Goal: Task Accomplishment & Management: Manage account settings

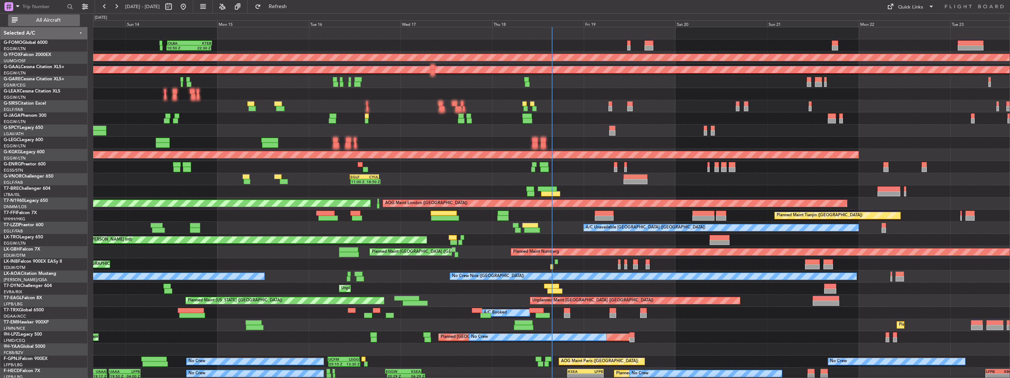
click at [62, 15] on button "All Aircraft" at bounding box center [44, 20] width 72 height 12
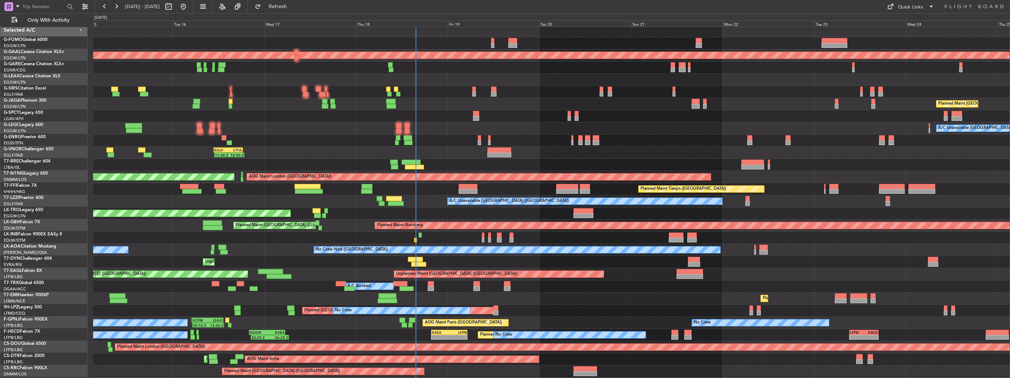
scroll to position [2, 0]
click at [324, 160] on div at bounding box center [551, 165] width 917 height 12
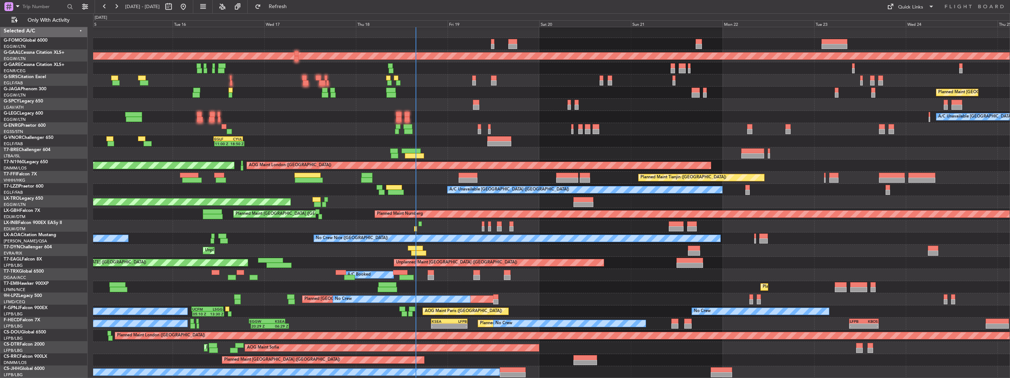
scroll to position [1, 0]
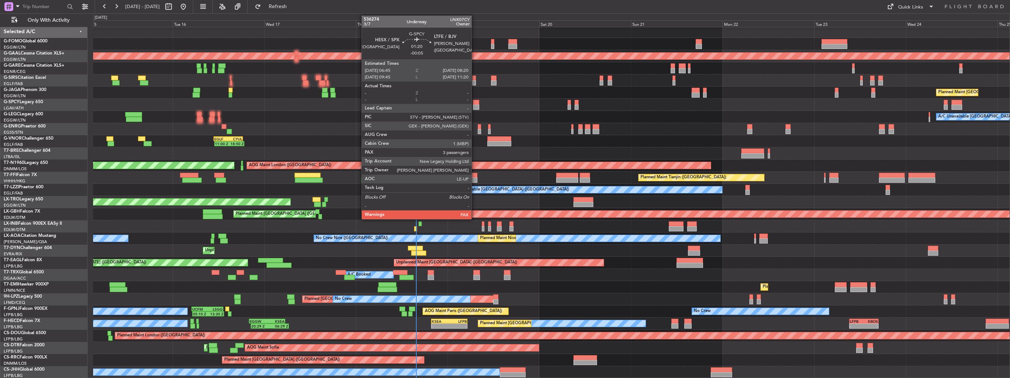
click at [475, 105] on div at bounding box center [476, 107] width 6 height 5
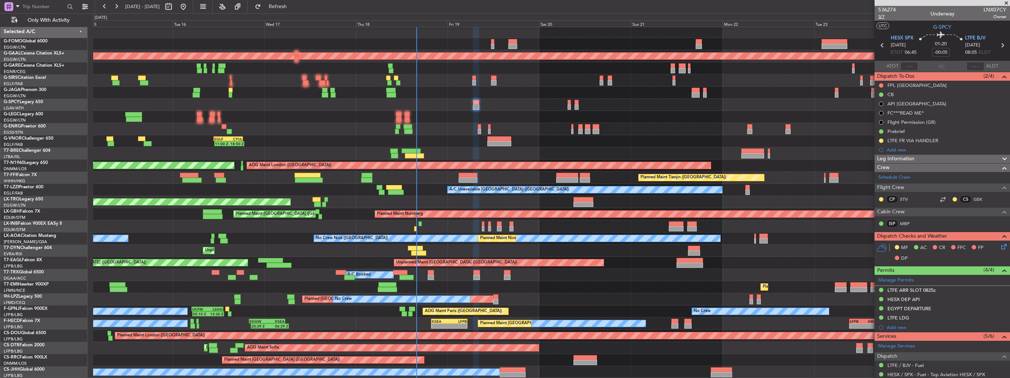
click at [881, 18] on span "3/7" at bounding box center [887, 17] width 18 height 6
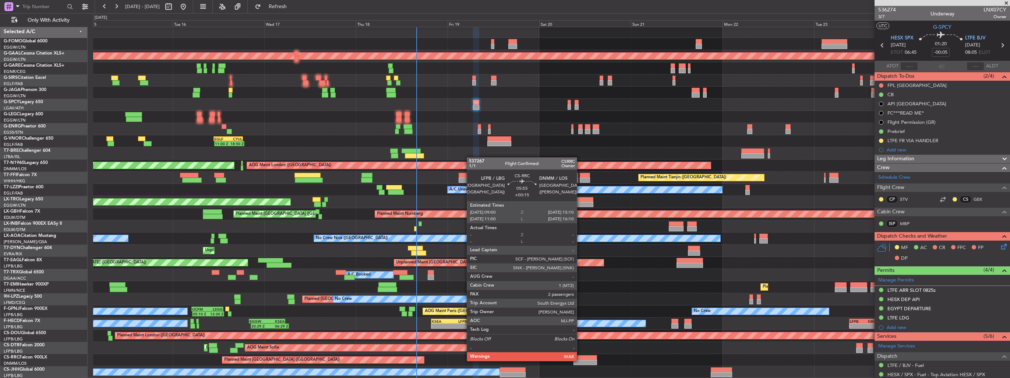
click at [580, 360] on div at bounding box center [586, 362] width 24 height 5
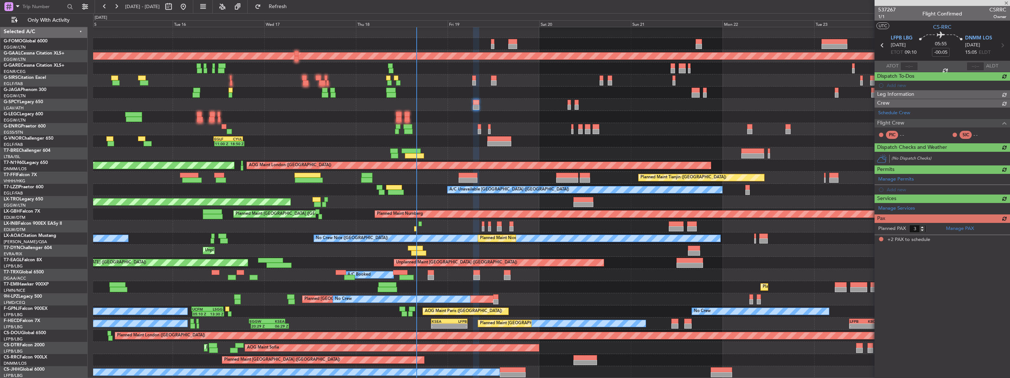
type input "+00:15"
type input "2"
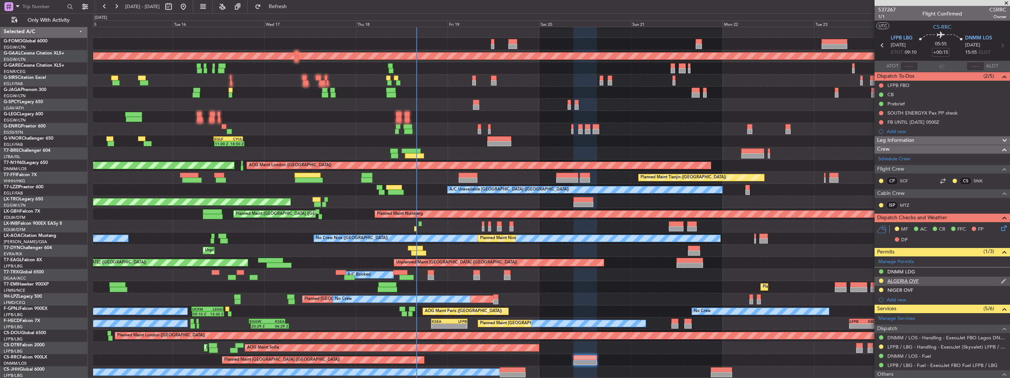
click at [1001, 282] on img at bounding box center [1004, 281] width 6 height 7
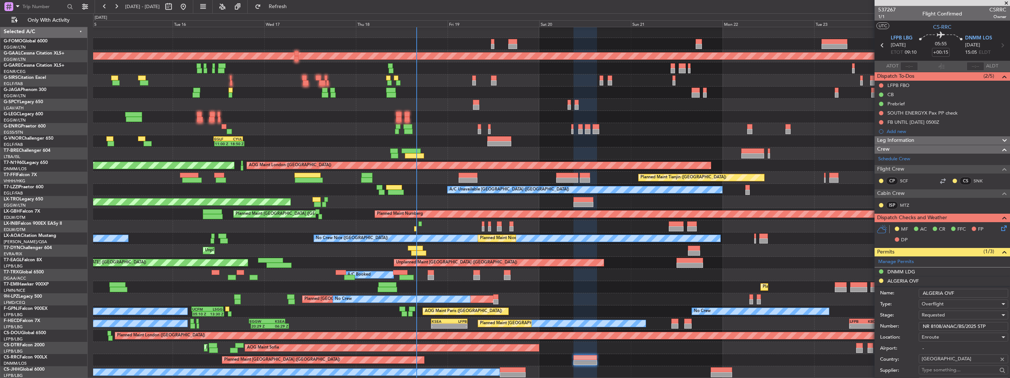
drag, startPoint x: 994, startPoint y: 325, endPoint x: 892, endPoint y: 328, distance: 102.0
click at [892, 328] on div "Number: NR 8108/ANAC/BS/2025 STP" at bounding box center [944, 326] width 128 height 11
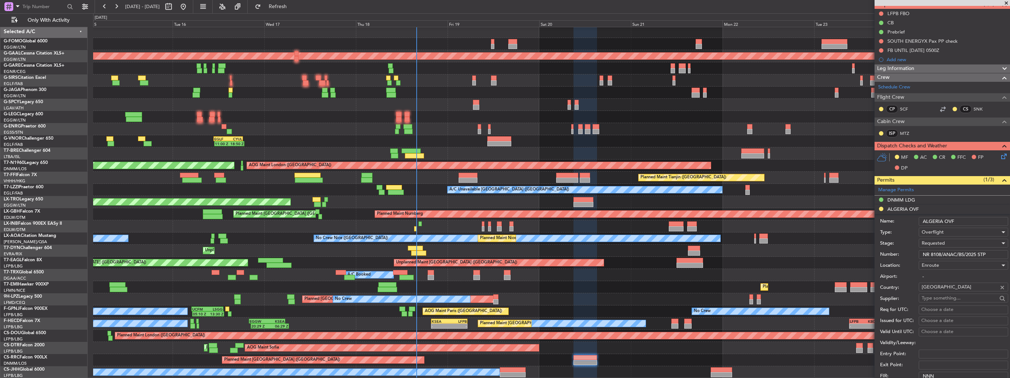
scroll to position [110, 0]
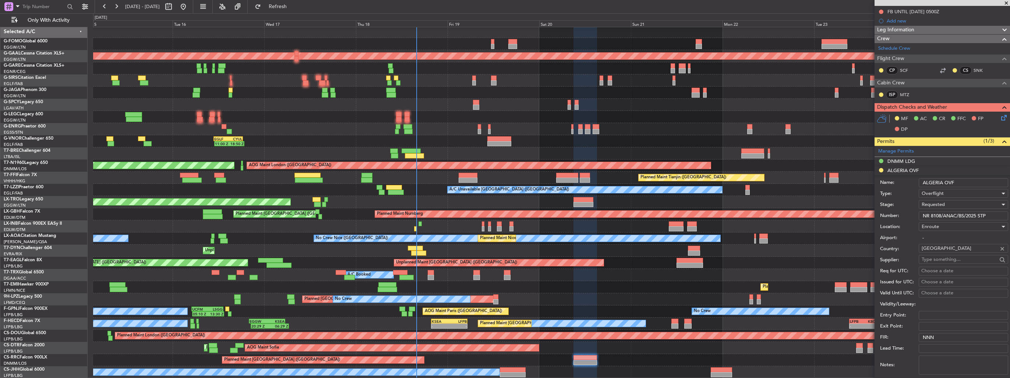
click at [934, 208] on div "Requested" at bounding box center [961, 204] width 78 height 11
click at [945, 257] on span "Received OK" at bounding box center [960, 259] width 77 height 11
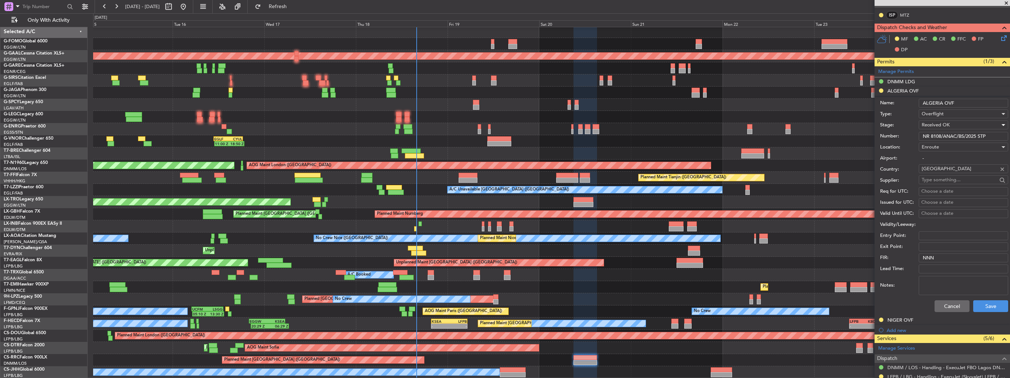
scroll to position [258, 0]
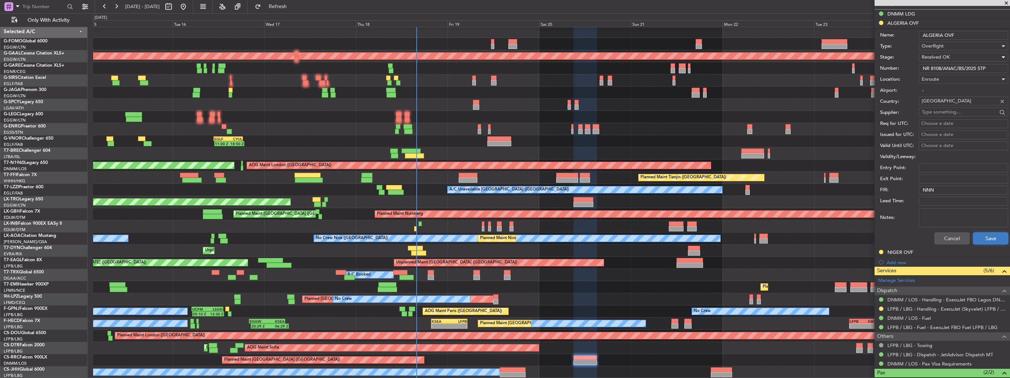
click at [984, 233] on button "Save" at bounding box center [990, 238] width 35 height 12
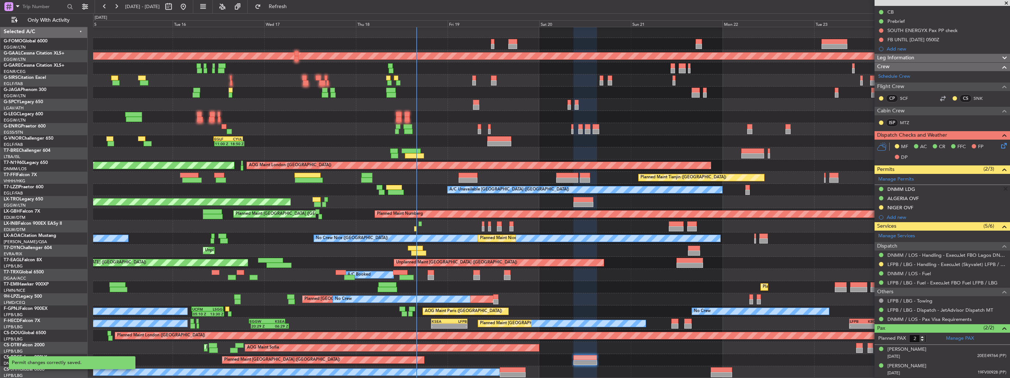
scroll to position [81, 0]
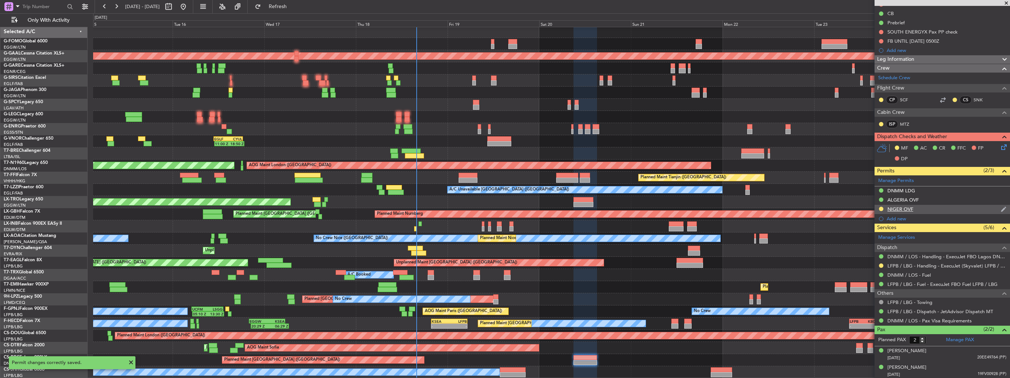
click at [1001, 209] on div "NIGER OVF" at bounding box center [942, 209] width 135 height 9
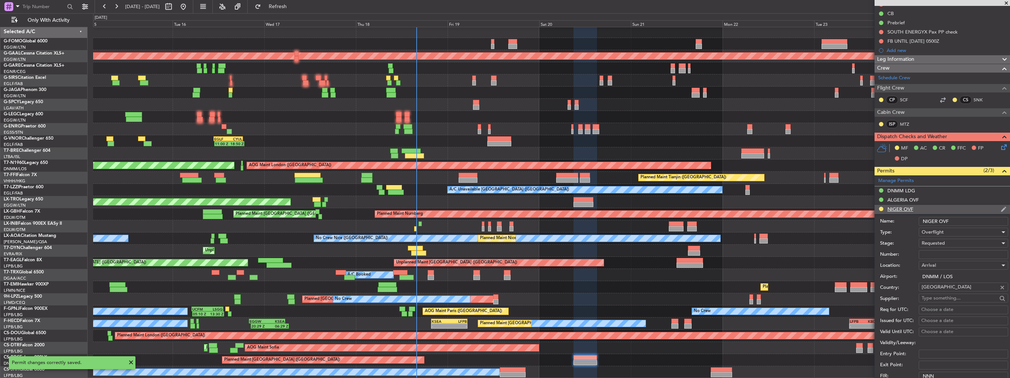
scroll to position [258, 0]
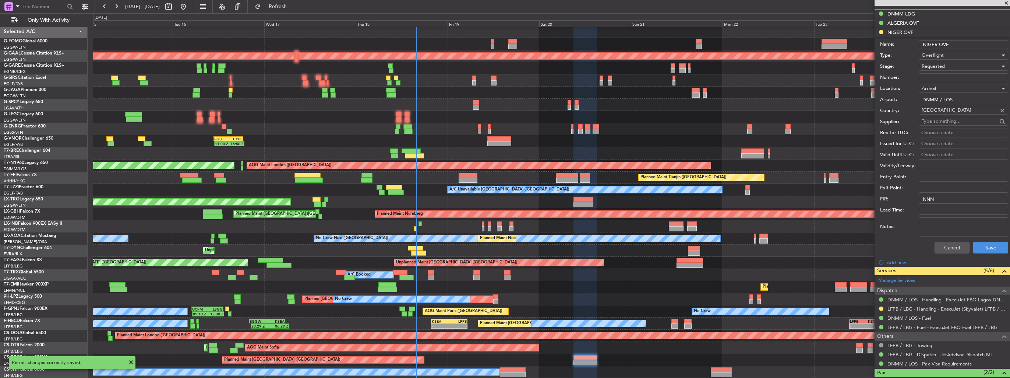
click at [945, 79] on input "Number:" at bounding box center [963, 77] width 89 height 9
paste input "NE-V255623U"
type input "NE-V255623U"
click at [943, 67] on span "Requested" at bounding box center [933, 66] width 23 height 7
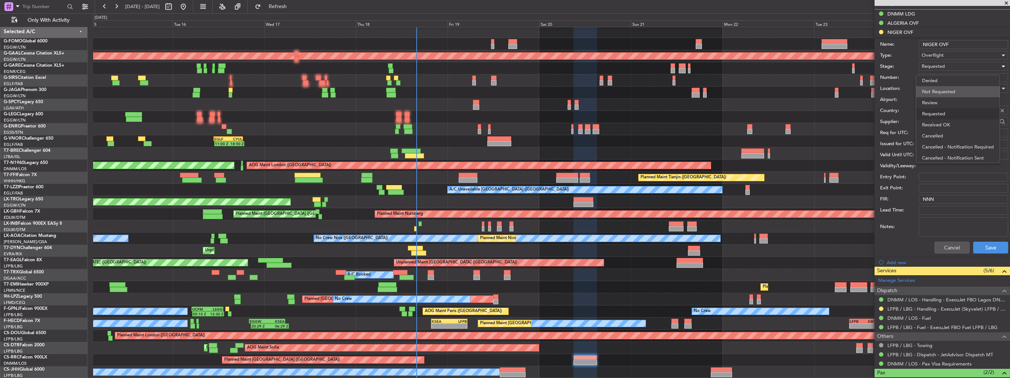
scroll to position [3, 0]
click at [951, 119] on span "Received OK" at bounding box center [960, 121] width 77 height 11
click at [994, 249] on button "Save" at bounding box center [990, 247] width 35 height 12
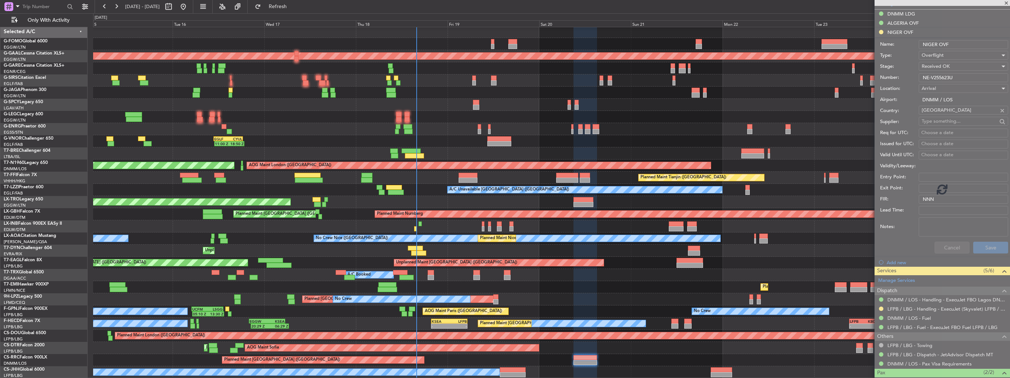
scroll to position [81, 0]
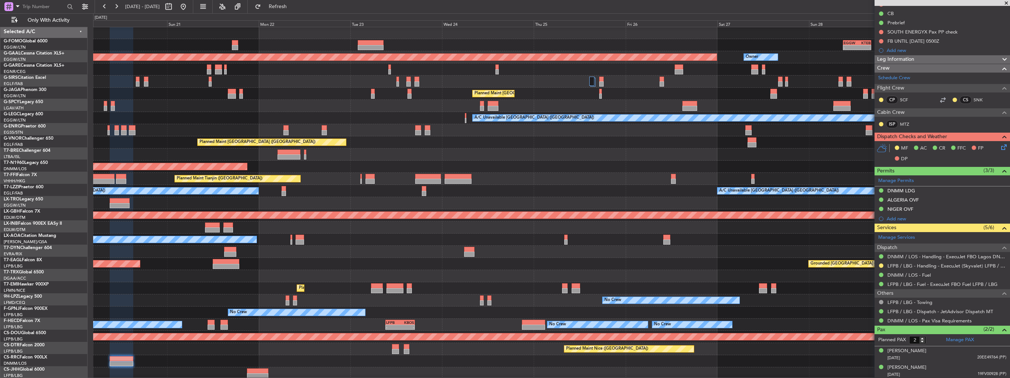
click at [215, 175] on div "Planned Maint Tianjin ([GEOGRAPHIC_DATA])" at bounding box center [238, 178] width 126 height 7
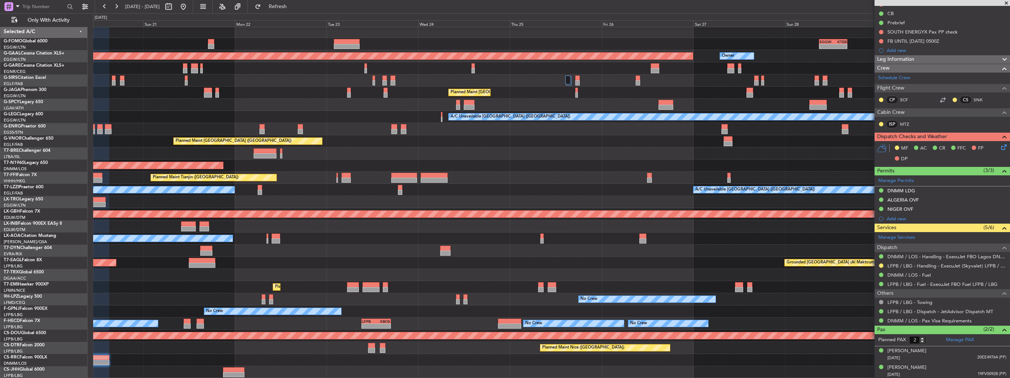
scroll to position [1, 0]
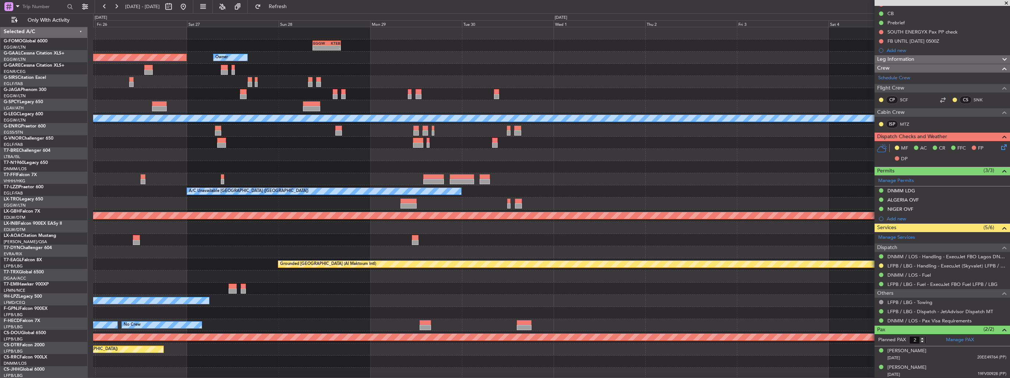
click at [70, 170] on div "- - EGGW 09:00 Z KTEB 16:20 Z Planned [GEOGRAPHIC_DATA] Owner Planned Maint [GE…" at bounding box center [505, 195] width 1010 height 364
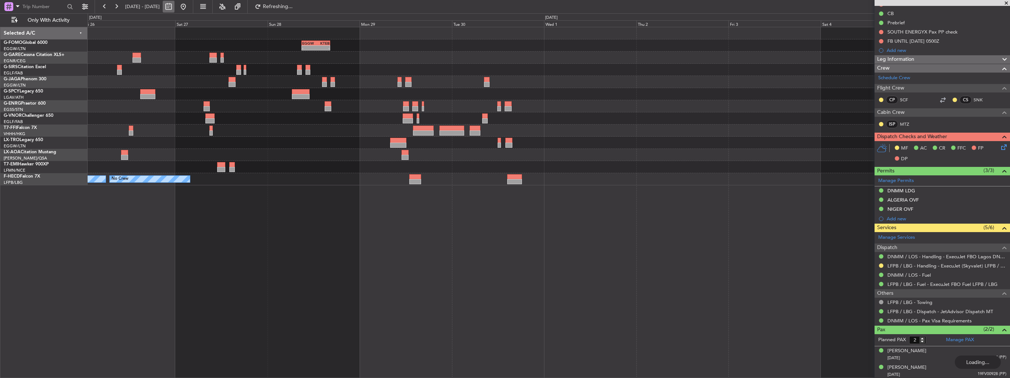
click at [174, 5] on button at bounding box center [169, 7] width 12 height 12
select select "9"
select select "2025"
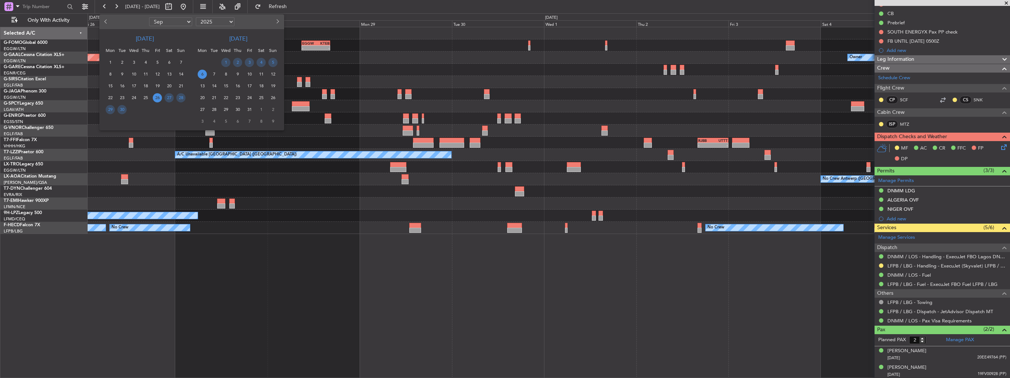
click at [278, 22] on span "Next month" at bounding box center [277, 21] width 4 height 4
click at [262, 98] on span "22" at bounding box center [261, 97] width 9 height 9
click at [264, 120] on span "6" at bounding box center [261, 121] width 9 height 9
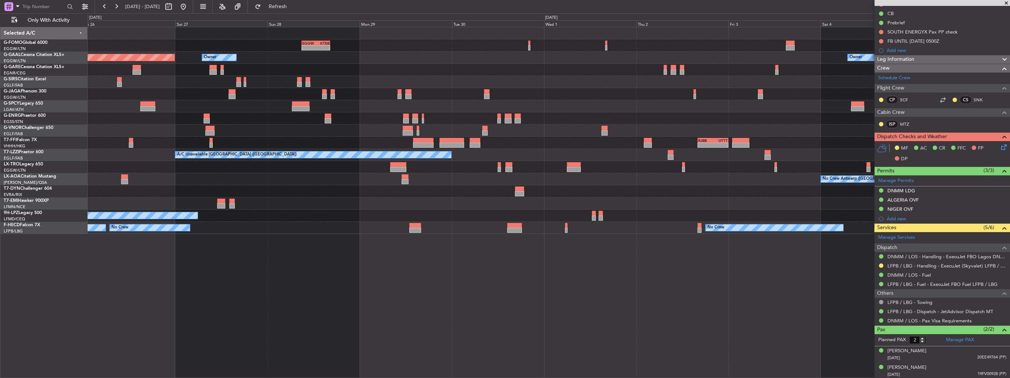
select select "11"
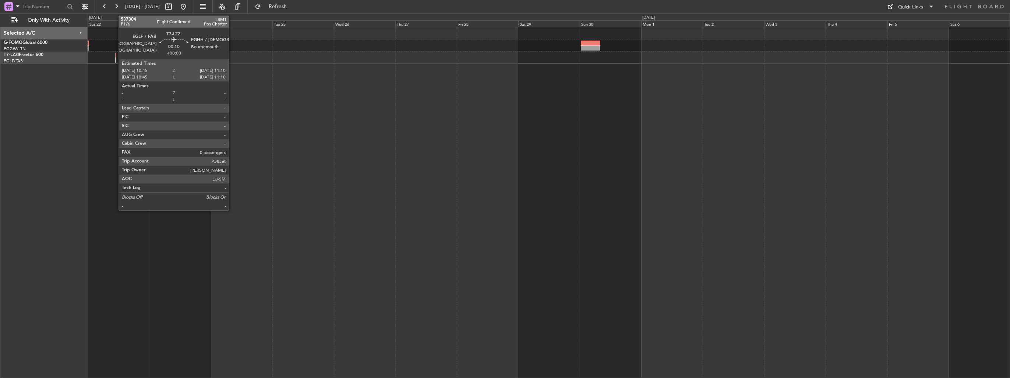
click at [115, 60] on div at bounding box center [115, 59] width 1 height 5
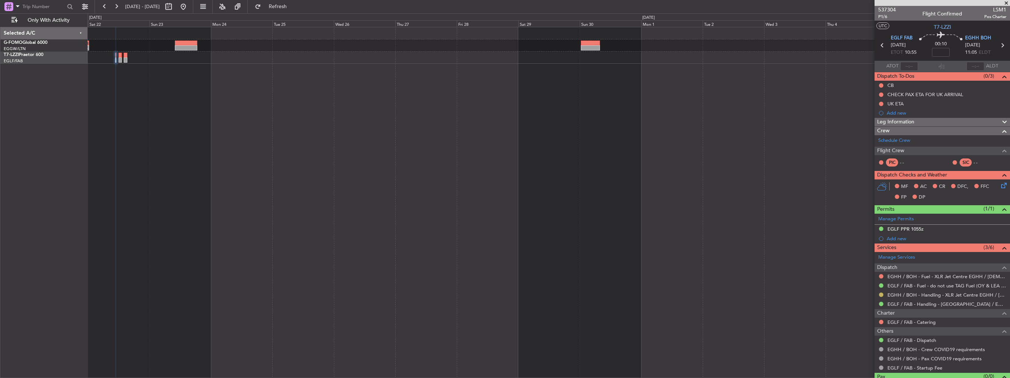
click at [881, 294] on button at bounding box center [881, 294] width 4 height 4
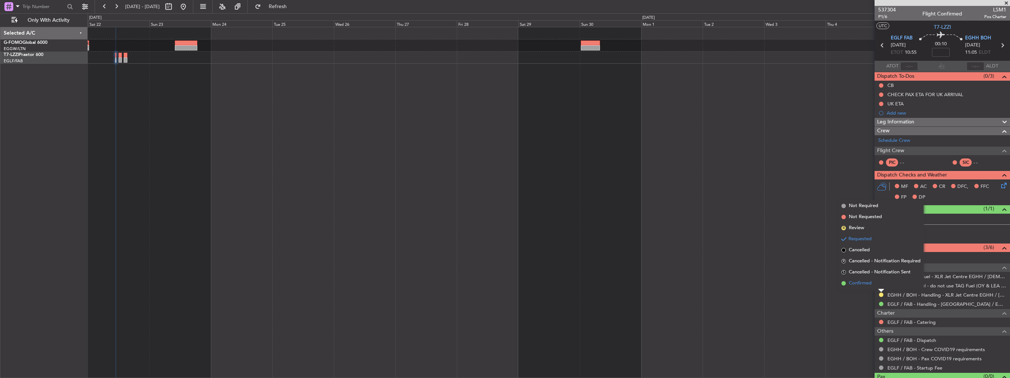
click at [867, 285] on span "Confirmed" at bounding box center [860, 282] width 23 height 7
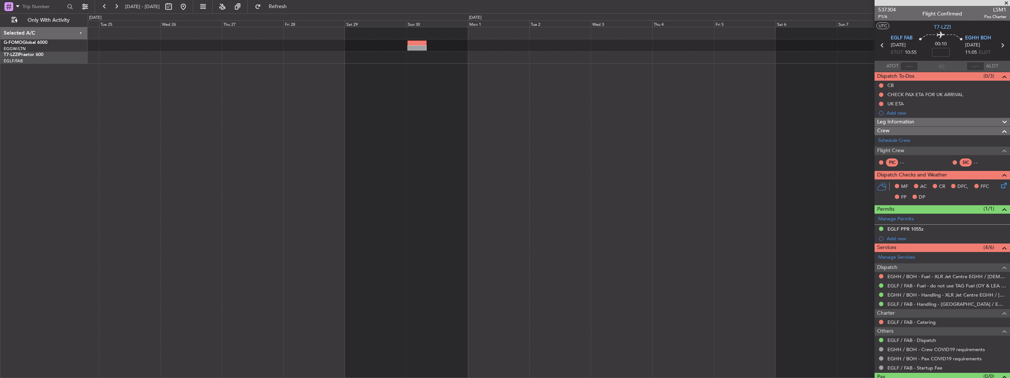
click at [568, 173] on div "OMAA 11:50 Z KTEB 00:30 Z - -" at bounding box center [549, 202] width 922 height 351
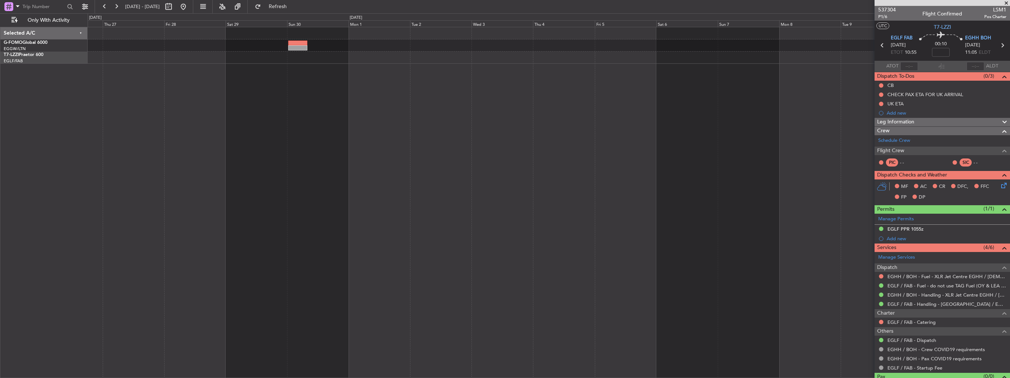
click at [449, 179] on div at bounding box center [549, 202] width 922 height 351
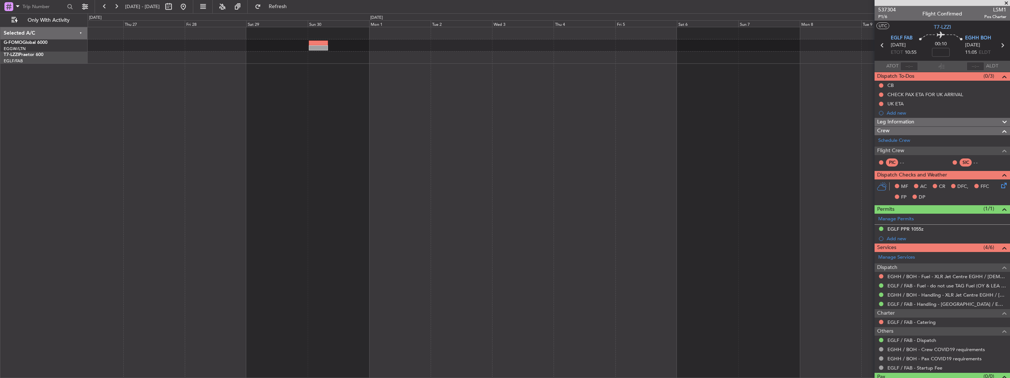
click at [612, 157] on div at bounding box center [549, 202] width 922 height 351
click at [998, 46] on icon at bounding box center [1003, 45] width 10 height 10
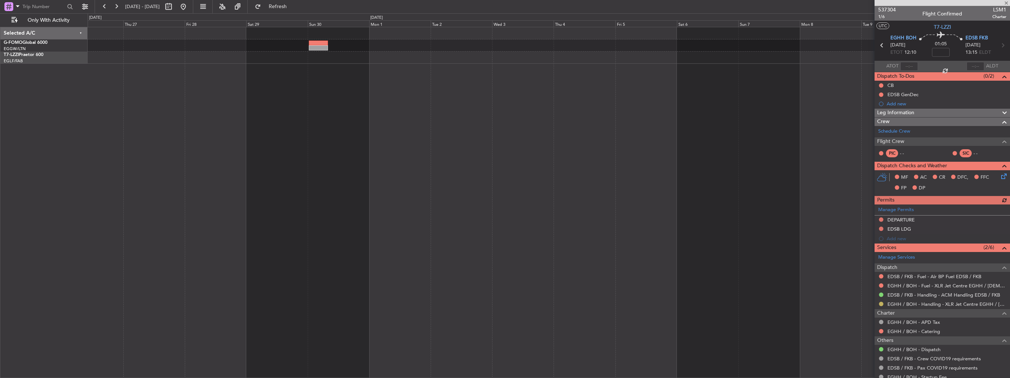
click at [882, 302] on button at bounding box center [881, 303] width 4 height 4
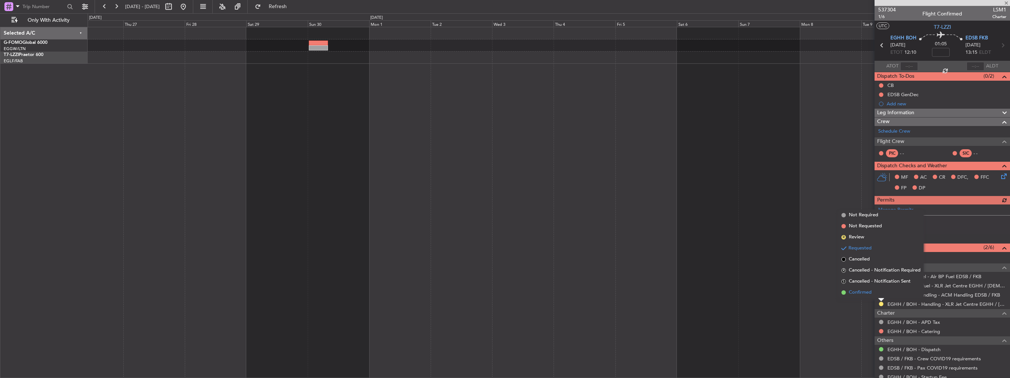
click at [869, 294] on span "Confirmed" at bounding box center [860, 292] width 23 height 7
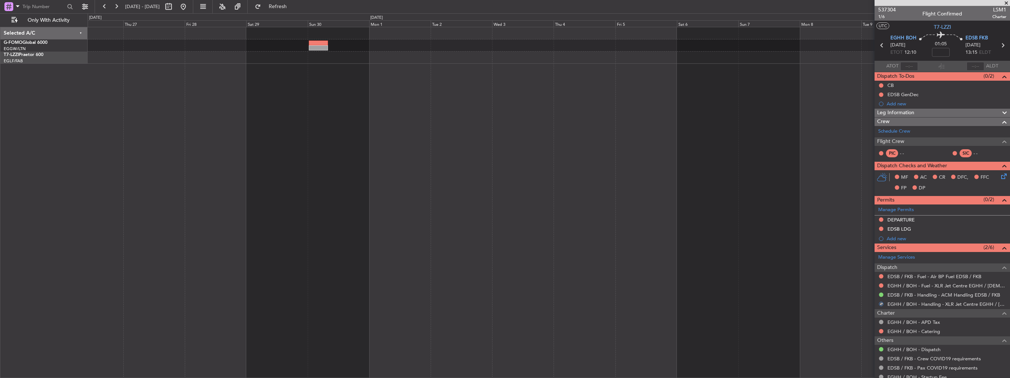
click at [608, 218] on div at bounding box center [549, 202] width 922 height 351
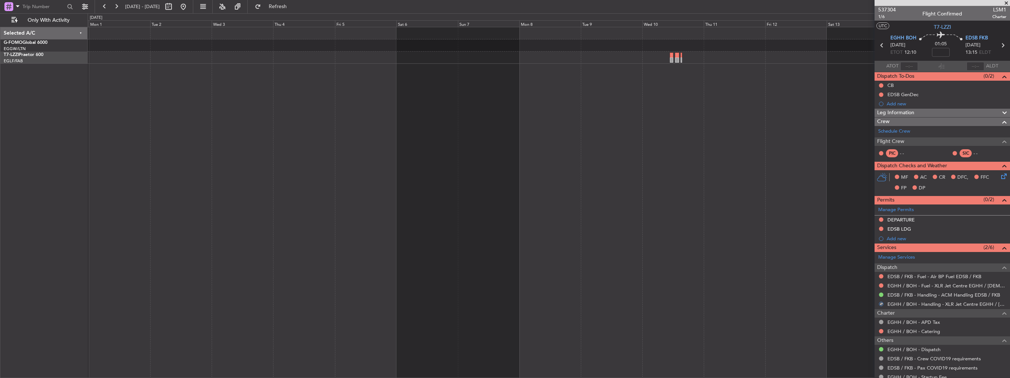
click at [615, 194] on div at bounding box center [549, 202] width 922 height 351
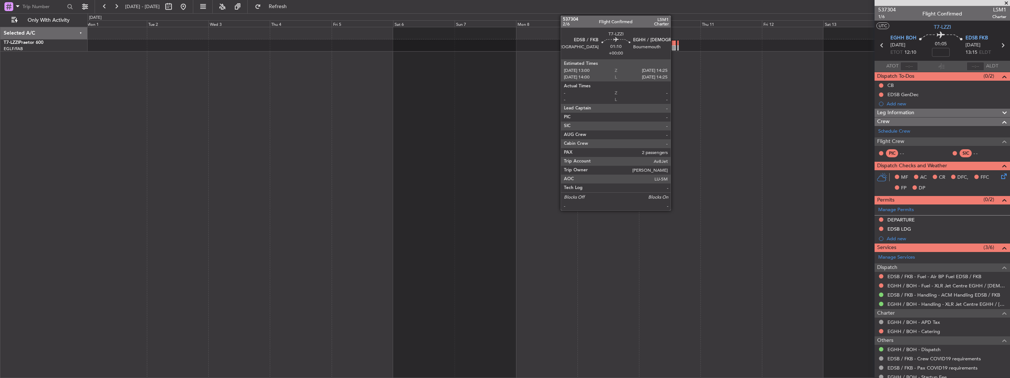
click at [674, 48] on div at bounding box center [674, 47] width 4 height 5
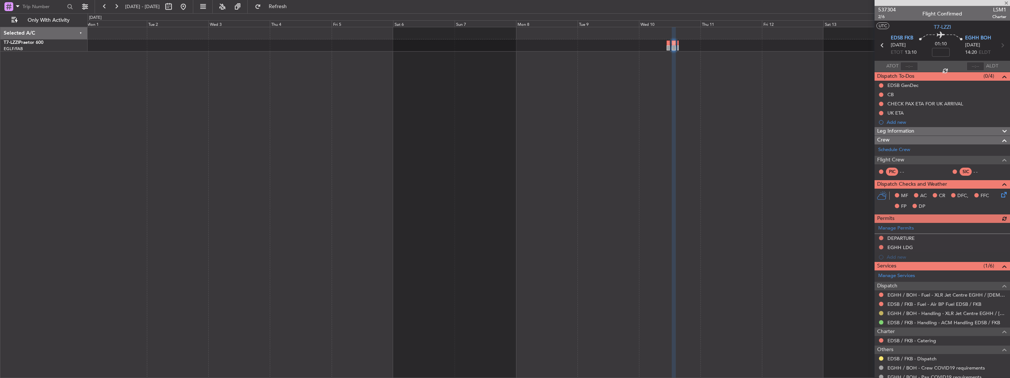
click at [881, 313] on button at bounding box center [881, 313] width 4 height 4
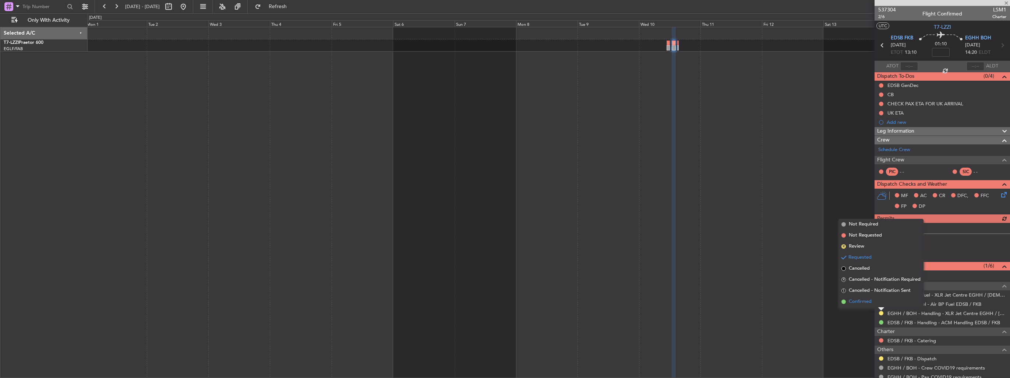
click at [867, 304] on span "Confirmed" at bounding box center [860, 301] width 23 height 7
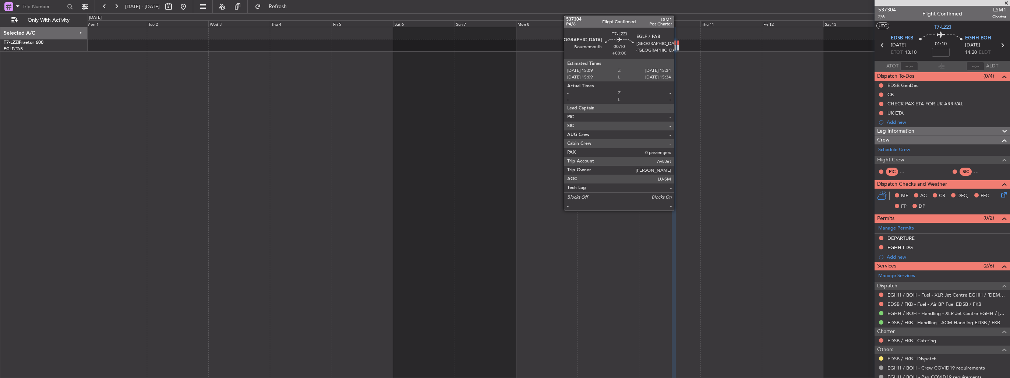
click at [677, 48] on div at bounding box center [677, 47] width 1 height 5
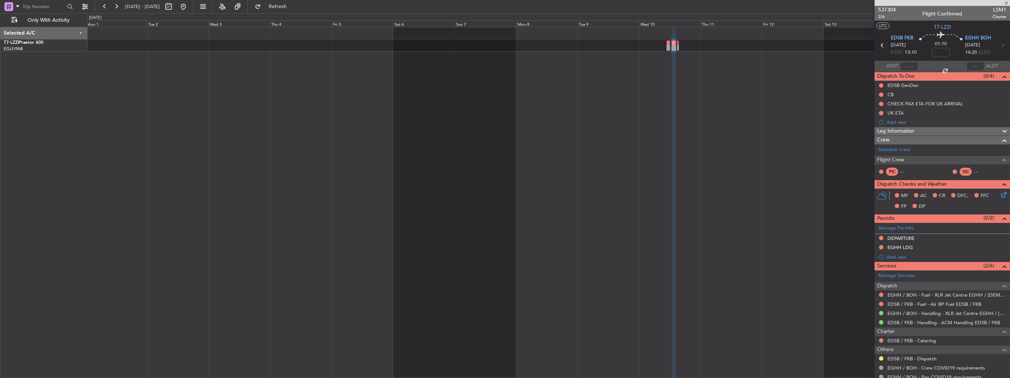
type input "0"
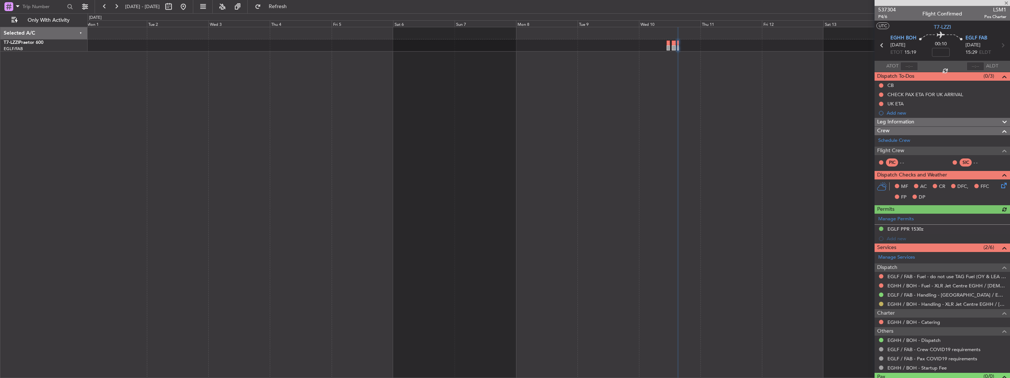
click at [882, 303] on button at bounding box center [881, 303] width 4 height 4
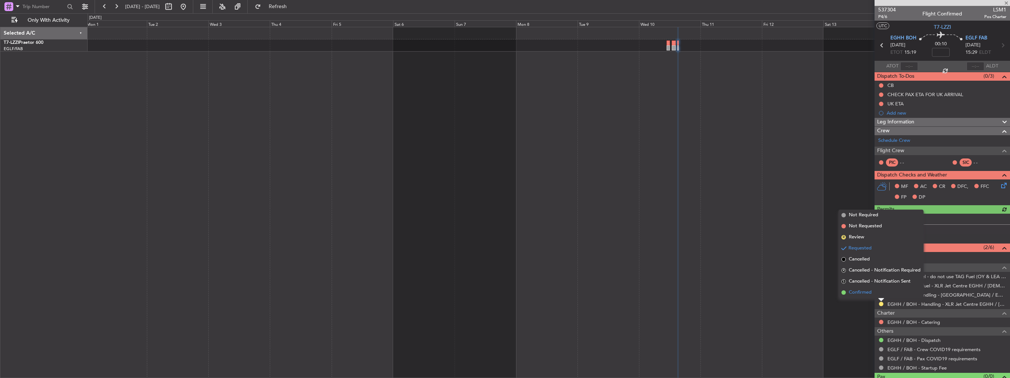
click at [861, 292] on span "Confirmed" at bounding box center [860, 292] width 23 height 7
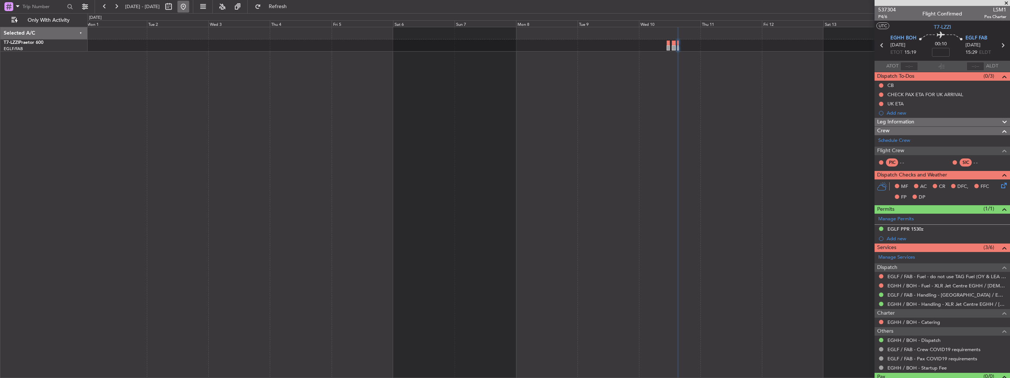
click at [189, 4] on button at bounding box center [183, 7] width 12 height 12
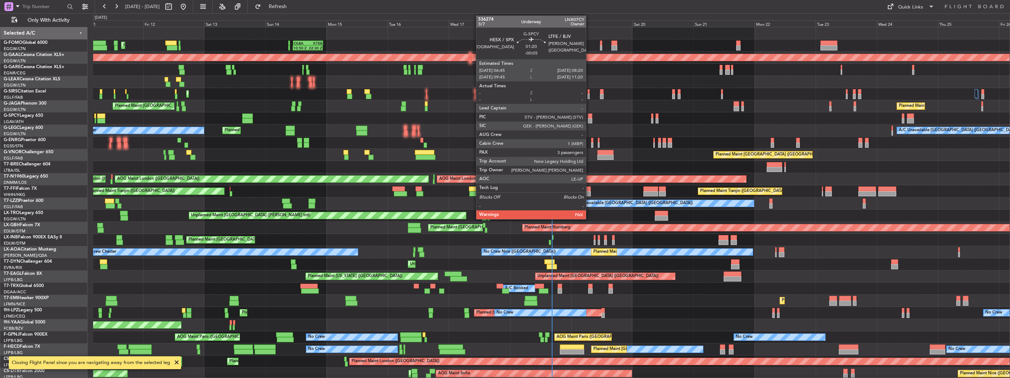
click at [589, 119] on div at bounding box center [590, 120] width 4 height 5
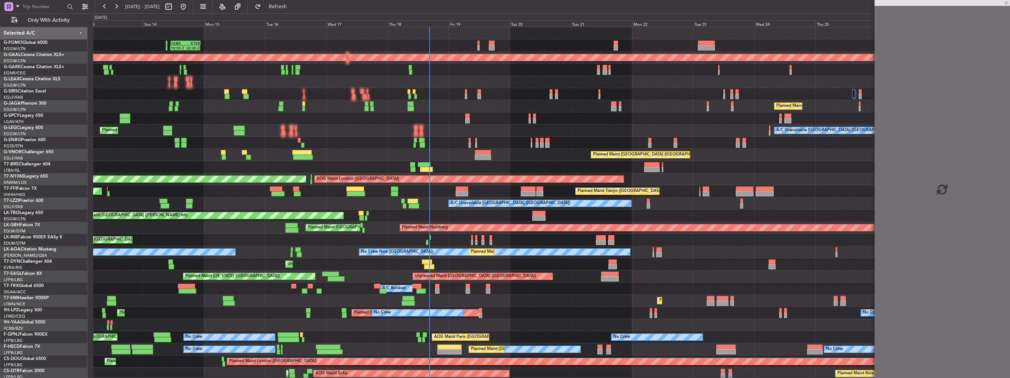
click at [453, 135] on div "A/C Unavailable London (Luton) Planned Maint London (Luton) Owner" at bounding box center [551, 130] width 917 height 12
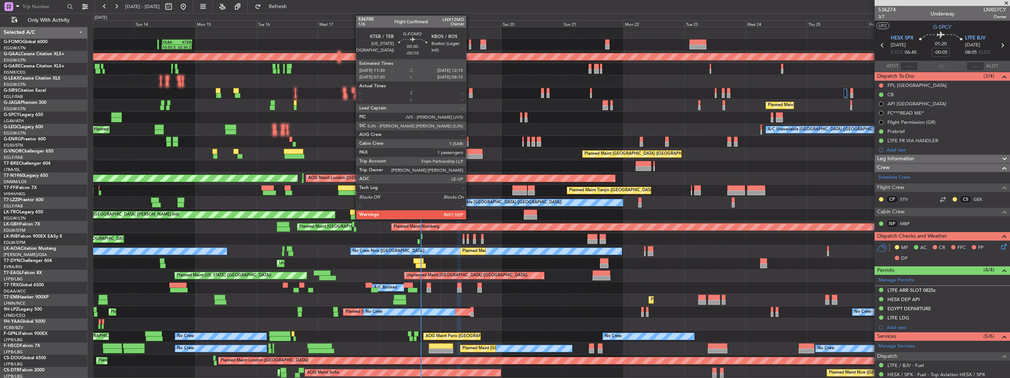
click at [469, 41] on div at bounding box center [470, 41] width 2 height 5
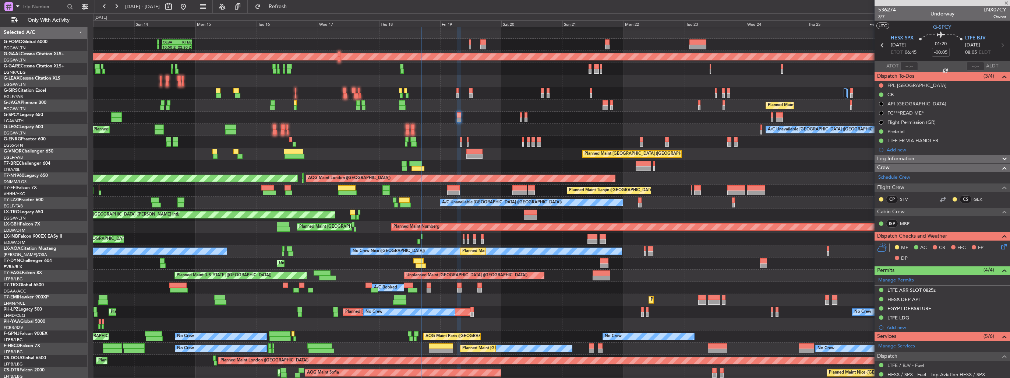
type input "-00:10"
type input "1"
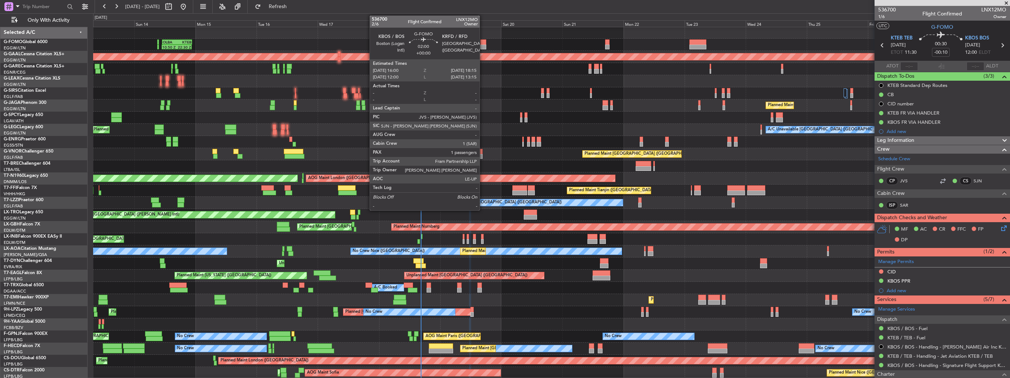
click at [483, 45] on div at bounding box center [483, 47] width 6 height 5
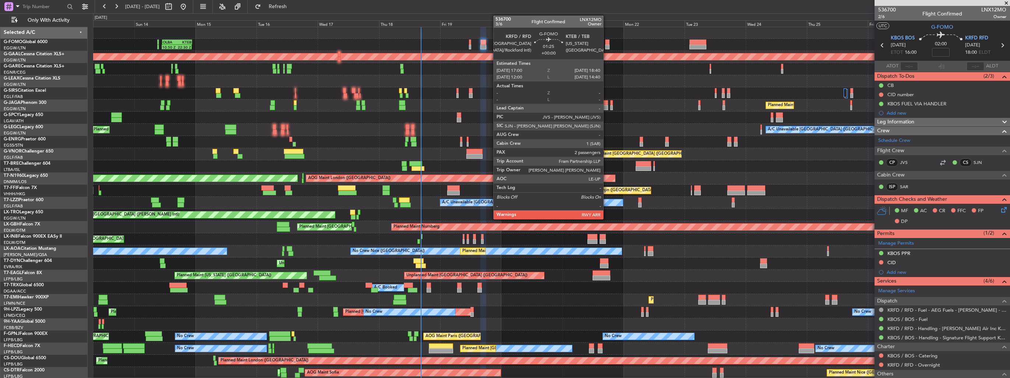
click at [607, 43] on div at bounding box center [607, 41] width 4 height 5
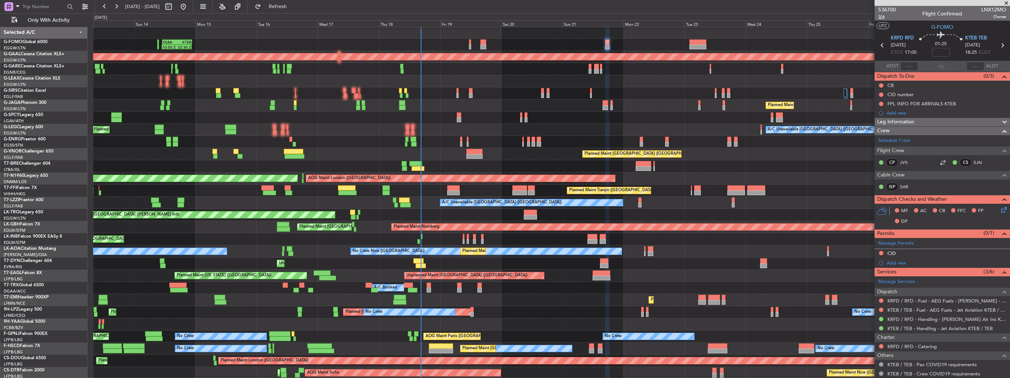
click at [883, 16] on span "3/6" at bounding box center [887, 17] width 18 height 6
click at [1000, 208] on icon at bounding box center [1003, 208] width 6 height 6
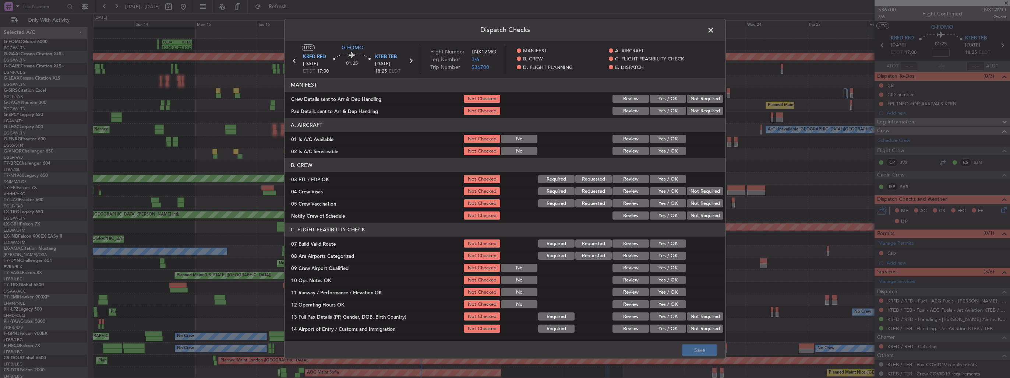
drag, startPoint x: 654, startPoint y: 98, endPoint x: 657, endPoint y: 110, distance: 12.9
click at [654, 98] on button "Yes / OK" at bounding box center [668, 99] width 36 height 8
click at [657, 110] on button "Yes / OK" at bounding box center [668, 111] width 36 height 8
drag, startPoint x: 660, startPoint y: 257, endPoint x: 661, endPoint y: 261, distance: 4.1
click at [661, 257] on button "Yes / OK" at bounding box center [668, 256] width 36 height 8
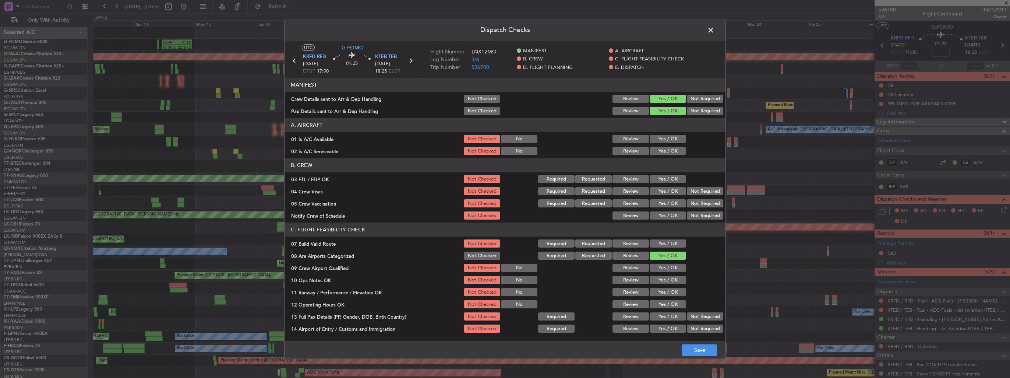
click at [661, 266] on button "Yes / OK" at bounding box center [668, 268] width 36 height 8
click at [704, 351] on button "Save" at bounding box center [699, 350] width 35 height 12
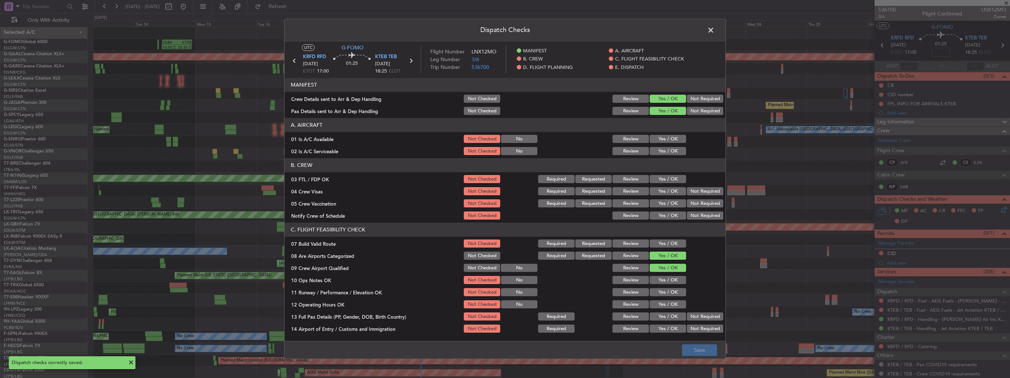
click at [715, 30] on span at bounding box center [715, 32] width 0 height 15
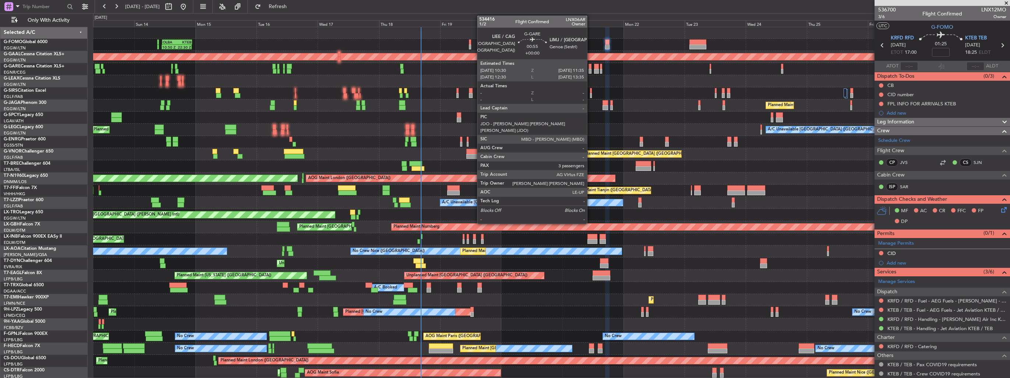
click at [590, 70] on div at bounding box center [590, 71] width 3 height 5
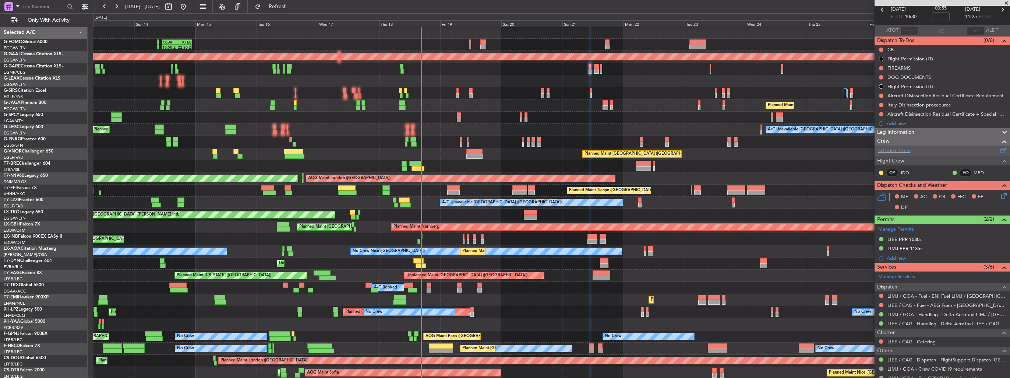
scroll to position [109, 0]
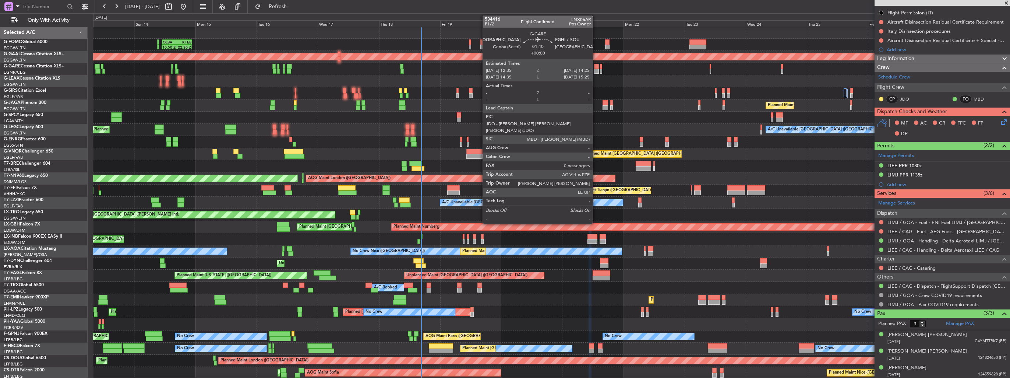
click at [596, 70] on div at bounding box center [596, 71] width 5 height 5
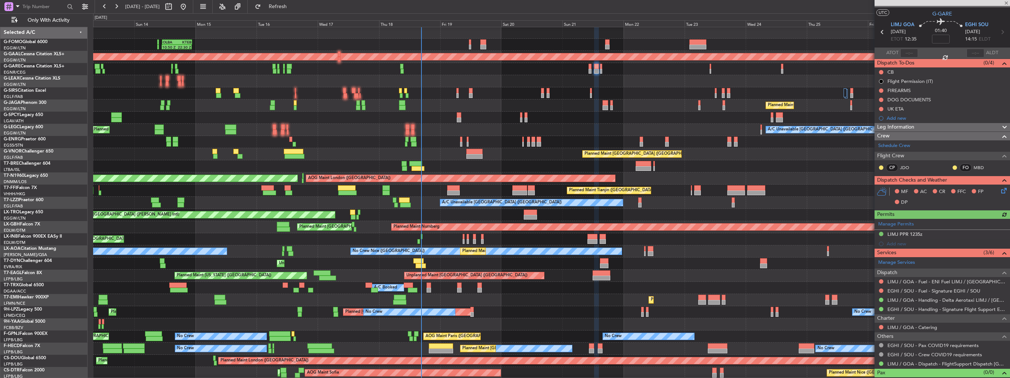
scroll to position [23, 0]
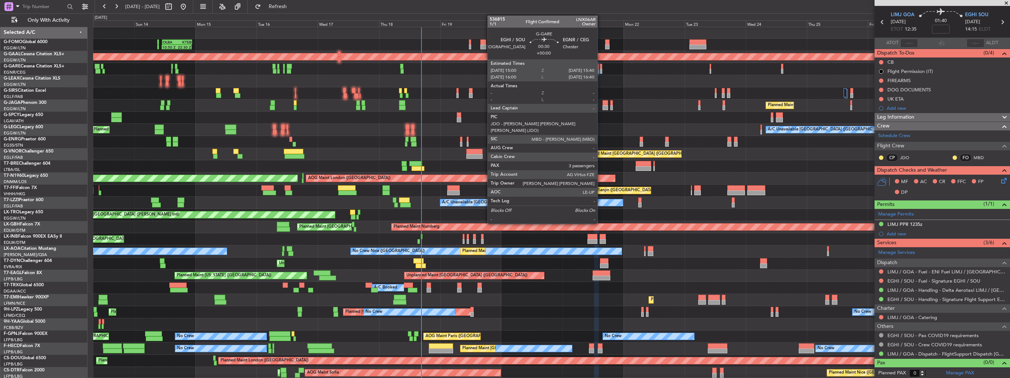
click at [601, 68] on div at bounding box center [601, 66] width 2 height 5
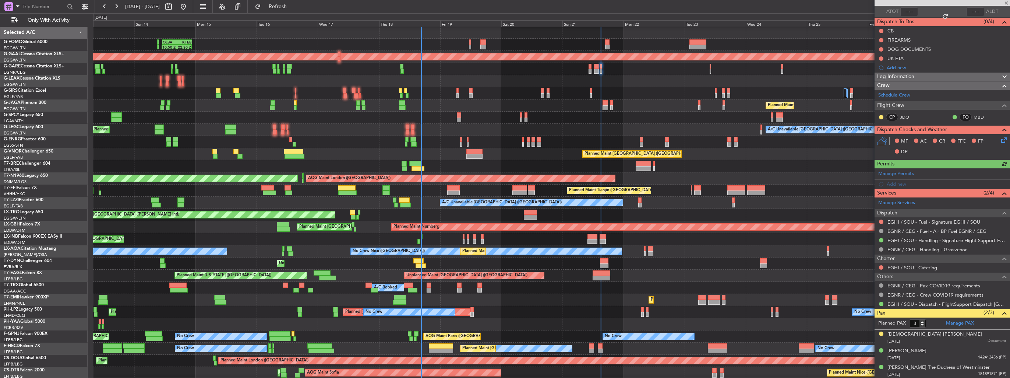
scroll to position [0, 0]
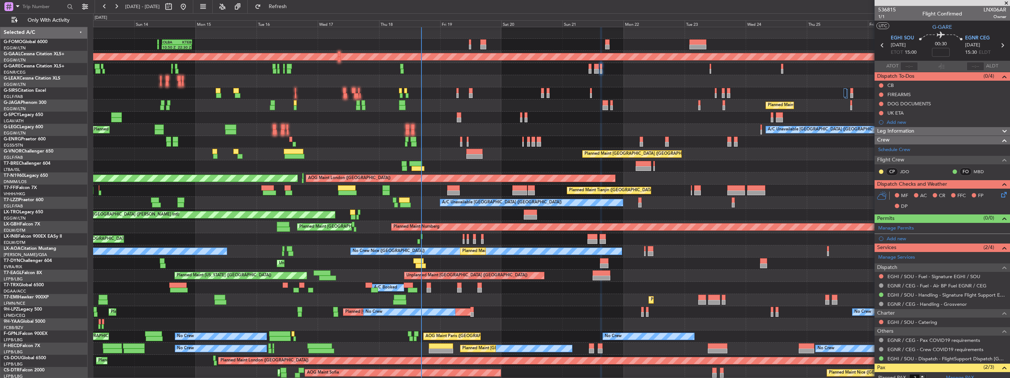
click at [1000, 194] on icon at bounding box center [1003, 193] width 6 height 6
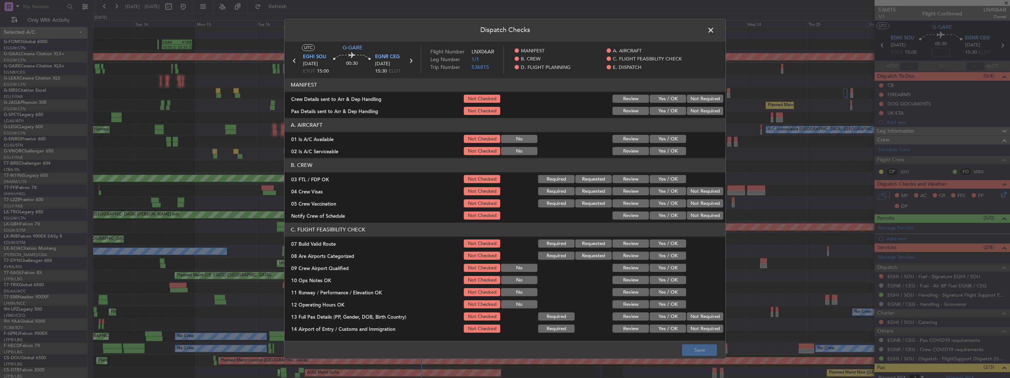
click at [670, 96] on button "Yes / OK" at bounding box center [668, 99] width 36 height 8
click at [666, 107] on button "Yes / OK" at bounding box center [668, 111] width 36 height 8
click at [668, 254] on button "Yes / OK" at bounding box center [668, 256] width 36 height 8
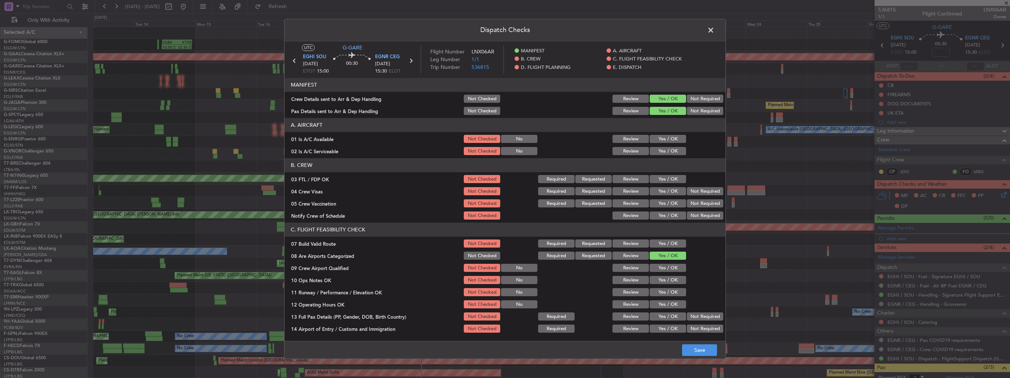
click at [667, 265] on button "Yes / OK" at bounding box center [668, 268] width 36 height 8
click at [707, 352] on button "Save" at bounding box center [699, 350] width 35 height 12
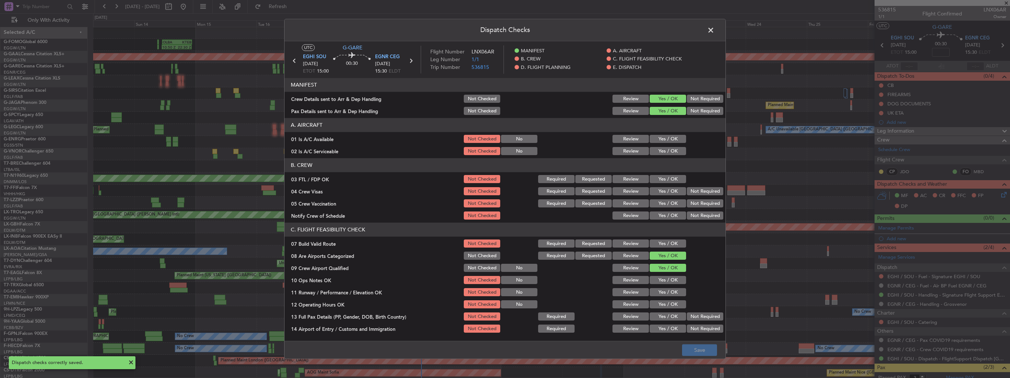
click at [715, 30] on span at bounding box center [715, 32] width 0 height 15
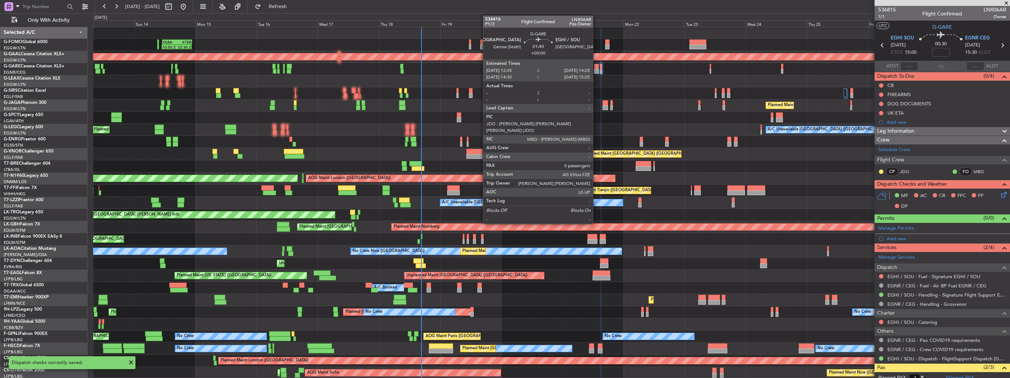
click at [596, 69] on div at bounding box center [596, 71] width 5 height 5
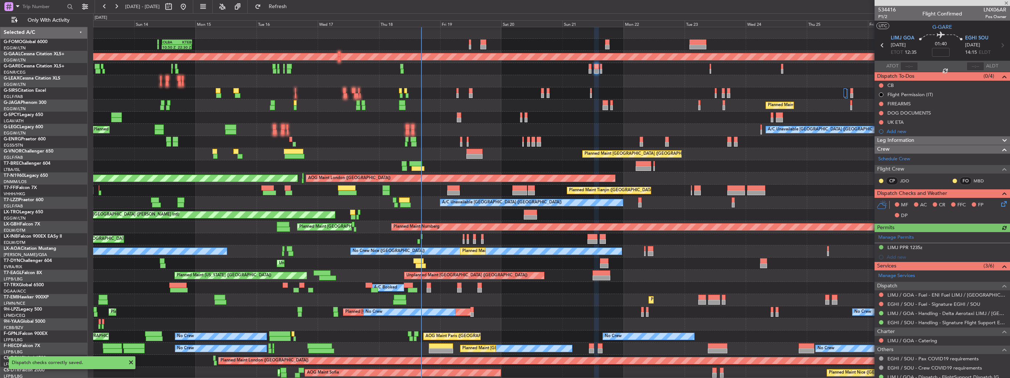
click at [1000, 201] on icon at bounding box center [1003, 203] width 6 height 6
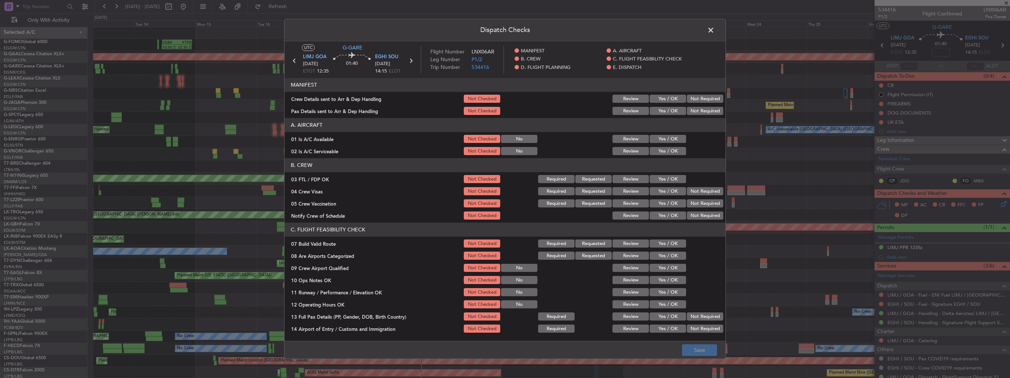
click at [658, 99] on button "Yes / OK" at bounding box center [668, 99] width 36 height 8
click at [663, 111] on button "Yes / OK" at bounding box center [668, 111] width 36 height 8
click at [664, 259] on button "Yes / OK" at bounding box center [668, 256] width 36 height 8
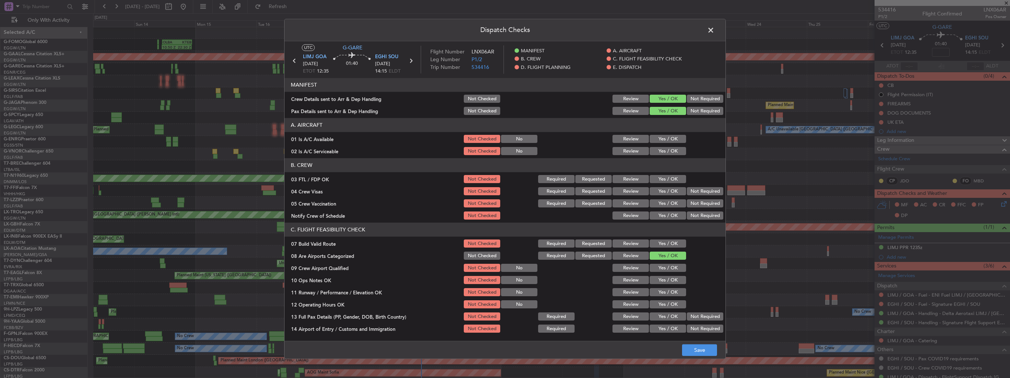
click at [663, 266] on button "Yes / OK" at bounding box center [668, 268] width 36 height 8
click at [695, 349] on button "Save" at bounding box center [699, 350] width 35 height 12
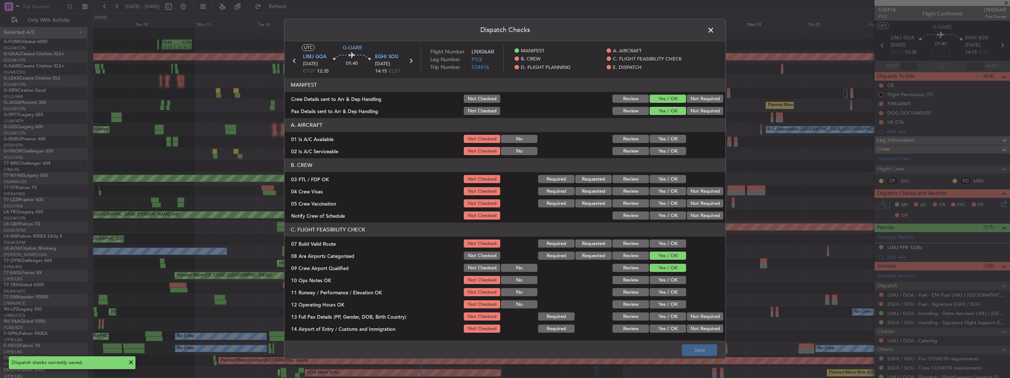
click at [715, 29] on span at bounding box center [715, 32] width 0 height 15
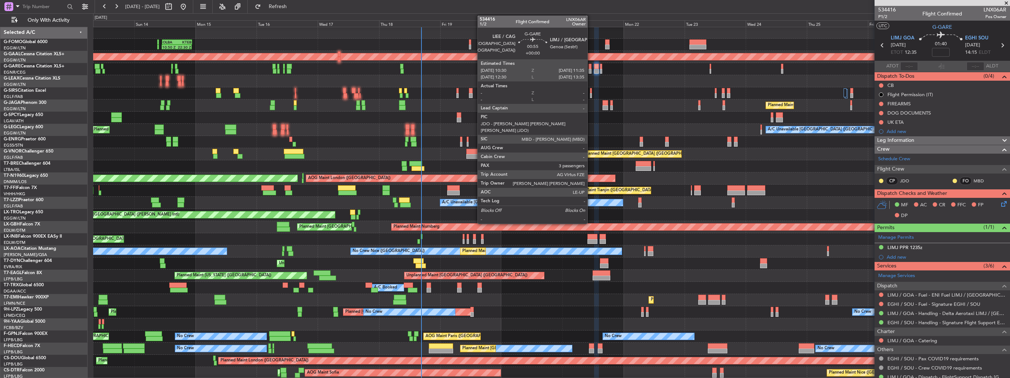
click at [591, 67] on div at bounding box center [590, 66] width 3 height 5
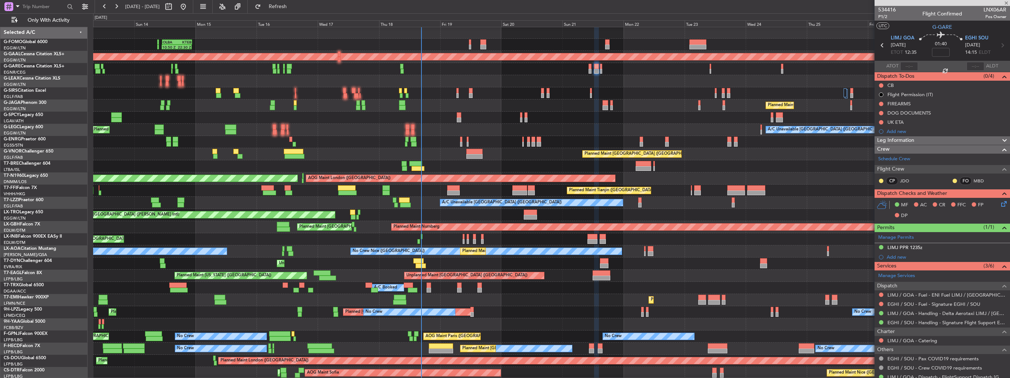
type input "3"
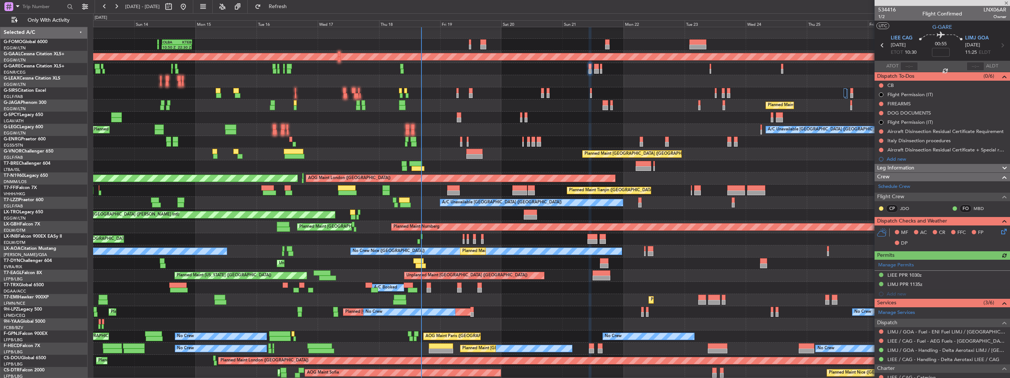
click at [1000, 231] on icon at bounding box center [1003, 230] width 6 height 6
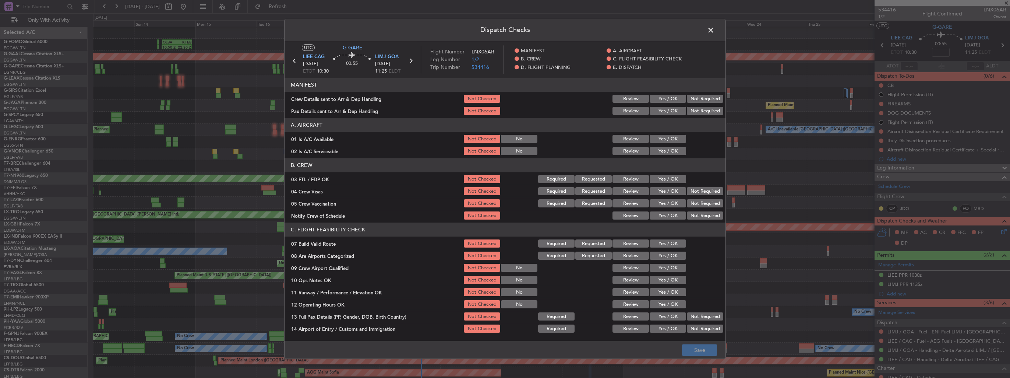
drag, startPoint x: 671, startPoint y: 99, endPoint x: 668, endPoint y: 113, distance: 14.3
click at [671, 99] on button "Yes / OK" at bounding box center [668, 99] width 36 height 8
click at [668, 113] on button "Yes / OK" at bounding box center [668, 111] width 36 height 8
click at [660, 254] on button "Yes / OK" at bounding box center [668, 256] width 36 height 8
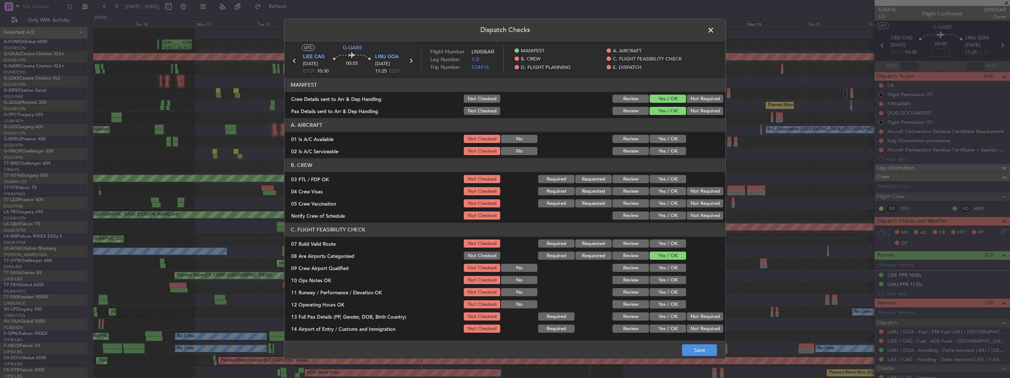
click at [663, 267] on button "Yes / OK" at bounding box center [668, 268] width 36 height 8
click at [691, 347] on button "Save" at bounding box center [699, 350] width 35 height 12
click at [715, 31] on span at bounding box center [715, 32] width 0 height 15
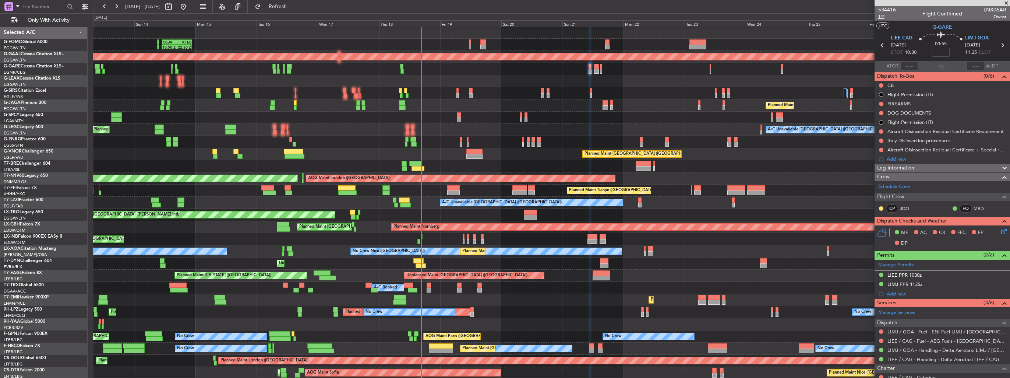
click at [881, 17] on span "1/2" at bounding box center [887, 17] width 18 height 6
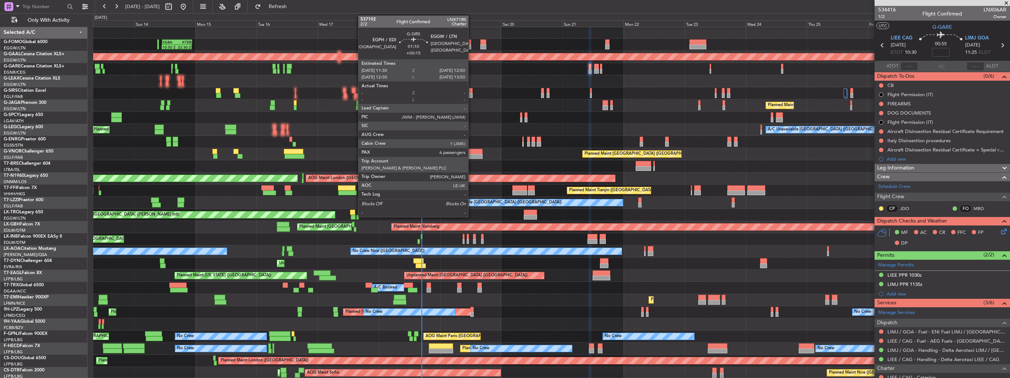
click at [472, 95] on div at bounding box center [471, 95] width 4 height 5
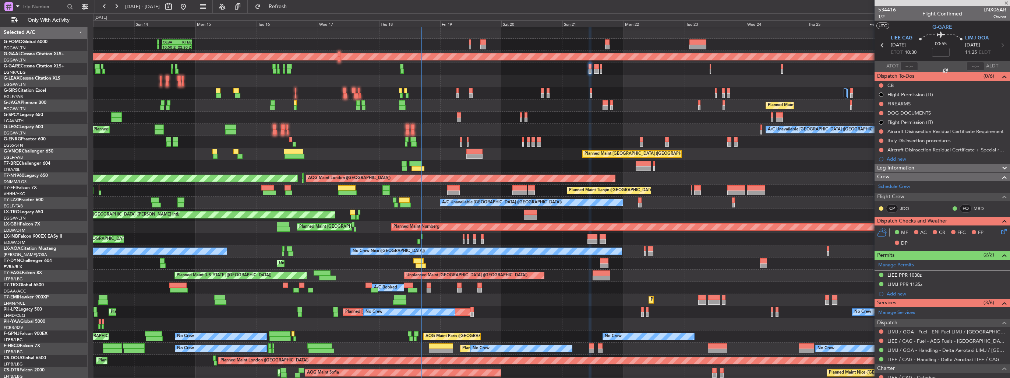
type input "+00:15"
type input "6"
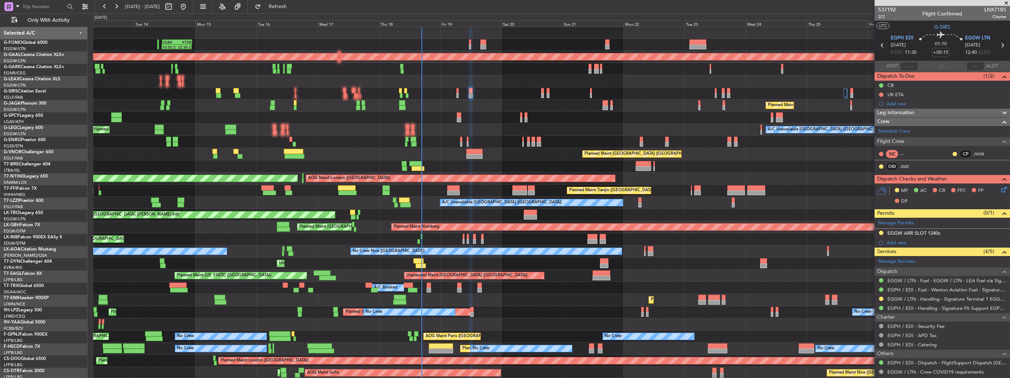
scroll to position [1, 0]
click at [883, 18] on span "2/2" at bounding box center [887, 17] width 18 height 6
click at [1000, 189] on icon at bounding box center [1003, 188] width 6 height 6
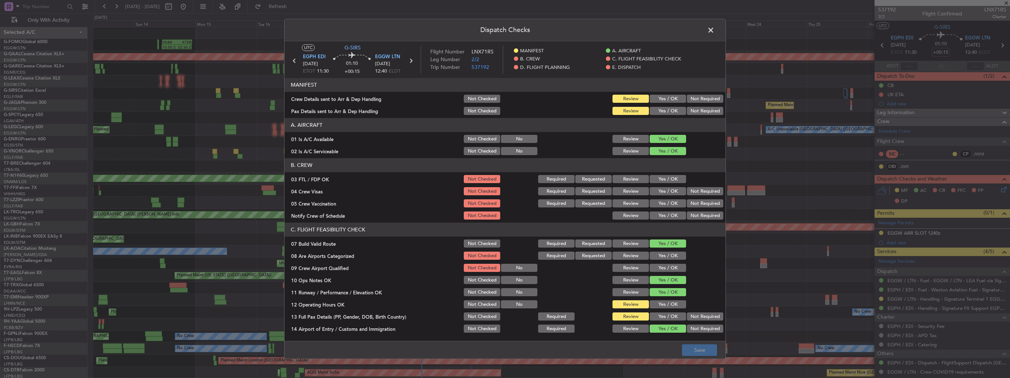
click at [653, 98] on button "Yes / OK" at bounding box center [668, 99] width 36 height 8
click at [656, 110] on button "Yes / OK" at bounding box center [668, 111] width 36 height 8
click at [661, 255] on button "Yes / OK" at bounding box center [668, 256] width 36 height 8
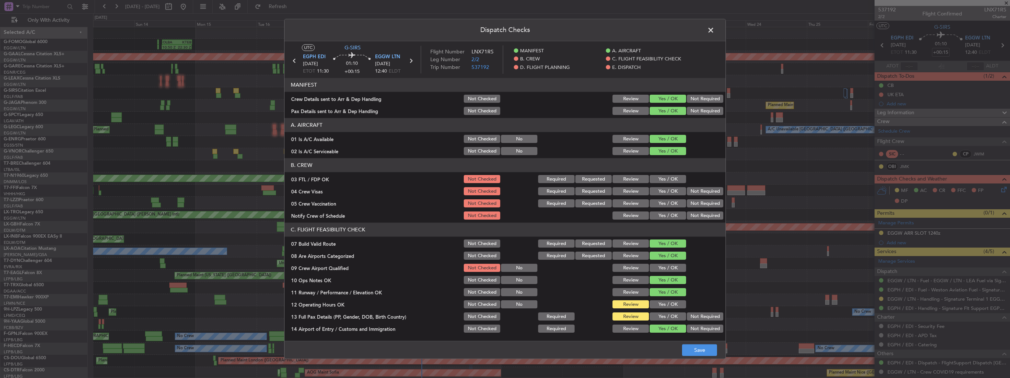
click at [664, 269] on button "Yes / OK" at bounding box center [668, 268] width 36 height 8
click at [713, 353] on button "Save" at bounding box center [699, 350] width 35 height 12
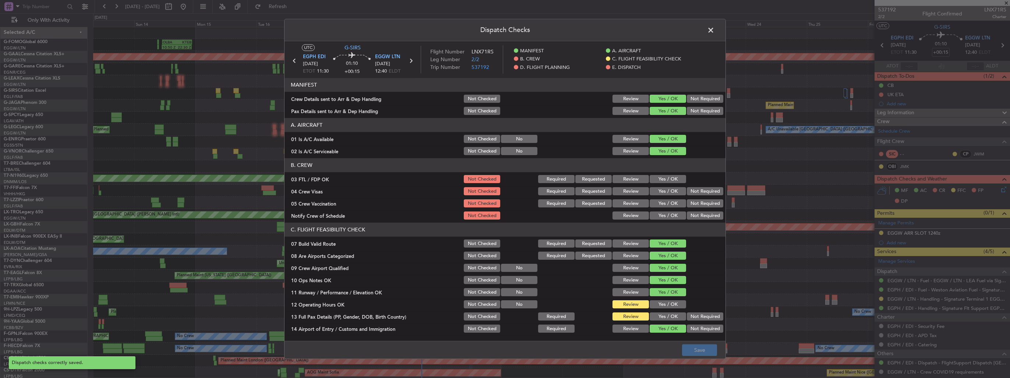
click at [715, 31] on span at bounding box center [715, 32] width 0 height 15
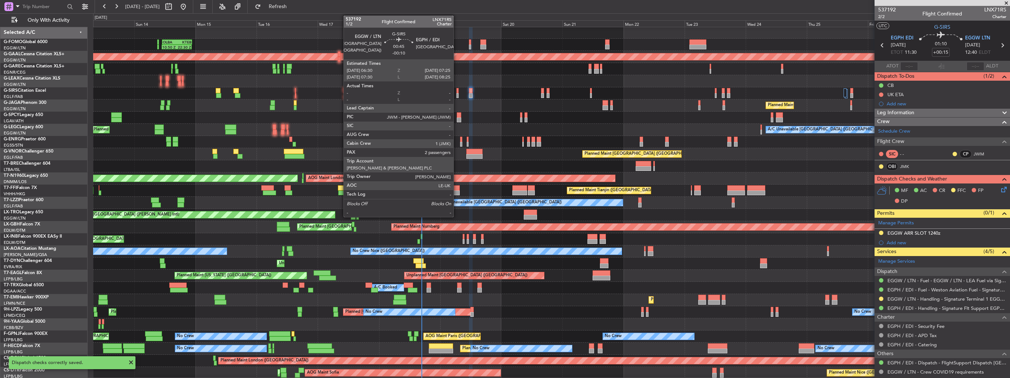
click at [457, 94] on div at bounding box center [457, 95] width 3 height 5
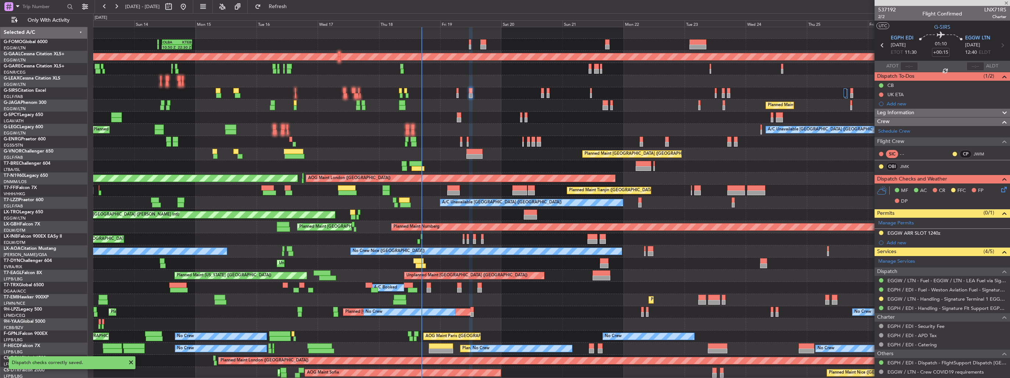
type input "-00:10"
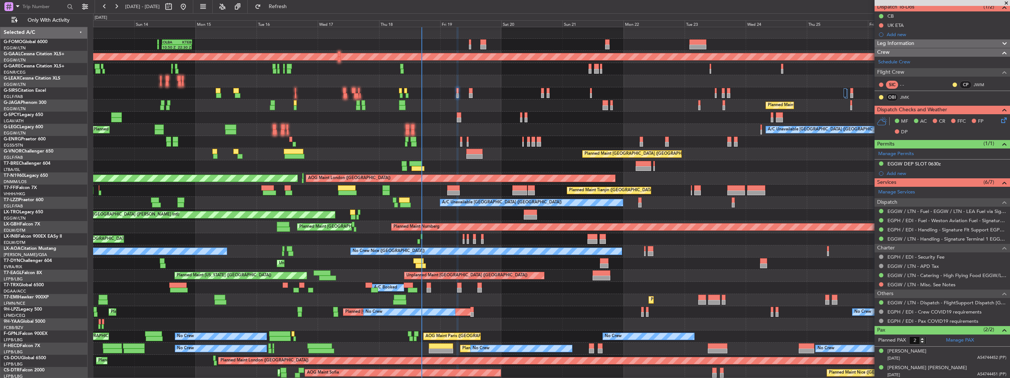
scroll to position [0, 0]
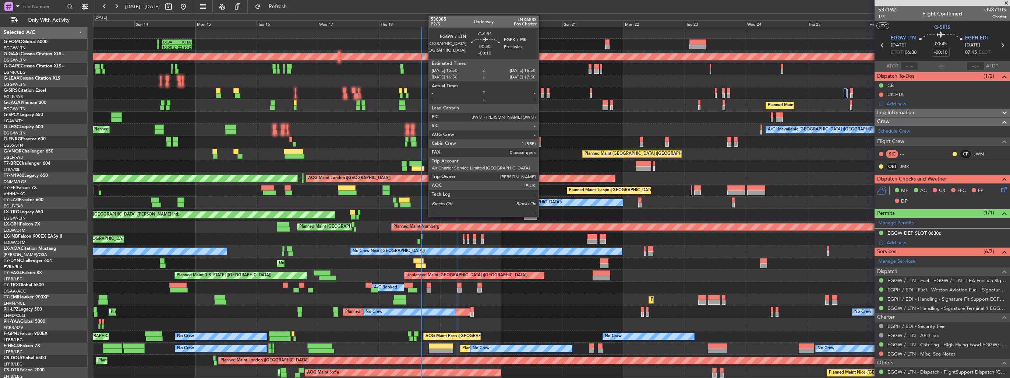
click at [542, 95] on div at bounding box center [542, 95] width 3 height 5
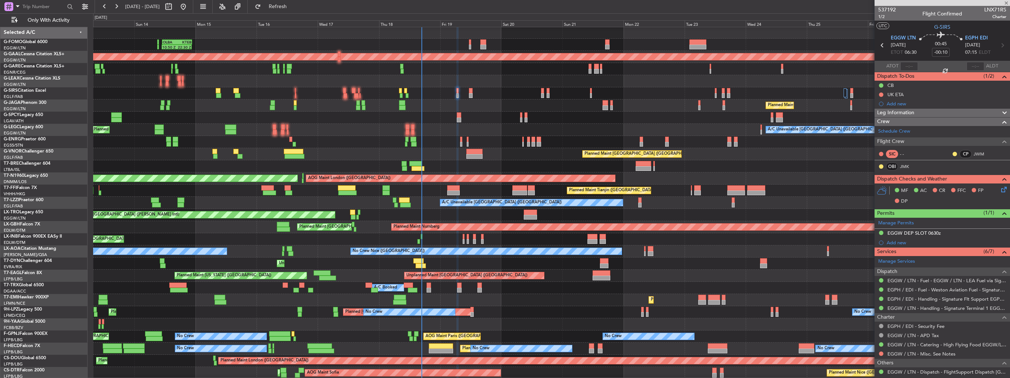
type input "0"
click at [882, 17] on span "P2/5" at bounding box center [887, 17] width 18 height 6
click at [1000, 190] on icon at bounding box center [1003, 188] width 6 height 6
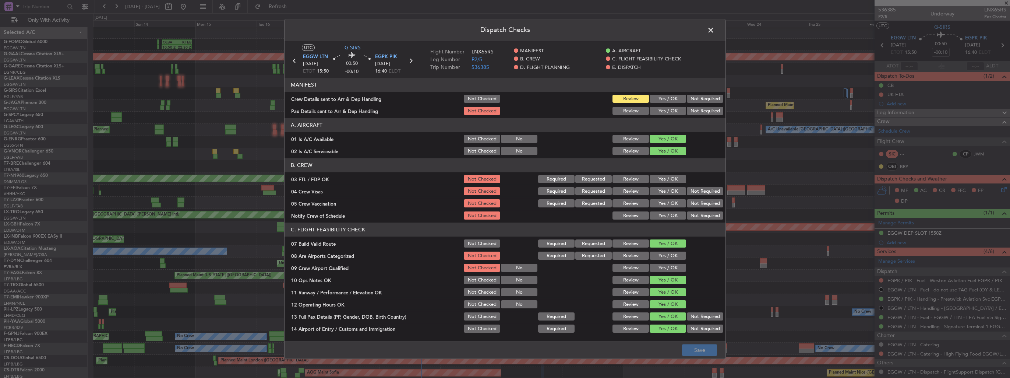
click at [652, 99] on button "Yes / OK" at bounding box center [668, 99] width 36 height 8
click at [654, 111] on button "Yes / OK" at bounding box center [668, 111] width 36 height 8
click at [665, 252] on button "Yes / OK" at bounding box center [668, 256] width 36 height 8
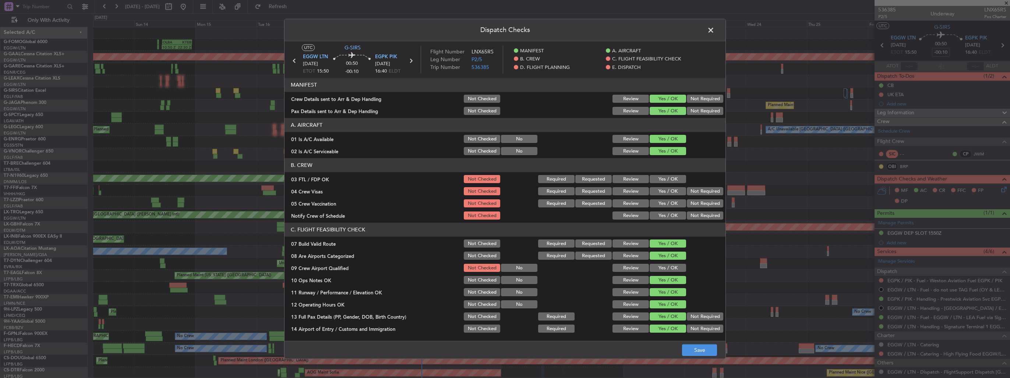
click at [665, 266] on button "Yes / OK" at bounding box center [668, 268] width 36 height 8
click at [697, 345] on button "Save" at bounding box center [699, 350] width 35 height 12
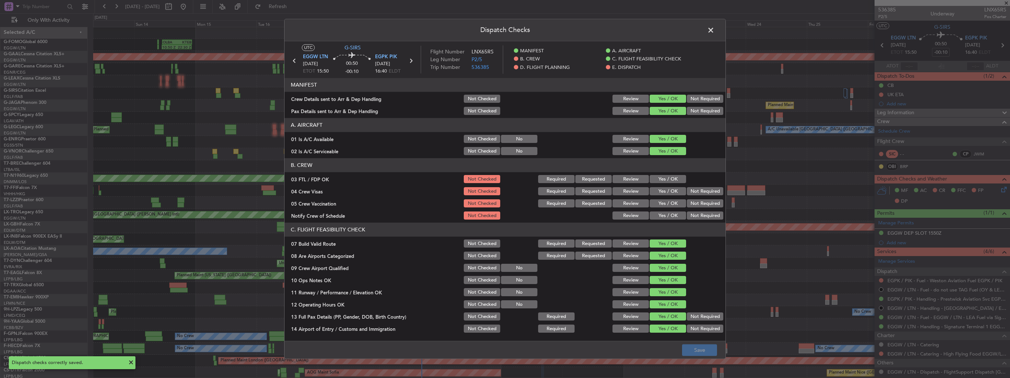
click at [715, 29] on span at bounding box center [715, 32] width 0 height 15
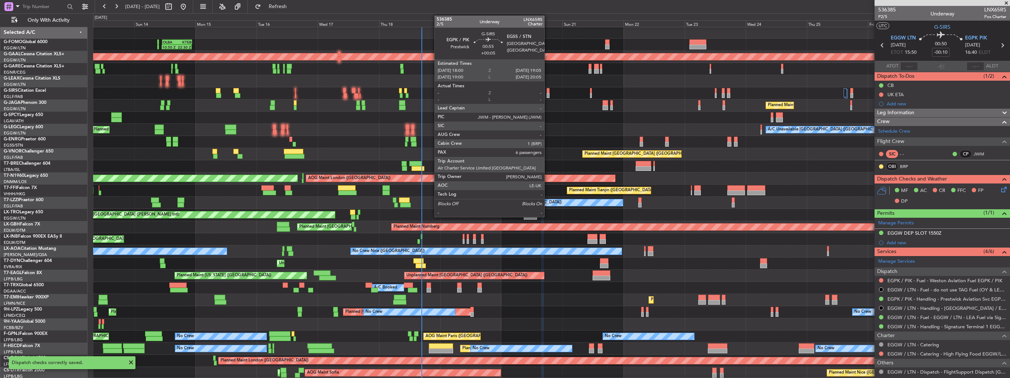
click at [548, 93] on div at bounding box center [548, 95] width 3 height 5
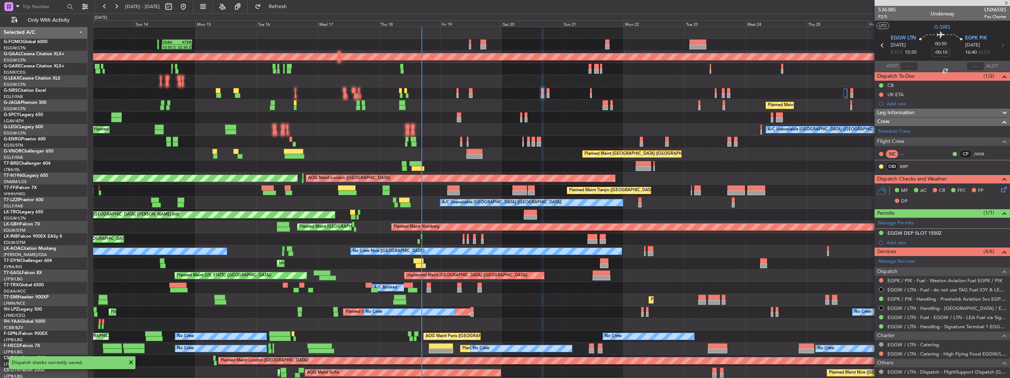
type input "+00:05"
type input "6"
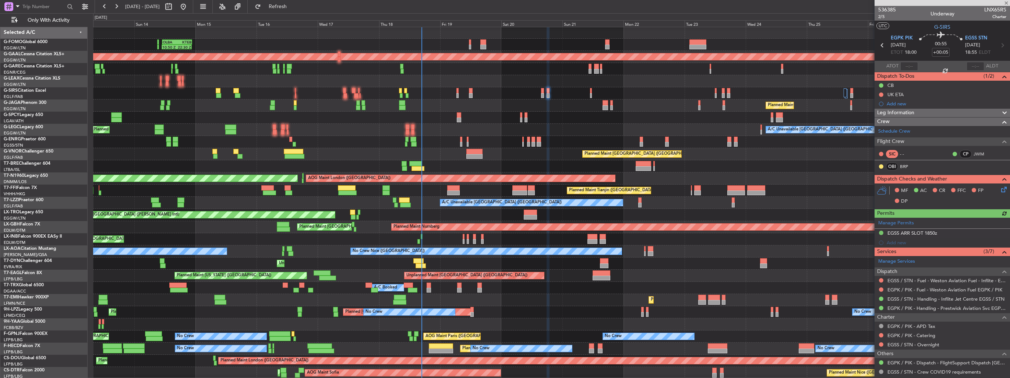
click at [1000, 189] on icon at bounding box center [1003, 188] width 6 height 6
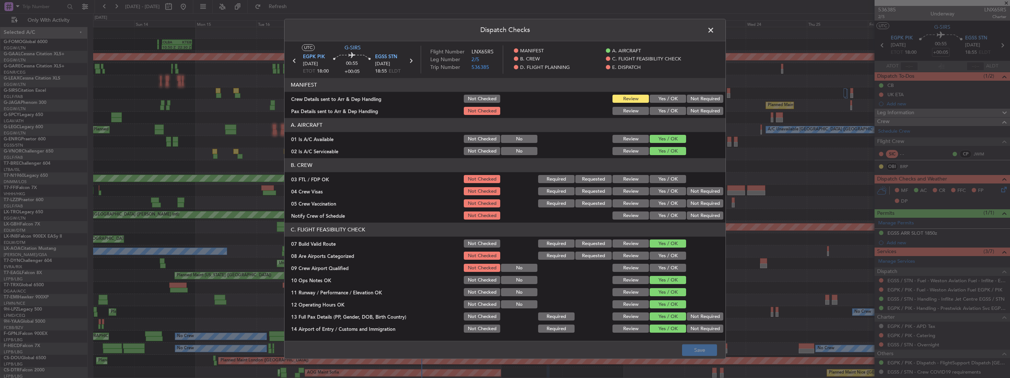
click at [663, 99] on button "Yes / OK" at bounding box center [668, 99] width 36 height 8
click at [661, 111] on button "Yes / OK" at bounding box center [668, 111] width 36 height 8
click at [661, 260] on div "Yes / OK" at bounding box center [667, 256] width 37 height 10
click at [661, 257] on button "Yes / OK" at bounding box center [668, 256] width 36 height 8
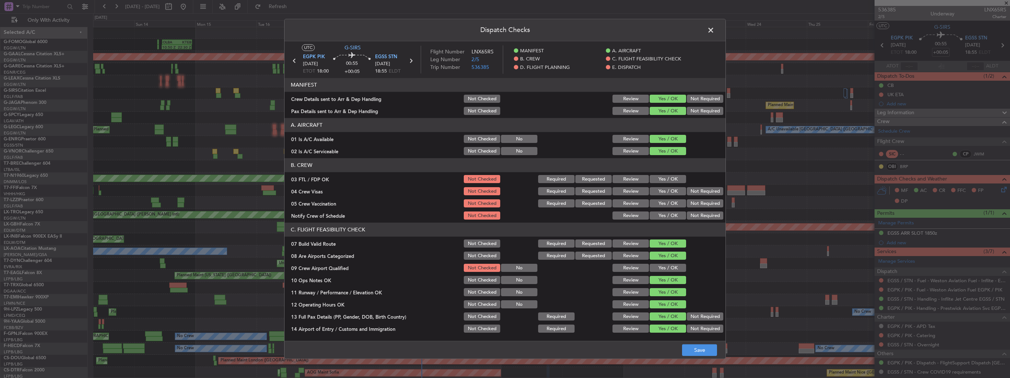
click at [667, 269] on button "Yes / OK" at bounding box center [668, 268] width 36 height 8
click at [702, 350] on button "Save" at bounding box center [699, 350] width 35 height 12
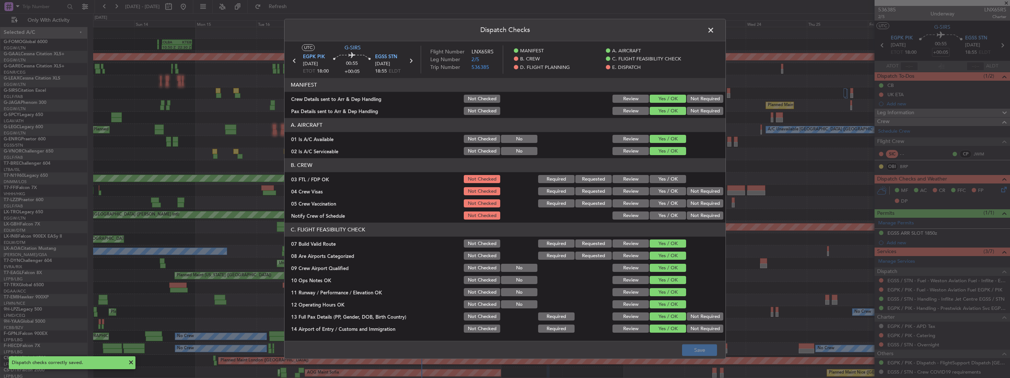
click at [715, 29] on span at bounding box center [715, 32] width 0 height 15
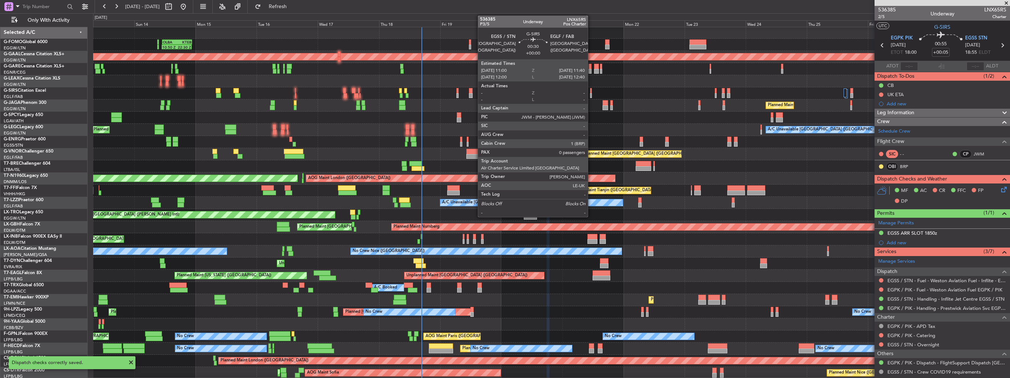
click at [591, 93] on div at bounding box center [591, 95] width 2 height 5
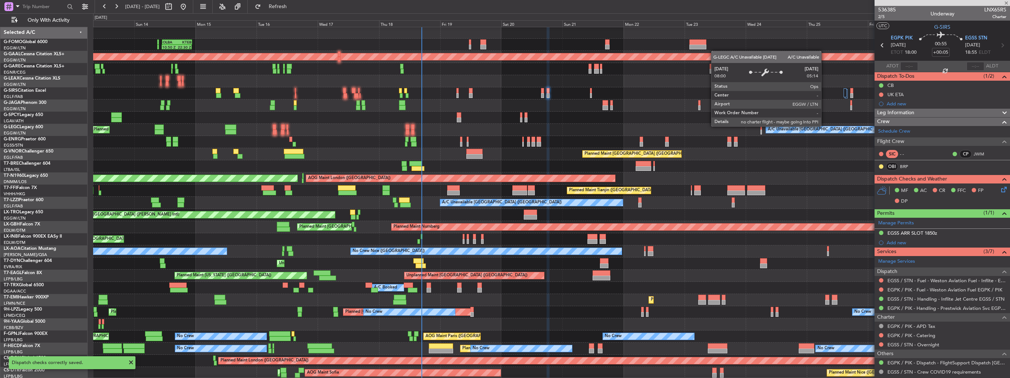
type input "0"
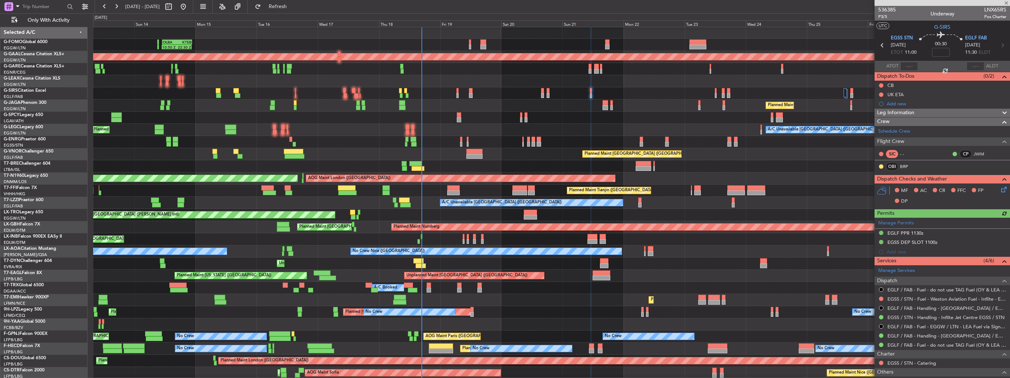
click at [1000, 190] on icon at bounding box center [1003, 188] width 6 height 6
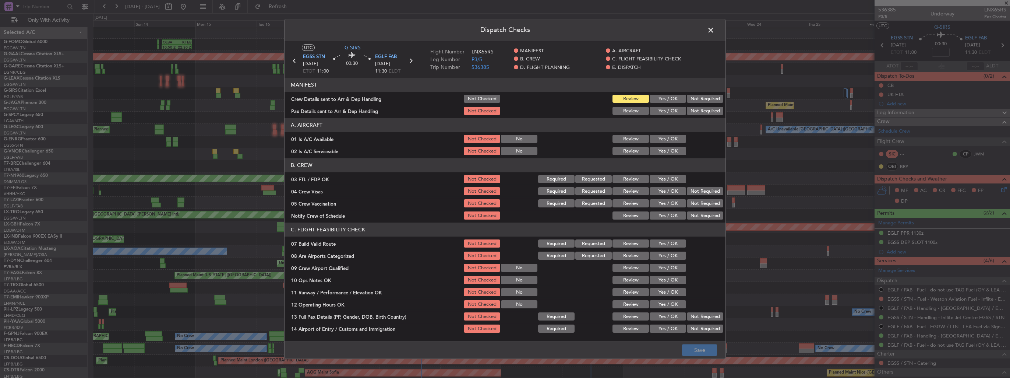
click at [664, 99] on button "Yes / OK" at bounding box center [668, 99] width 36 height 8
click at [664, 111] on button "Yes / OK" at bounding box center [668, 111] width 36 height 8
click at [666, 254] on button "Yes / OK" at bounding box center [668, 256] width 36 height 8
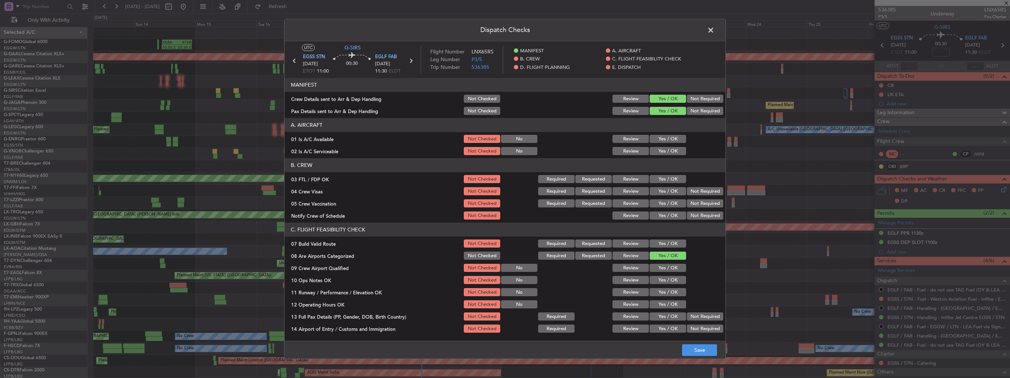
click at [668, 266] on button "Yes / OK" at bounding box center [668, 268] width 36 height 8
click at [704, 351] on button "Save" at bounding box center [699, 350] width 35 height 12
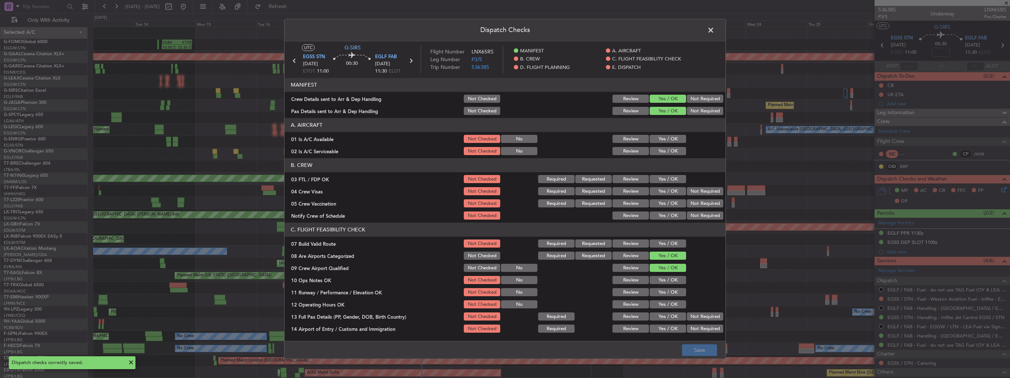
click at [715, 30] on span at bounding box center [715, 32] width 0 height 15
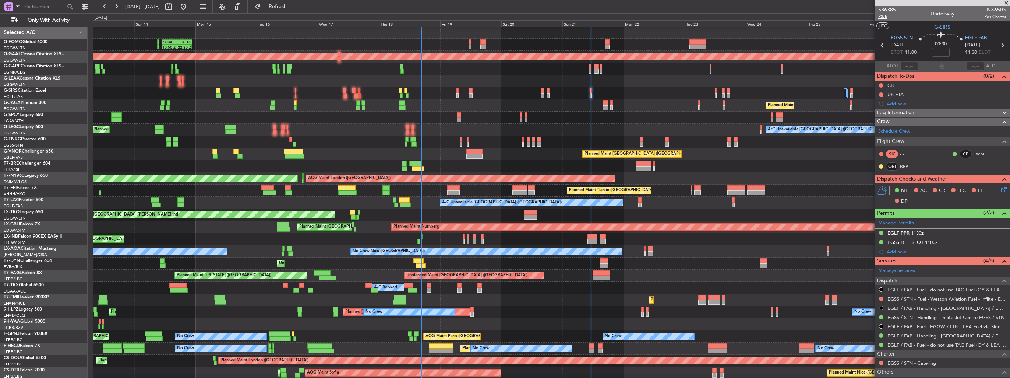
click at [882, 17] on span "P3/5" at bounding box center [887, 17] width 18 height 6
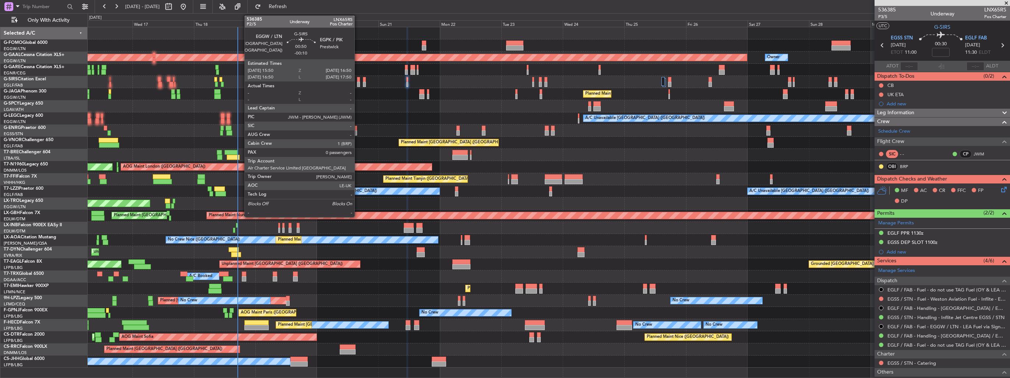
click at [358, 82] on div at bounding box center [358, 84] width 3 height 5
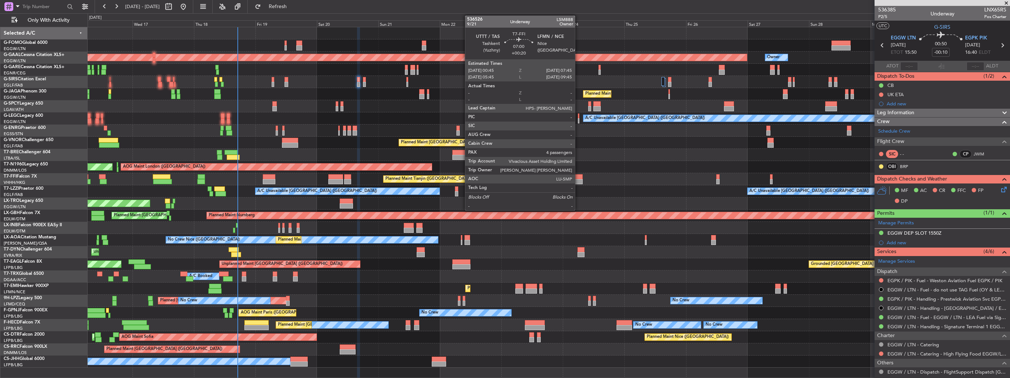
click at [578, 179] on div at bounding box center [574, 181] width 18 height 5
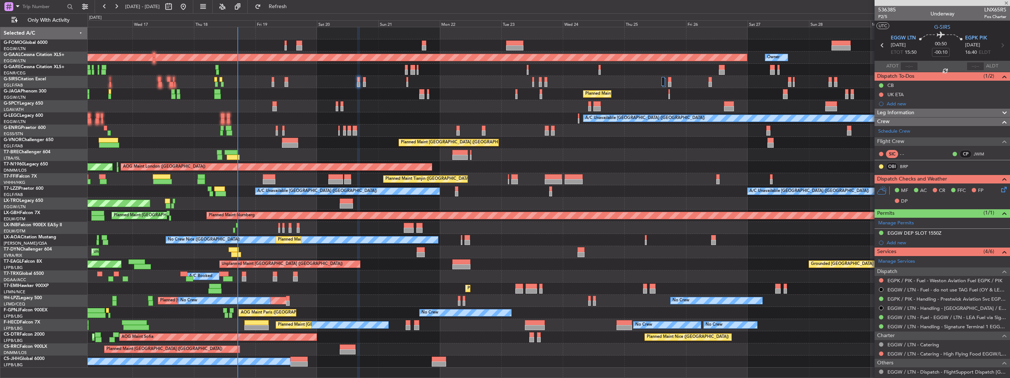
type input "+00:20"
type input "4"
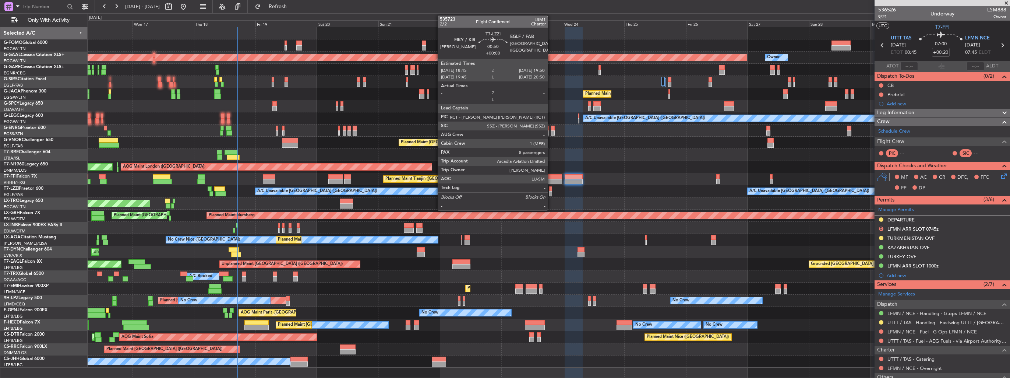
click at [551, 191] on div at bounding box center [550, 193] width 3 height 5
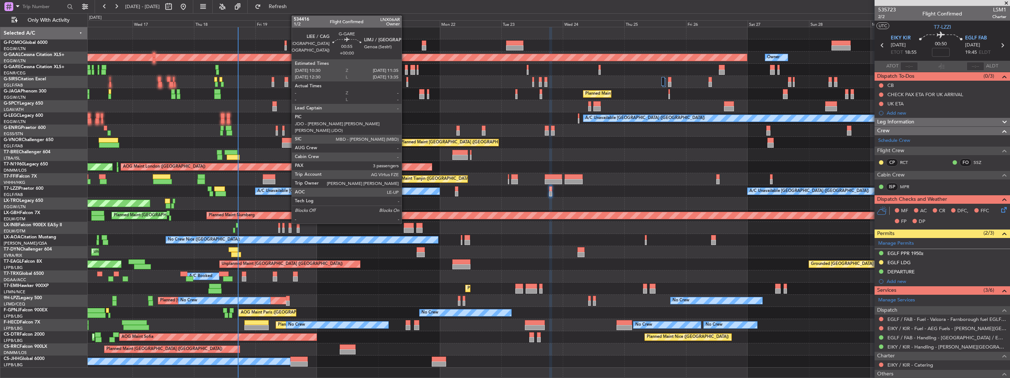
click at [405, 73] on div at bounding box center [406, 72] width 3 height 5
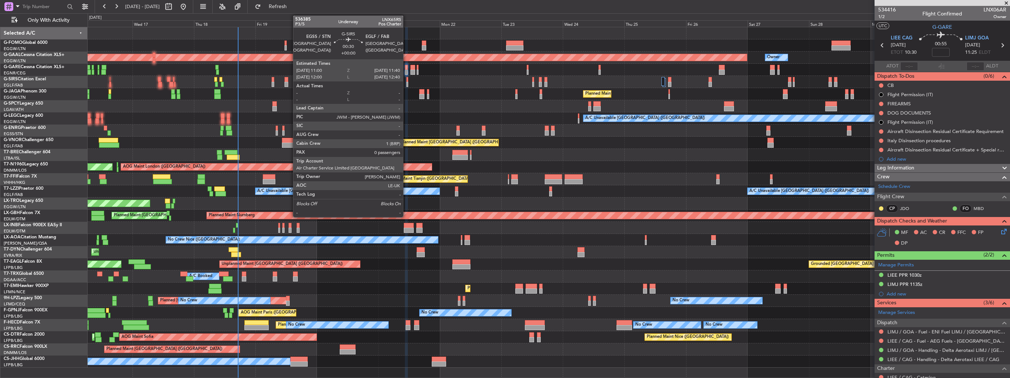
click at [406, 82] on div at bounding box center [407, 84] width 2 height 5
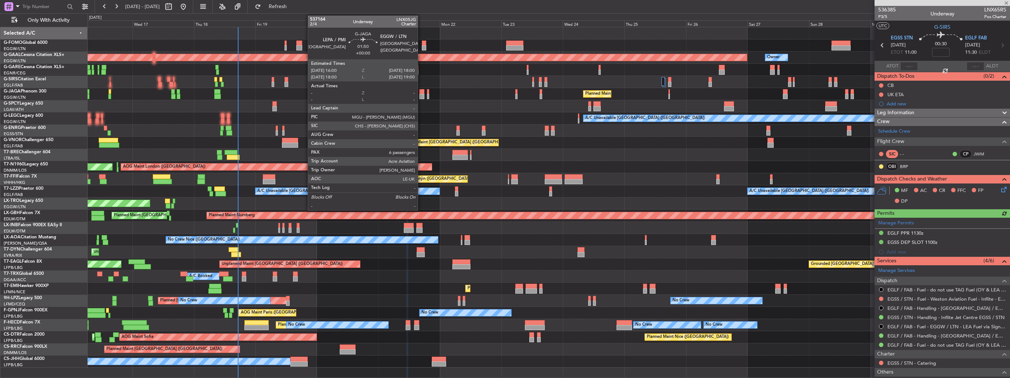
click at [421, 94] on div at bounding box center [421, 96] width 5 height 5
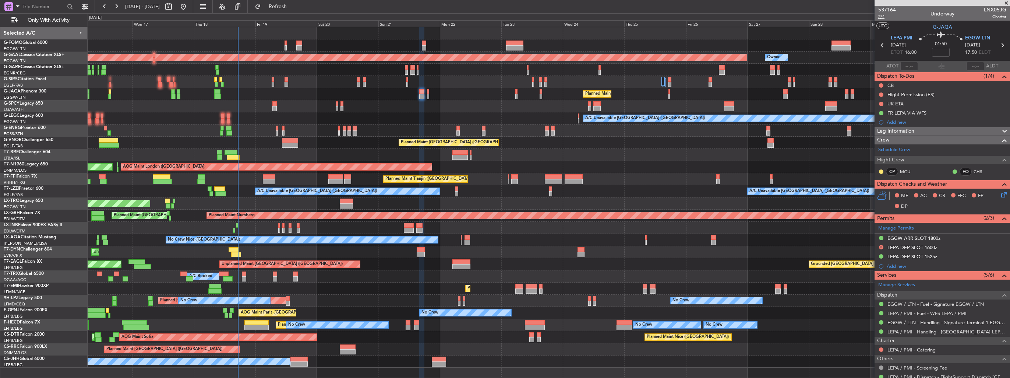
click at [881, 17] on span "2/4" at bounding box center [887, 17] width 18 height 6
click at [1000, 195] on icon at bounding box center [1003, 193] width 6 height 6
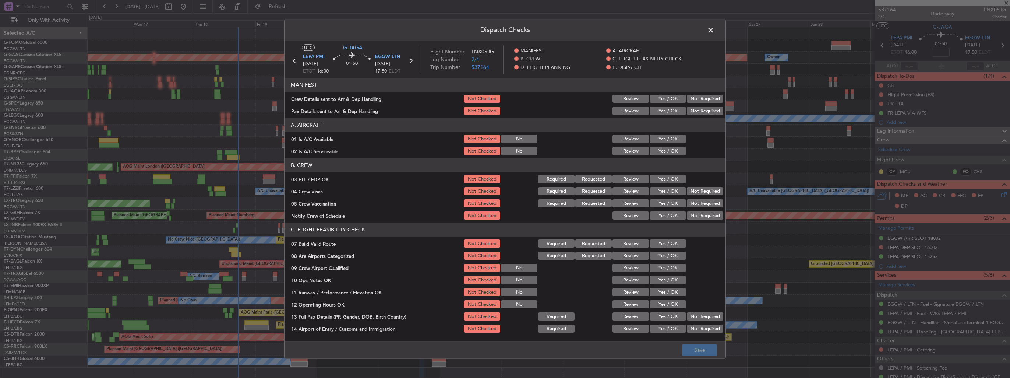
click at [658, 101] on button "Yes / OK" at bounding box center [668, 99] width 36 height 8
click at [658, 111] on button "Yes / OK" at bounding box center [668, 111] width 36 height 8
click at [660, 254] on button "Yes / OK" at bounding box center [668, 256] width 36 height 8
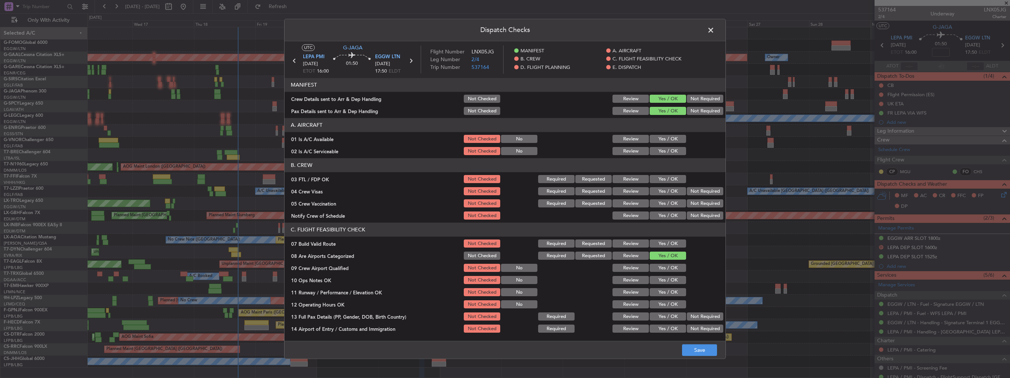
click at [662, 265] on button "Yes / OK" at bounding box center [668, 268] width 36 height 8
click at [686, 354] on button "Save" at bounding box center [699, 350] width 35 height 12
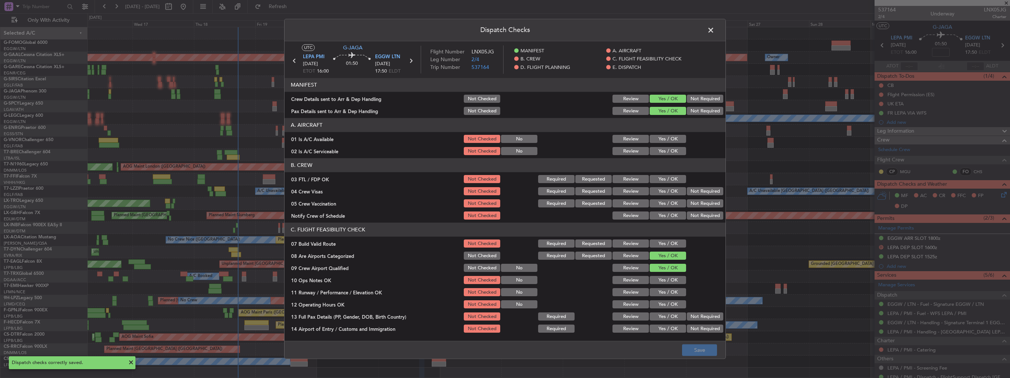
click at [715, 28] on span at bounding box center [715, 32] width 0 height 15
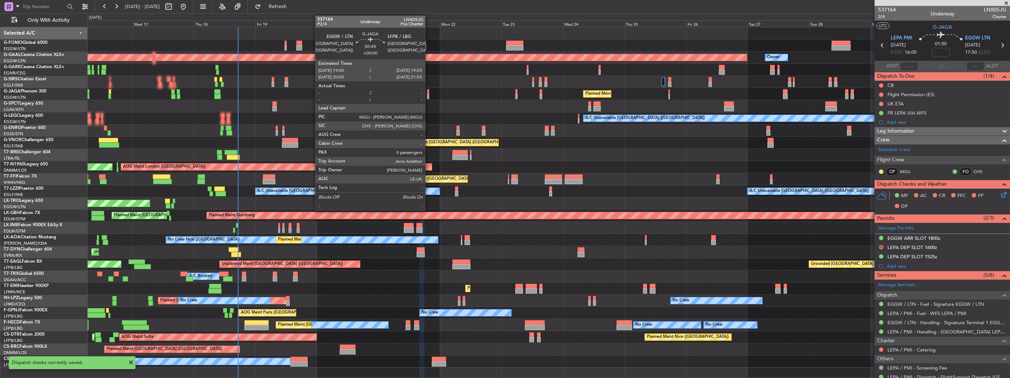
click at [428, 95] on div at bounding box center [428, 96] width 3 height 5
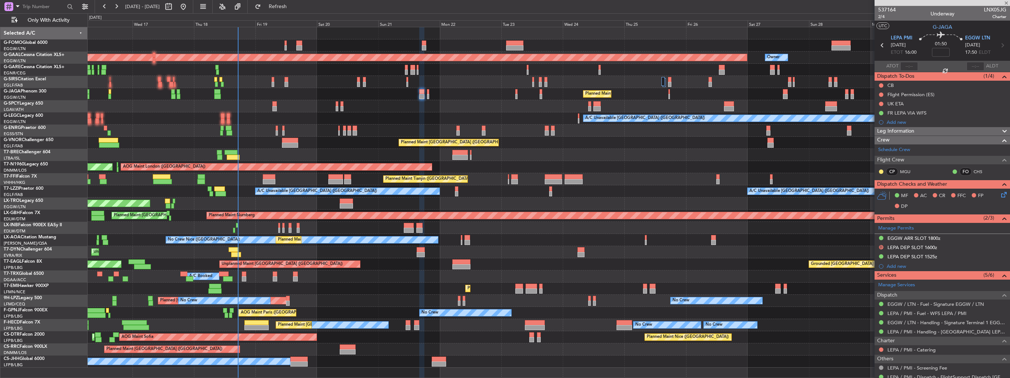
type input "0"
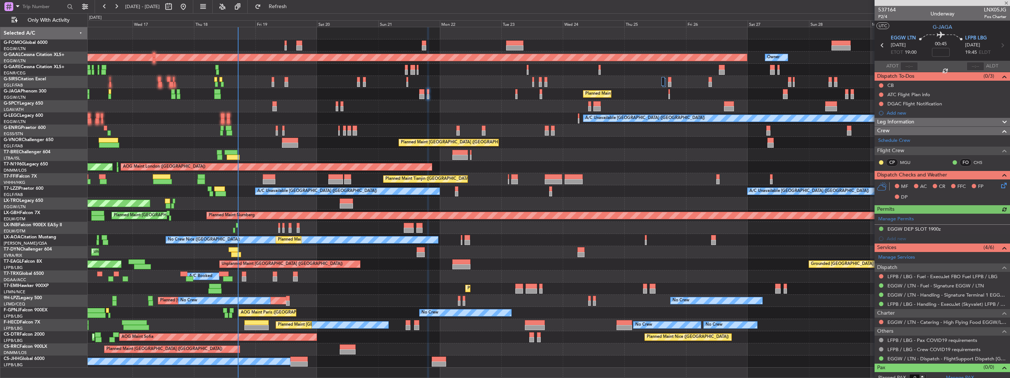
click at [1000, 185] on icon at bounding box center [1003, 184] width 6 height 6
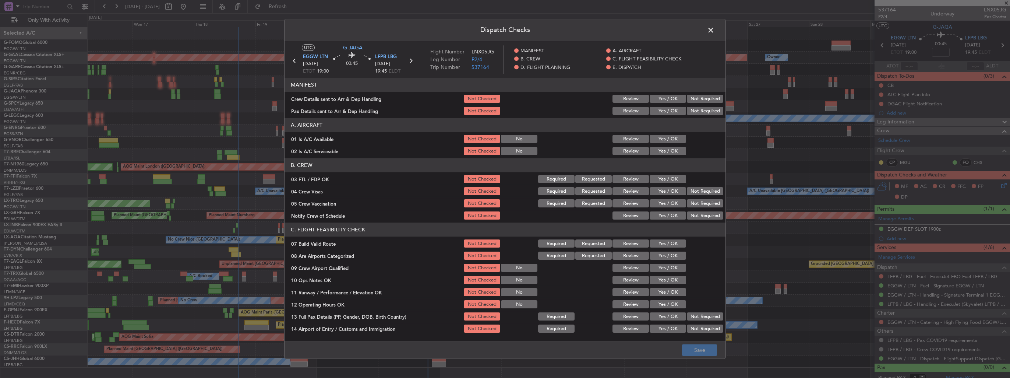
click at [659, 99] on button "Yes / OK" at bounding box center [668, 99] width 36 height 8
click at [659, 110] on button "Yes / OK" at bounding box center [668, 111] width 36 height 8
click at [656, 254] on button "Yes / OK" at bounding box center [668, 256] width 36 height 8
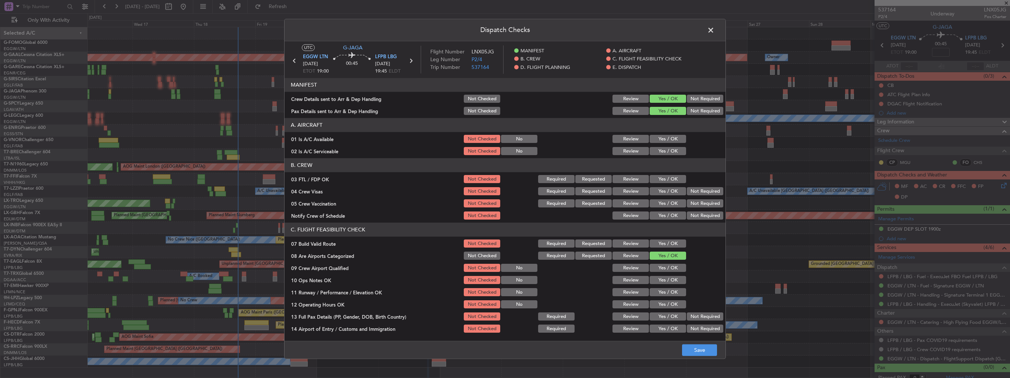
click at [659, 265] on button "Yes / OK" at bounding box center [668, 268] width 36 height 8
click at [691, 351] on button "Save" at bounding box center [699, 350] width 35 height 12
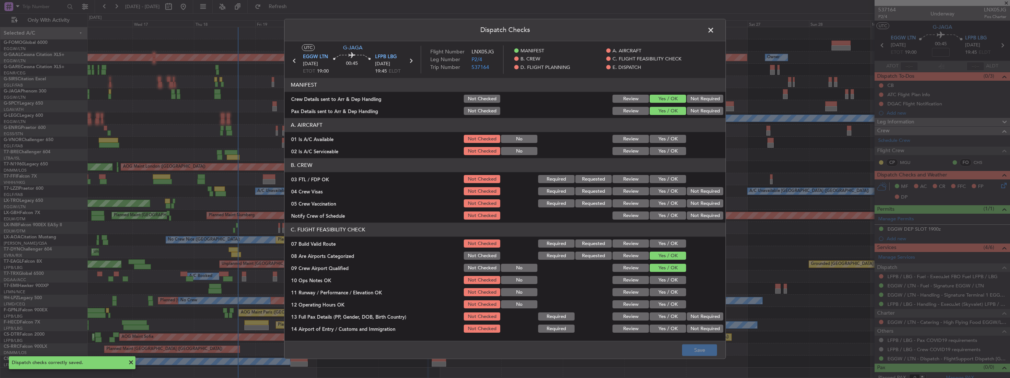
click at [715, 29] on span at bounding box center [715, 32] width 0 height 15
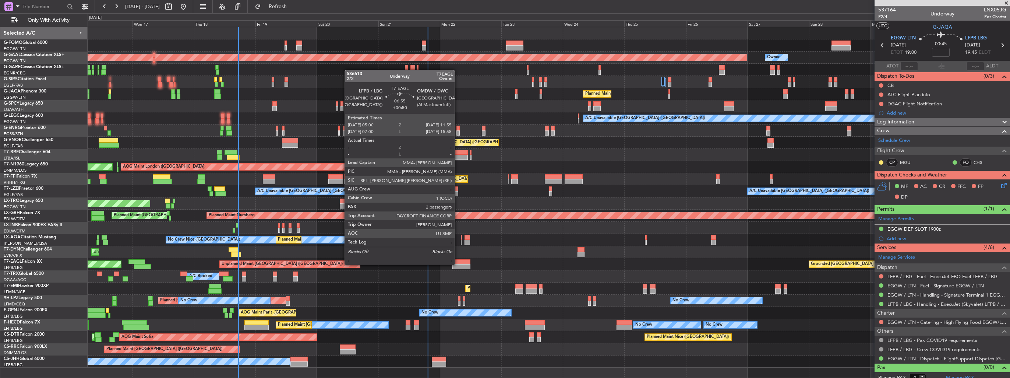
click at [458, 264] on div at bounding box center [461, 266] width 18 height 5
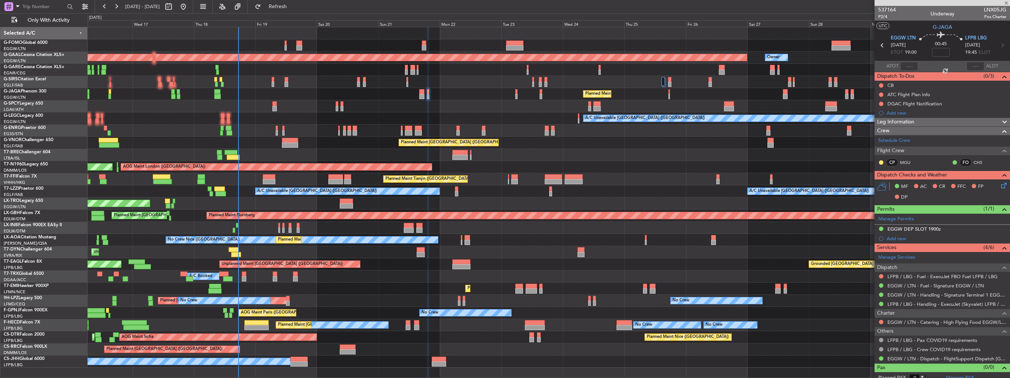
type input "+00:50"
type input "2"
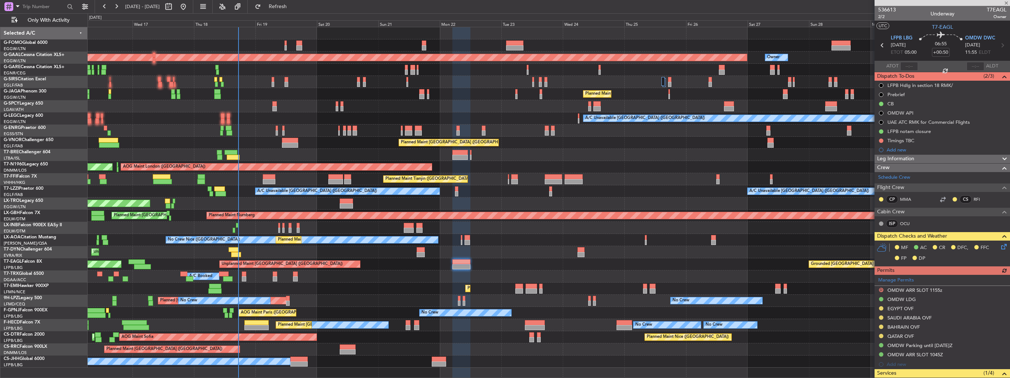
scroll to position [145, 0]
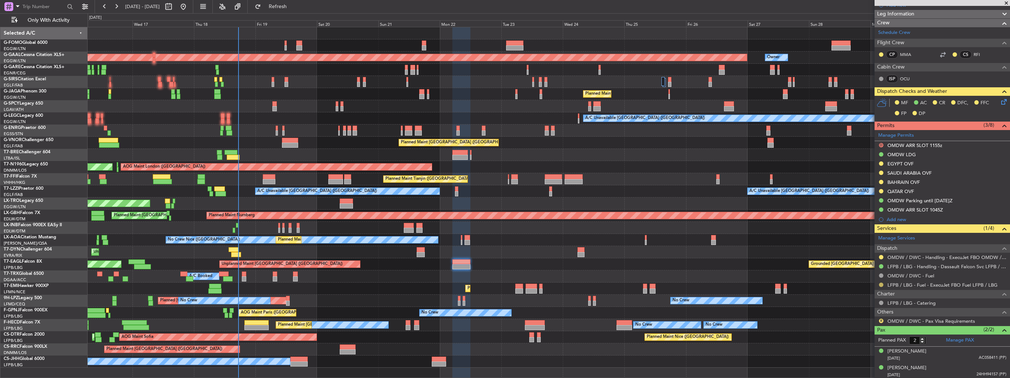
click at [881, 284] on button at bounding box center [881, 284] width 4 height 4
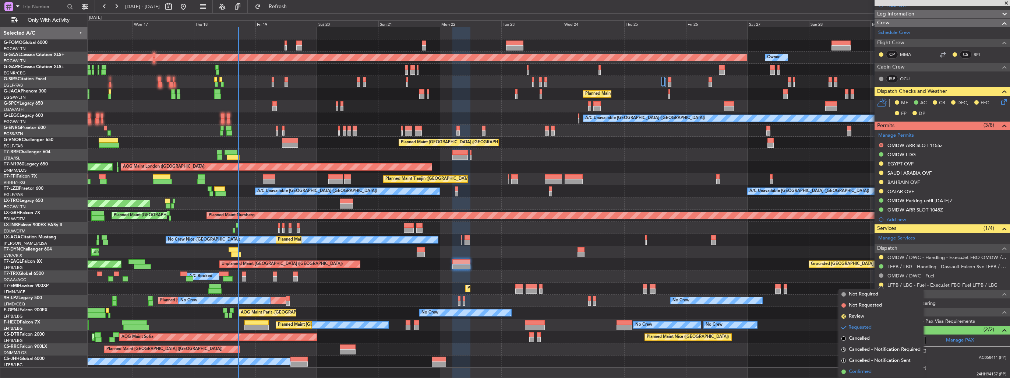
click at [858, 374] on span "Confirmed" at bounding box center [860, 371] width 23 height 7
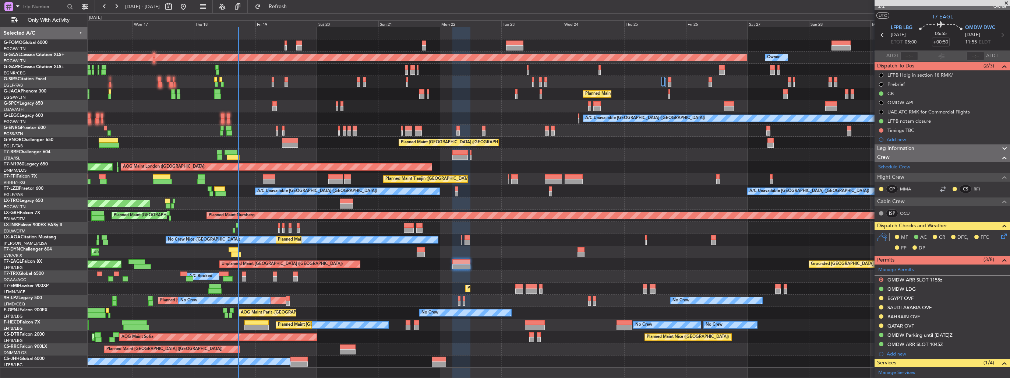
scroll to position [0, 0]
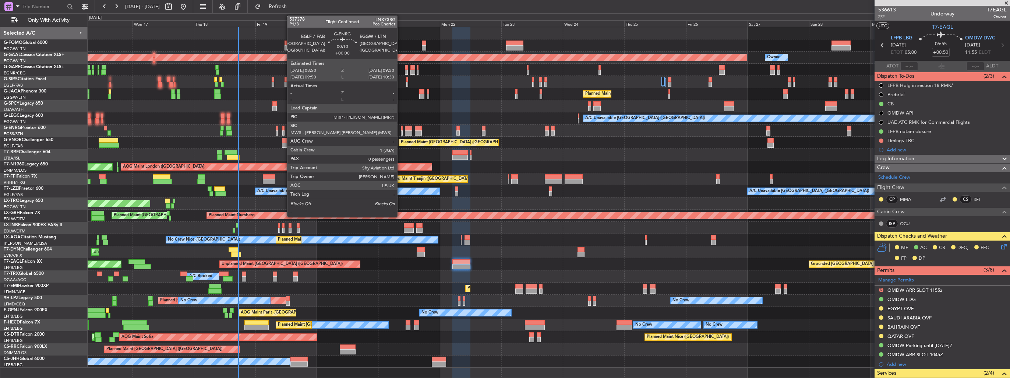
click at [401, 132] on div at bounding box center [402, 132] width 2 height 5
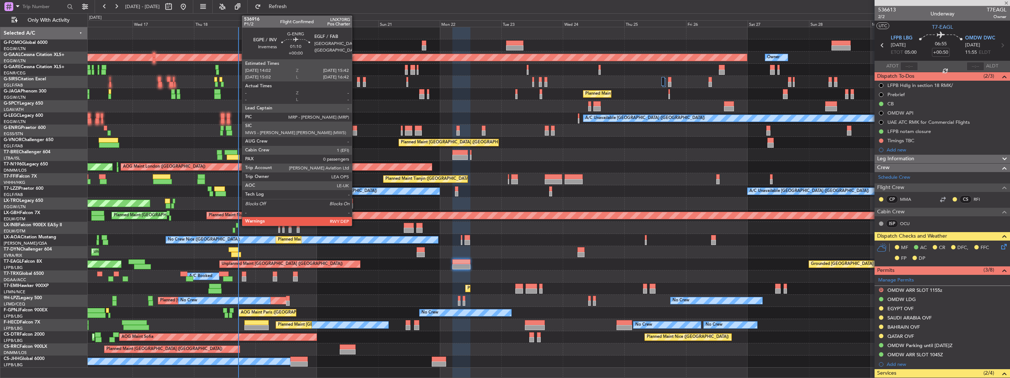
type input "0"
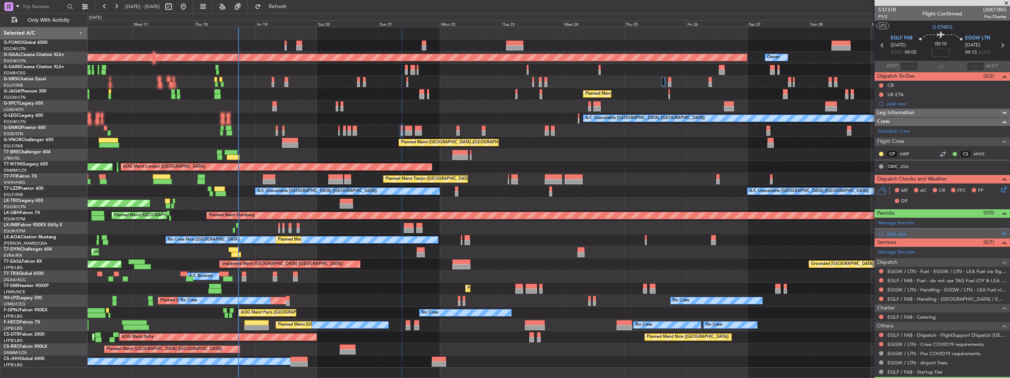
click at [899, 232] on div "Add new" at bounding box center [943, 233] width 113 height 6
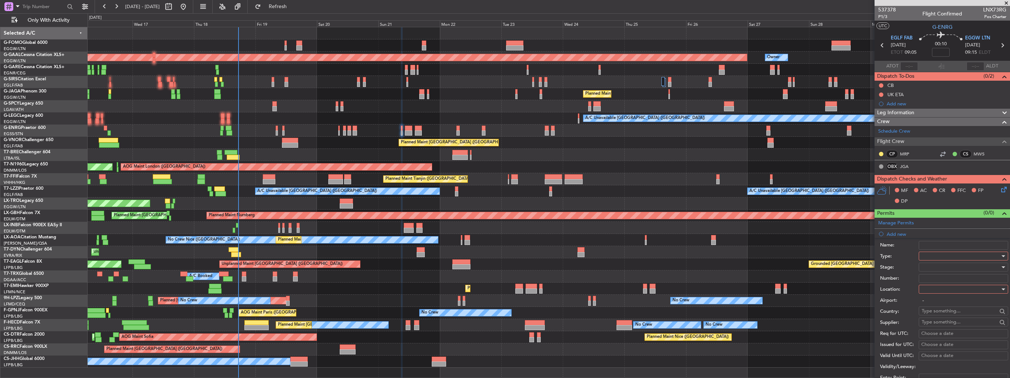
scroll to position [221, 0]
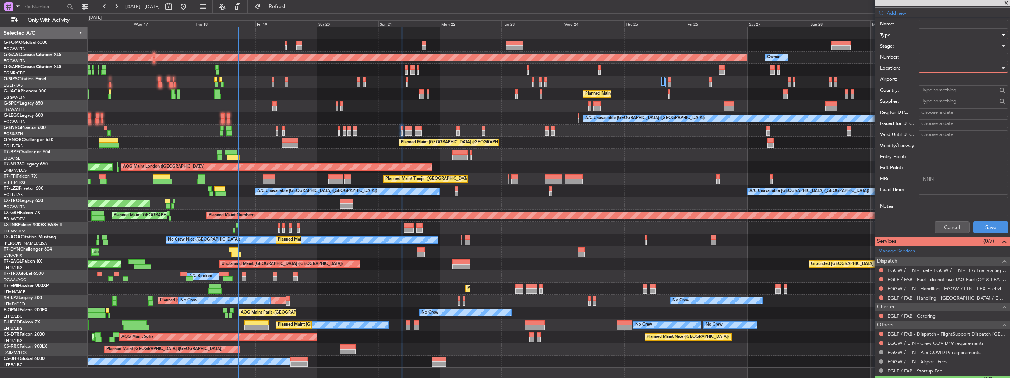
click at [948, 35] on div at bounding box center [961, 34] width 78 height 11
click at [957, 104] on span "Slot" at bounding box center [960, 104] width 77 height 11
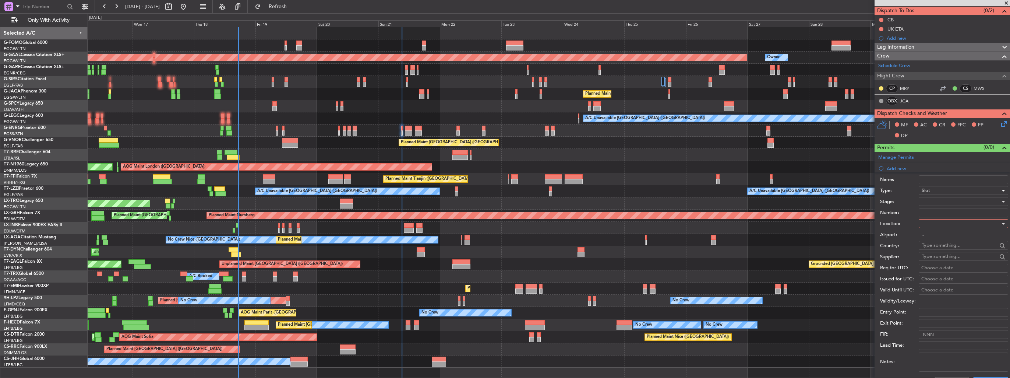
scroll to position [74, 0]
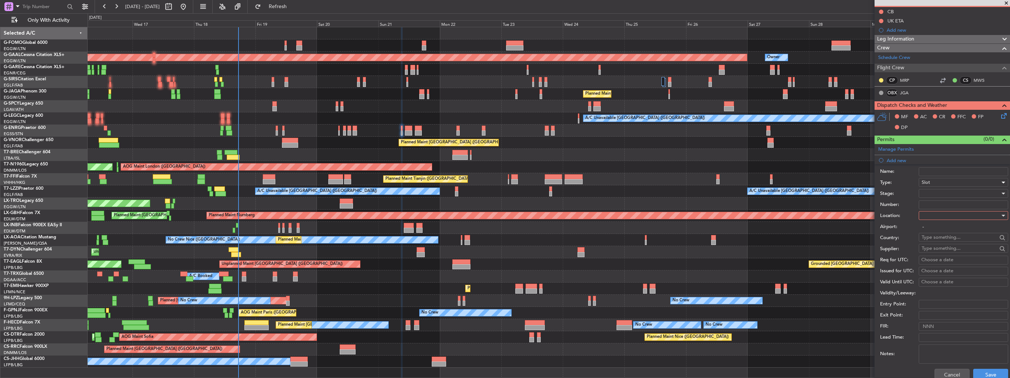
click at [936, 215] on div at bounding box center [961, 215] width 78 height 11
click at [930, 252] on span "Arrival" at bounding box center [960, 251] width 77 height 11
type input "EGGW / LTN"
click at [941, 194] on div at bounding box center [961, 193] width 78 height 11
click at [943, 241] on span "Requested" at bounding box center [960, 240] width 77 height 11
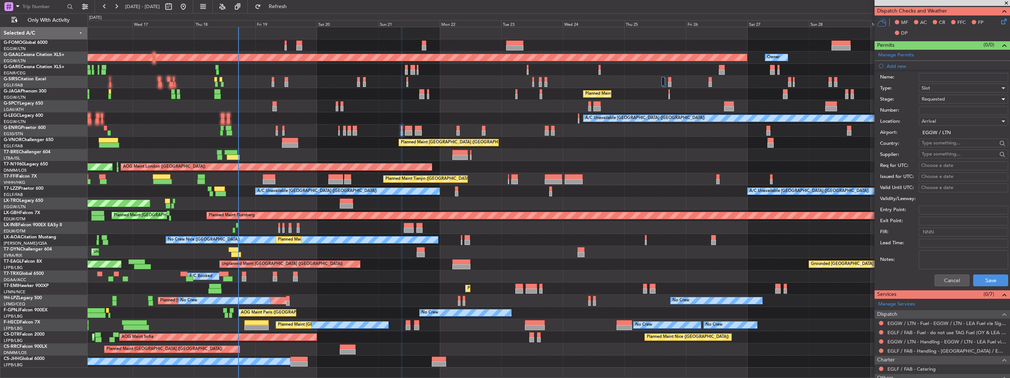
scroll to position [221, 0]
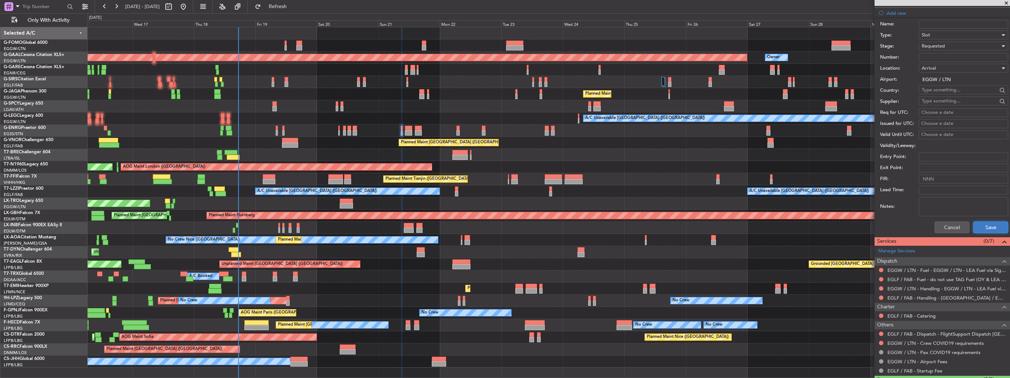
click at [973, 226] on button "Save" at bounding box center [990, 227] width 35 height 12
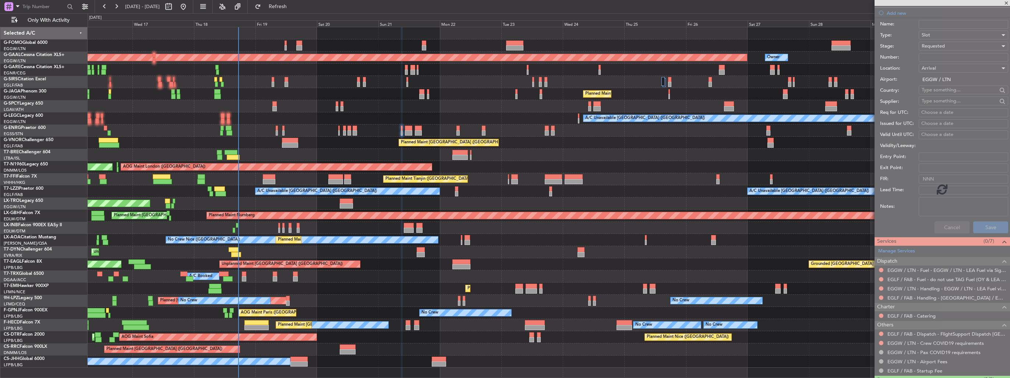
scroll to position [27, 0]
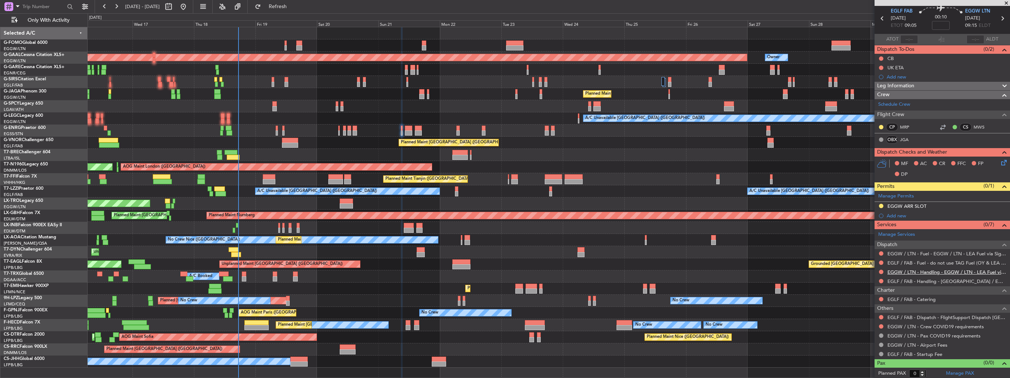
click at [920, 269] on link "EGGW / LTN - Handling - EGGW / LTN - LEA Fuel via Signature in EGGW" at bounding box center [947, 272] width 119 height 6
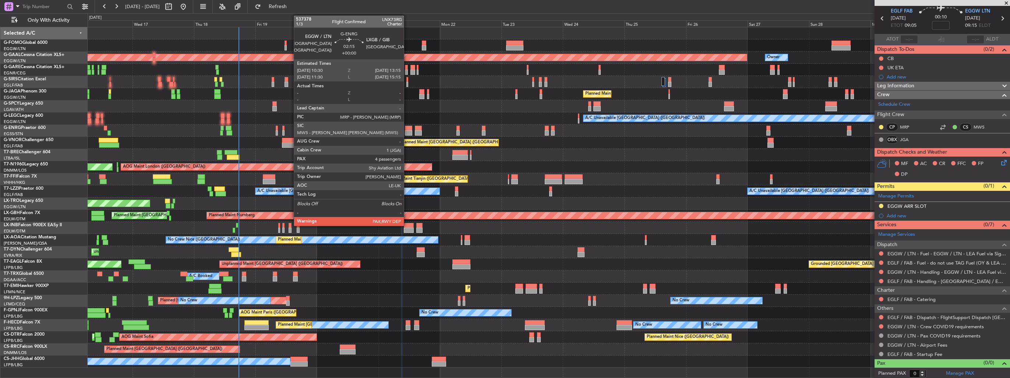
click at [407, 128] on div at bounding box center [408, 128] width 7 height 5
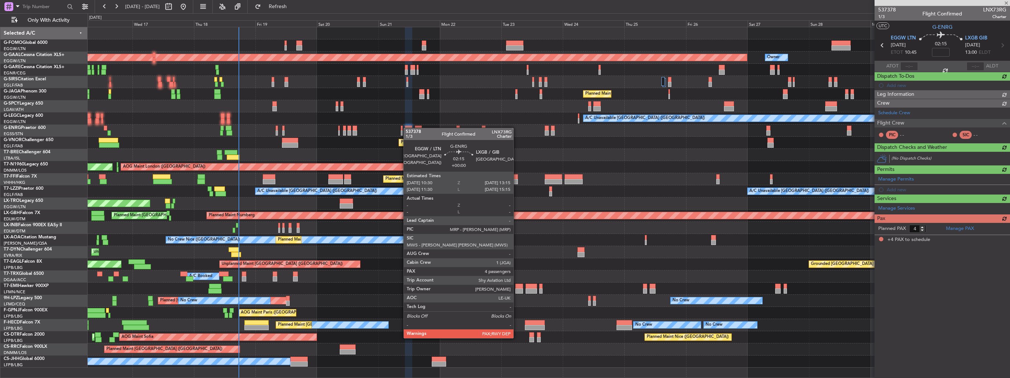
scroll to position [0, 0]
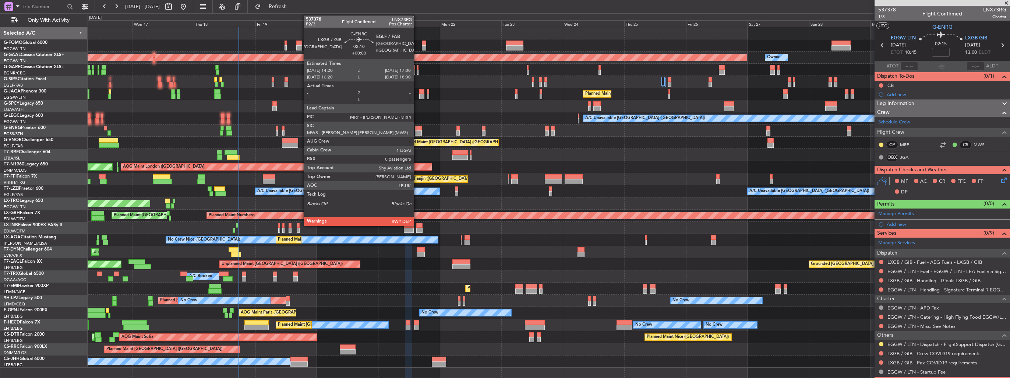
click at [417, 131] on div at bounding box center [418, 132] width 7 height 5
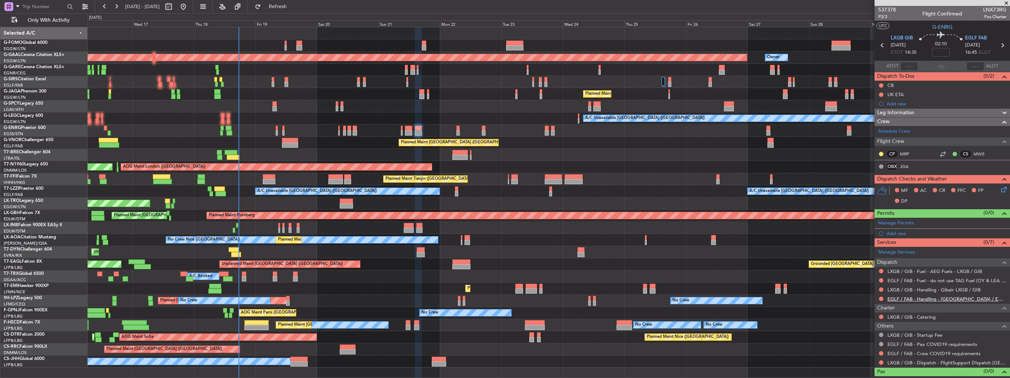
click at [942, 297] on link "EGLF / FAB - Handling - [GEOGRAPHIC_DATA] / EGLF / FAB" at bounding box center [947, 299] width 119 height 6
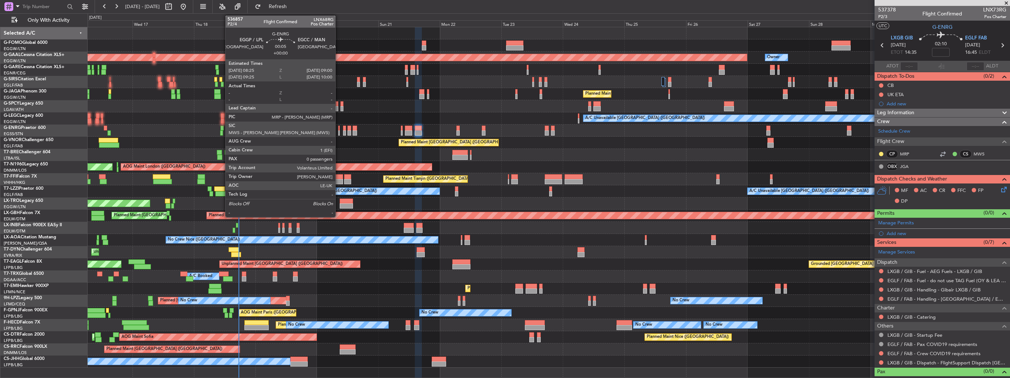
click at [339, 133] on div at bounding box center [339, 132] width 2 height 5
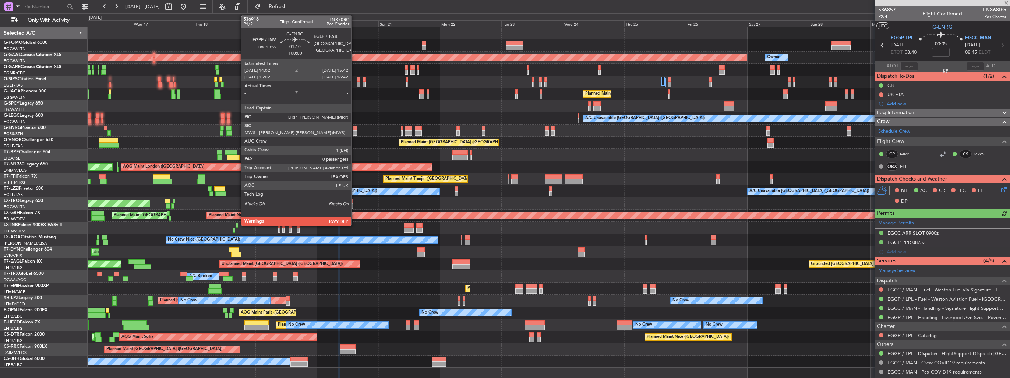
click at [354, 133] on div at bounding box center [355, 132] width 4 height 5
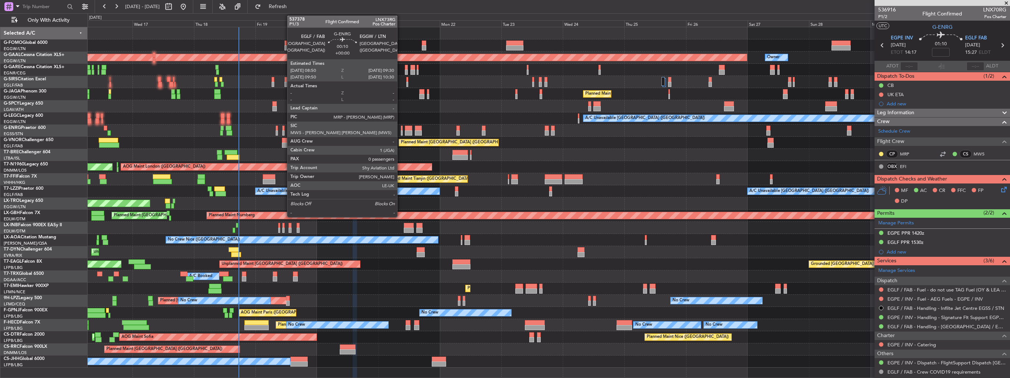
click at [401, 133] on div at bounding box center [402, 132] width 2 height 5
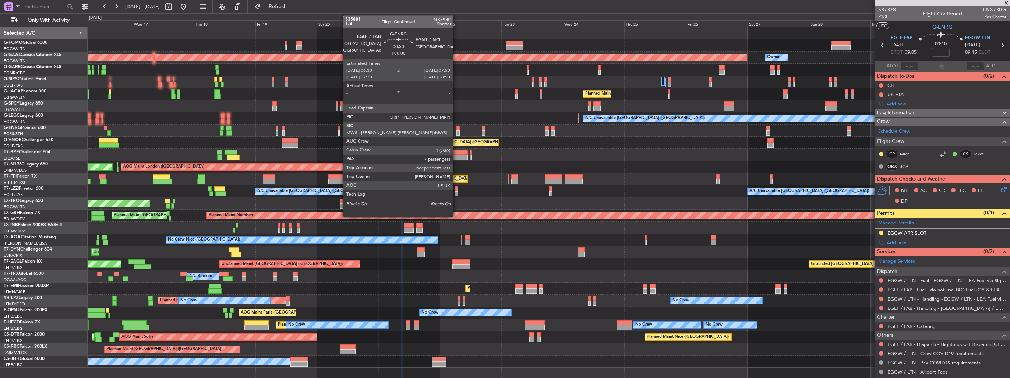
click at [456, 130] on div at bounding box center [458, 132] width 4 height 5
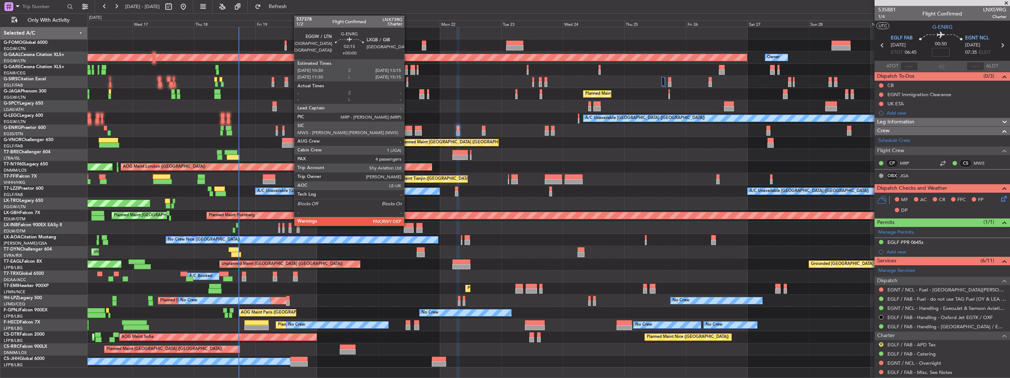
click at [407, 128] on div at bounding box center [408, 128] width 7 height 5
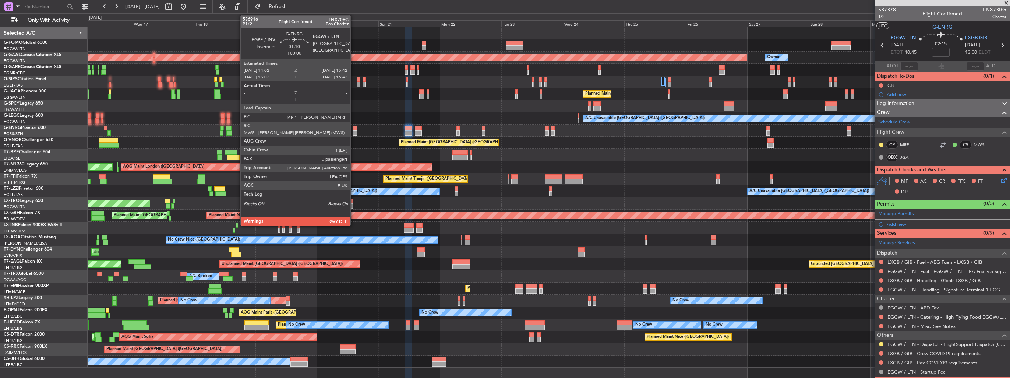
click at [354, 131] on div at bounding box center [355, 132] width 4 height 5
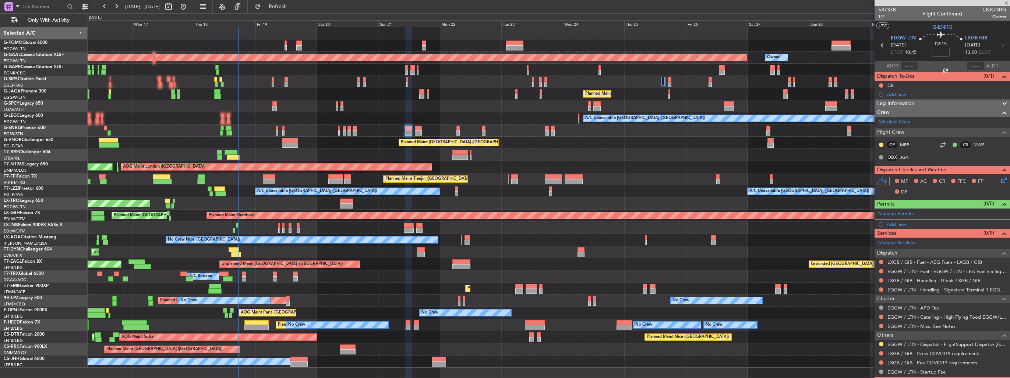
type input "0"
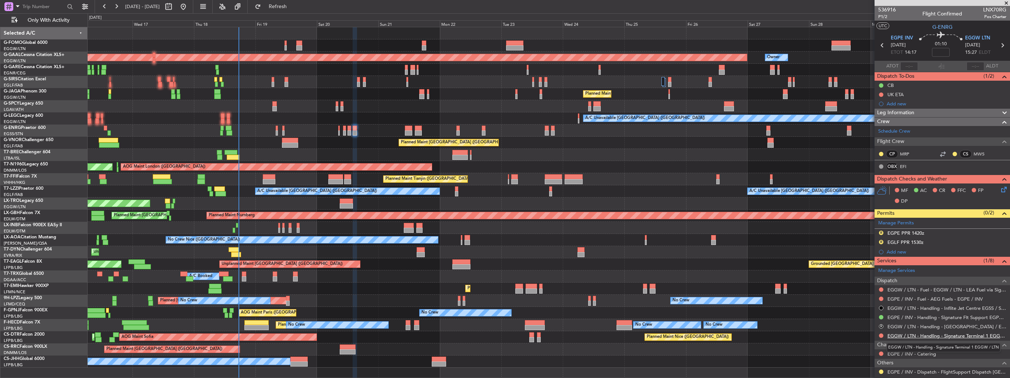
click at [936, 336] on link "EGGW / LTN - Handling - Signature Terminal 1 EGGW / LTN" at bounding box center [947, 335] width 119 height 6
click at [894, 222] on link "Manage Permits" at bounding box center [896, 222] width 36 height 7
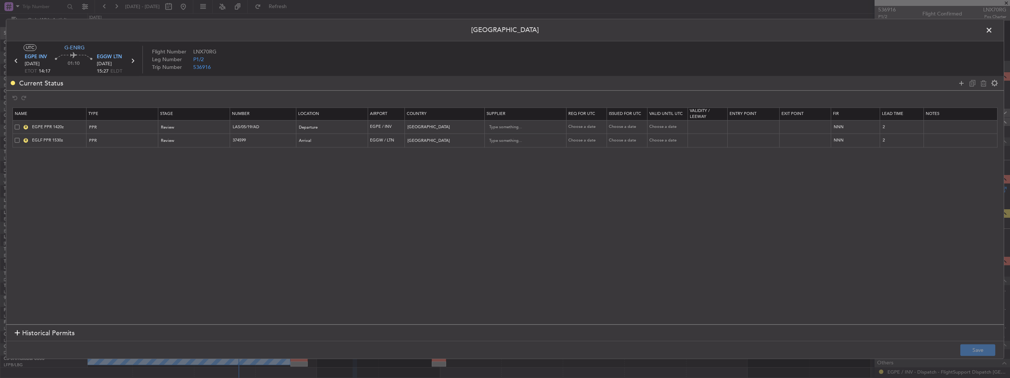
click at [16, 127] on span at bounding box center [17, 126] width 5 height 5
click at [20, 124] on input "checkbox" at bounding box center [20, 124] width 0 height 0
click at [16, 137] on div "R EGLF PPR 1530z" at bounding box center [50, 140] width 71 height 7
click at [18, 138] on span at bounding box center [17, 140] width 5 height 5
click at [20, 138] on input "checkbox" at bounding box center [20, 138] width 0 height 0
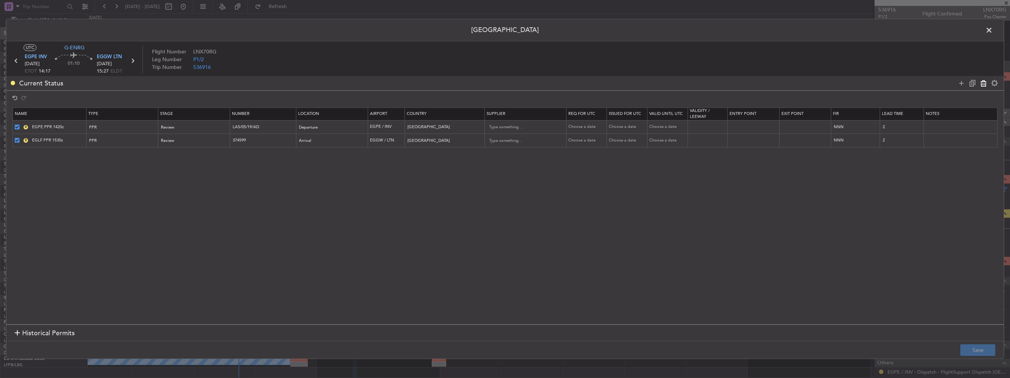
click at [982, 84] on icon at bounding box center [983, 83] width 9 height 9
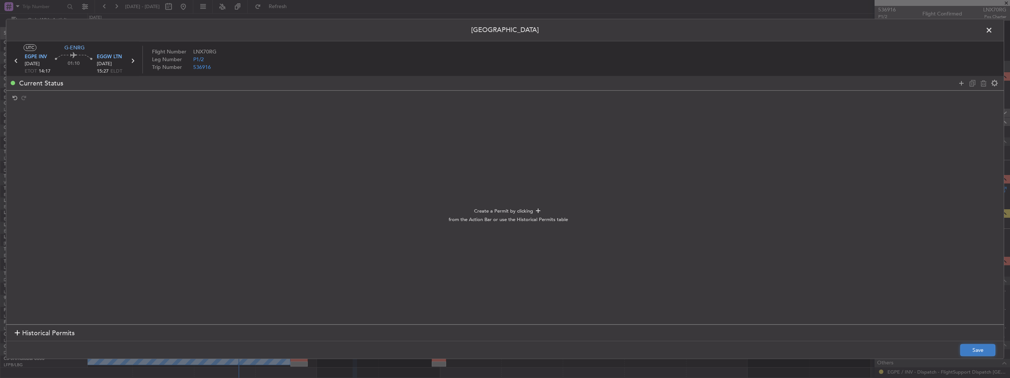
click at [989, 346] on button "Save" at bounding box center [977, 350] width 35 height 12
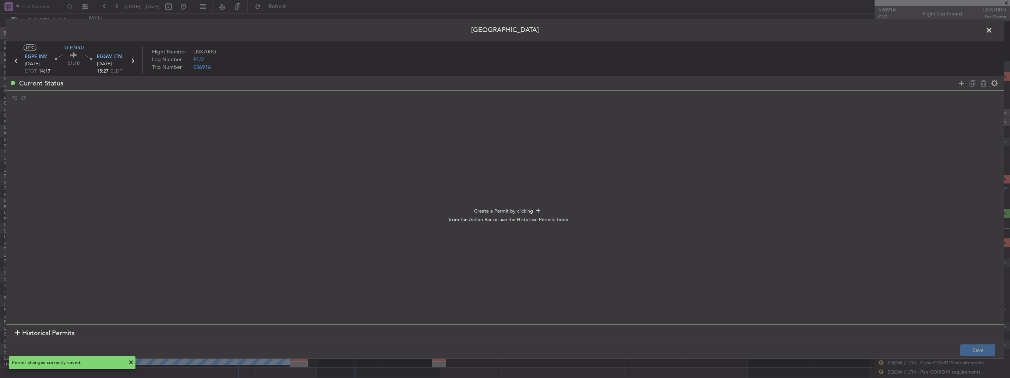
click at [993, 30] on span at bounding box center [993, 32] width 0 height 15
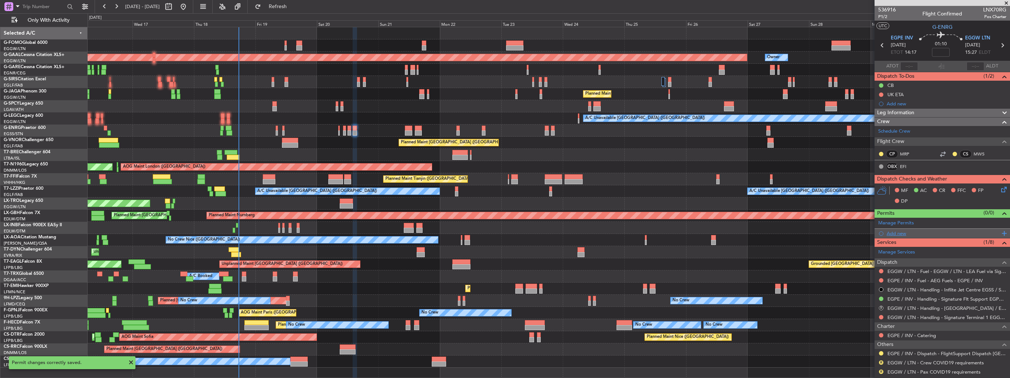
click at [910, 234] on div "Add new" at bounding box center [943, 233] width 113 height 6
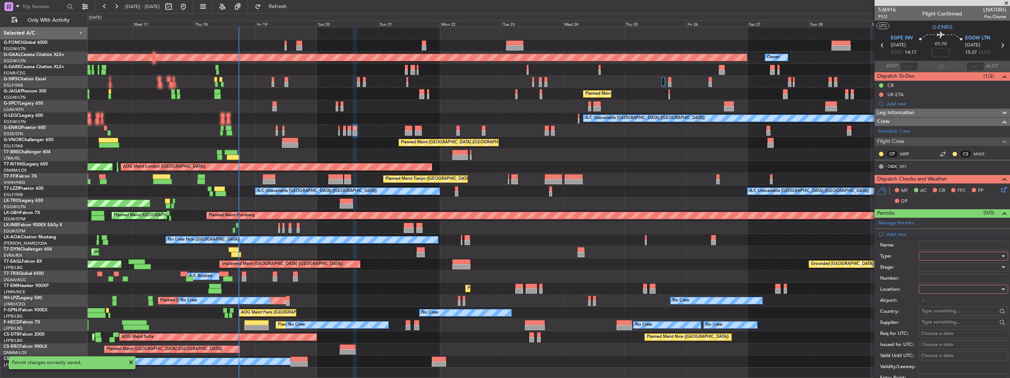
click at [960, 254] on div at bounding box center [961, 255] width 78 height 11
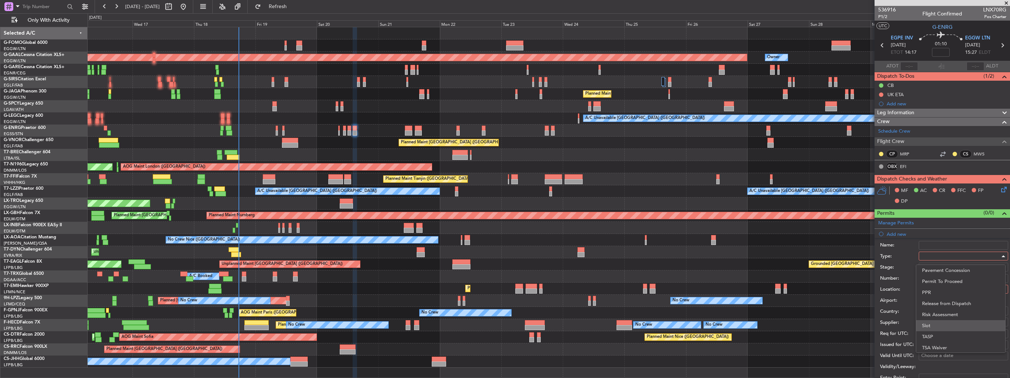
click at [965, 328] on span "Slot" at bounding box center [960, 325] width 77 height 11
click at [954, 286] on div at bounding box center [961, 288] width 78 height 11
click at [951, 323] on span "Arrival" at bounding box center [960, 325] width 77 height 11
type input "EGGW / LTN"
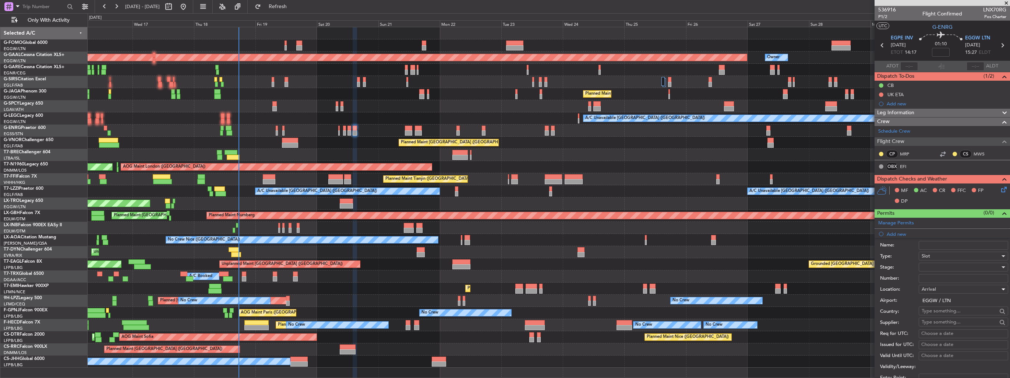
click at [948, 266] on div at bounding box center [961, 266] width 78 height 11
click at [952, 315] on span "Requested" at bounding box center [960, 314] width 77 height 11
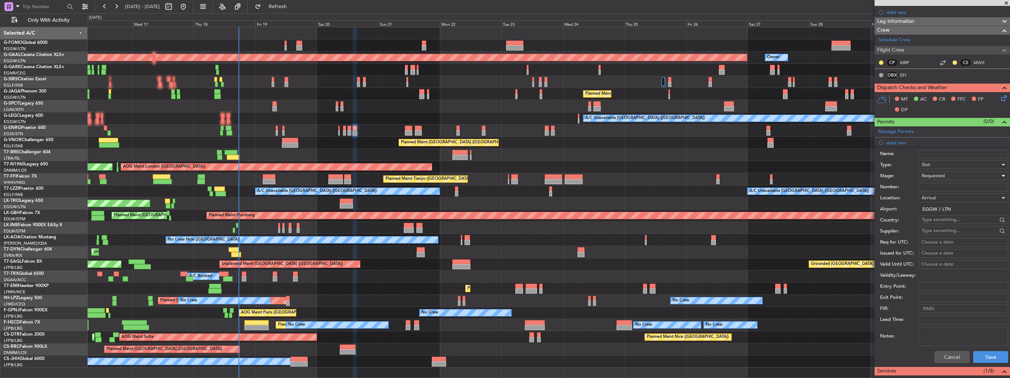
scroll to position [147, 0]
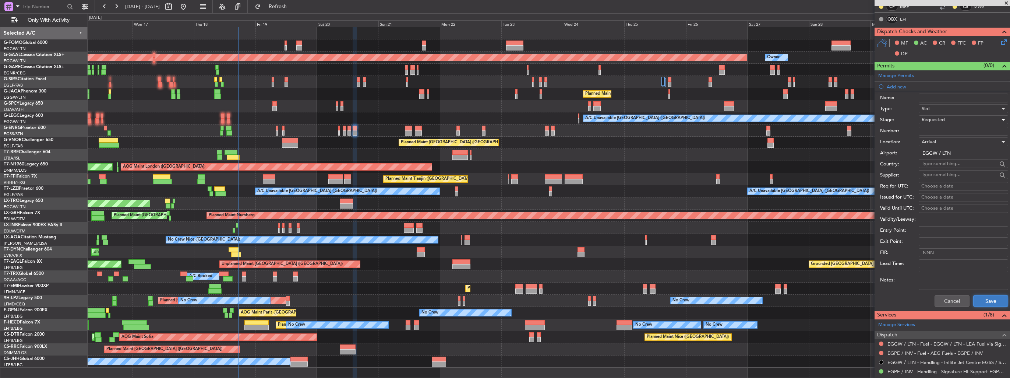
click at [987, 298] on button "Save" at bounding box center [990, 301] width 35 height 12
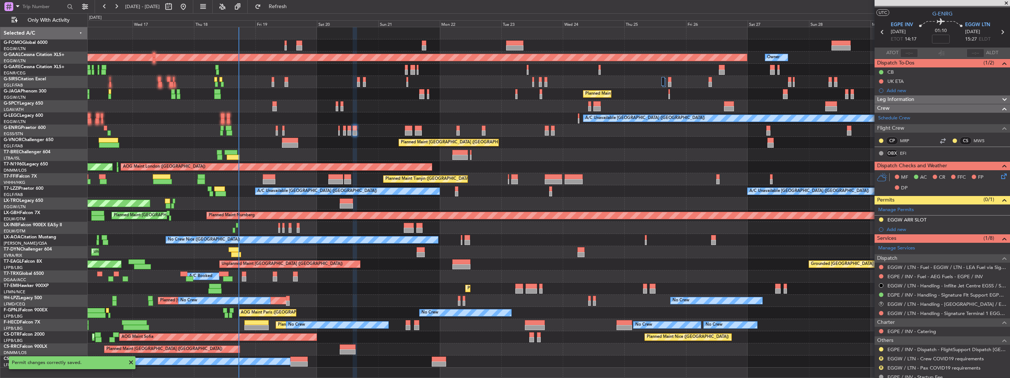
scroll to position [0, 0]
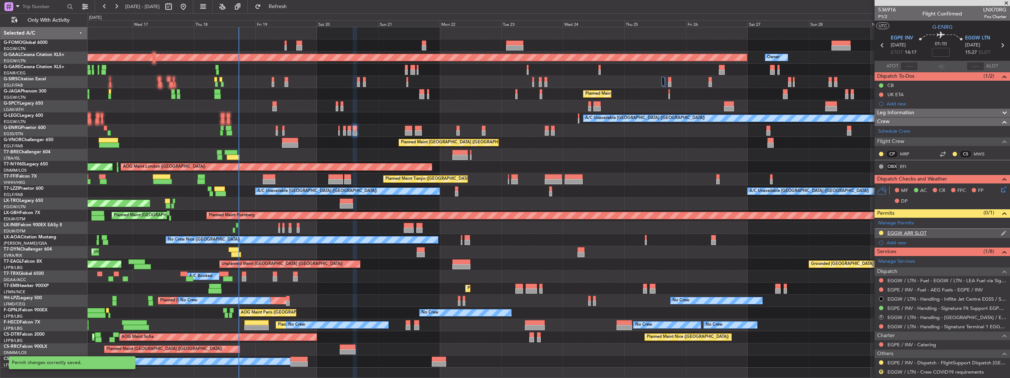
click at [1001, 233] on img at bounding box center [1004, 233] width 6 height 7
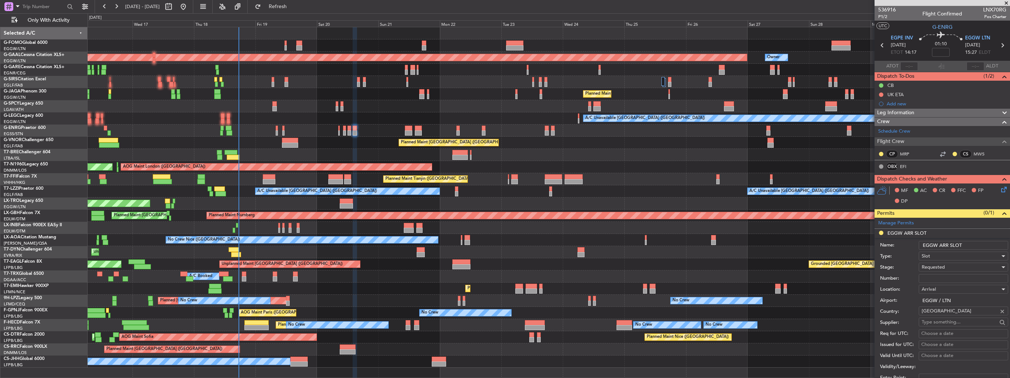
click at [971, 242] on input "EGGW ARR SLOT" at bounding box center [963, 245] width 89 height 9
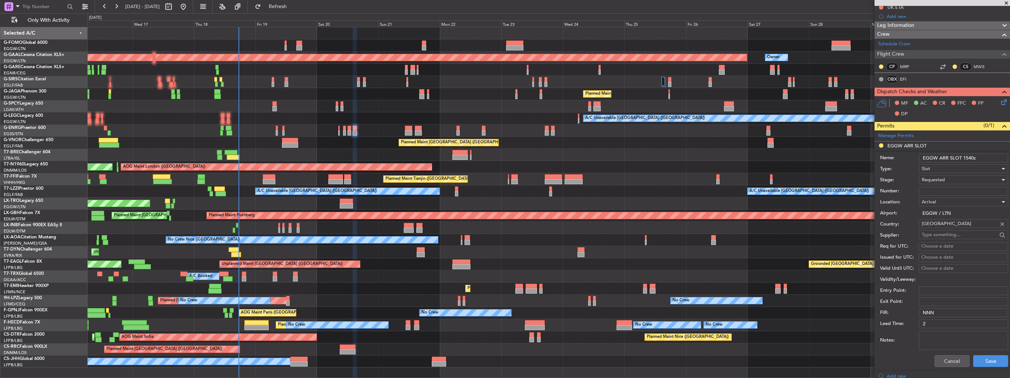
scroll to position [147, 0]
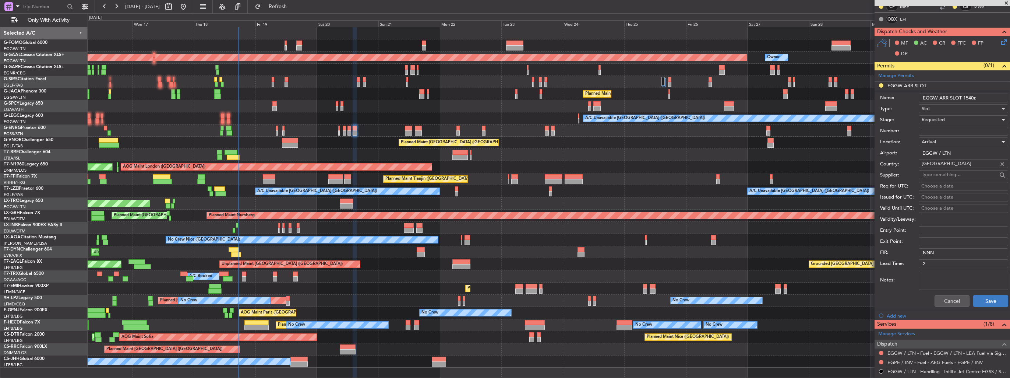
type input "EGGW ARR SLOT 1540z"
click at [977, 304] on button "Save" at bounding box center [990, 301] width 35 height 12
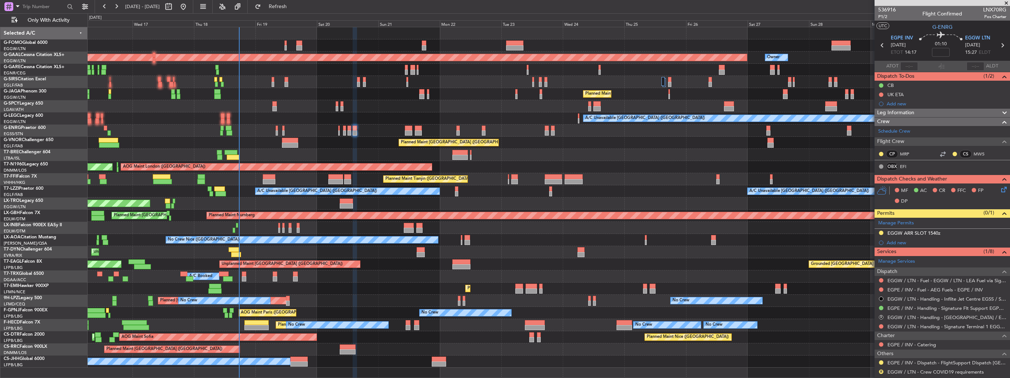
scroll to position [46, 0]
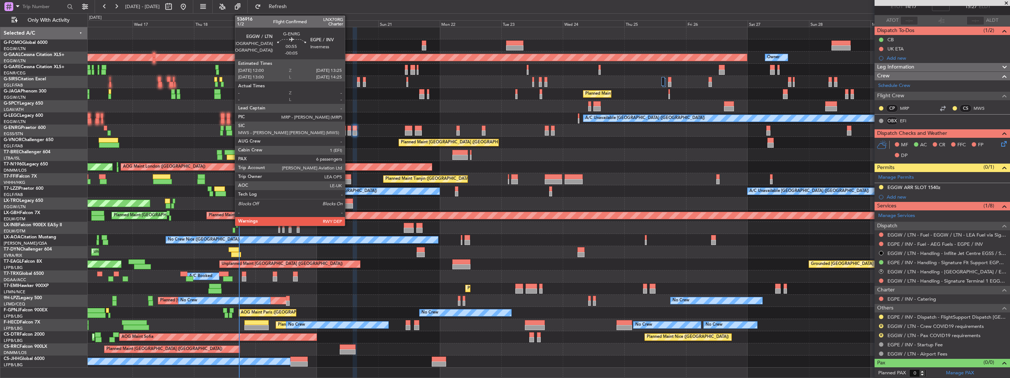
click at [348, 130] on div at bounding box center [349, 132] width 4 height 5
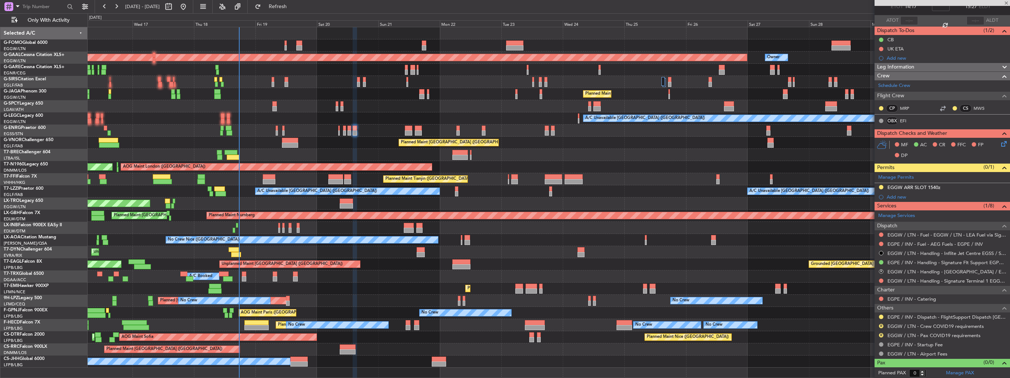
type input "-00:05"
type input "6"
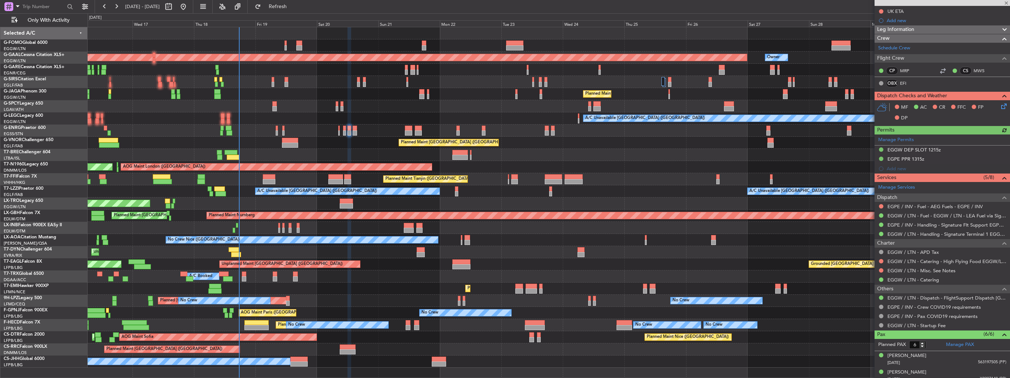
scroll to position [110, 0]
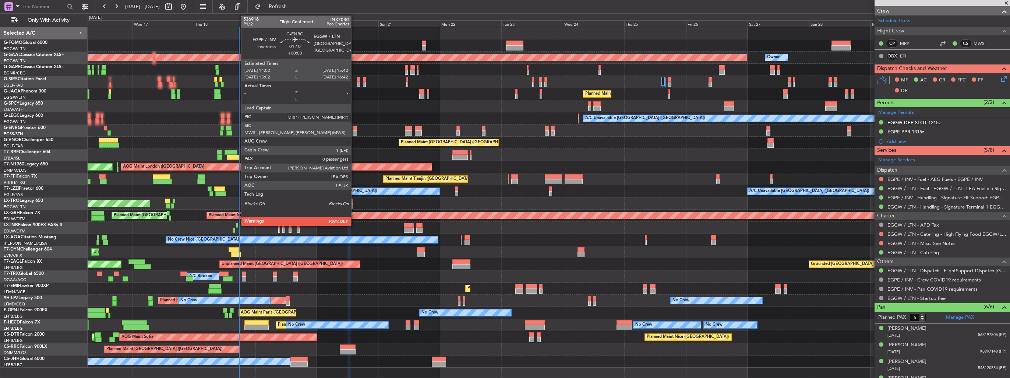
click at [354, 129] on div at bounding box center [355, 128] width 4 height 5
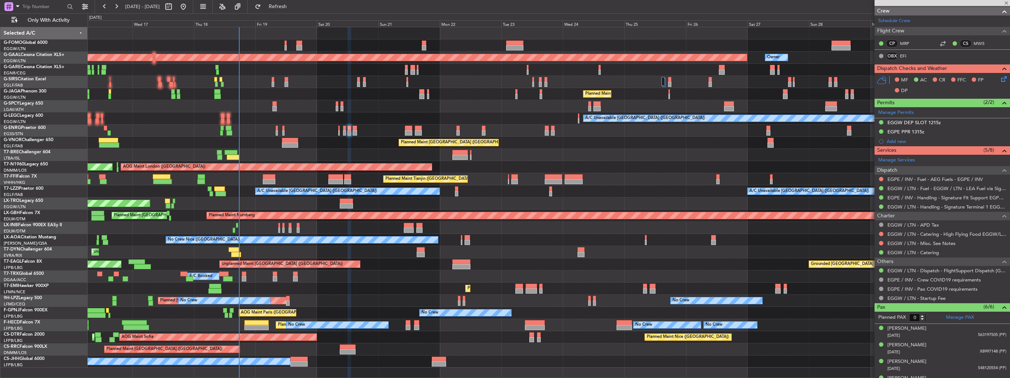
scroll to position [0, 0]
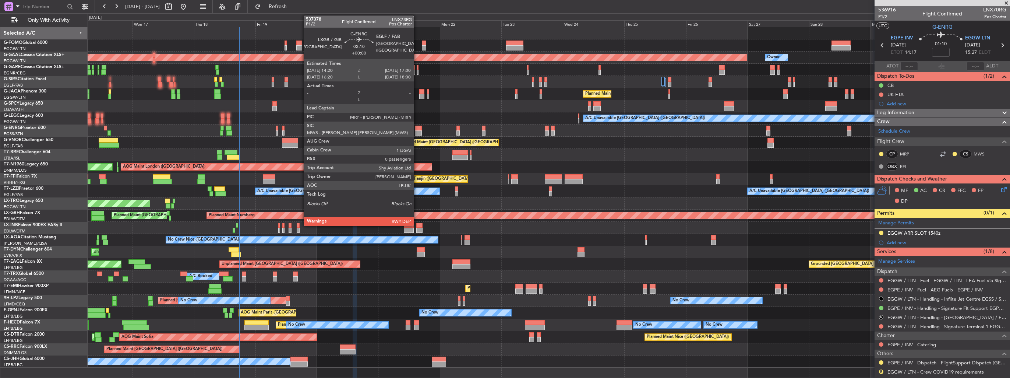
click at [417, 129] on div at bounding box center [418, 128] width 7 height 5
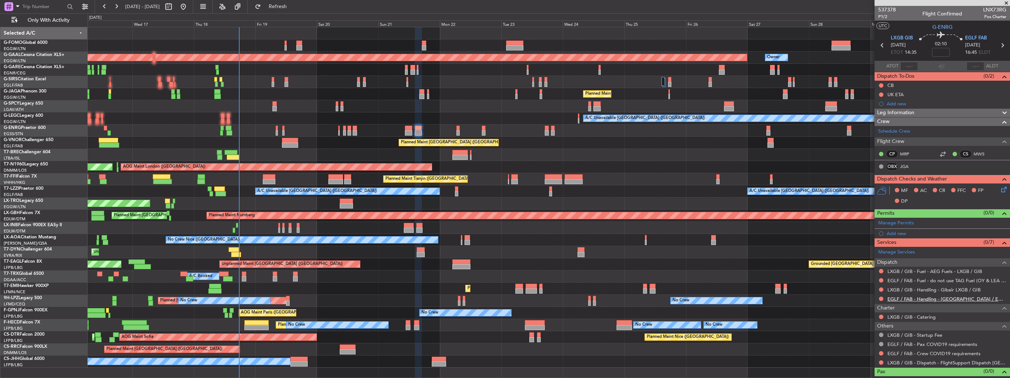
click at [918, 296] on link "EGLF / FAB - Handling - [GEOGRAPHIC_DATA] / EGLF / FAB" at bounding box center [947, 299] width 119 height 6
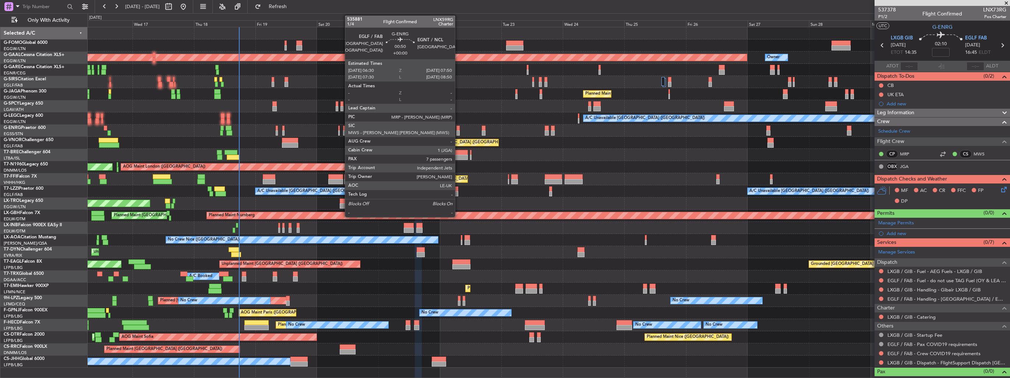
click at [458, 131] on div at bounding box center [458, 132] width 4 height 5
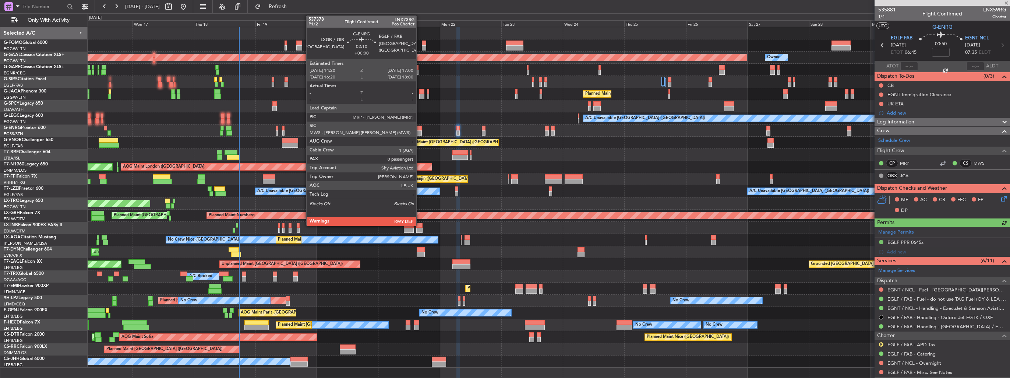
click at [420, 129] on div at bounding box center [418, 128] width 7 height 5
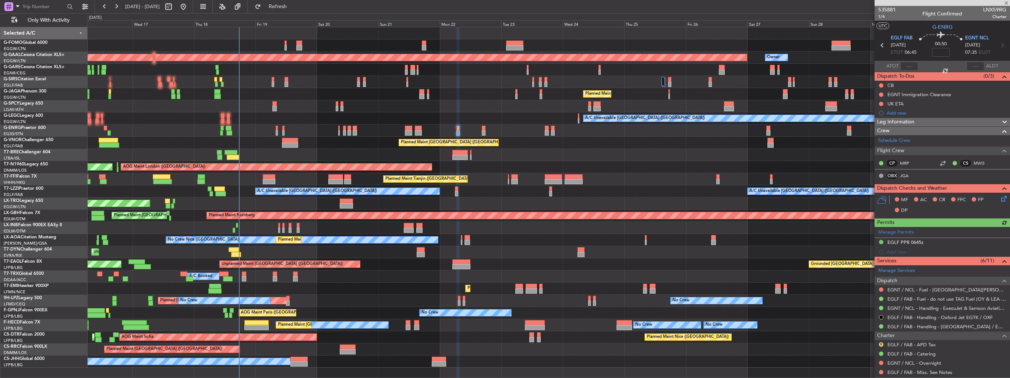
type input "0"
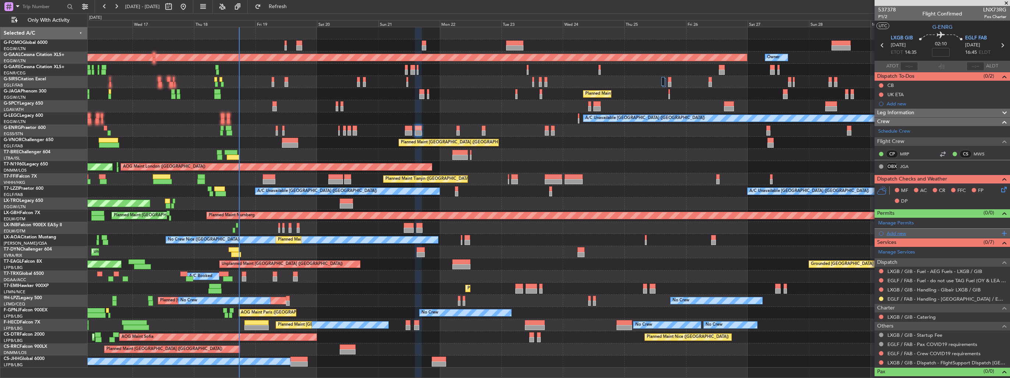
click at [896, 234] on div "Add new" at bounding box center [943, 233] width 113 height 6
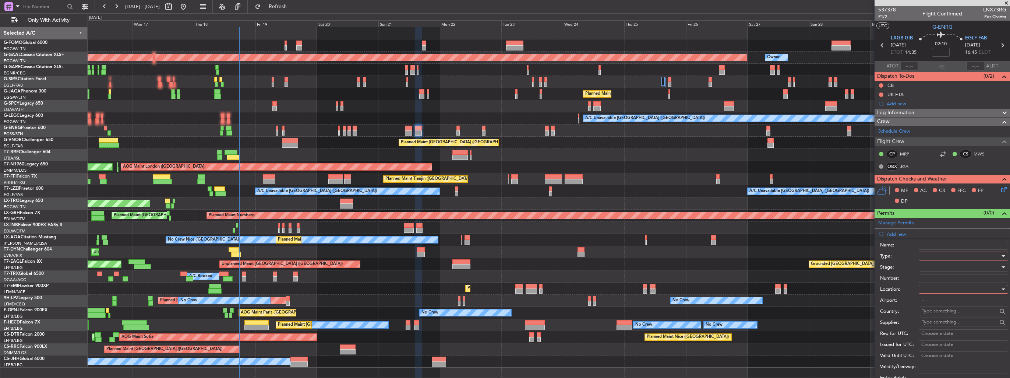
click at [947, 255] on div at bounding box center [961, 255] width 78 height 11
click at [947, 293] on span "PPR" at bounding box center [960, 292] width 77 height 11
click at [947, 289] on div at bounding box center [961, 288] width 78 height 11
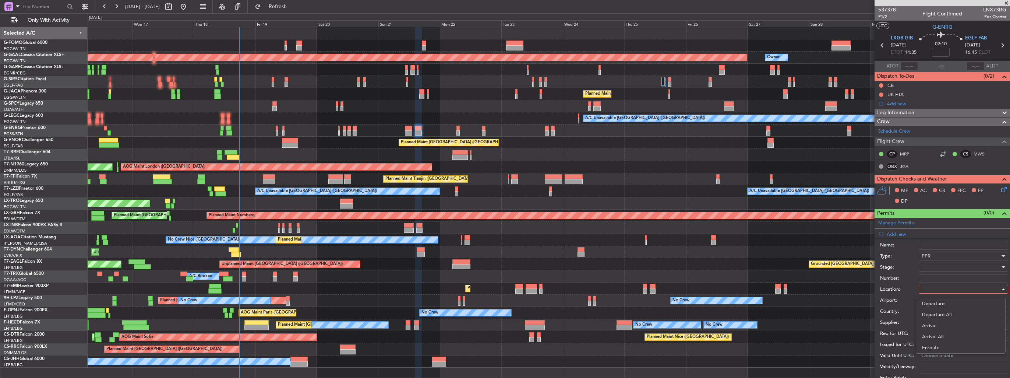
drag, startPoint x: 948, startPoint y: 325, endPoint x: 947, endPoint y: 317, distance: 7.4
click at [948, 324] on span "Arrival" at bounding box center [960, 325] width 77 height 11
type input "EGLF / FAB"
click at [943, 267] on div at bounding box center [961, 266] width 78 height 11
click at [959, 314] on span "Requested" at bounding box center [960, 314] width 77 height 11
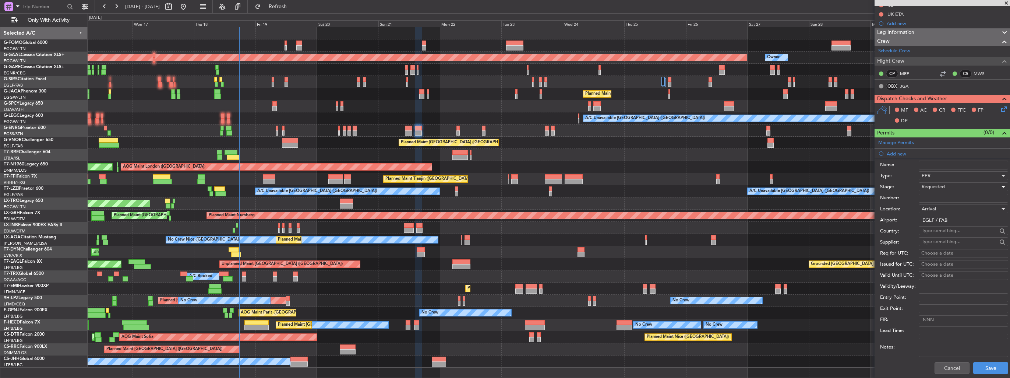
scroll to position [147, 0]
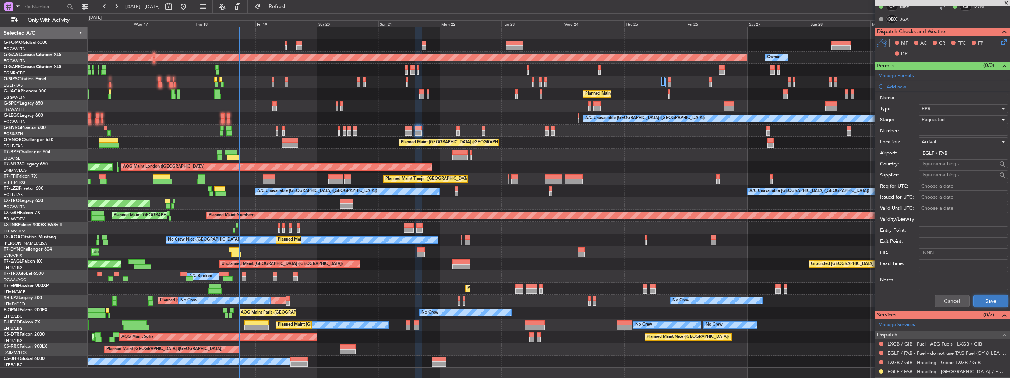
click at [990, 298] on button "Save" at bounding box center [990, 301] width 35 height 12
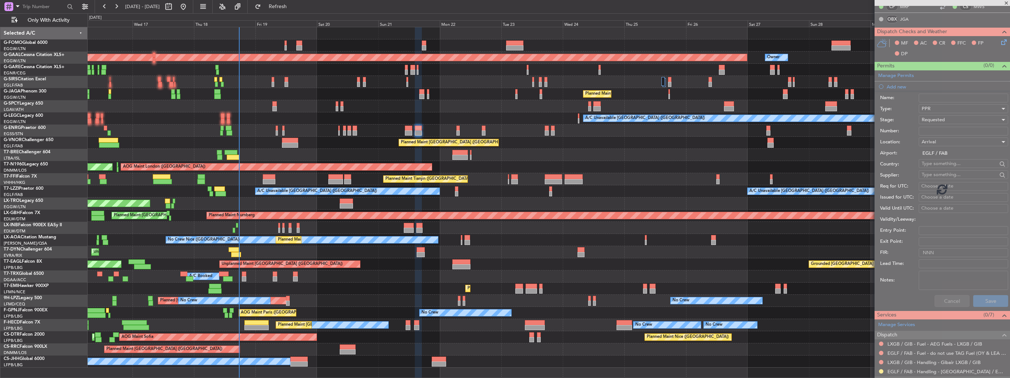
scroll to position [18, 0]
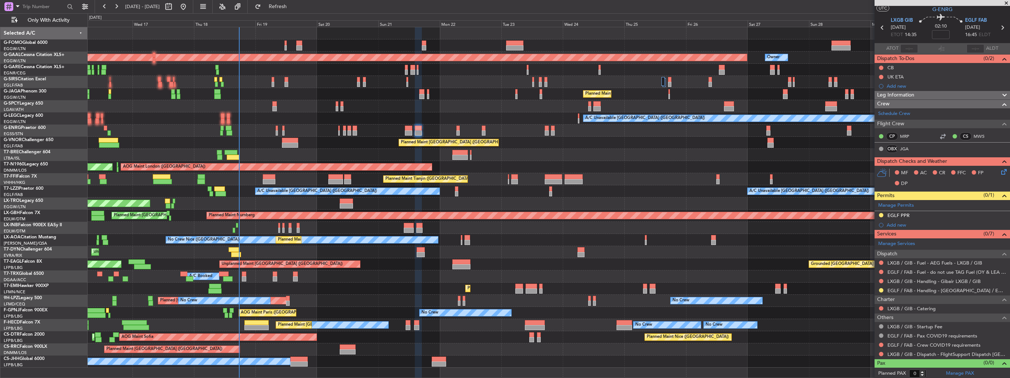
click at [936, 283] on mat-tooltip-component "LXGB / GIB - Handling - Gibair LXGB / GIB" at bounding box center [934, 293] width 92 height 20
click at [938, 280] on link "LXGB / GIB - Handling - Gibair LXGB / GIB" at bounding box center [934, 281] width 93 height 6
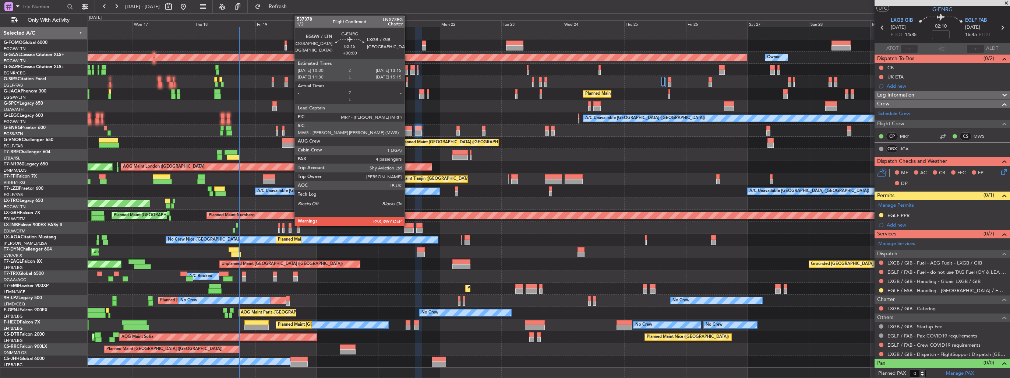
click at [408, 130] on div at bounding box center [408, 132] width 7 height 5
type input "4"
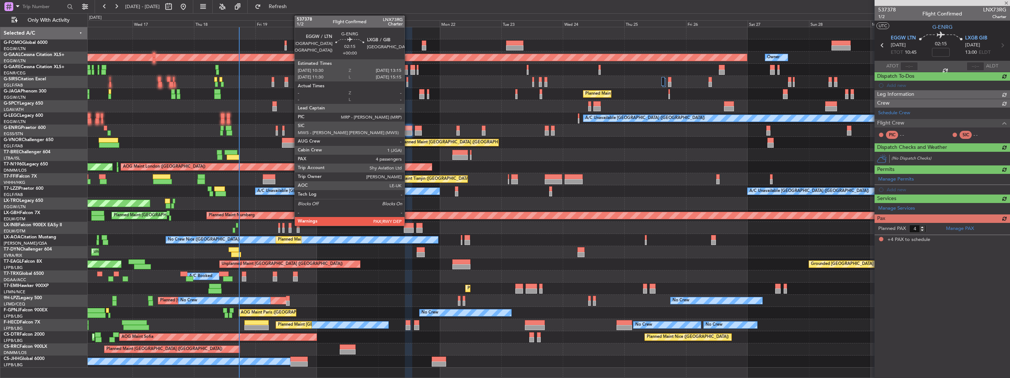
scroll to position [0, 0]
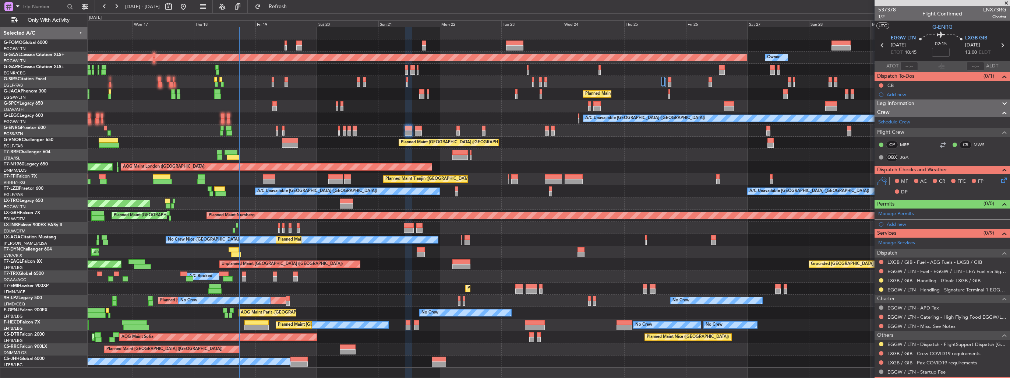
click at [897, 223] on div "Add new" at bounding box center [947, 224] width 120 height 6
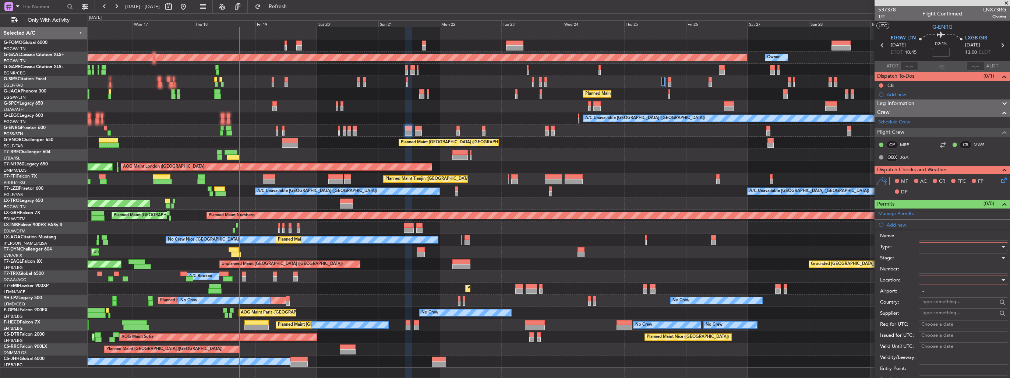
click at [945, 247] on div at bounding box center [961, 246] width 78 height 11
click at [960, 317] on span "Slot" at bounding box center [960, 316] width 77 height 11
click at [940, 279] on div at bounding box center [961, 279] width 78 height 11
click at [941, 292] on span "Departure" at bounding box center [960, 294] width 77 height 11
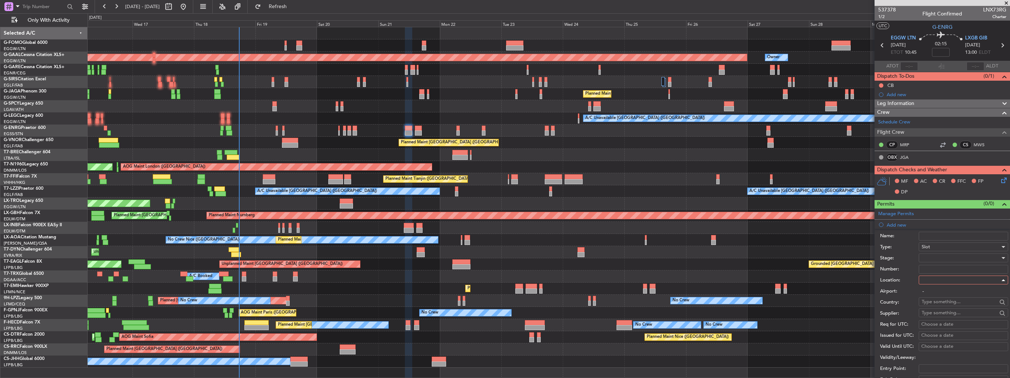
type input "EGGW / LTN"
click at [932, 254] on div at bounding box center [961, 257] width 78 height 11
click at [946, 302] on span "Requested" at bounding box center [960, 305] width 77 height 11
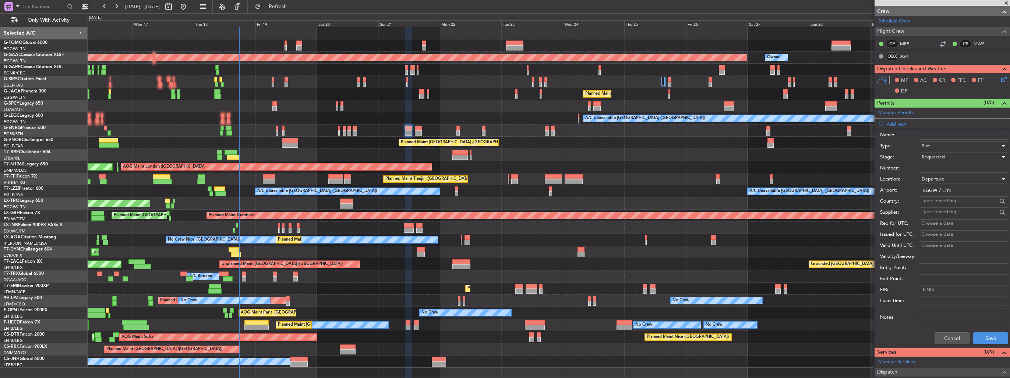
scroll to position [147, 0]
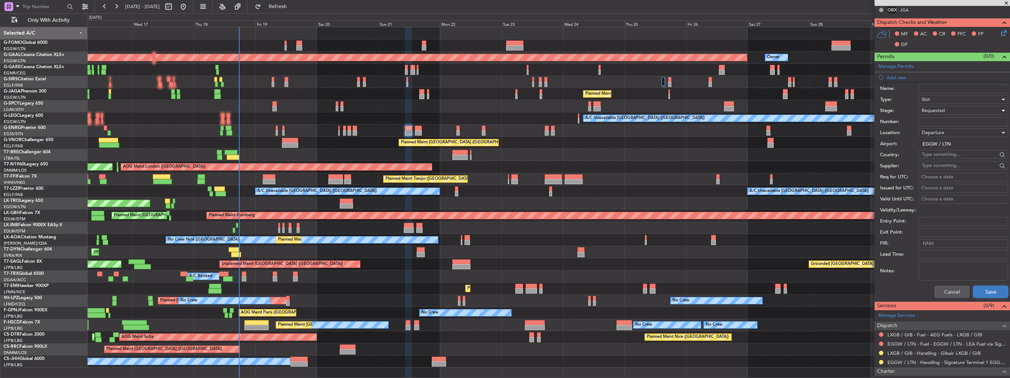
click at [981, 288] on button "Save" at bounding box center [990, 292] width 35 height 12
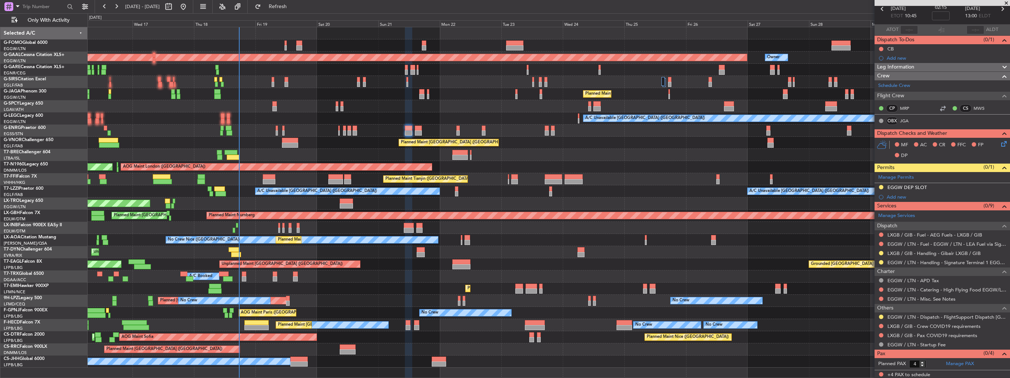
scroll to position [0, 0]
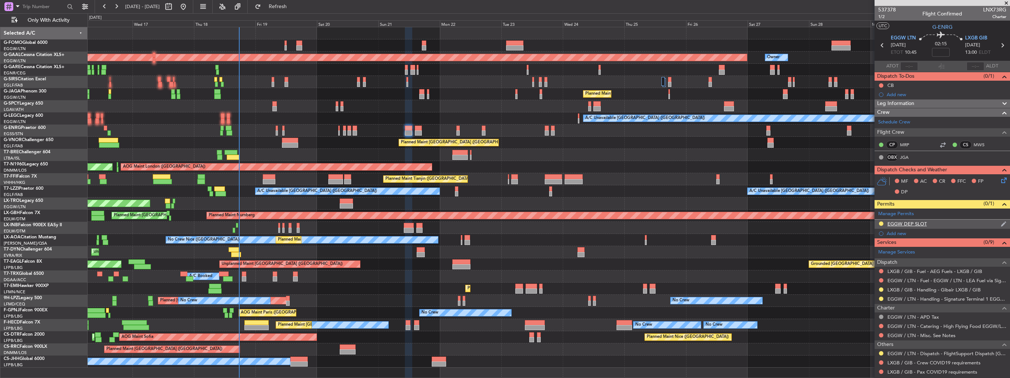
click at [1001, 223] on img at bounding box center [1004, 223] width 6 height 7
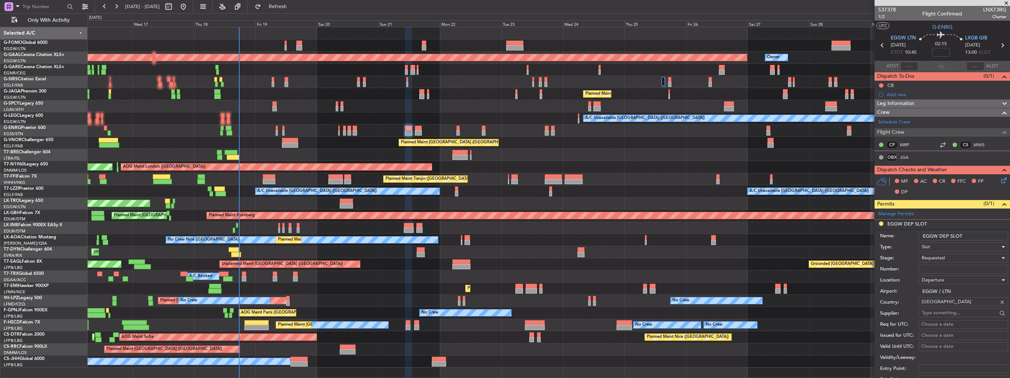
click at [984, 236] on input "EGGW DEP SLOT" at bounding box center [963, 236] width 89 height 9
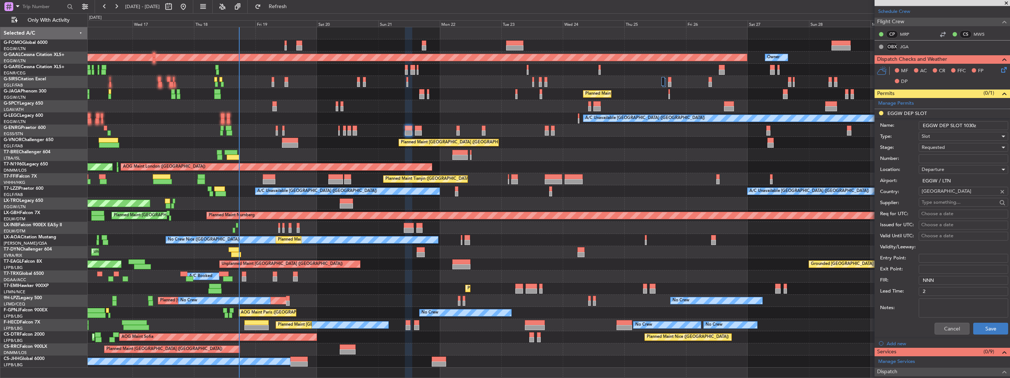
type input "EGGW DEP SLOT 1030z"
click at [991, 322] on button "Save" at bounding box center [990, 328] width 35 height 12
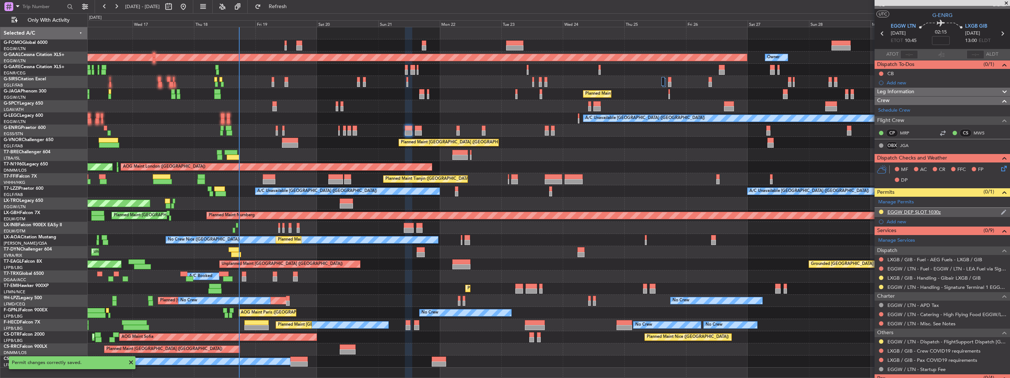
scroll to position [0, 0]
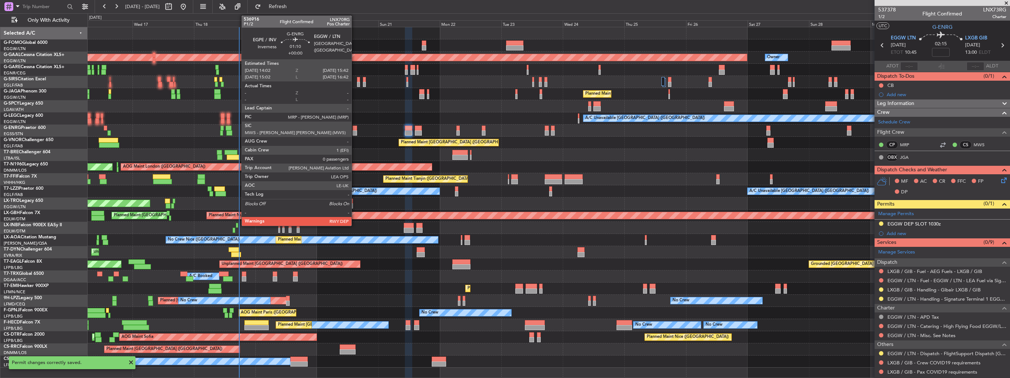
click at [355, 132] on div at bounding box center [355, 132] width 4 height 5
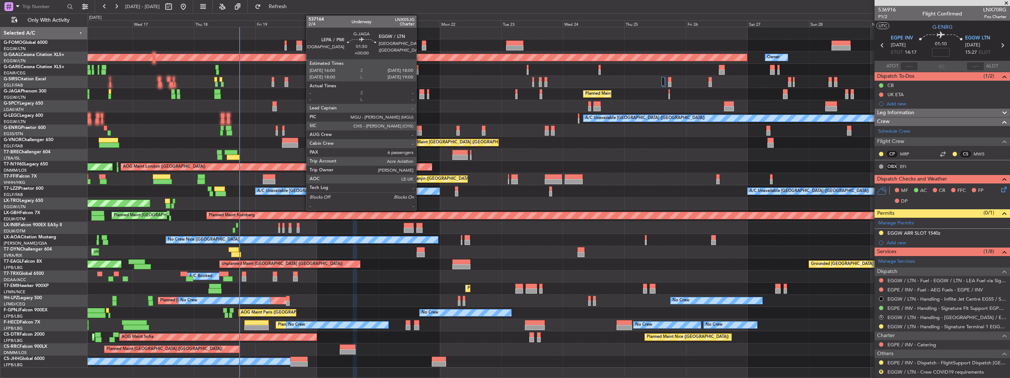
click at [420, 94] on div at bounding box center [421, 96] width 5 height 5
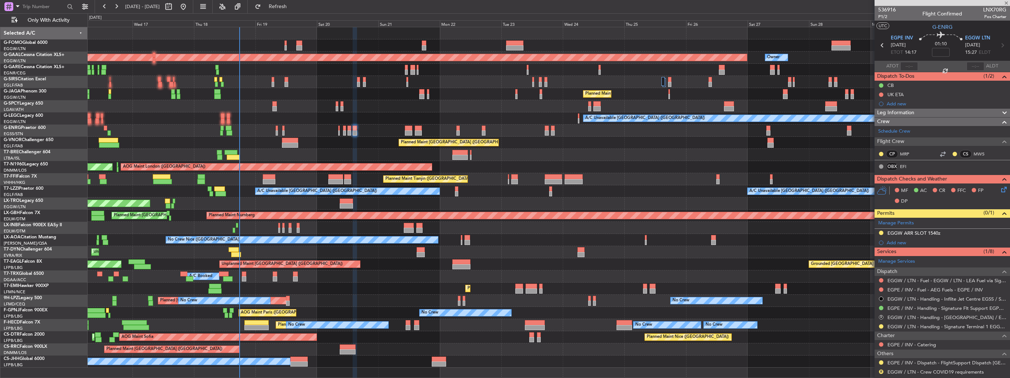
type input "6"
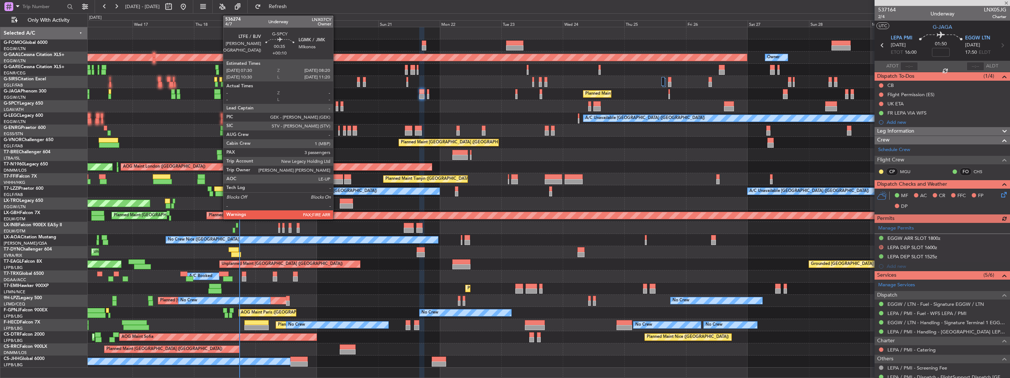
click at [336, 107] on div at bounding box center [337, 108] width 2 height 5
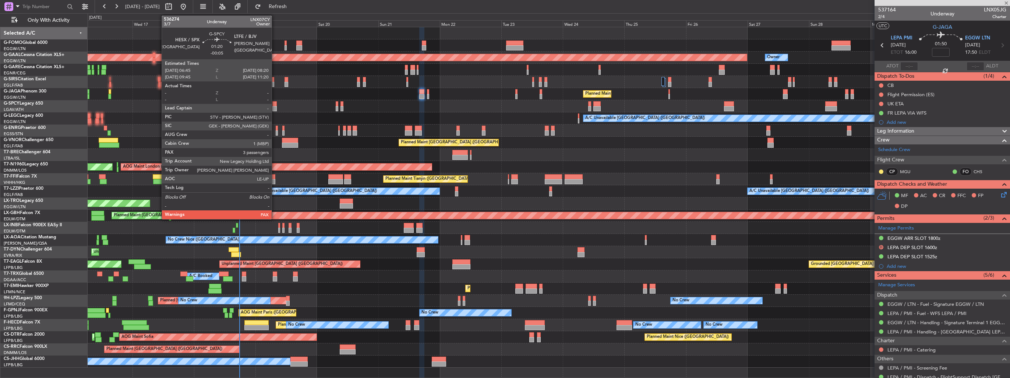
type input "+00:10"
type input "3"
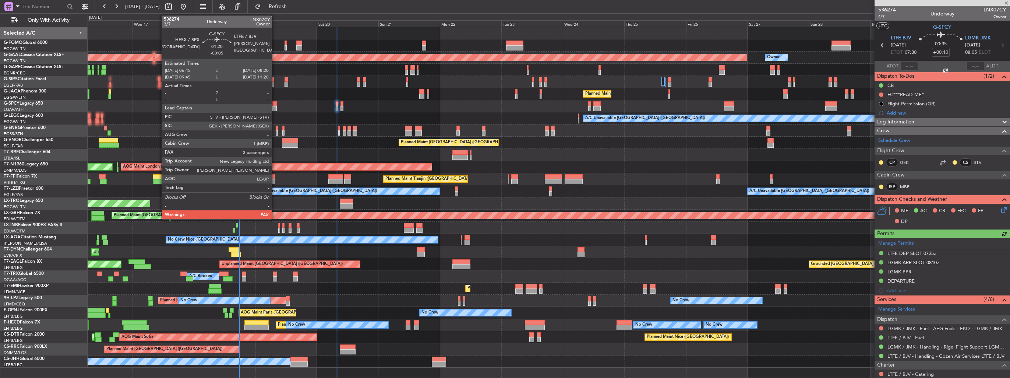
click at [275, 107] on div at bounding box center [274, 108] width 4 height 5
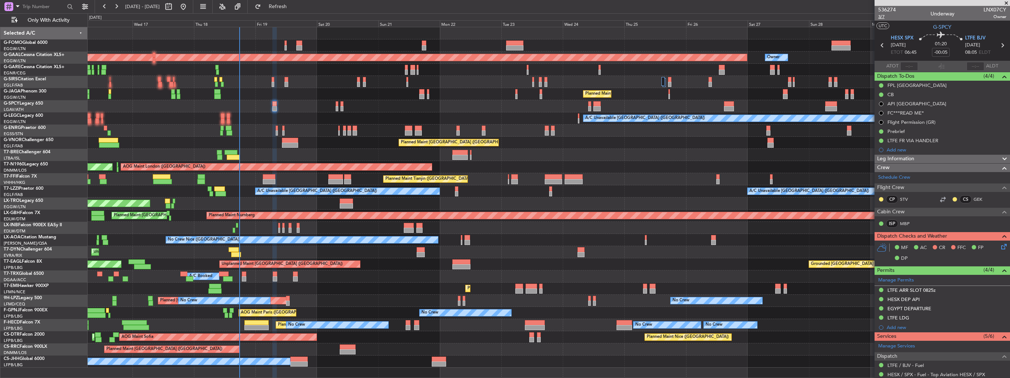
click at [882, 16] on span "3/7" at bounding box center [887, 17] width 18 height 6
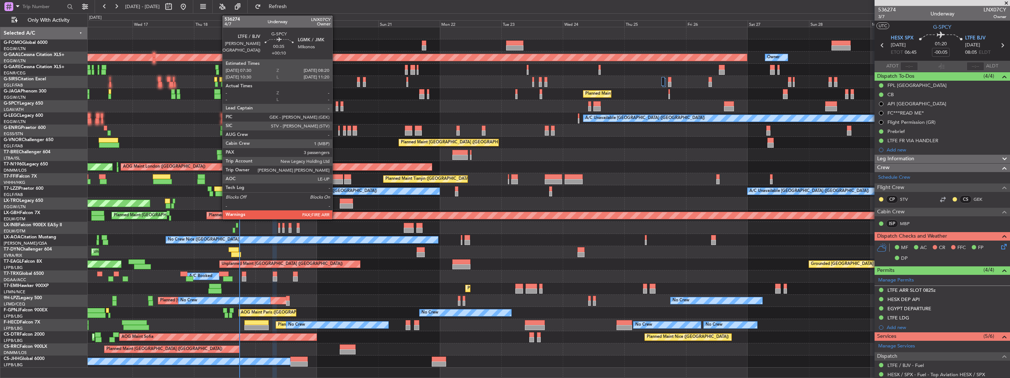
click at [336, 105] on div at bounding box center [337, 103] width 2 height 5
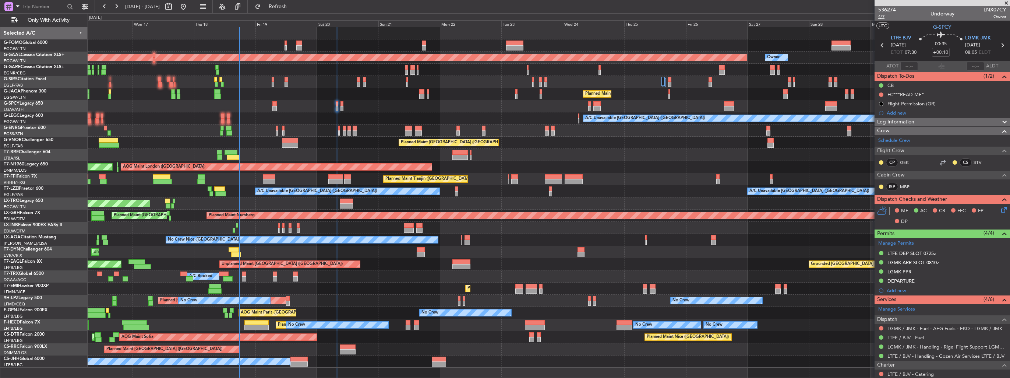
click at [881, 16] on span "4/7" at bounding box center [887, 17] width 18 height 6
click at [1000, 209] on icon at bounding box center [1003, 208] width 6 height 6
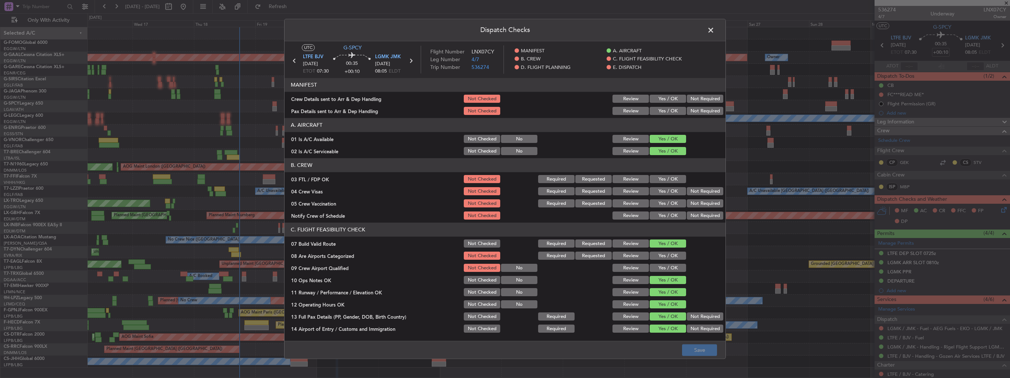
click at [656, 96] on button "Yes / OK" at bounding box center [668, 99] width 36 height 8
click at [657, 114] on button "Yes / OK" at bounding box center [668, 111] width 36 height 8
click at [661, 258] on button "Yes / OK" at bounding box center [668, 256] width 36 height 8
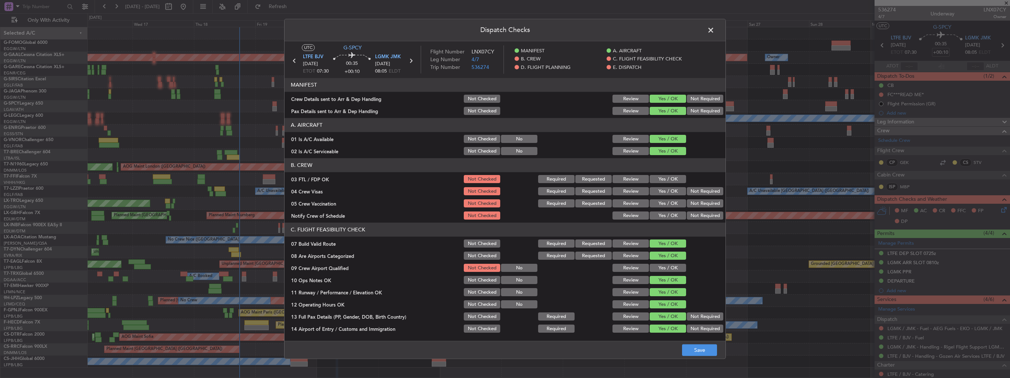
click at [661, 267] on button "Yes / OK" at bounding box center [668, 268] width 36 height 8
click at [689, 347] on button "Save" at bounding box center [699, 350] width 35 height 12
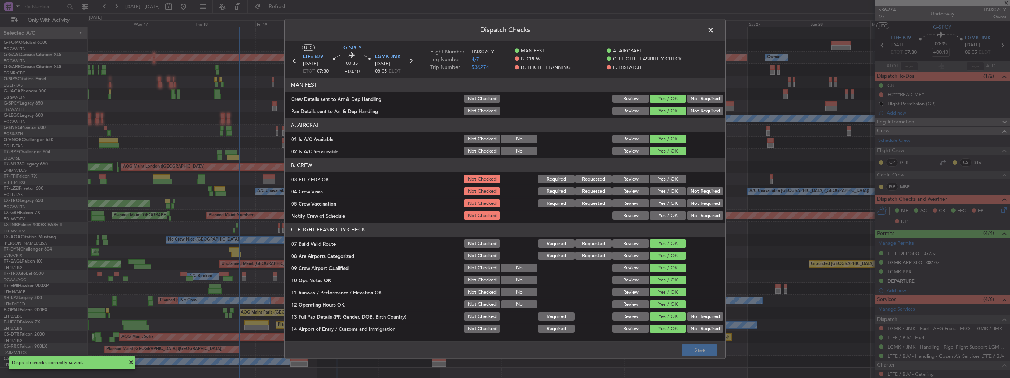
click at [715, 29] on span at bounding box center [715, 32] width 0 height 15
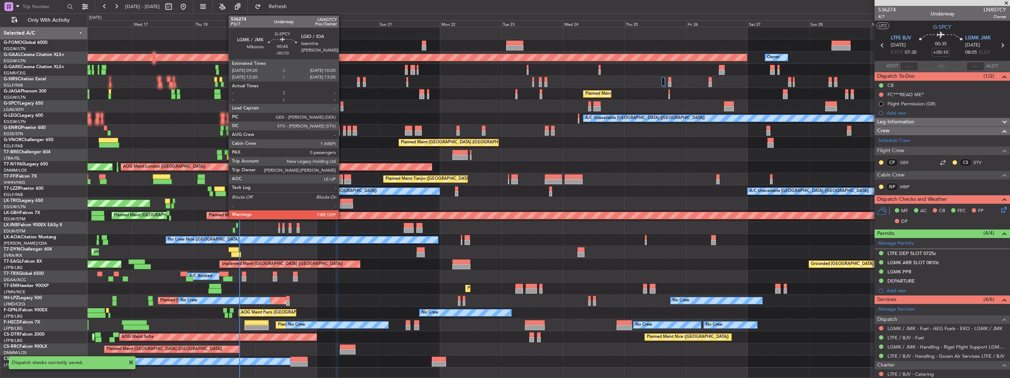
click at [342, 106] on div at bounding box center [342, 108] width 3 height 5
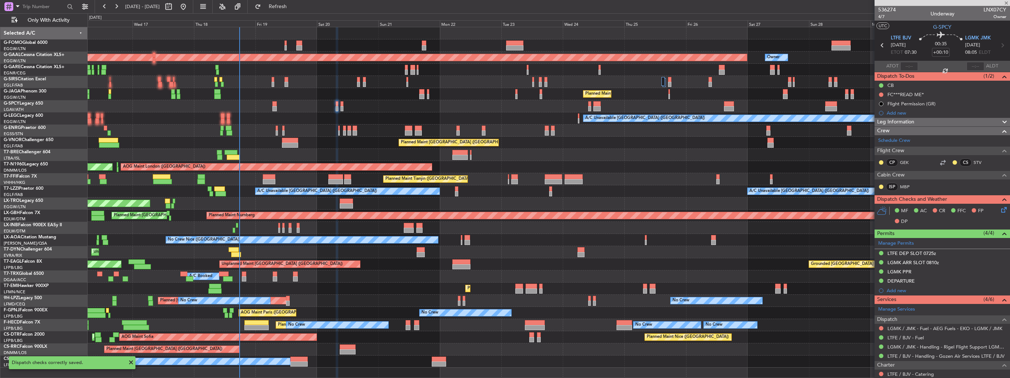
type input "-00:10"
type input "0"
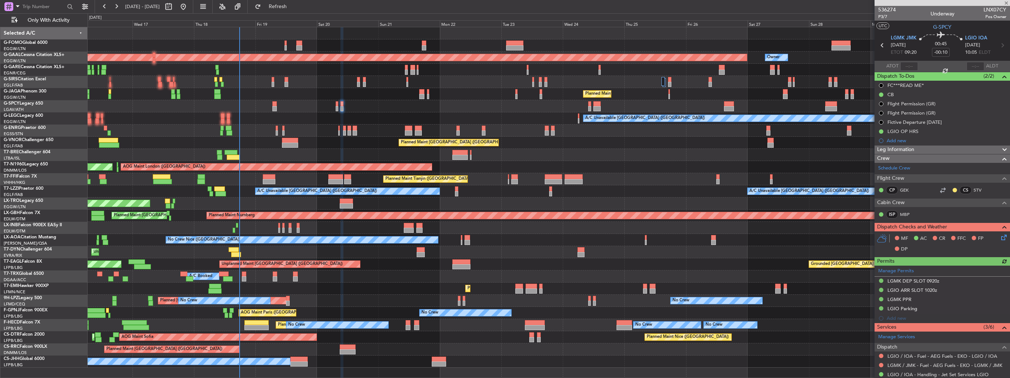
click at [1000, 234] on icon at bounding box center [1003, 236] width 6 height 6
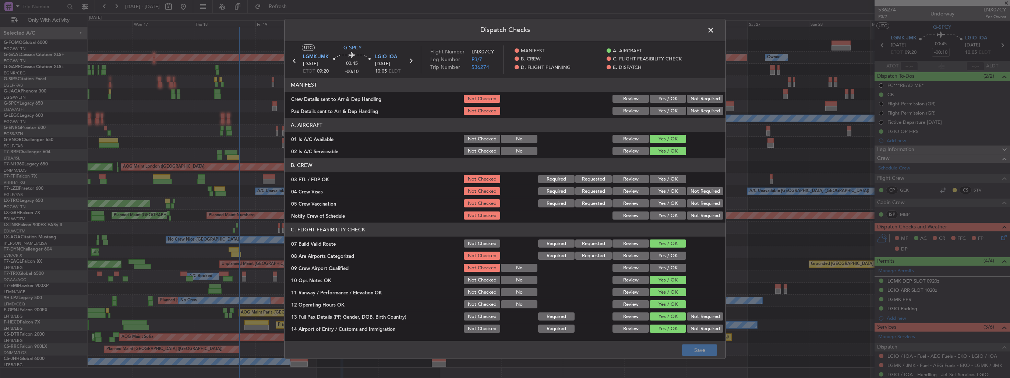
click at [664, 102] on button "Yes / OK" at bounding box center [668, 99] width 36 height 8
click at [666, 112] on button "Yes / OK" at bounding box center [668, 111] width 36 height 8
click at [659, 256] on button "Yes / OK" at bounding box center [668, 256] width 36 height 8
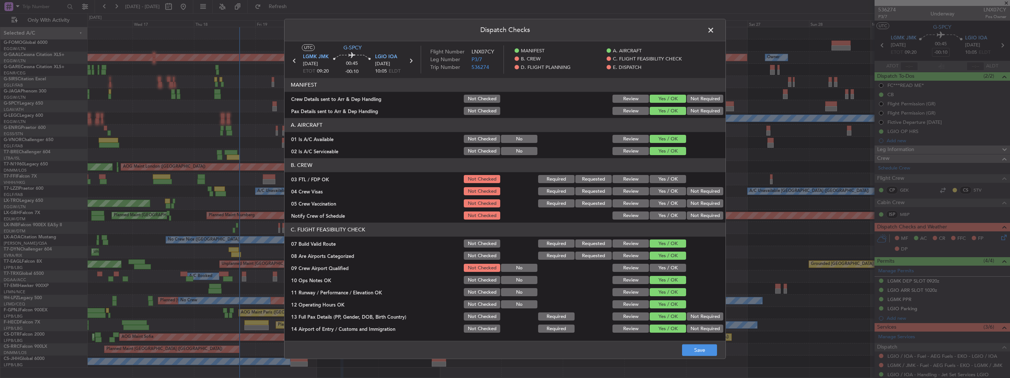
click at [664, 270] on button "Yes / OK" at bounding box center [668, 268] width 36 height 8
click at [692, 352] on button "Save" at bounding box center [699, 350] width 35 height 12
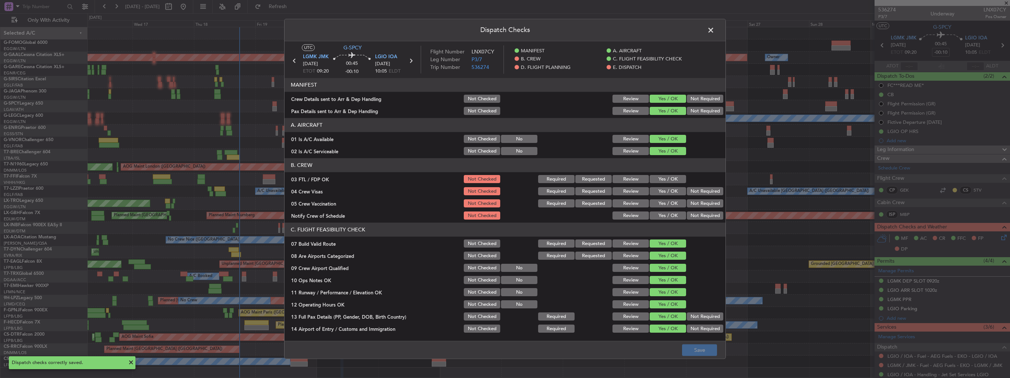
click at [715, 29] on span at bounding box center [715, 32] width 0 height 15
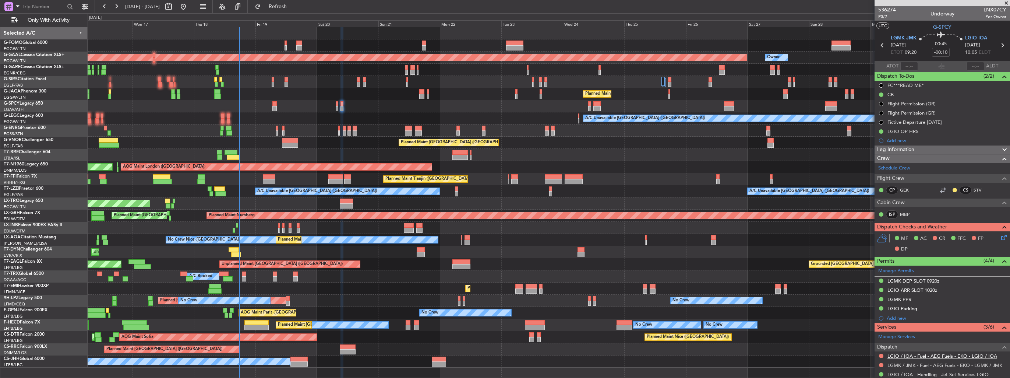
scroll to position [84, 0]
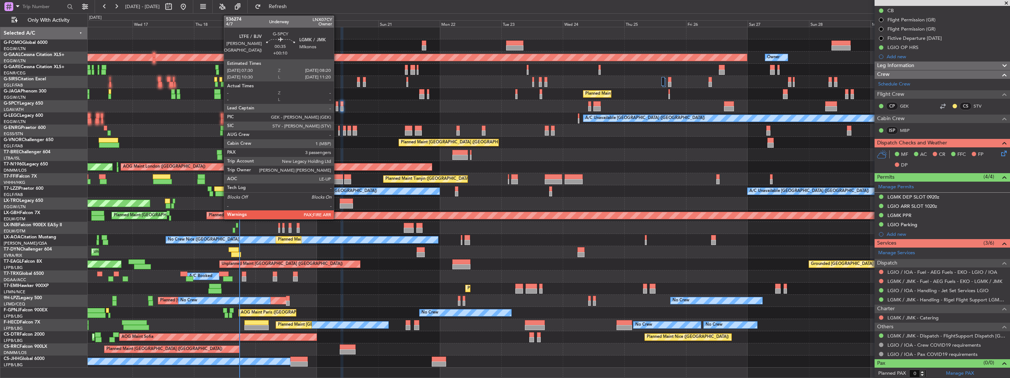
click at [337, 107] on div at bounding box center [337, 108] width 2 height 5
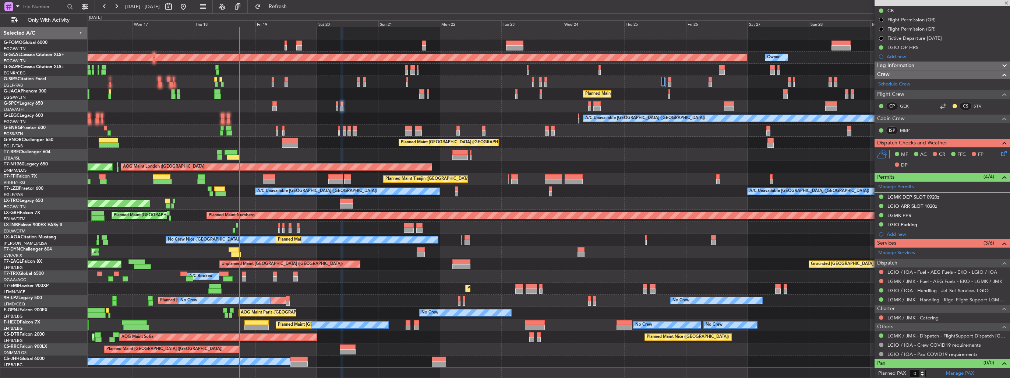
type input "+00:10"
type input "3"
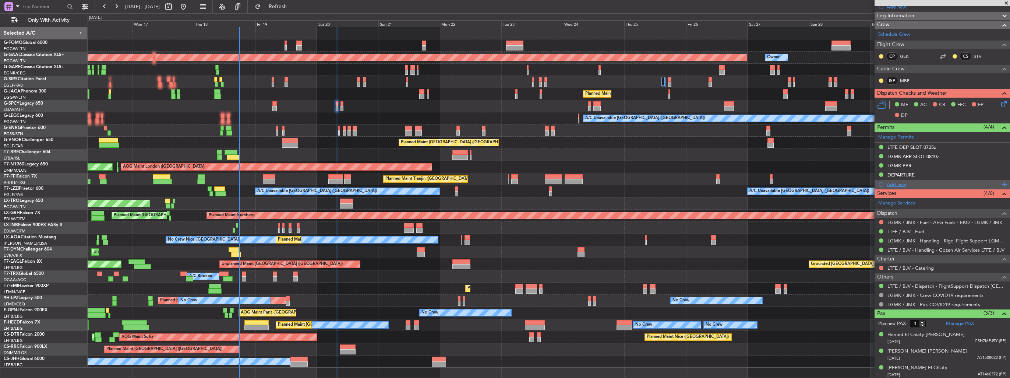
scroll to position [0, 0]
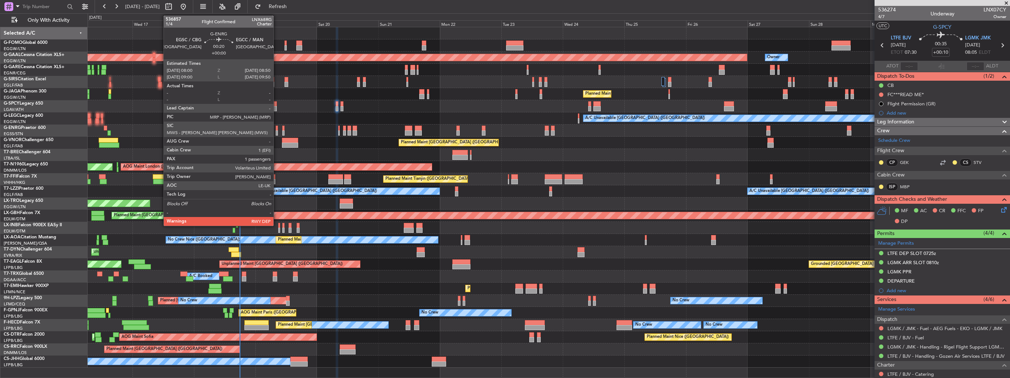
click at [277, 132] on div at bounding box center [277, 132] width 2 height 5
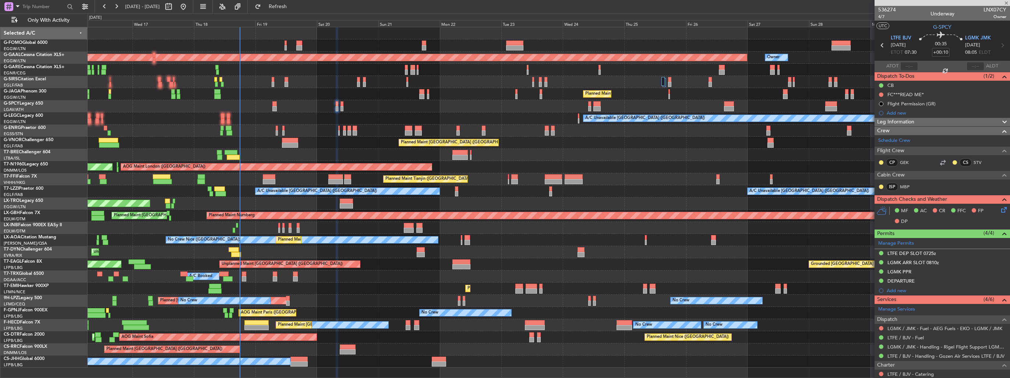
type input "1"
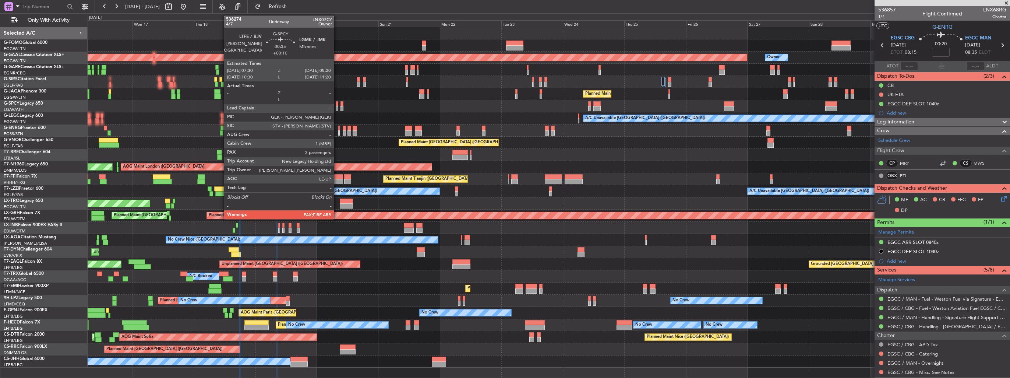
click at [337, 105] on div at bounding box center [337, 103] width 2 height 5
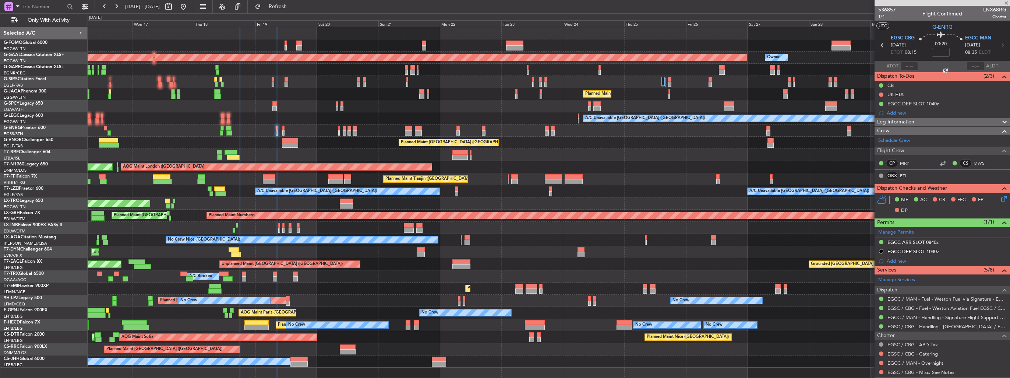
type input "+00:10"
type input "3"
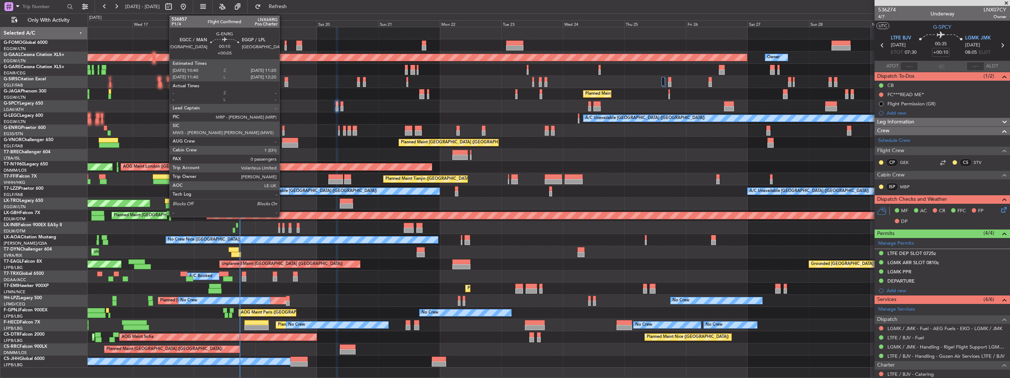
click at [283, 127] on div at bounding box center [283, 128] width 2 height 5
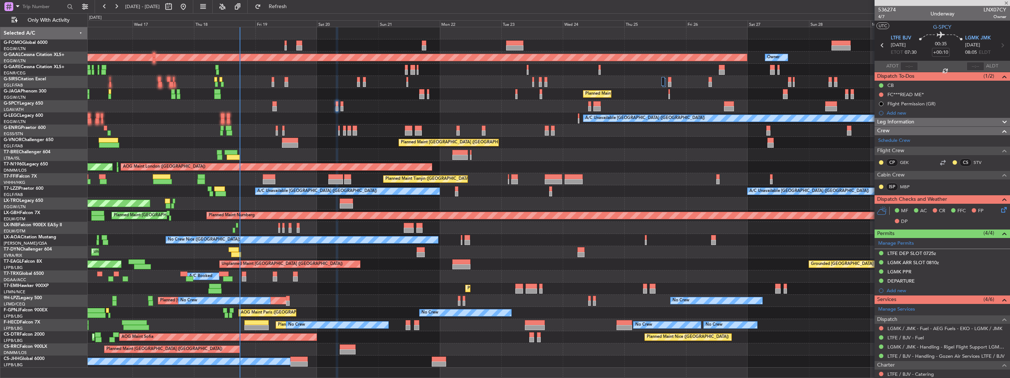
type input "+00:05"
type input "0"
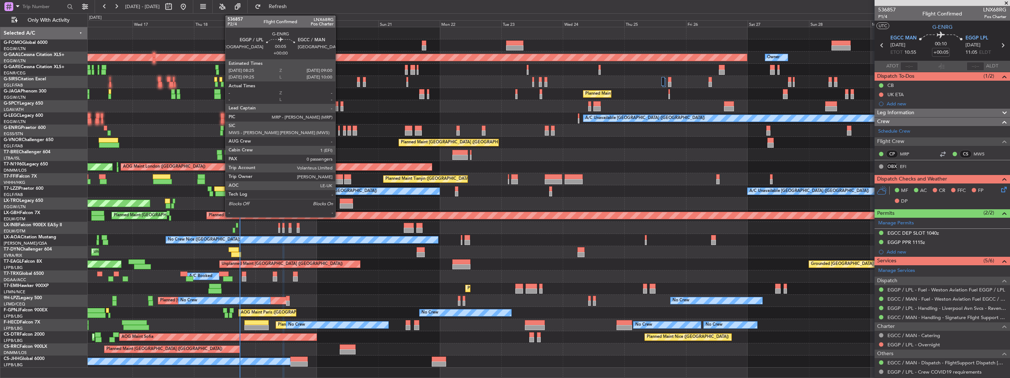
click at [339, 132] on div at bounding box center [339, 132] width 2 height 5
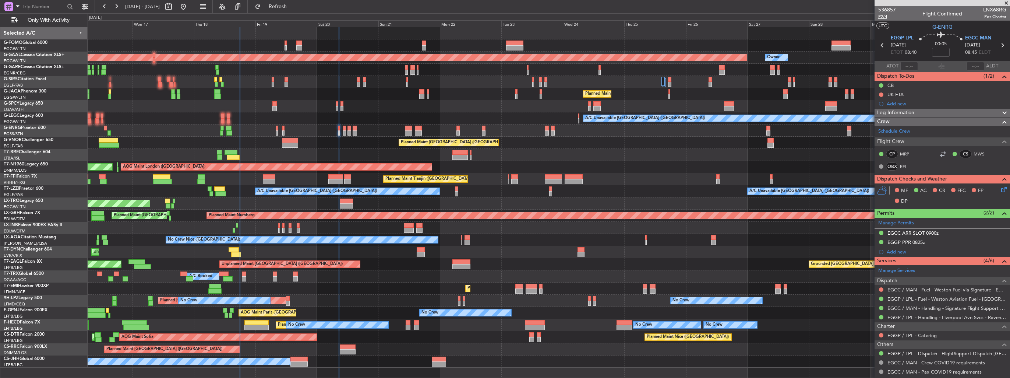
click at [883, 17] on span "P2/4" at bounding box center [887, 17] width 18 height 6
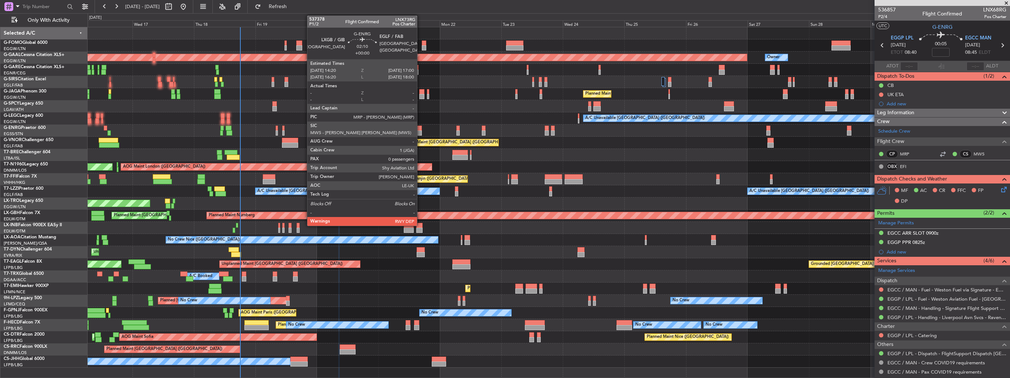
click at [421, 133] on div at bounding box center [418, 132] width 7 height 5
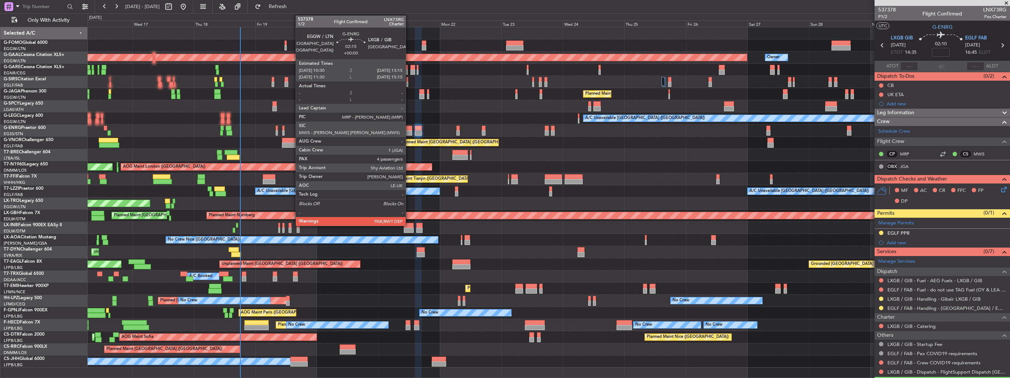
click at [409, 133] on div at bounding box center [408, 132] width 7 height 5
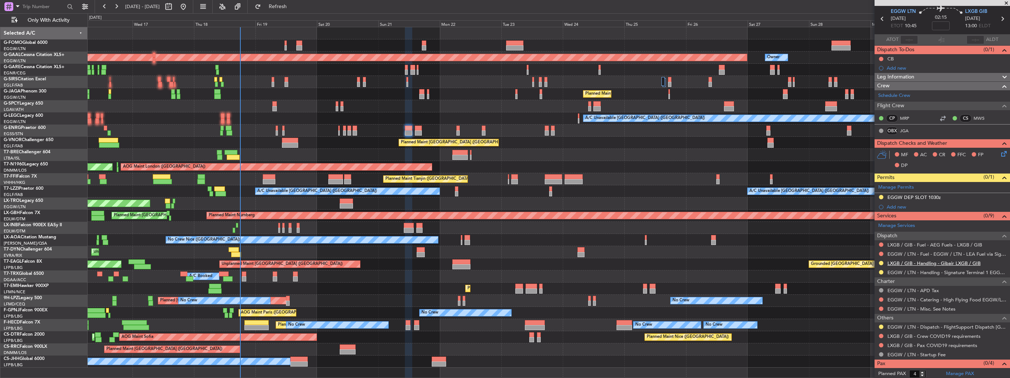
scroll to position [36, 0]
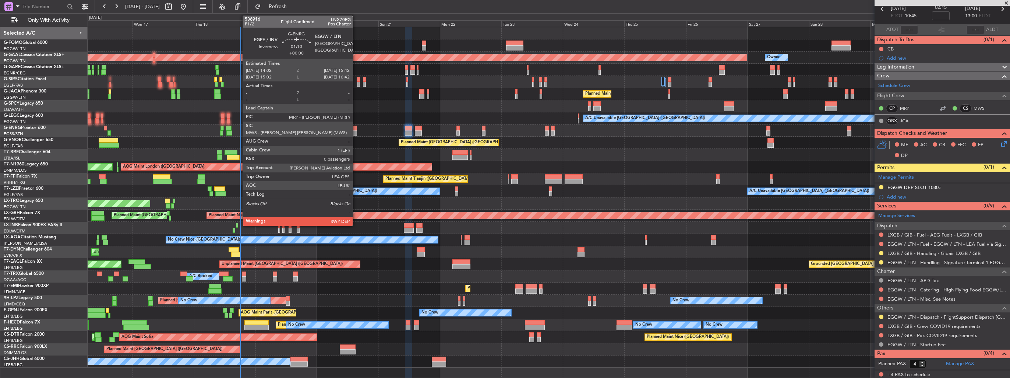
click at [356, 131] on div at bounding box center [355, 132] width 4 height 5
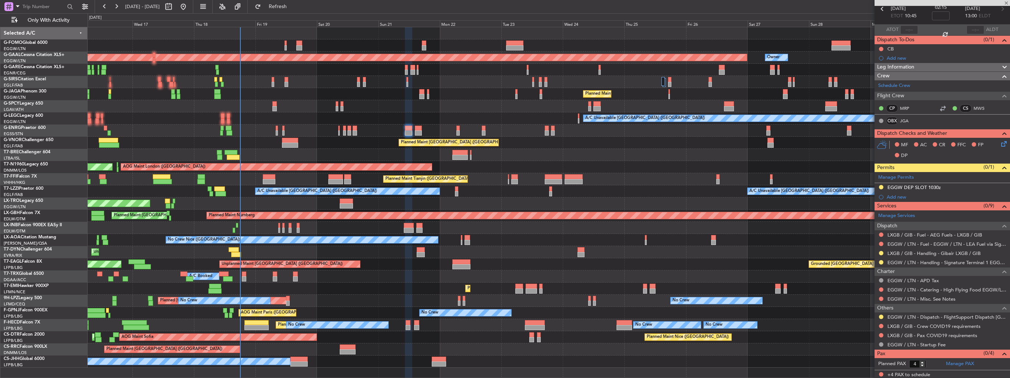
type input "0"
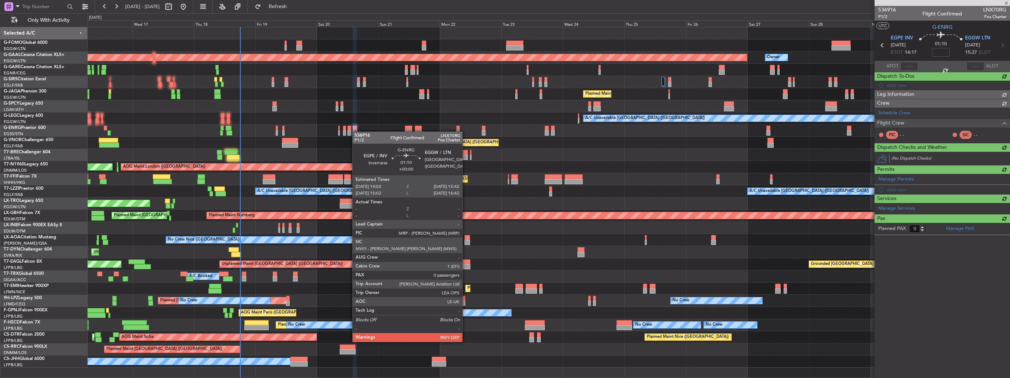
scroll to position [0, 0]
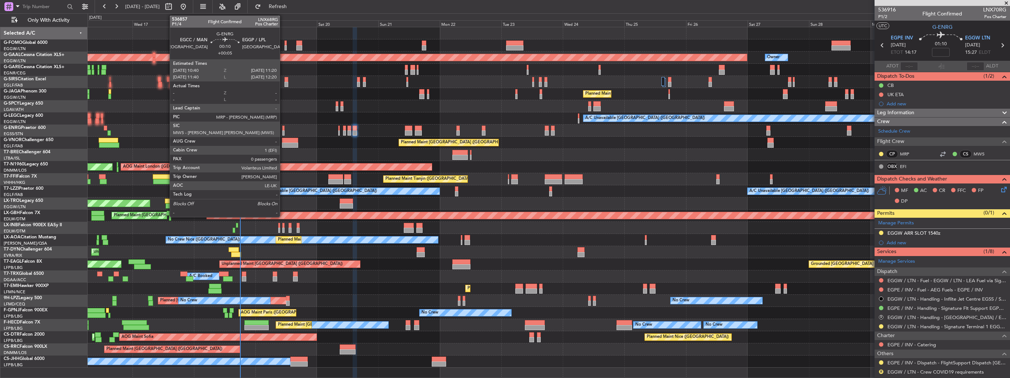
click at [283, 130] on div at bounding box center [283, 128] width 2 height 5
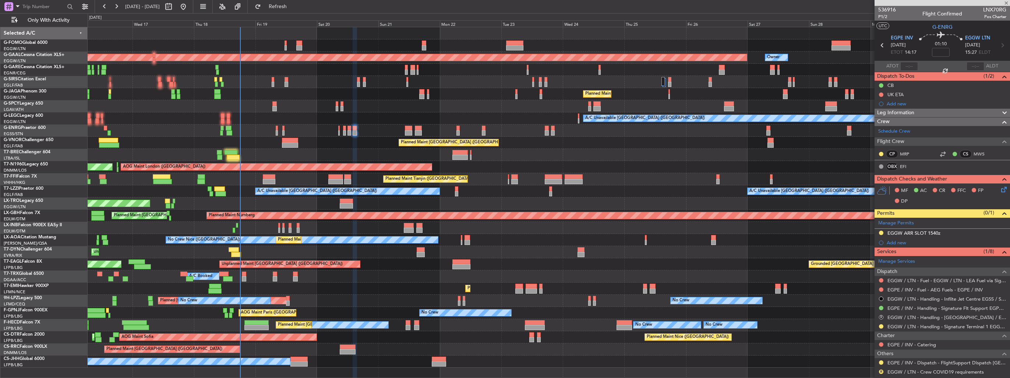
type input "+00:05"
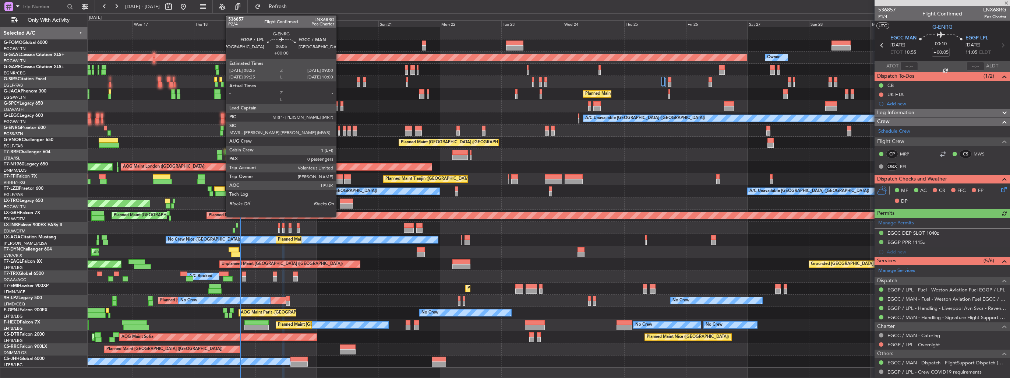
click at [339, 135] on div at bounding box center [339, 132] width 2 height 5
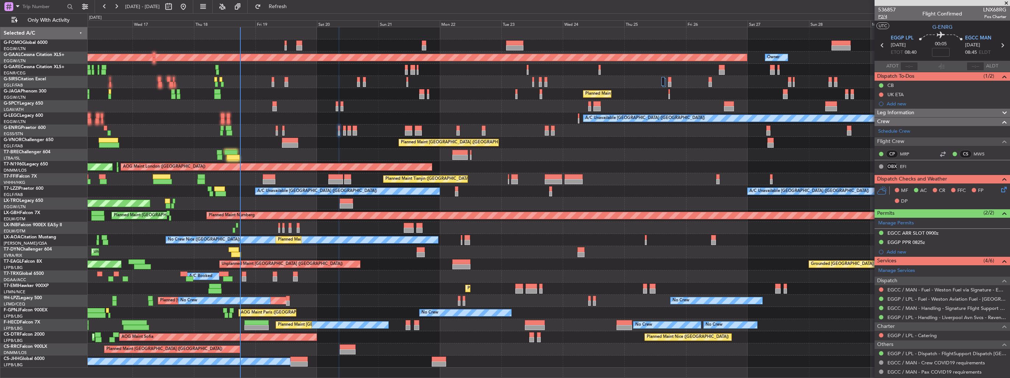
click at [886, 18] on span "P2/4" at bounding box center [887, 17] width 18 height 6
click at [1000, 190] on icon at bounding box center [1003, 188] width 6 height 6
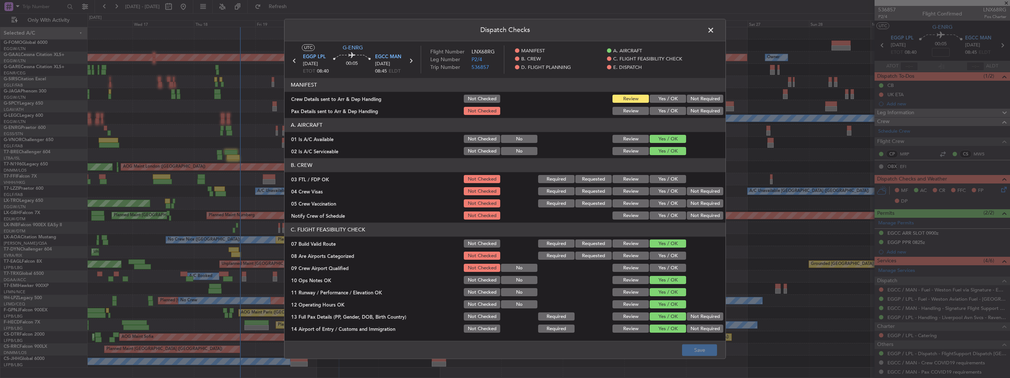
click at [658, 99] on button "Yes / OK" at bounding box center [668, 99] width 36 height 8
click at [659, 111] on button "Yes / OK" at bounding box center [668, 111] width 36 height 8
click at [666, 254] on button "Yes / OK" at bounding box center [668, 256] width 36 height 8
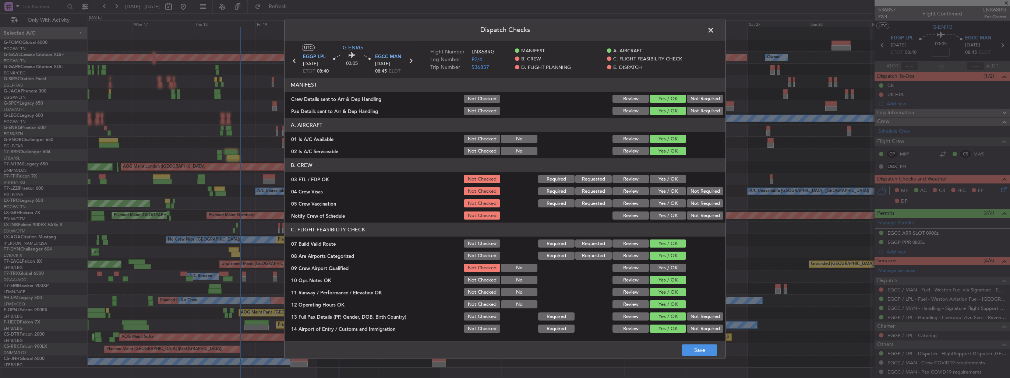
click at [672, 266] on button "Yes / OK" at bounding box center [668, 268] width 36 height 8
click at [695, 351] on button "Save" at bounding box center [699, 350] width 35 height 12
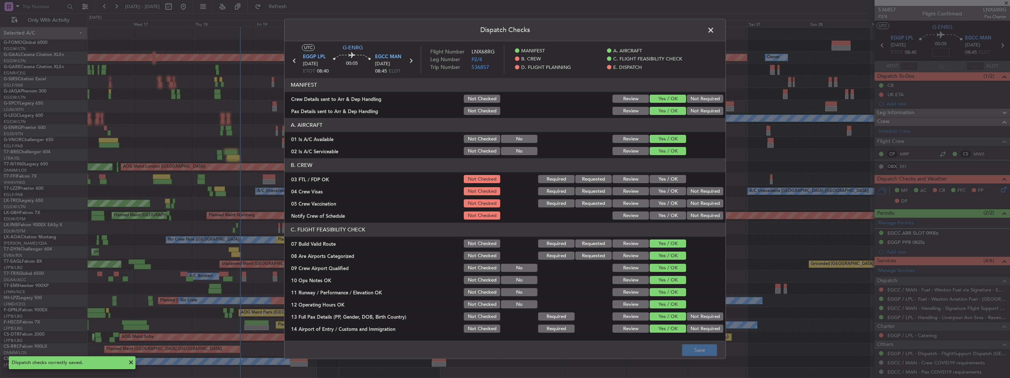
click at [715, 30] on span at bounding box center [715, 32] width 0 height 15
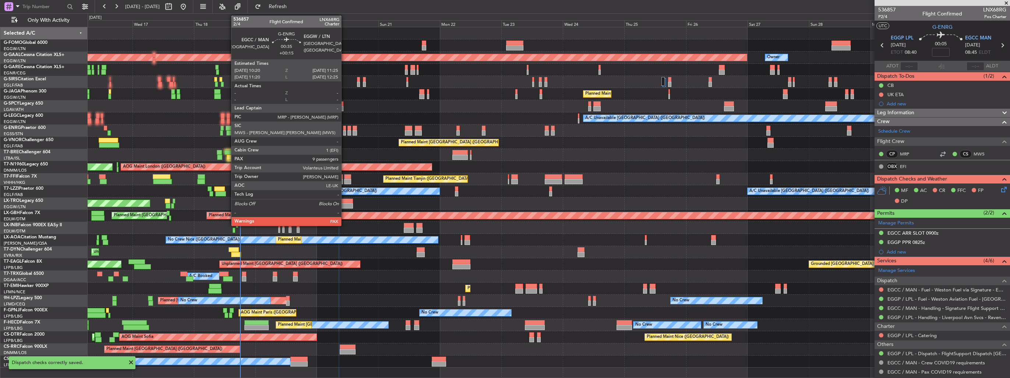
click at [345, 131] on div at bounding box center [344, 132] width 3 height 5
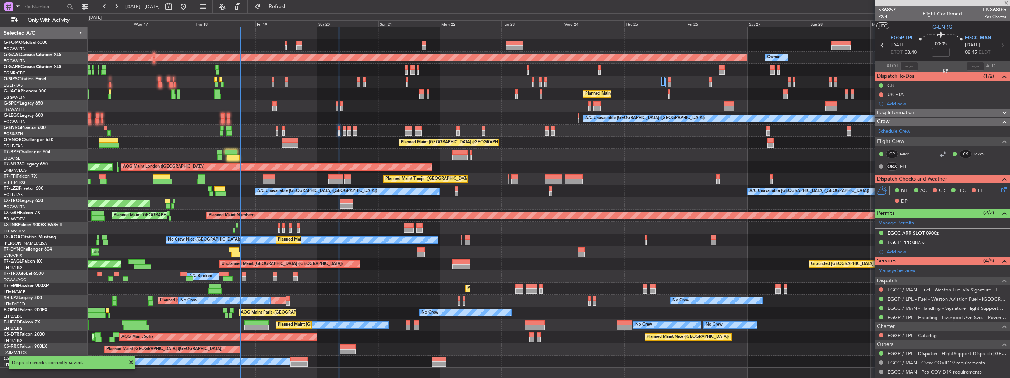
type input "+00:15"
type input "9"
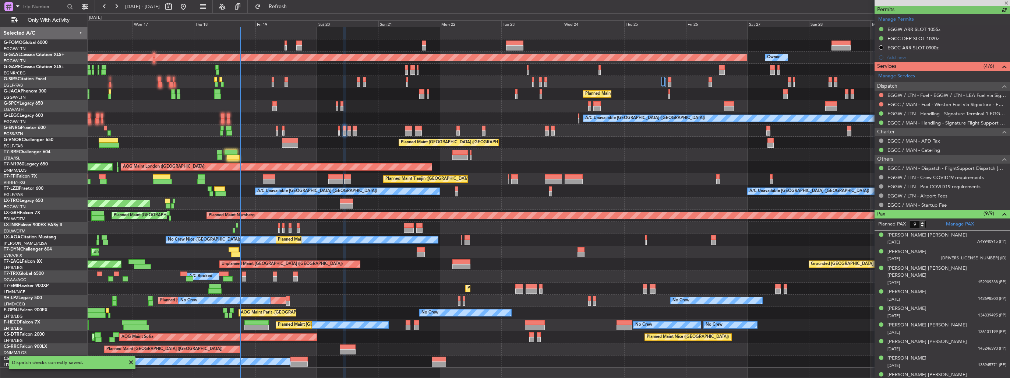
scroll to position [29, 0]
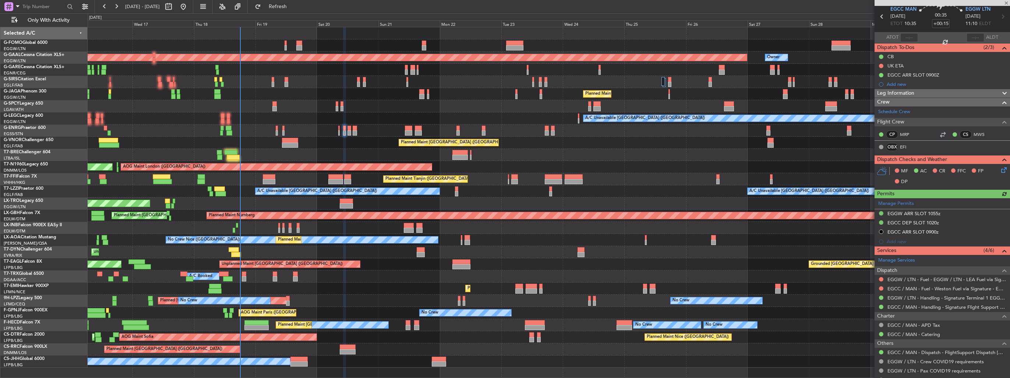
click at [1000, 169] on icon at bounding box center [1003, 169] width 6 height 6
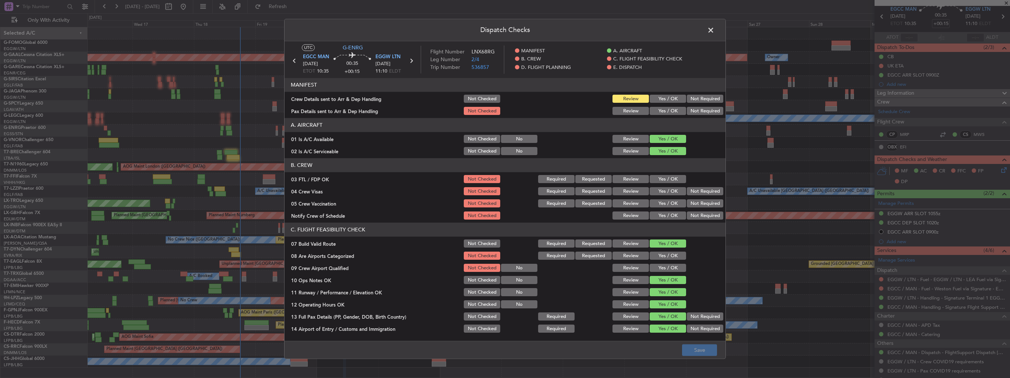
click at [657, 100] on button "Yes / OK" at bounding box center [668, 99] width 36 height 8
drag, startPoint x: 657, startPoint y: 111, endPoint x: 666, endPoint y: 123, distance: 14.4
click at [657, 112] on button "Yes / OK" at bounding box center [668, 111] width 36 height 8
click at [662, 255] on button "Yes / OK" at bounding box center [668, 256] width 36 height 8
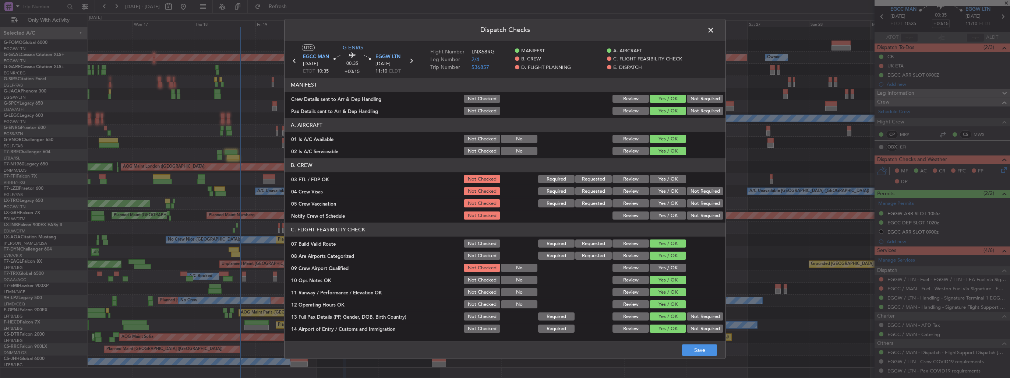
drag, startPoint x: 665, startPoint y: 267, endPoint x: 677, endPoint y: 282, distance: 18.8
click at [665, 267] on button "Yes / OK" at bounding box center [668, 268] width 36 height 8
click at [692, 354] on button "Save" at bounding box center [699, 350] width 35 height 12
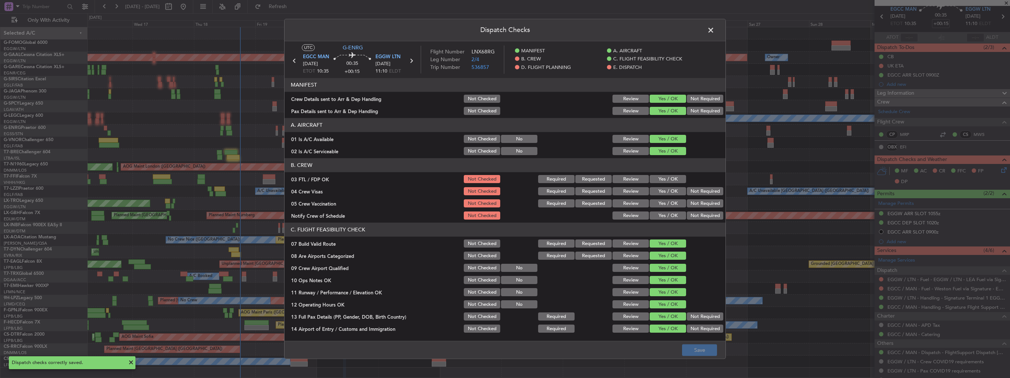
click at [715, 32] on span at bounding box center [715, 32] width 0 height 15
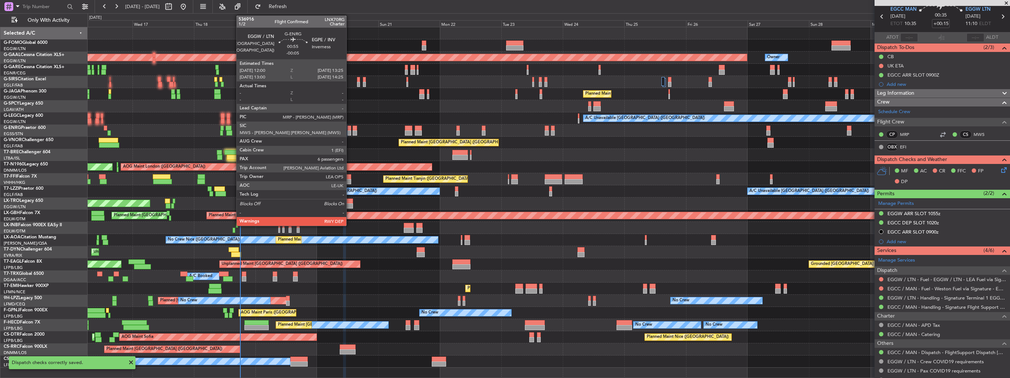
click at [350, 130] on div at bounding box center [349, 132] width 4 height 5
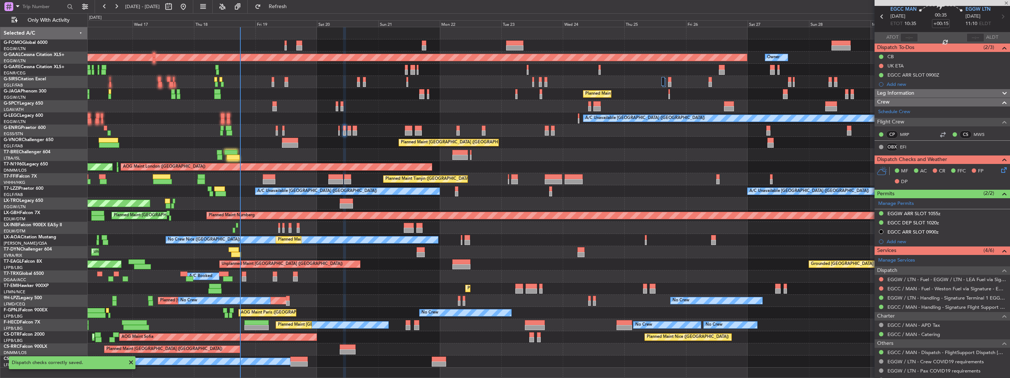
type input "-00:05"
type input "6"
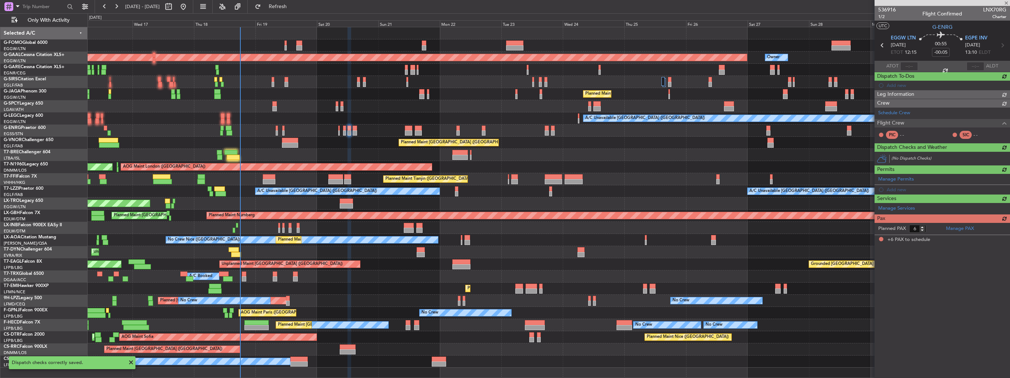
scroll to position [0, 0]
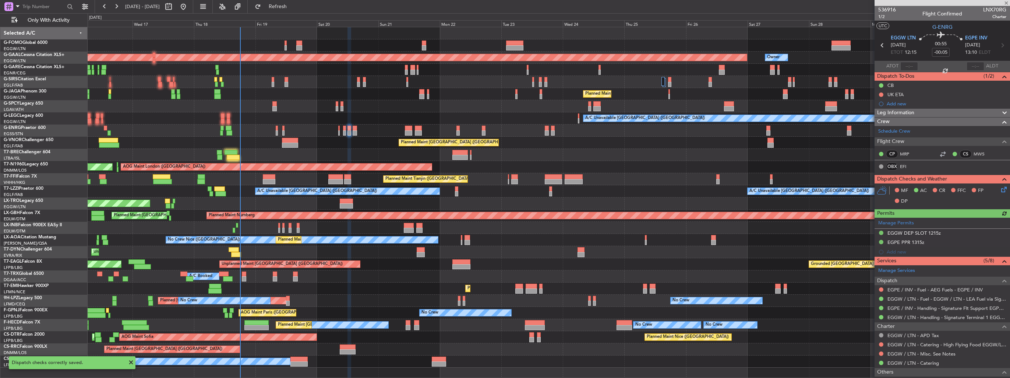
click at [1000, 189] on icon at bounding box center [1003, 188] width 6 height 6
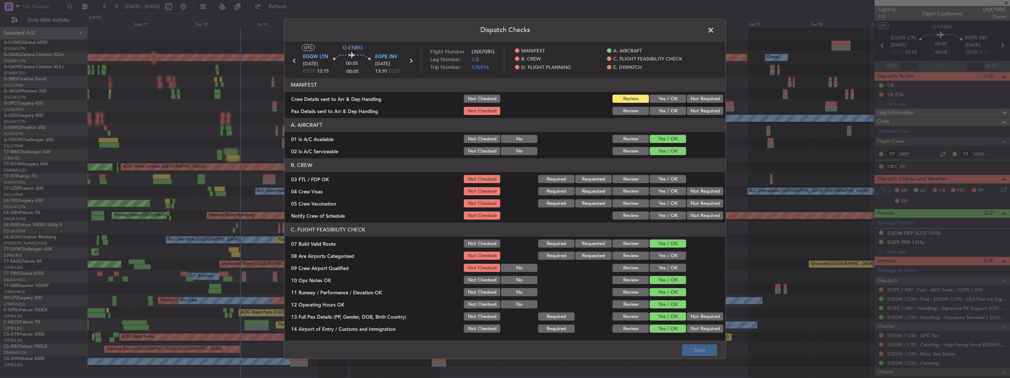
click at [658, 99] on button "Yes / OK" at bounding box center [668, 99] width 36 height 8
click at [656, 113] on button "Yes / OK" at bounding box center [668, 111] width 36 height 8
click at [668, 255] on button "Yes / OK" at bounding box center [668, 256] width 36 height 8
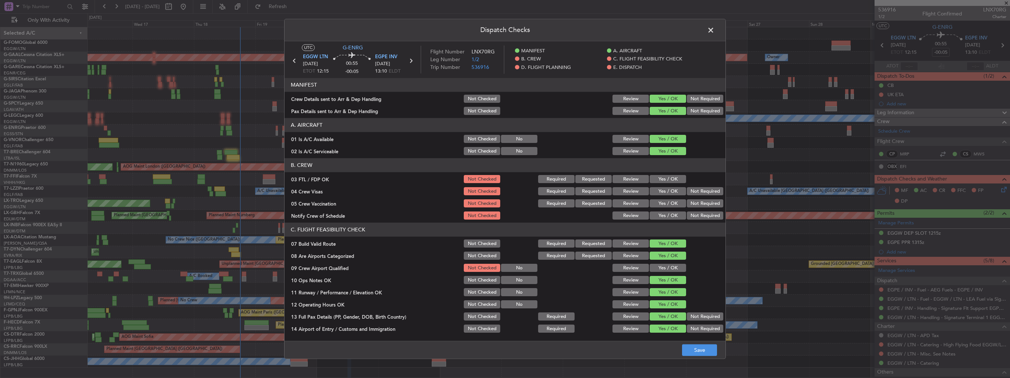
click at [670, 270] on button "Yes / OK" at bounding box center [668, 268] width 36 height 8
click at [694, 352] on button "Save" at bounding box center [699, 350] width 35 height 12
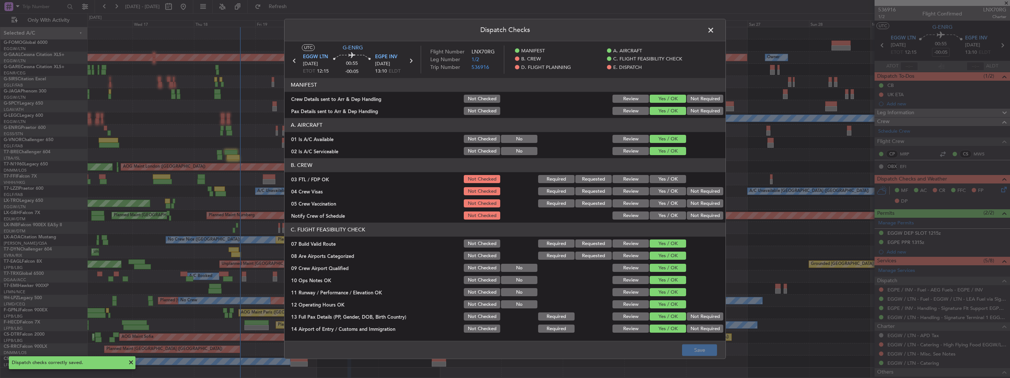
click at [715, 30] on span at bounding box center [715, 32] width 0 height 15
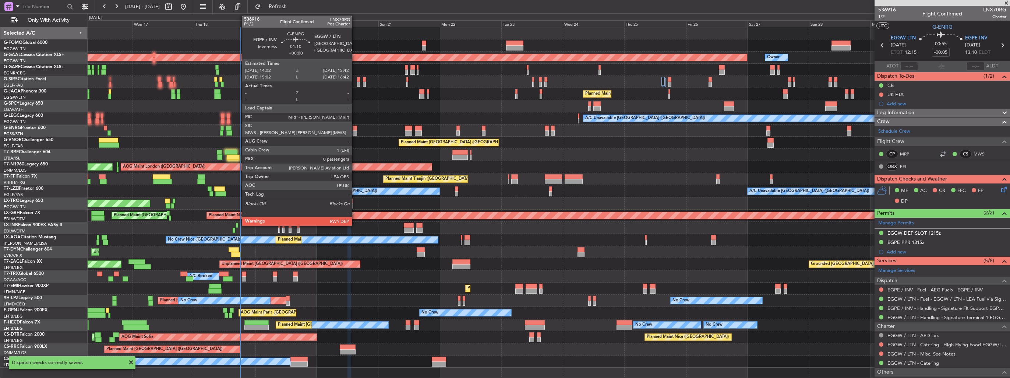
click at [355, 130] on div at bounding box center [355, 132] width 4 height 5
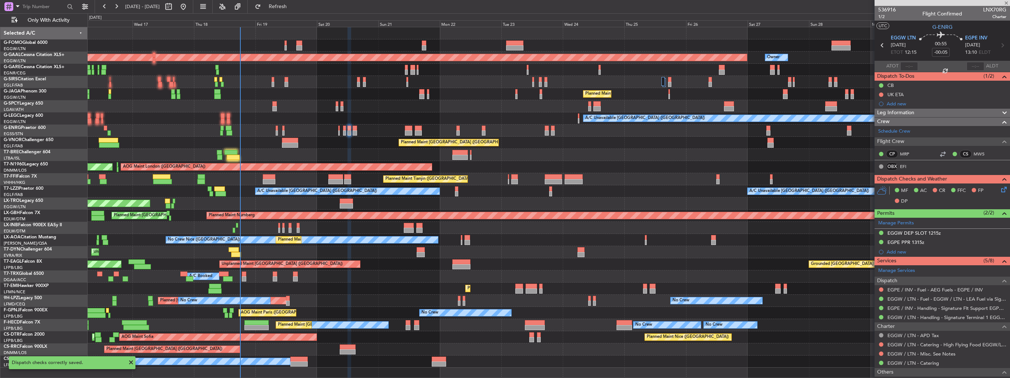
type input "0"
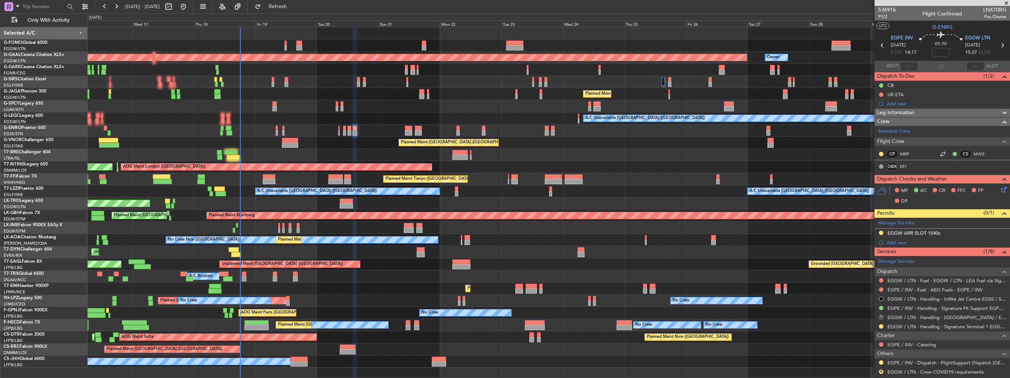
click at [1000, 188] on icon at bounding box center [1003, 188] width 6 height 6
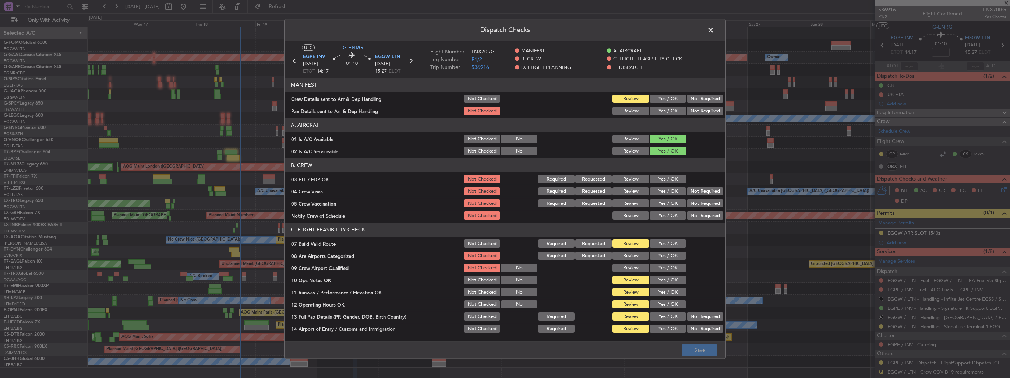
click at [654, 99] on button "Yes / OK" at bounding box center [668, 99] width 36 height 8
click at [654, 112] on button "Yes / OK" at bounding box center [668, 111] width 36 height 8
click at [661, 258] on button "Yes / OK" at bounding box center [668, 256] width 36 height 8
click at [664, 269] on button "Yes / OK" at bounding box center [668, 268] width 36 height 8
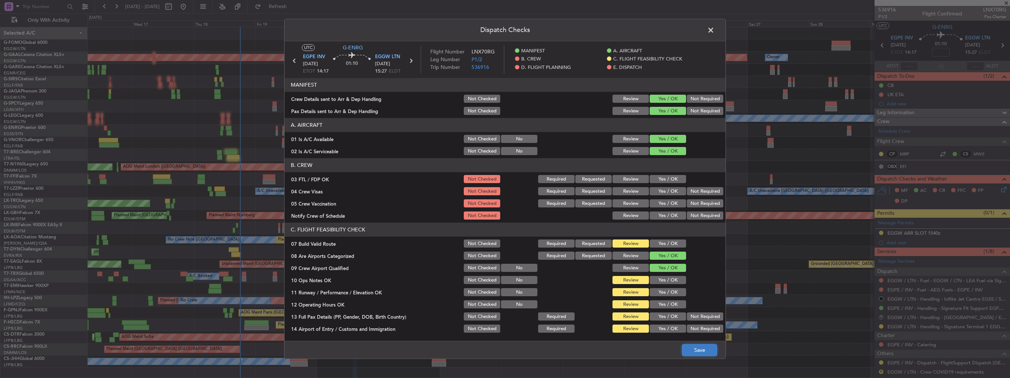
click at [706, 351] on button "Save" at bounding box center [699, 350] width 35 height 12
click at [715, 29] on span at bounding box center [715, 32] width 0 height 15
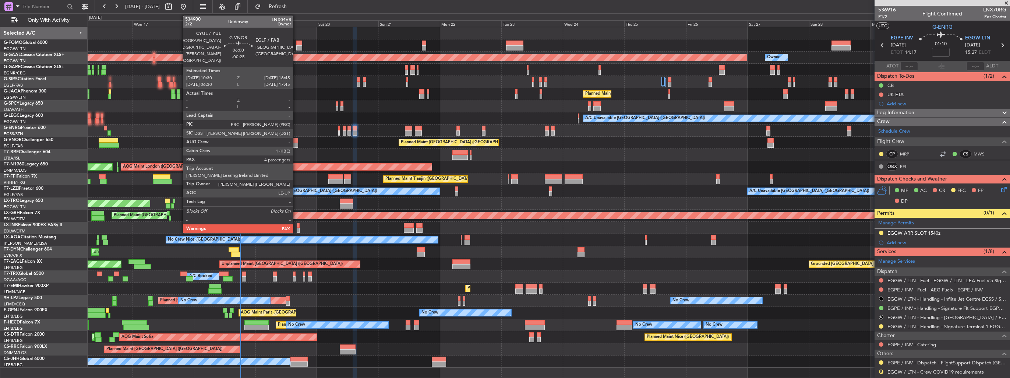
click at [296, 144] on div at bounding box center [290, 144] width 16 height 5
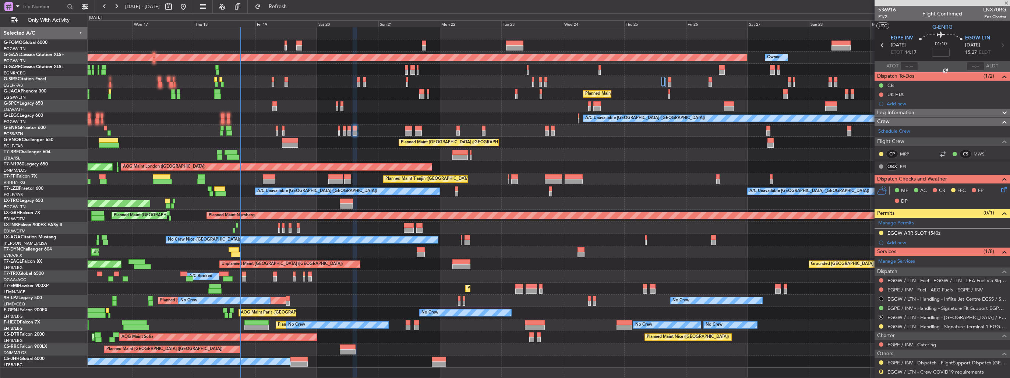
type input "-00:25"
type input "4"
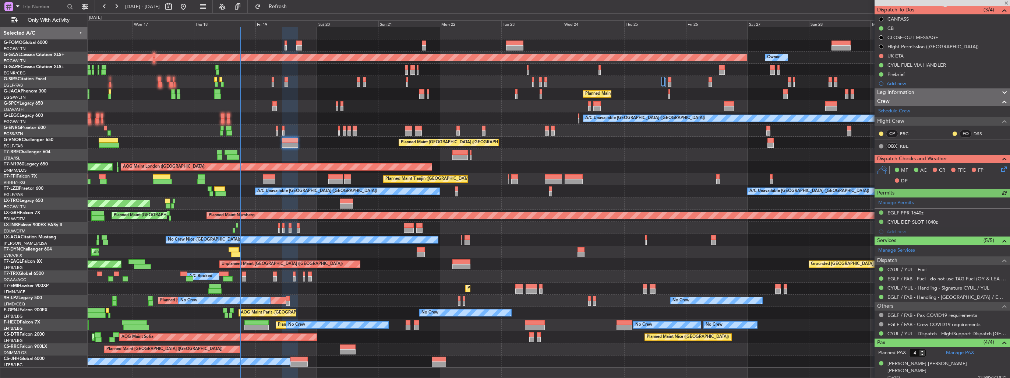
scroll to position [112, 0]
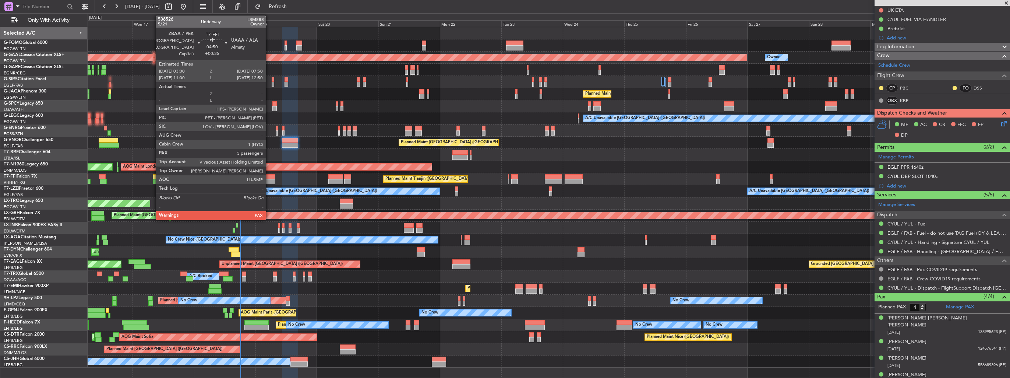
click at [269, 178] on div at bounding box center [269, 176] width 13 height 5
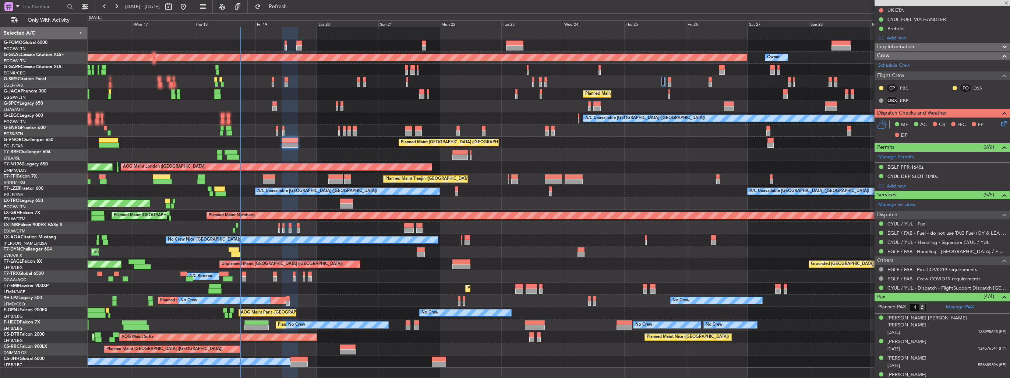
type input "+00:35"
type input "3"
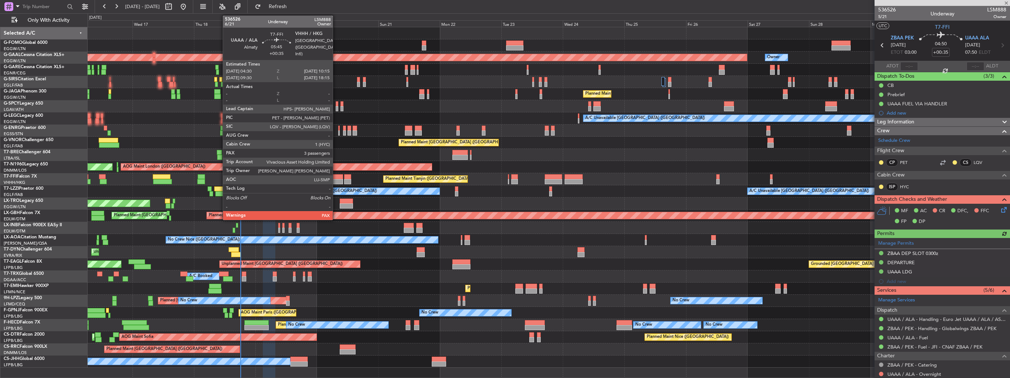
click at [336, 181] on div at bounding box center [335, 181] width 15 height 5
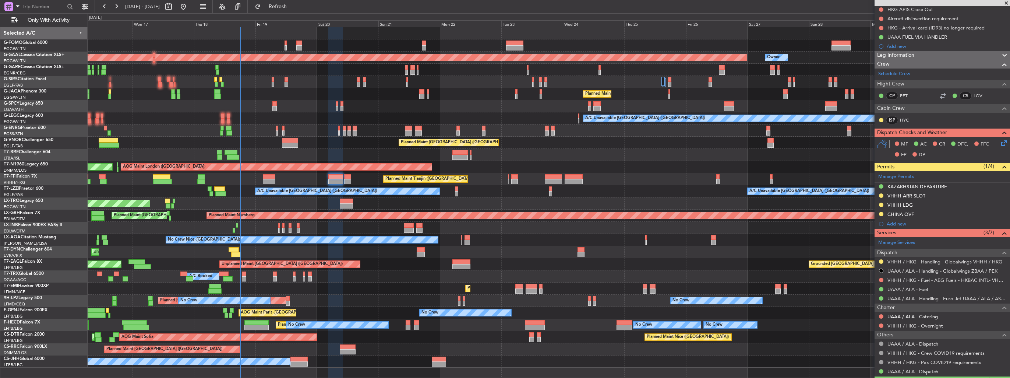
scroll to position [171, 0]
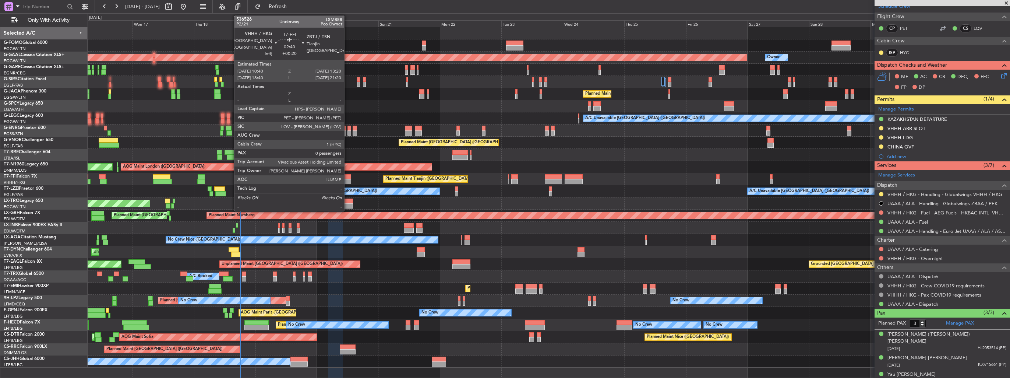
click at [347, 180] on div at bounding box center [347, 181] width 7 height 5
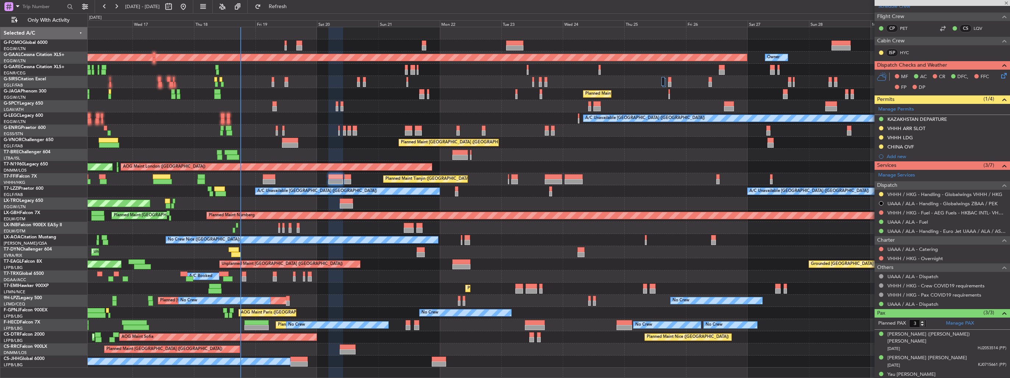
type input "+00:20"
type input "0"
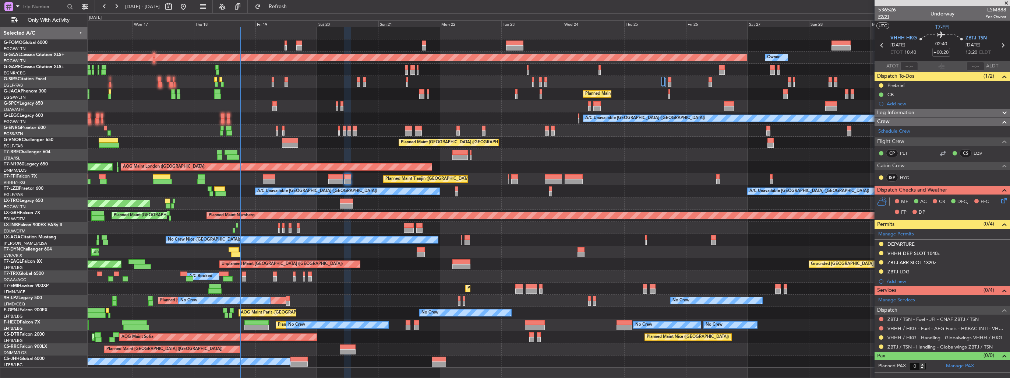
click at [879, 18] on span "P2/21" at bounding box center [887, 17] width 18 height 6
click at [1004, 198] on icon at bounding box center [1003, 199] width 6 height 6
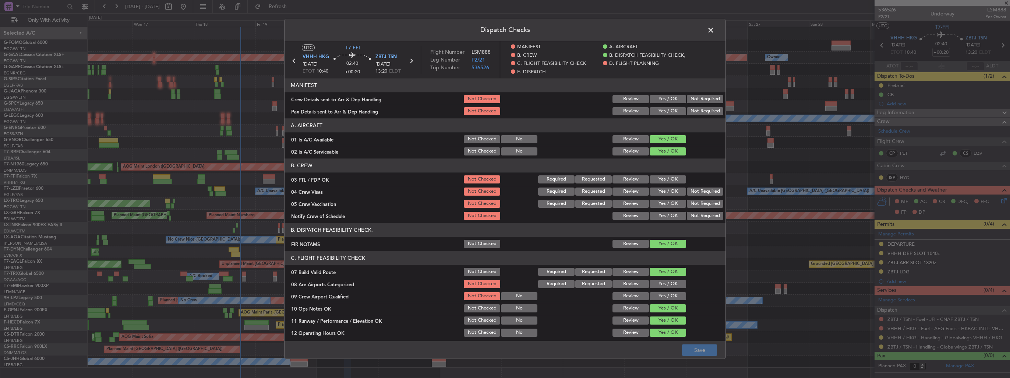
click at [662, 97] on button "Yes / OK" at bounding box center [668, 99] width 36 height 8
drag, startPoint x: 663, startPoint y: 107, endPoint x: 666, endPoint y: 119, distance: 12.2
click at [663, 107] on div "Yes / OK" at bounding box center [667, 111] width 37 height 10
click at [666, 112] on button "Yes / OK" at bounding box center [668, 111] width 36 height 8
click at [655, 285] on button "Yes / OK" at bounding box center [668, 284] width 36 height 8
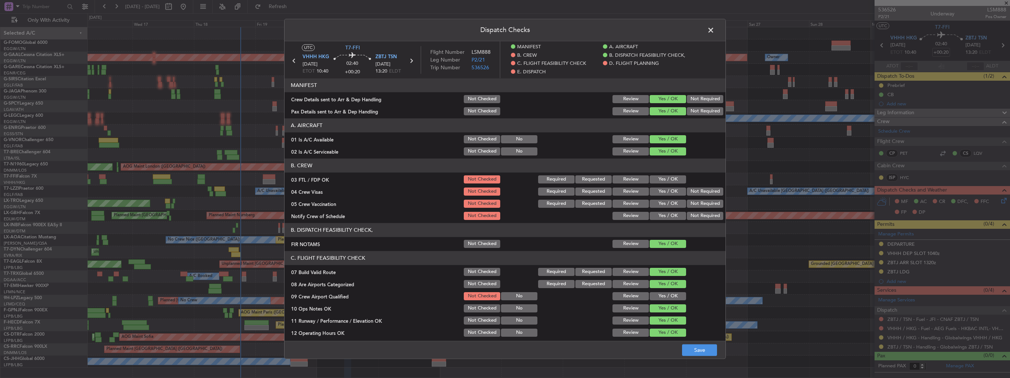
click at [659, 294] on button "Yes / OK" at bounding box center [668, 296] width 36 height 8
click at [697, 345] on button "Save" at bounding box center [699, 350] width 35 height 12
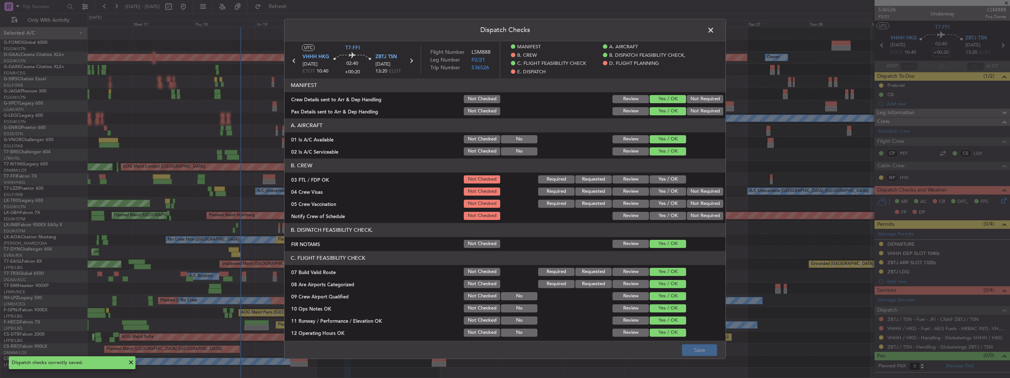
click at [715, 30] on span at bounding box center [715, 32] width 0 height 15
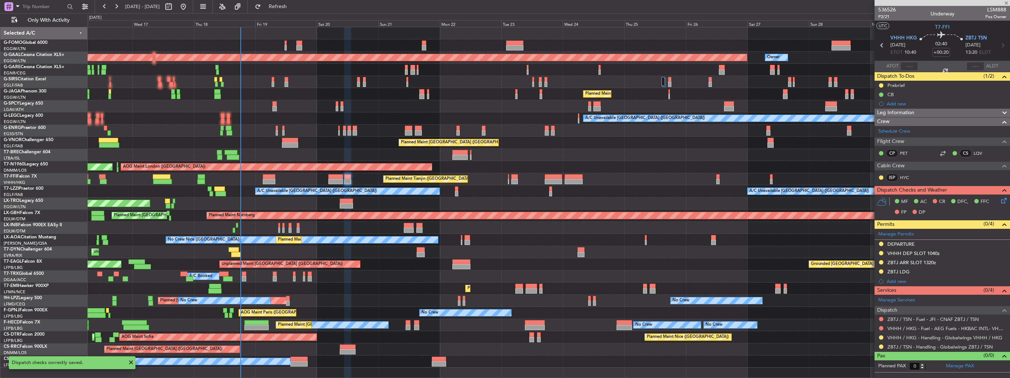
type input "+00:35"
type input "3"
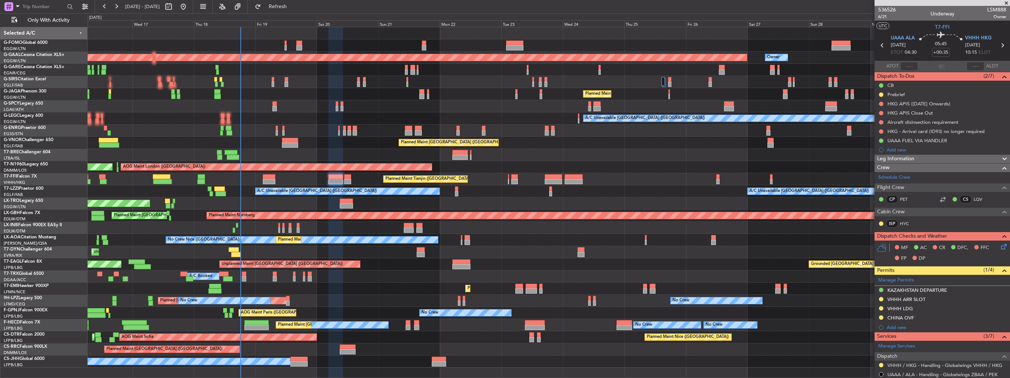
click at [1000, 247] on icon at bounding box center [1003, 245] width 6 height 6
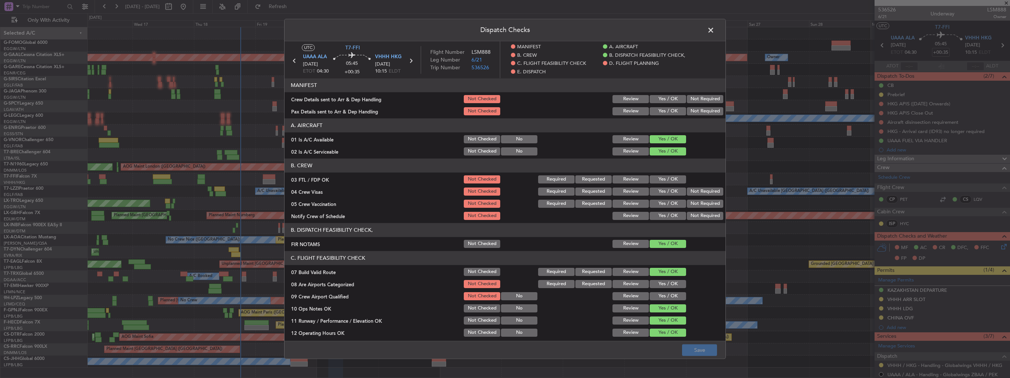
click at [652, 97] on button "Yes / OK" at bounding box center [668, 99] width 36 height 8
click at [659, 111] on button "Yes / OK" at bounding box center [668, 111] width 36 height 8
click at [652, 283] on button "Yes / OK" at bounding box center [668, 284] width 36 height 8
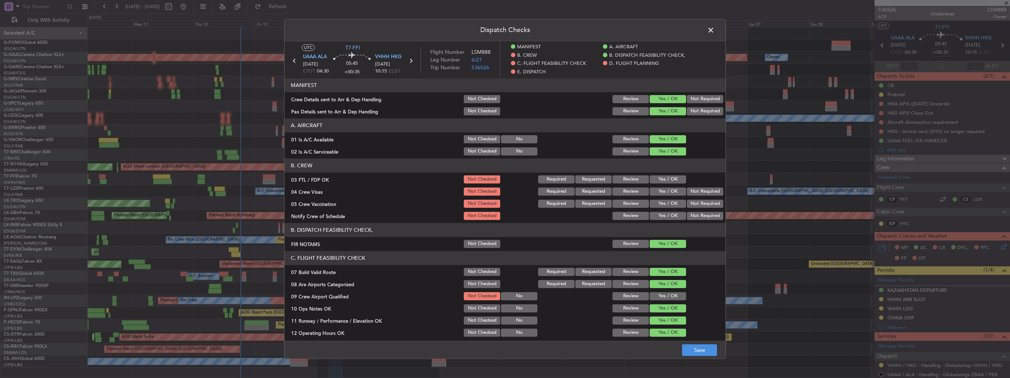
click at [652, 300] on button "Yes / OK" at bounding box center [668, 296] width 36 height 8
click at [698, 345] on button "Save" at bounding box center [699, 350] width 35 height 12
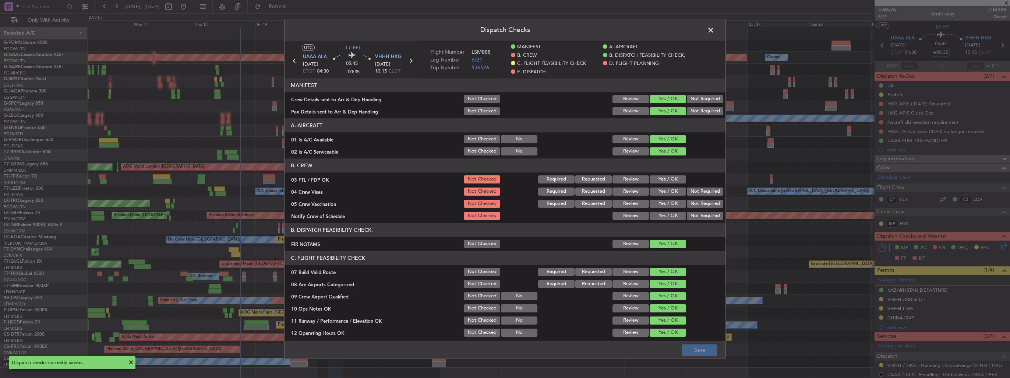
click at [715, 29] on span at bounding box center [715, 32] width 0 height 15
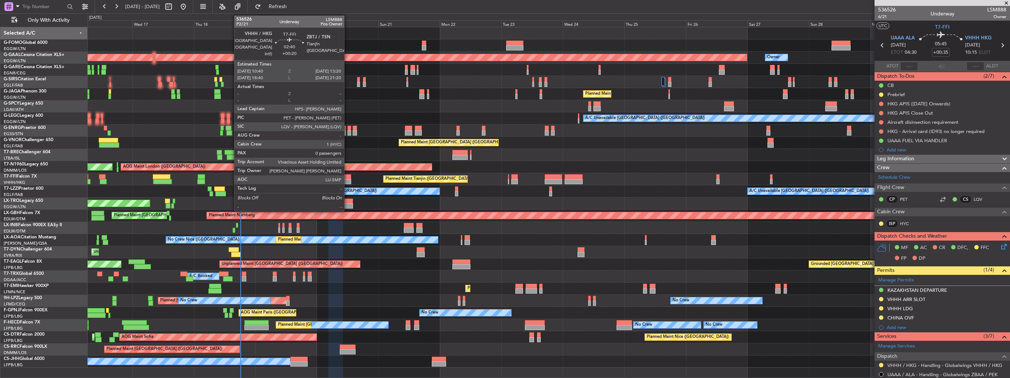
click at [347, 183] on div at bounding box center [347, 181] width 7 height 5
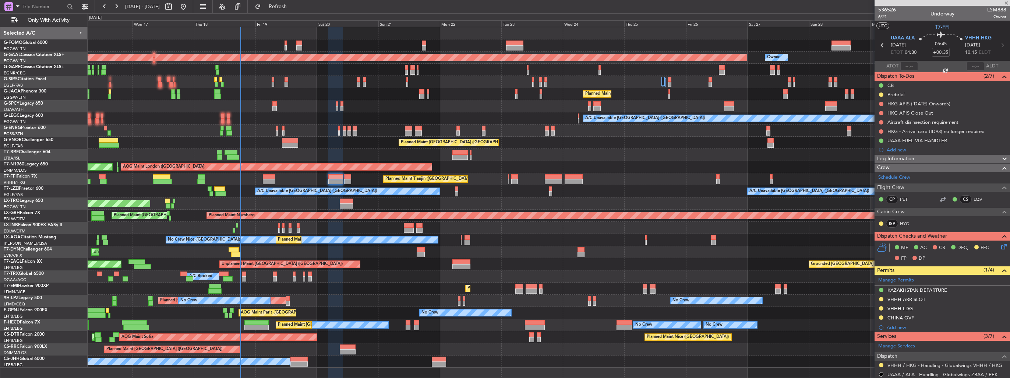
type input "+00:20"
type input "0"
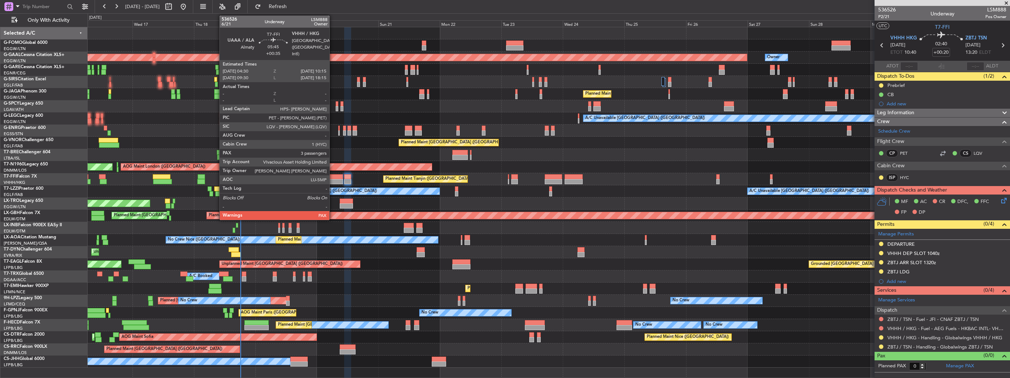
click at [333, 179] on div at bounding box center [335, 181] width 15 height 5
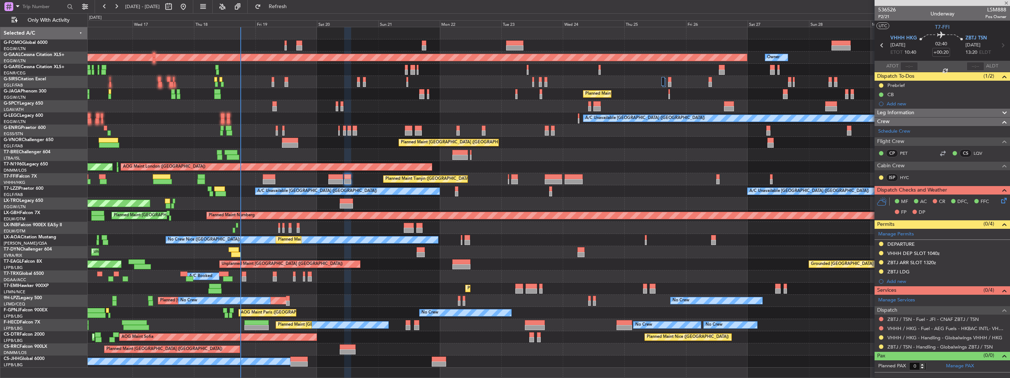
type input "+00:35"
type input "3"
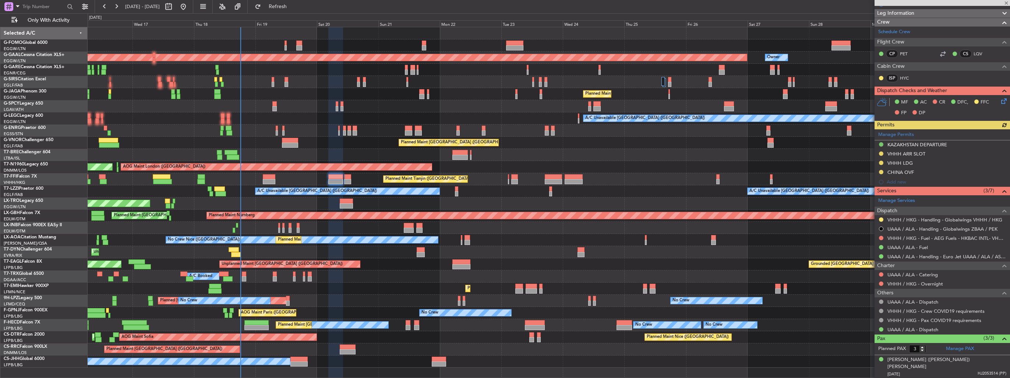
scroll to position [147, 0]
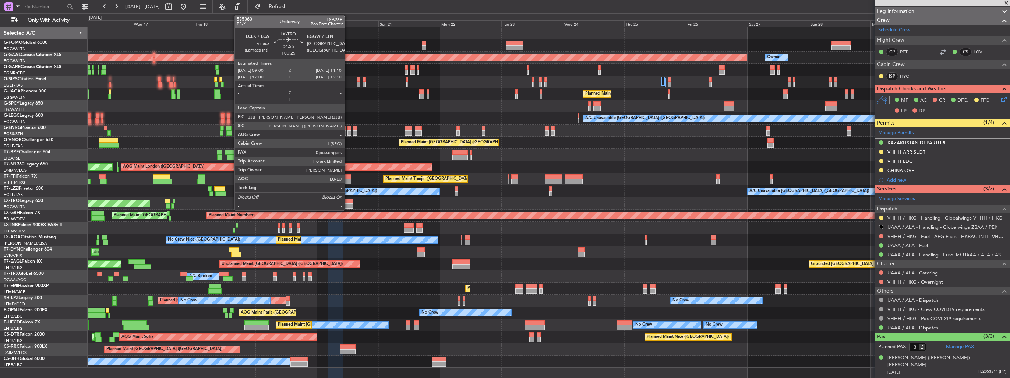
click at [348, 201] on div at bounding box center [346, 200] width 13 height 5
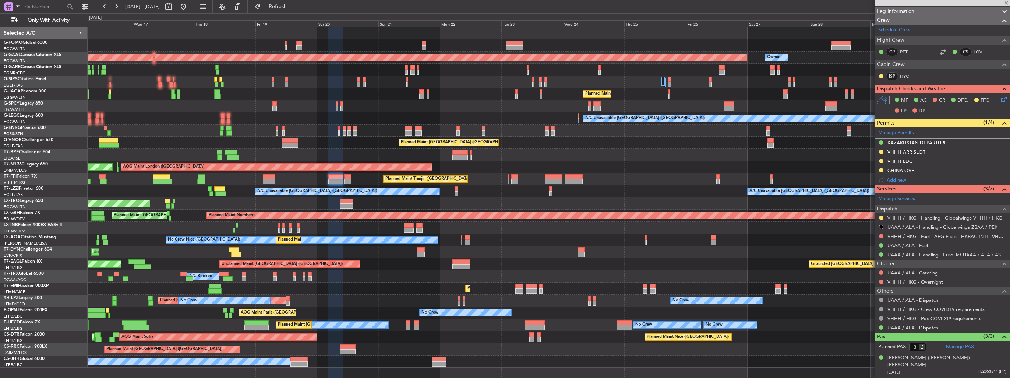
type input "+00:25"
type input "0"
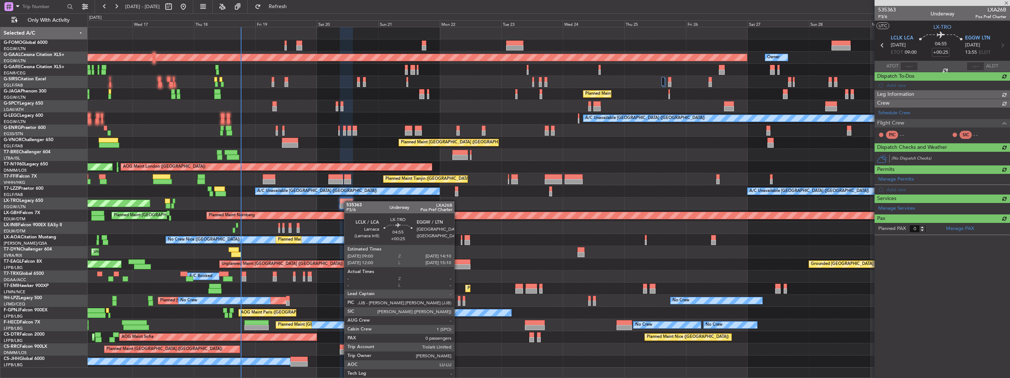
scroll to position [0, 0]
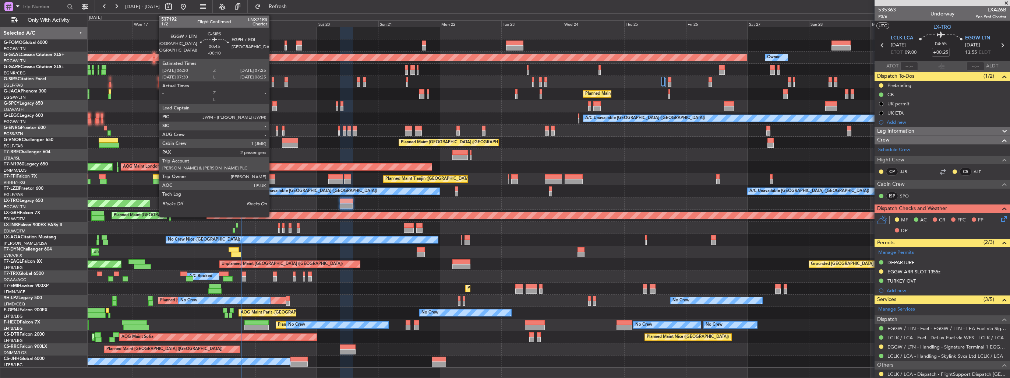
click at [272, 82] on div at bounding box center [273, 84] width 3 height 5
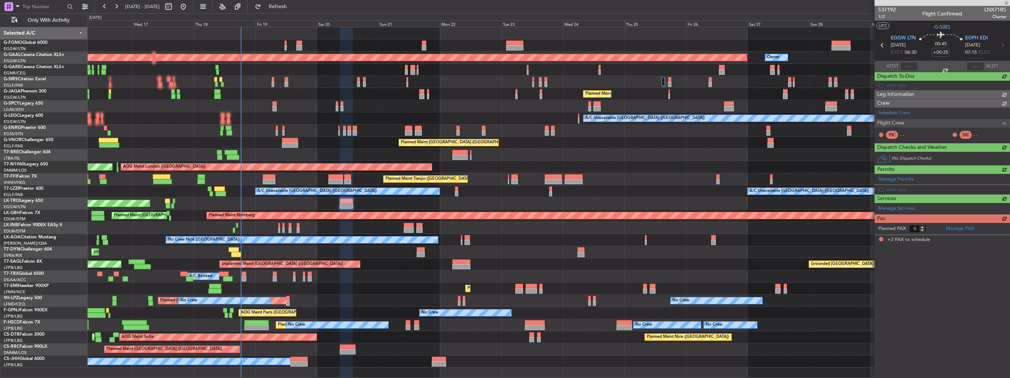
type input "-00:10"
type input "2"
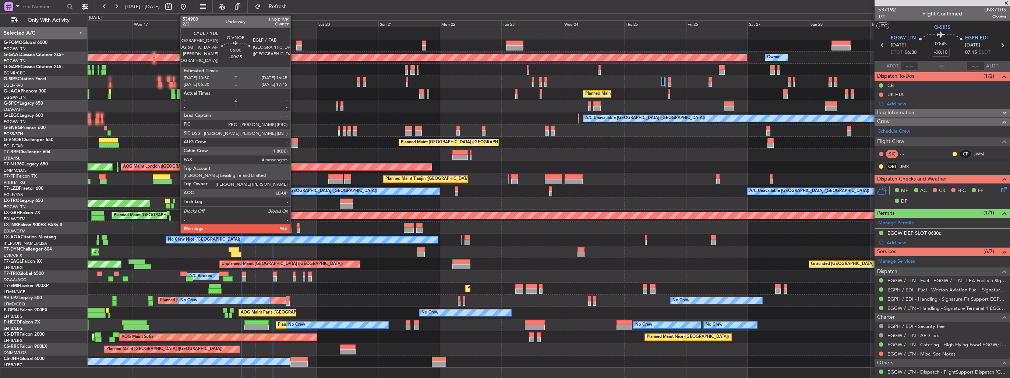
click at [294, 140] on div at bounding box center [290, 140] width 16 height 5
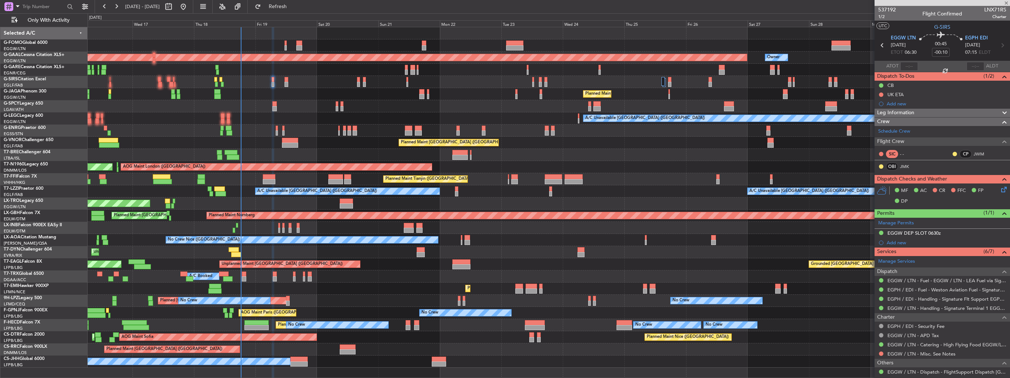
type input "-00:25"
type input "4"
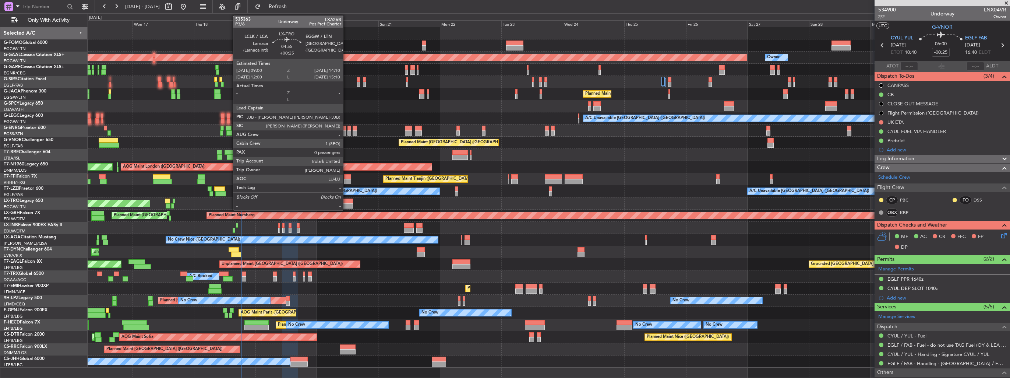
click at [346, 202] on div at bounding box center [346, 200] width 13 height 5
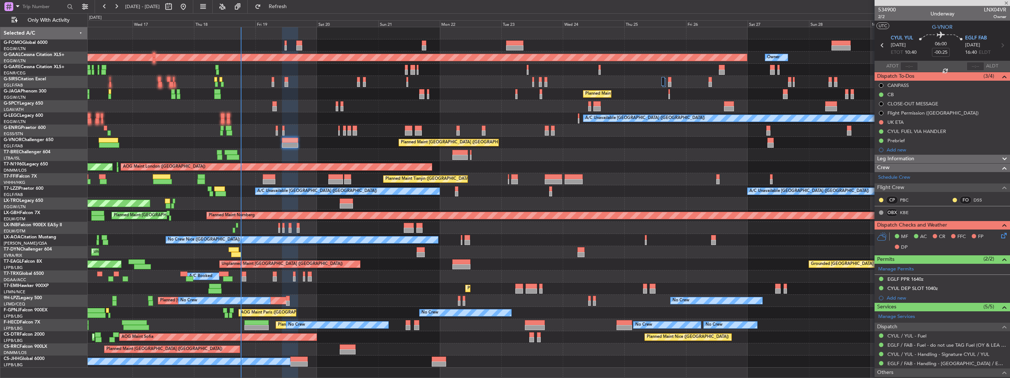
type input "+00:25"
type input "0"
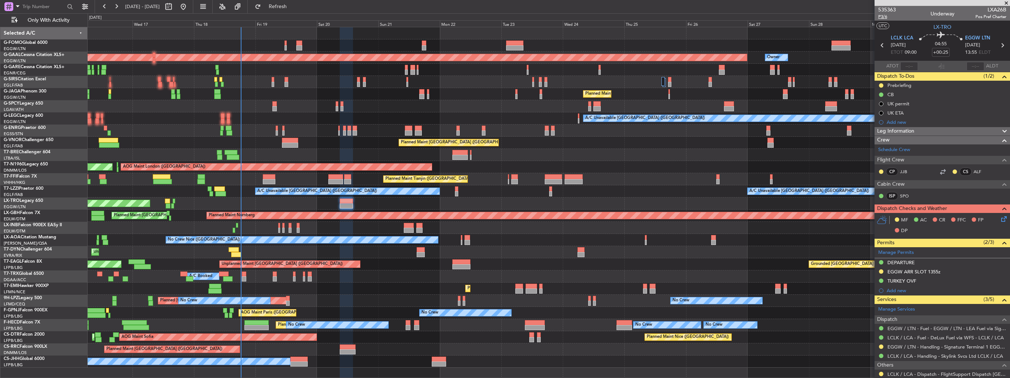
click at [887, 14] on span "P3/6" at bounding box center [887, 17] width 18 height 6
click at [1000, 218] on icon at bounding box center [1003, 218] width 6 height 6
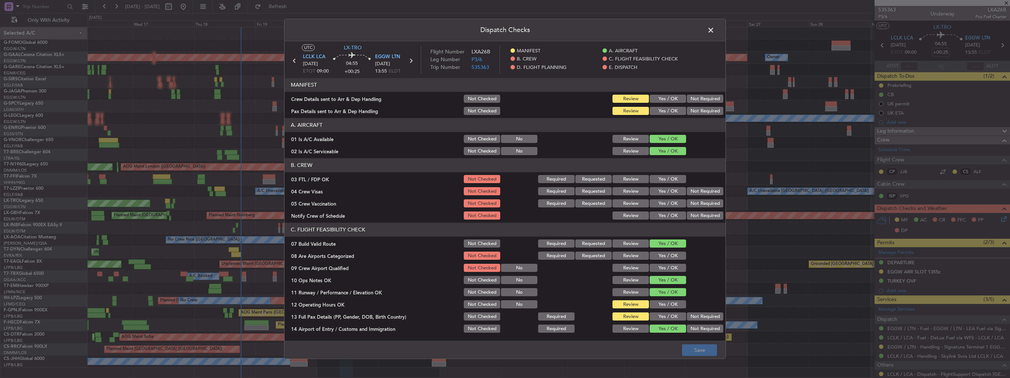
click at [661, 99] on button "Yes / OK" at bounding box center [668, 99] width 36 height 8
click at [661, 113] on button "Yes / OK" at bounding box center [668, 111] width 36 height 8
click at [660, 257] on button "Yes / OK" at bounding box center [668, 256] width 36 height 8
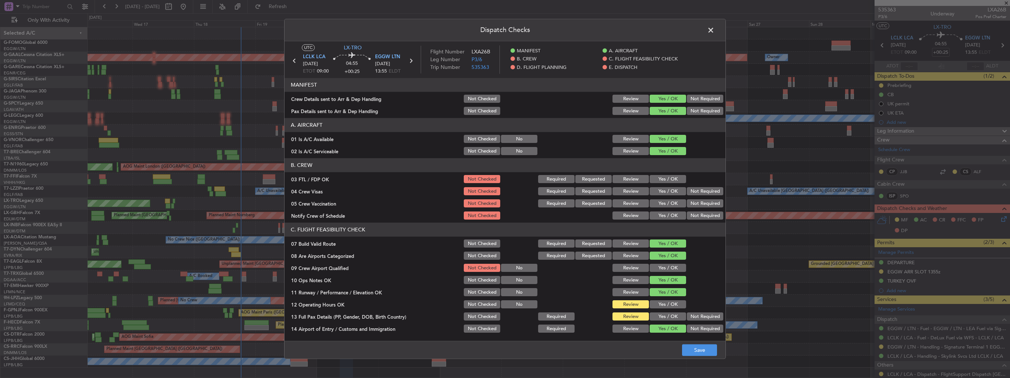
click at [661, 264] on button "Yes / OK" at bounding box center [668, 268] width 36 height 8
click at [684, 351] on button "Save" at bounding box center [699, 350] width 35 height 12
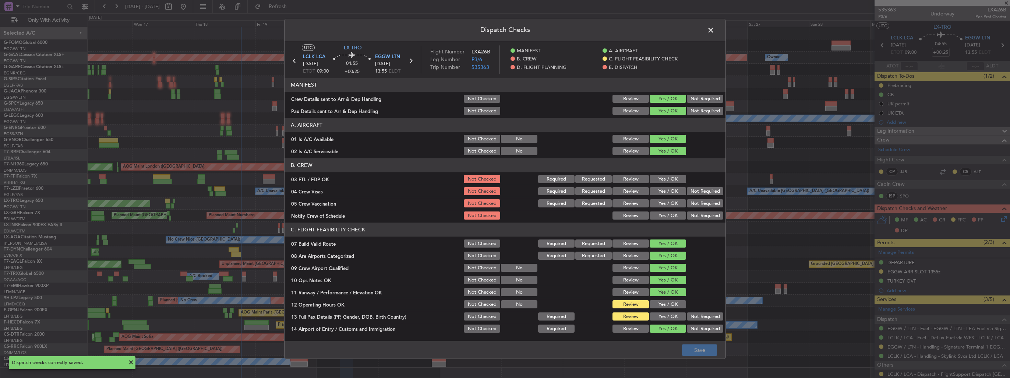
click at [715, 33] on span at bounding box center [715, 32] width 0 height 15
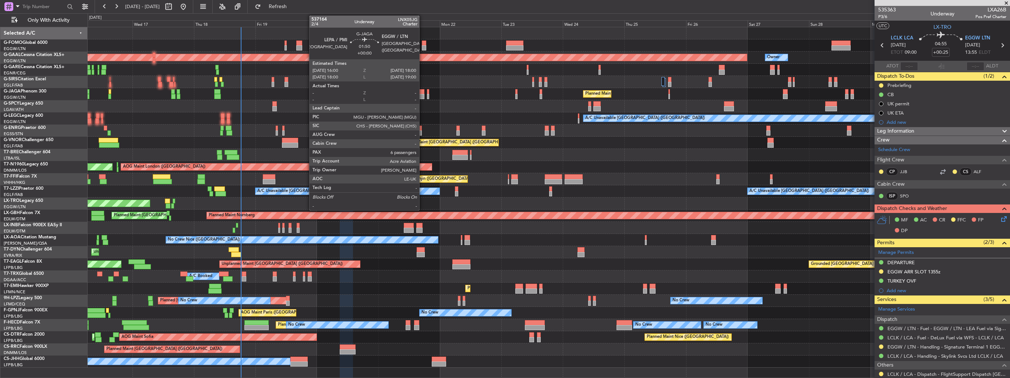
click at [423, 93] on div at bounding box center [421, 91] width 5 height 5
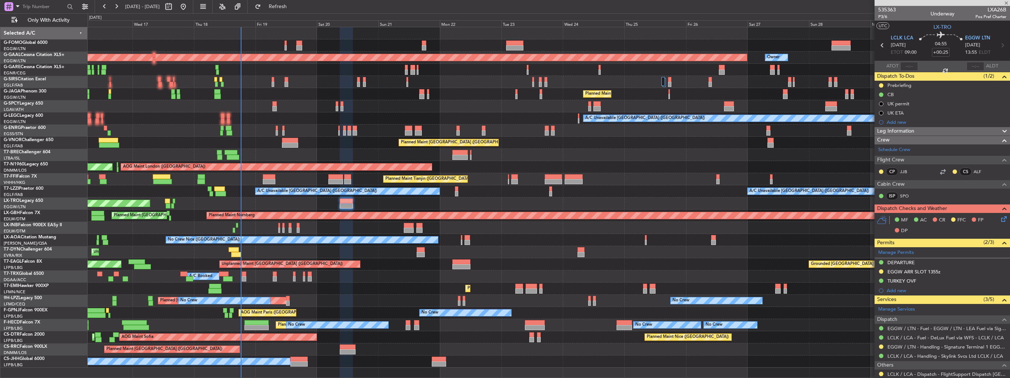
type input "6"
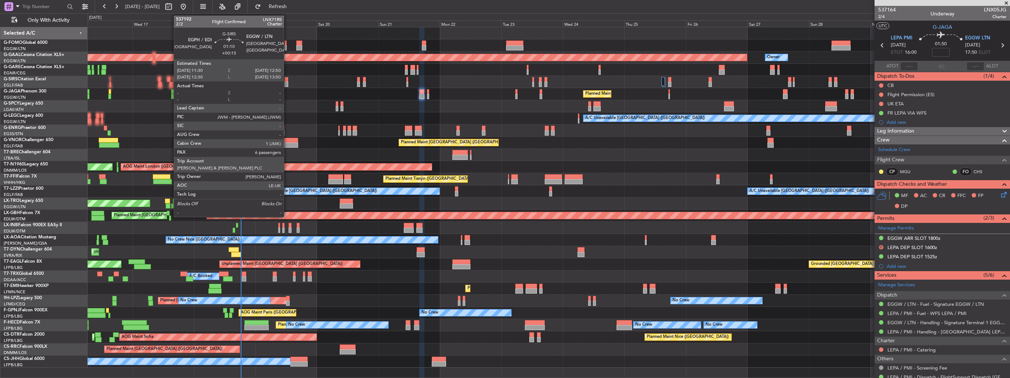
click at [287, 82] on div at bounding box center [287, 84] width 4 height 5
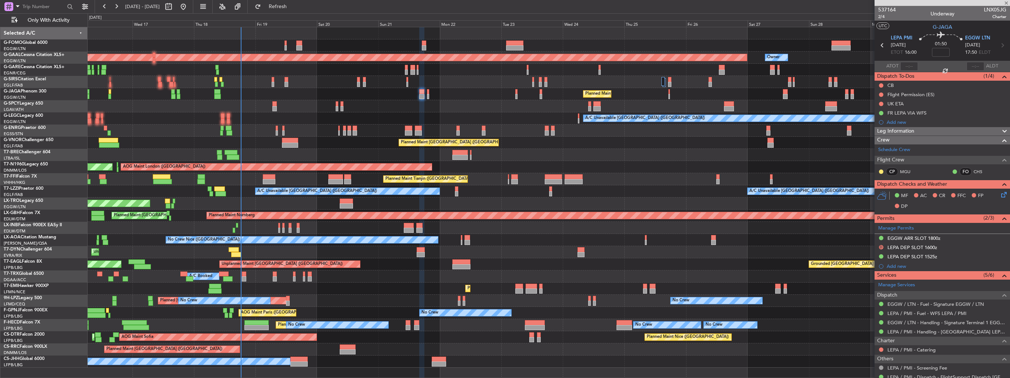
type input "+00:15"
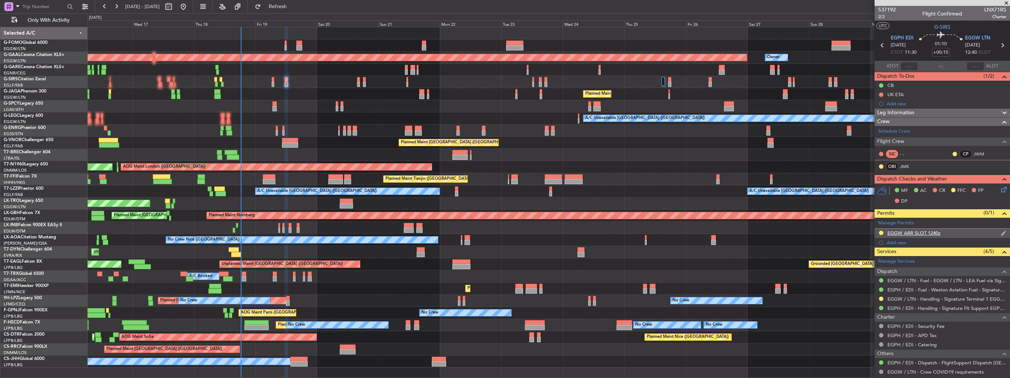
drag, startPoint x: 997, startPoint y: 230, endPoint x: 988, endPoint y: 233, distance: 9.7
click at [1001, 230] on img at bounding box center [1004, 233] width 6 height 7
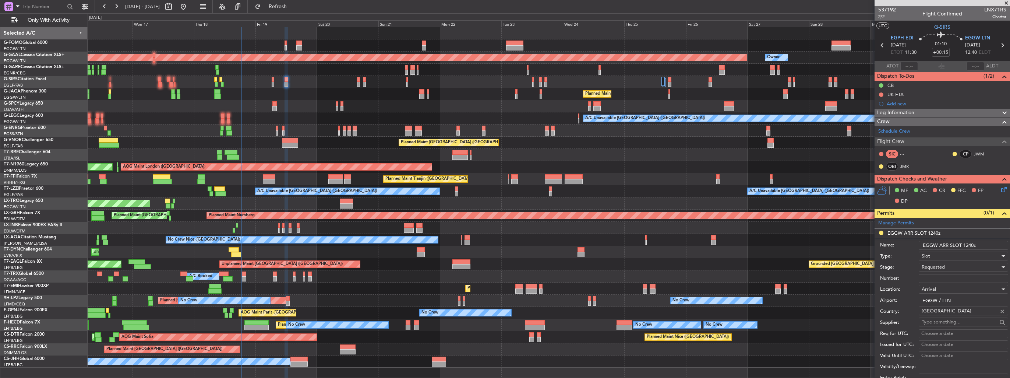
drag, startPoint x: 977, startPoint y: 244, endPoint x: 966, endPoint y: 244, distance: 10.7
click at [966, 244] on input "EGGW ARR SLOT 1240z" at bounding box center [963, 245] width 89 height 9
type input "EGGW ARR SLOT 1300z"
click at [950, 268] on div "Requested" at bounding box center [961, 266] width 78 height 11
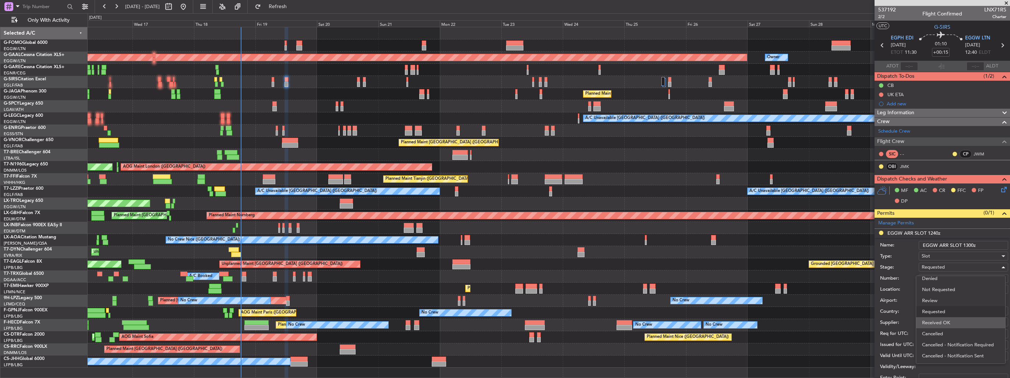
click at [952, 320] on span "Received OK" at bounding box center [960, 322] width 77 height 11
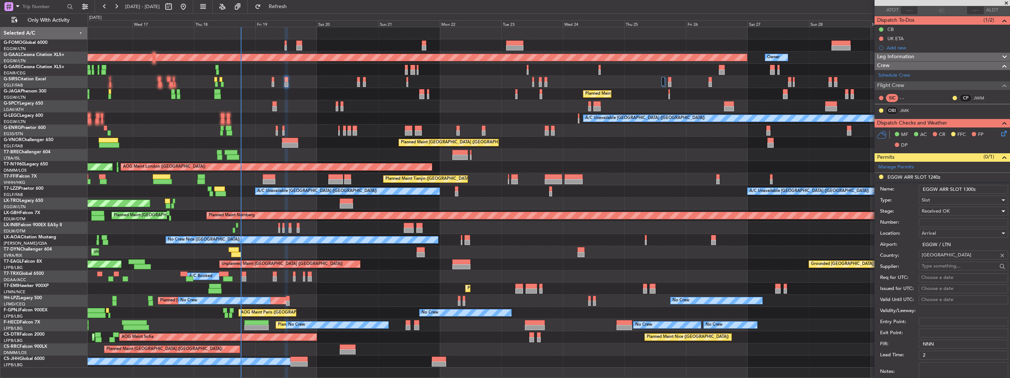
scroll to position [147, 0]
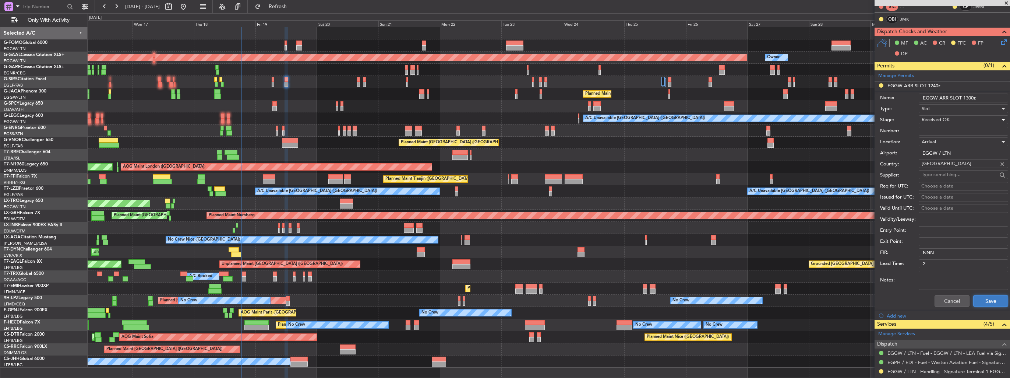
click at [985, 301] on button "Save" at bounding box center [990, 301] width 35 height 12
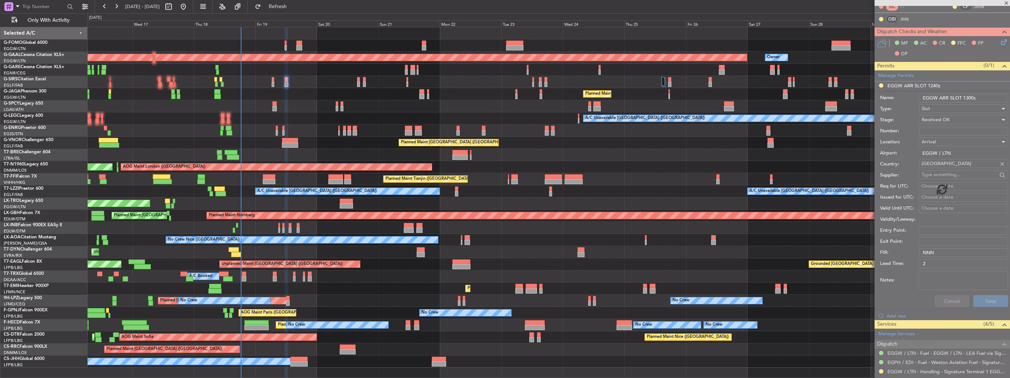
scroll to position [135, 0]
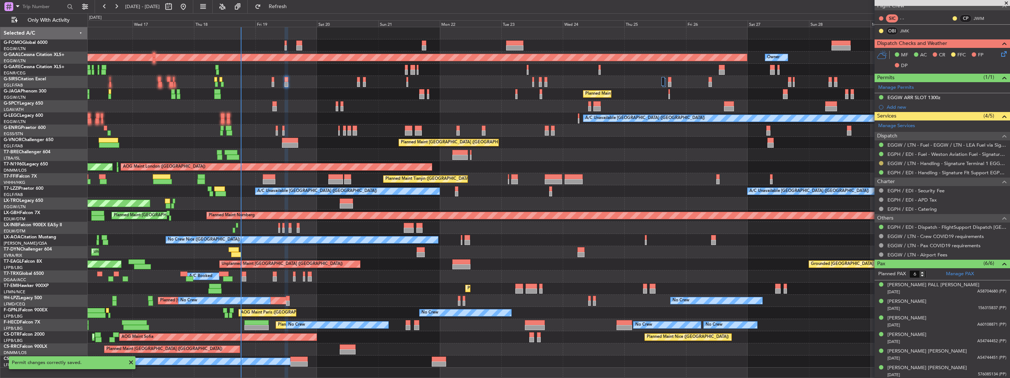
click at [882, 162] on button at bounding box center [881, 163] width 4 height 4
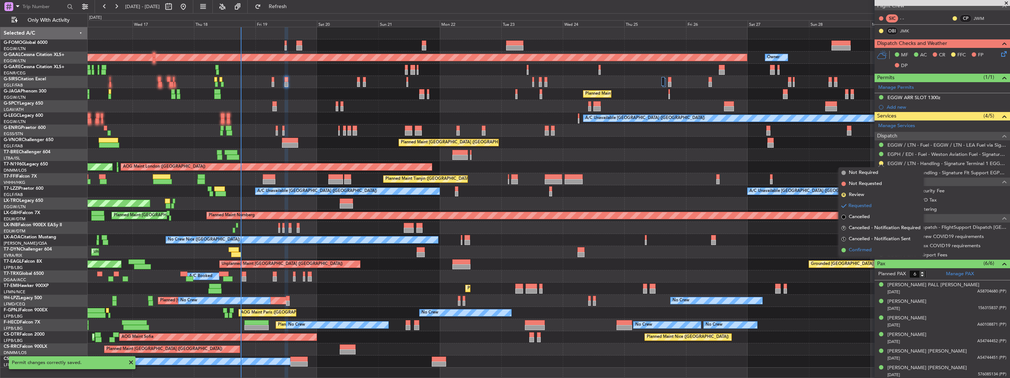
click at [863, 249] on span "Confirmed" at bounding box center [860, 249] width 23 height 7
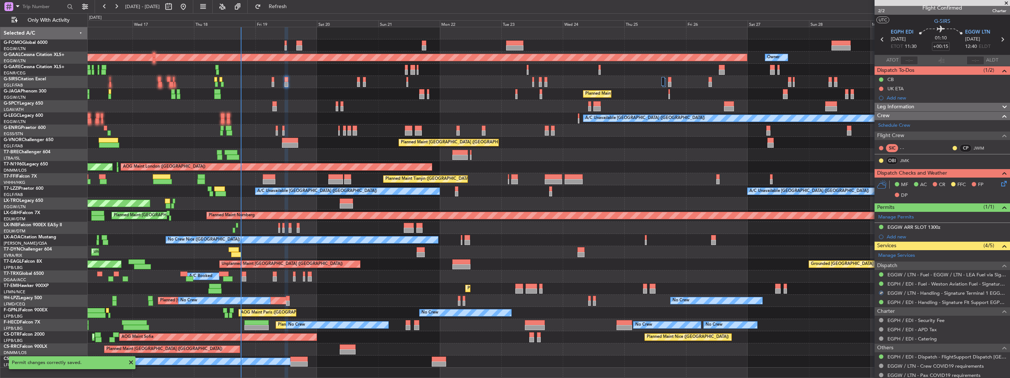
scroll to position [0, 0]
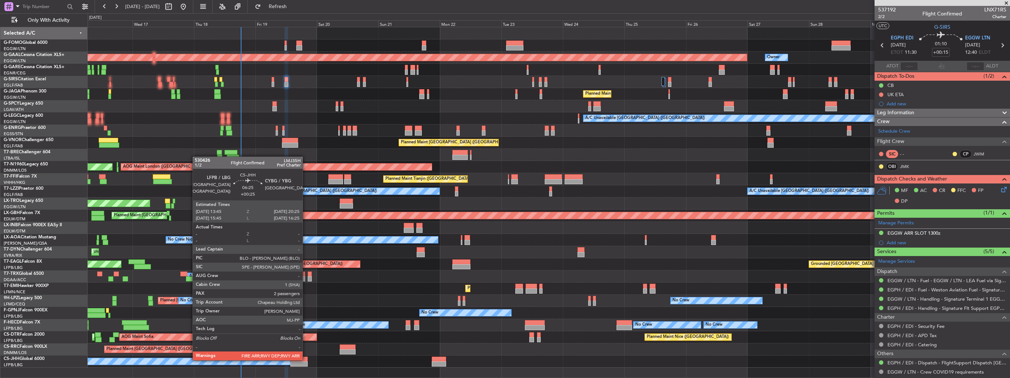
click at [306, 359] on div at bounding box center [298, 358] width 17 height 5
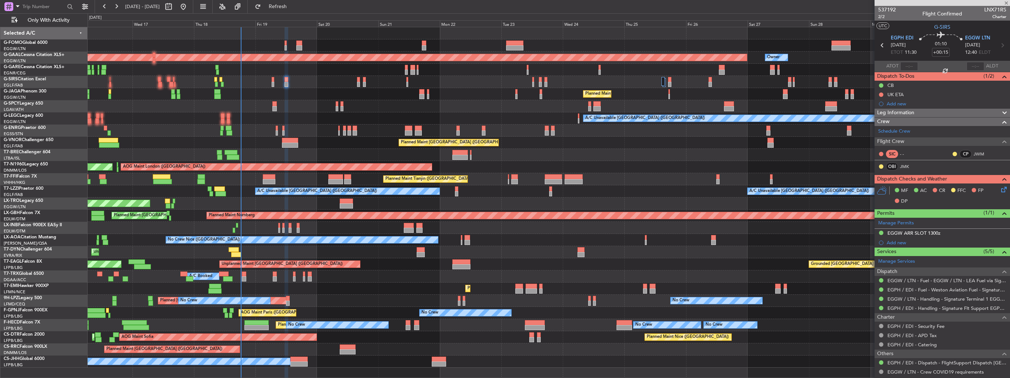
type input "+00:25"
type input "2"
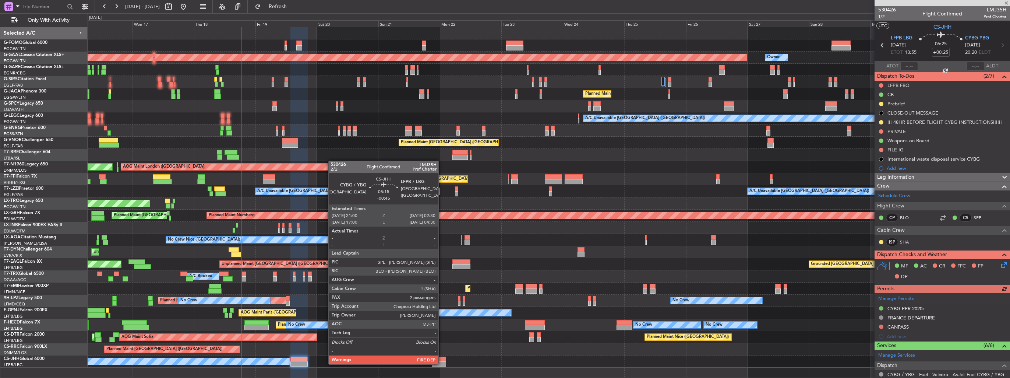
click at [442, 363] on div at bounding box center [439, 363] width 14 height 5
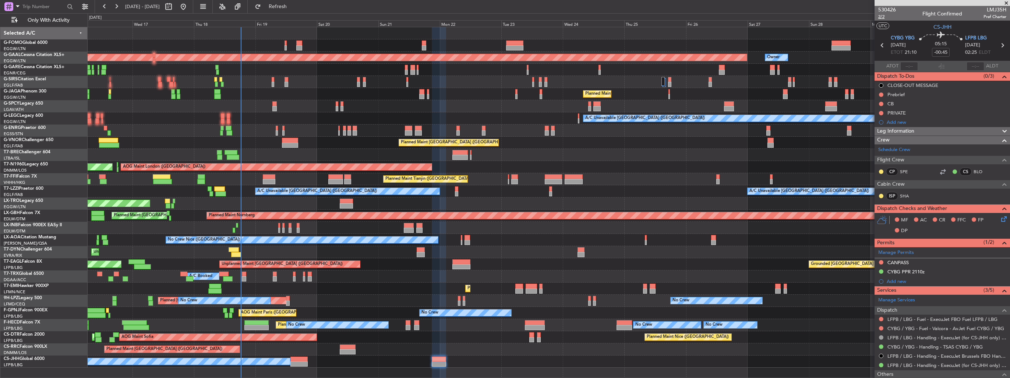
click at [882, 17] on span "2/2" at bounding box center [887, 17] width 18 height 6
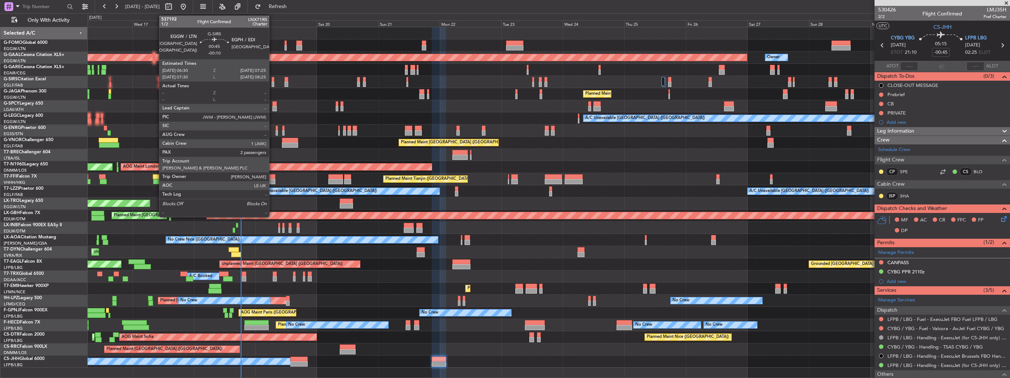
click at [272, 84] on div at bounding box center [273, 84] width 3 height 5
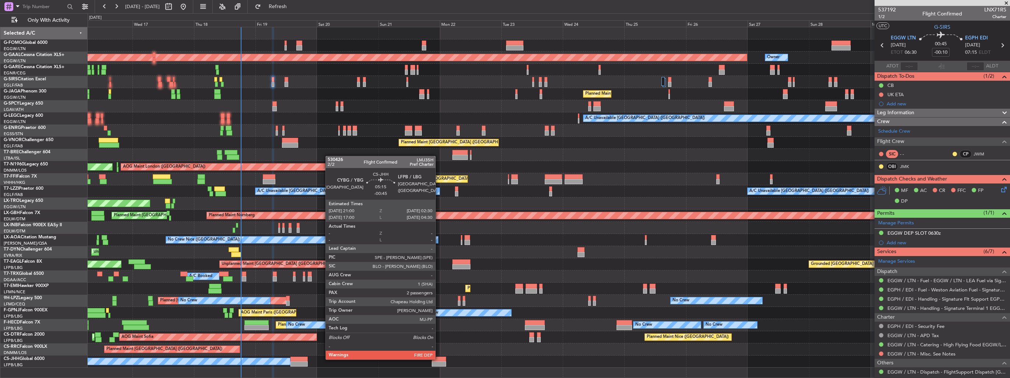
click at [439, 359] on div at bounding box center [439, 358] width 14 height 5
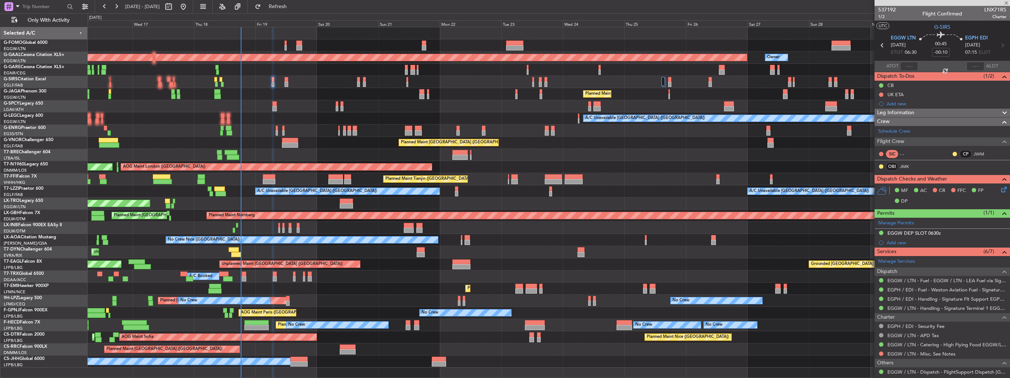
type input "-00:45"
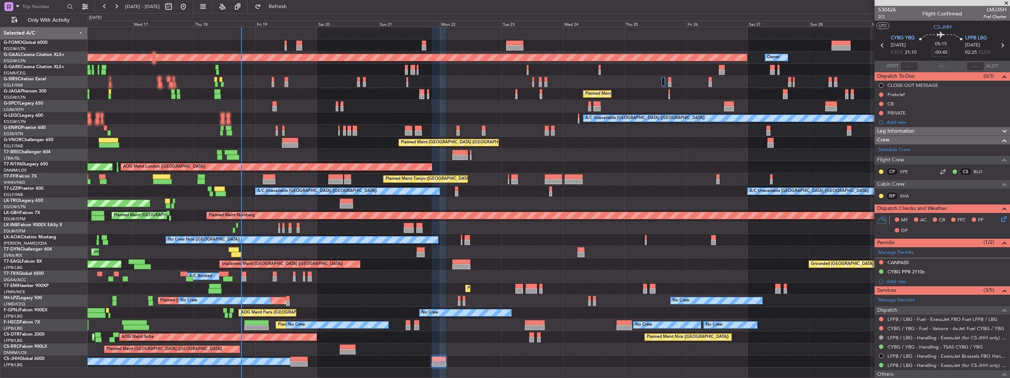
click at [1000, 217] on icon at bounding box center [1003, 218] width 6 height 6
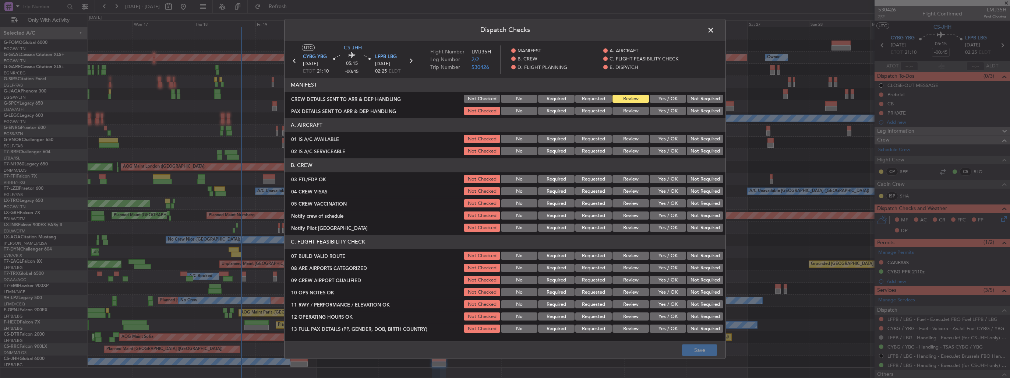
click at [661, 100] on button "Yes / OK" at bounding box center [668, 99] width 36 height 8
click at [663, 112] on button "Yes / OK" at bounding box center [668, 111] width 36 height 8
click at [657, 269] on button "Yes / OK" at bounding box center [668, 268] width 36 height 8
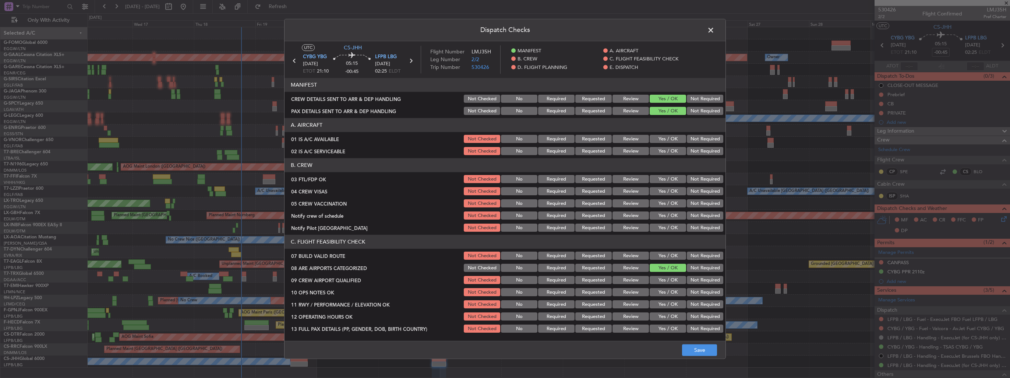
click at [659, 279] on button "Yes / OK" at bounding box center [668, 280] width 36 height 8
click at [710, 350] on button "Save" at bounding box center [699, 350] width 35 height 12
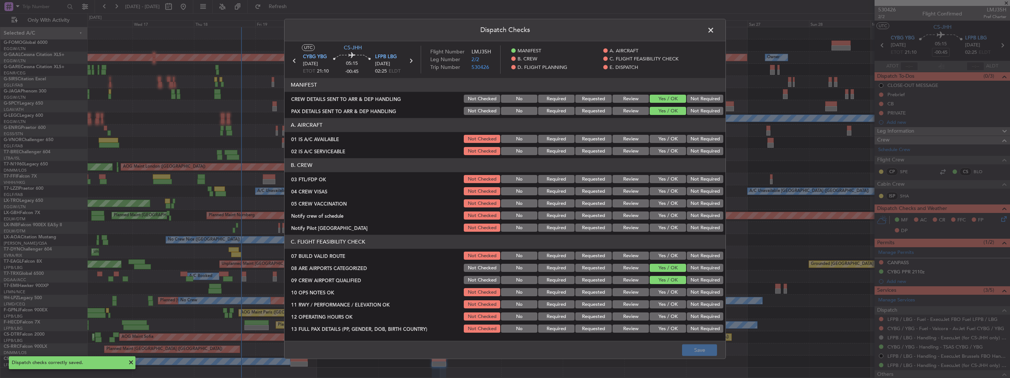
click at [715, 28] on span at bounding box center [715, 32] width 0 height 15
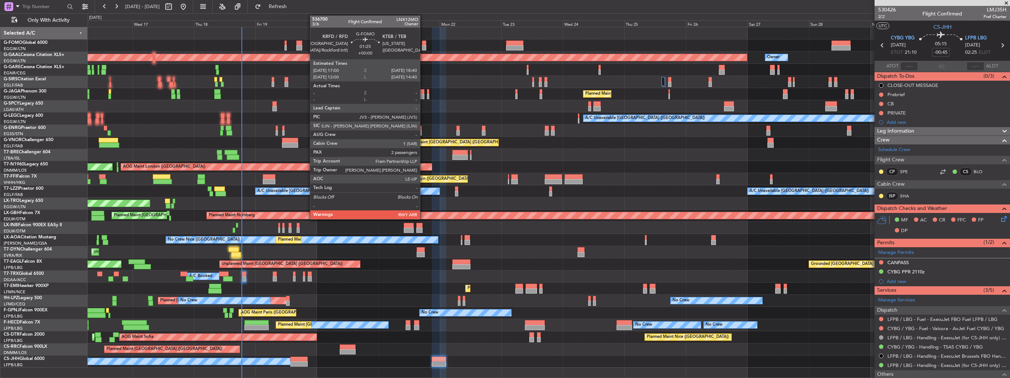
click at [423, 46] on div at bounding box center [424, 47] width 4 height 5
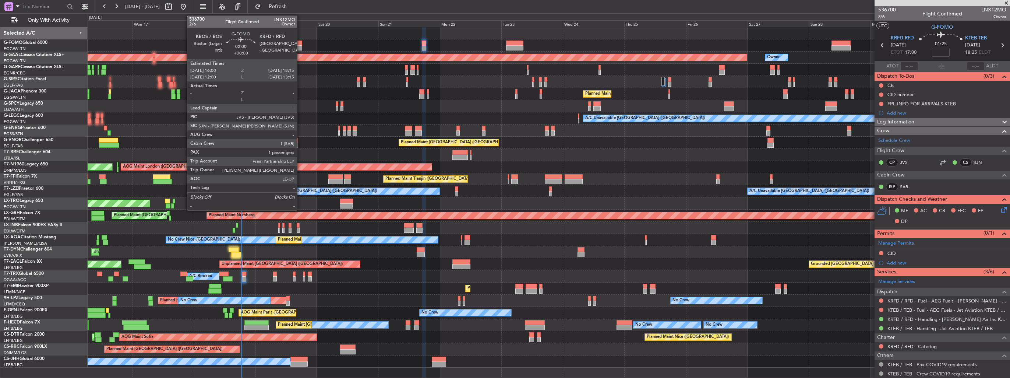
click at [300, 45] on div at bounding box center [299, 47] width 6 height 5
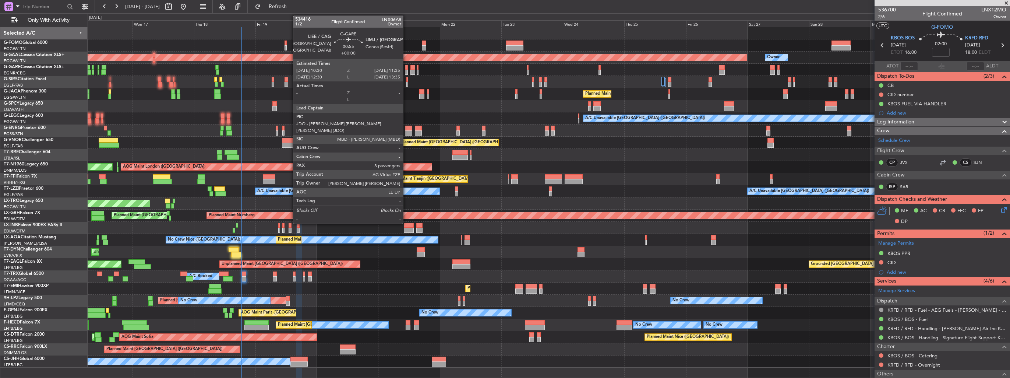
click at [406, 72] on div at bounding box center [406, 72] width 3 height 5
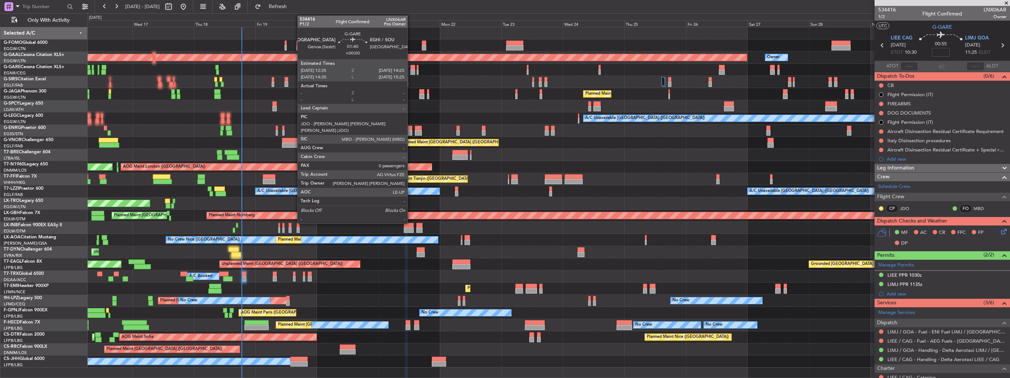
click at [411, 71] on div at bounding box center [412, 72] width 5 height 5
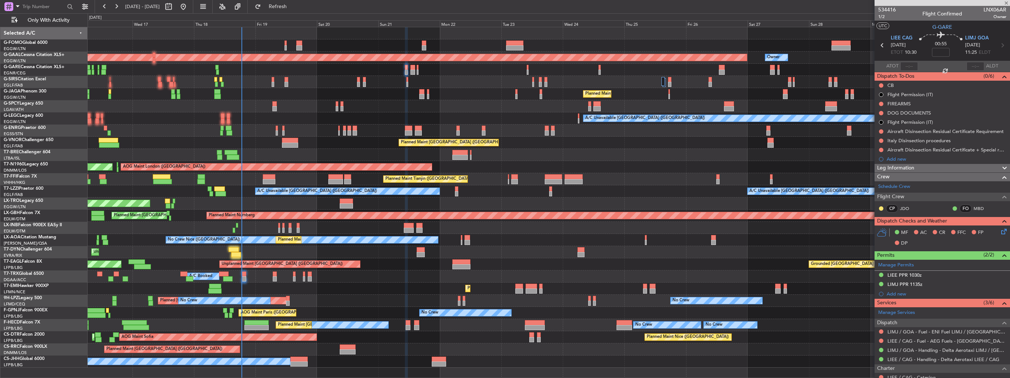
type input "0"
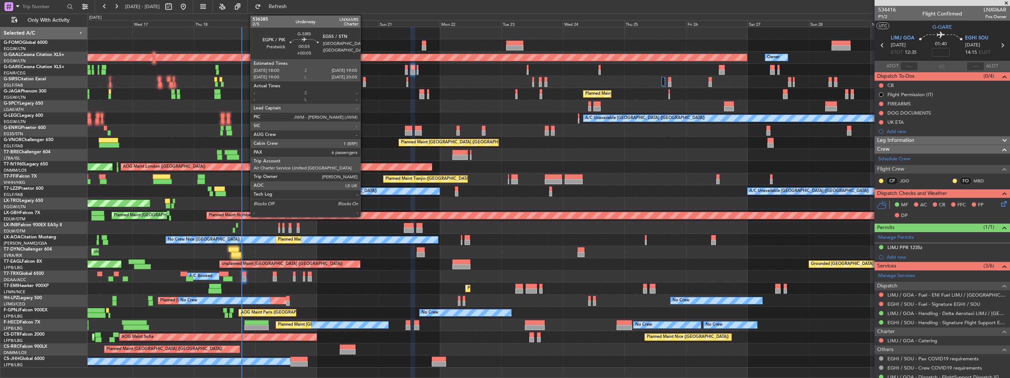
click at [364, 82] on div at bounding box center [364, 84] width 3 height 5
type input "+00:05"
type input "6"
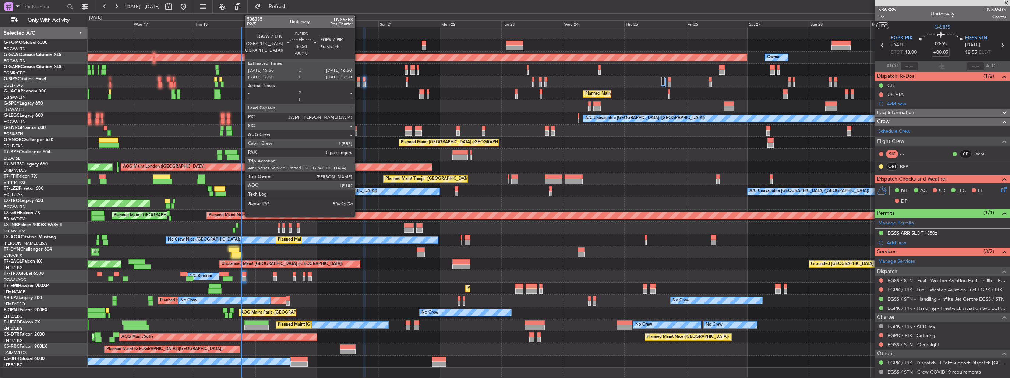
click at [358, 83] on div at bounding box center [358, 84] width 3 height 5
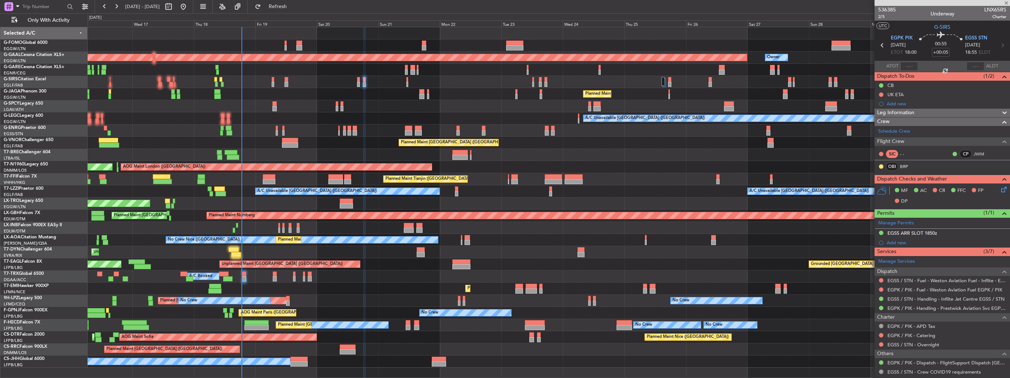
type input "-00:10"
type input "0"
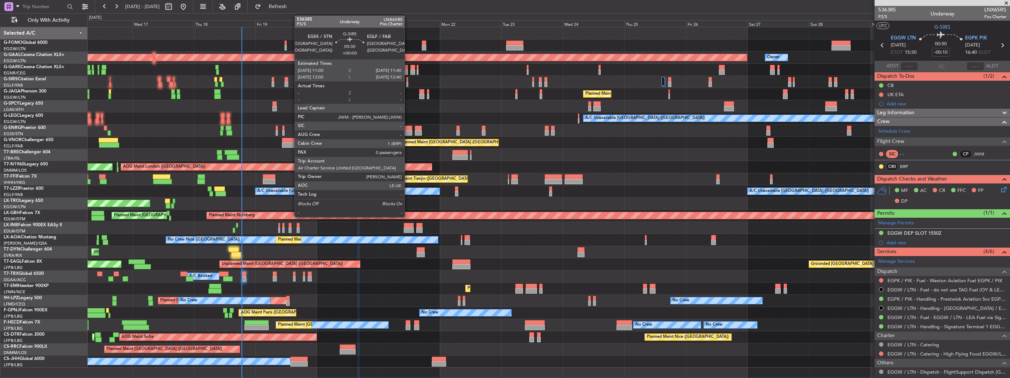
click at [408, 82] on div at bounding box center [407, 84] width 2 height 5
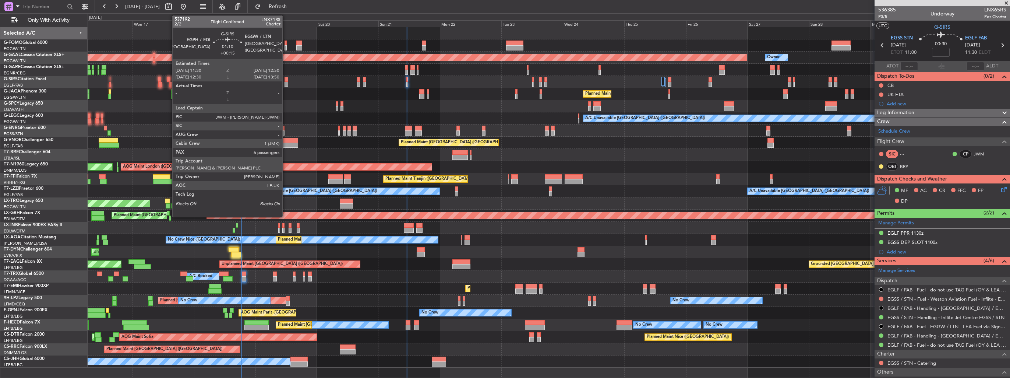
click at [286, 82] on div at bounding box center [287, 84] width 4 height 5
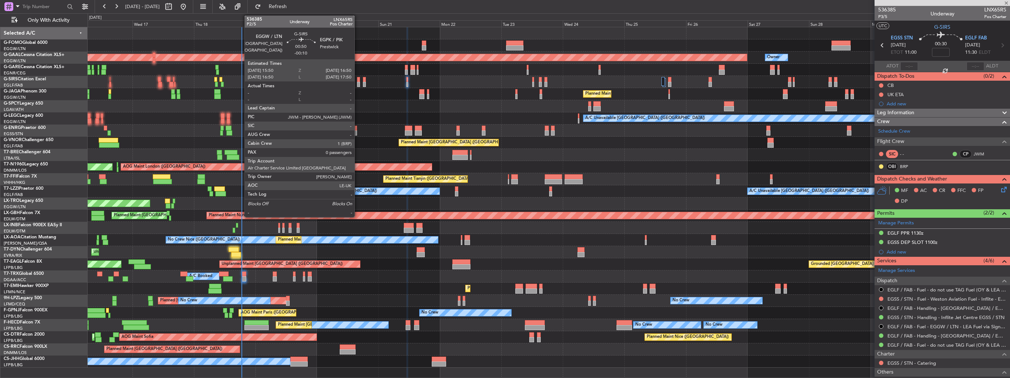
type input "+00:15"
type input "6"
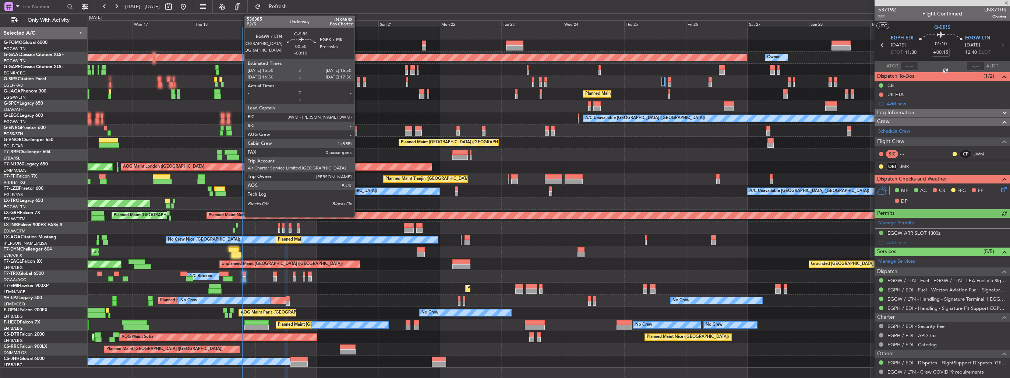
click at [358, 82] on div at bounding box center [358, 84] width 3 height 5
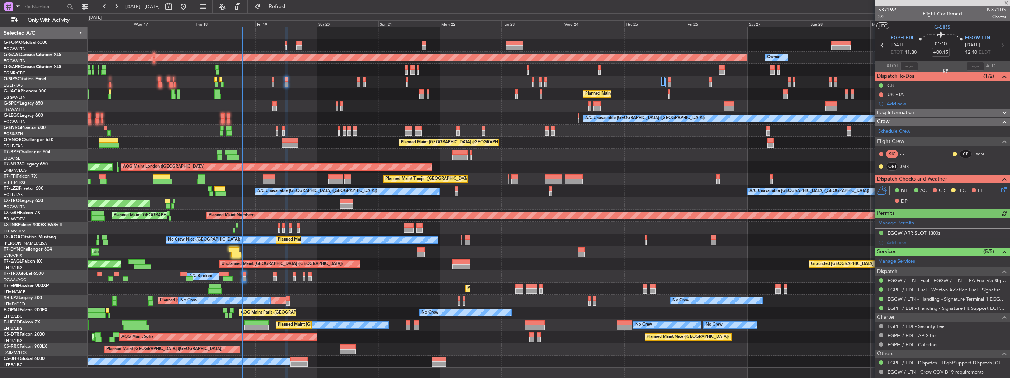
type input "-00:10"
type input "0"
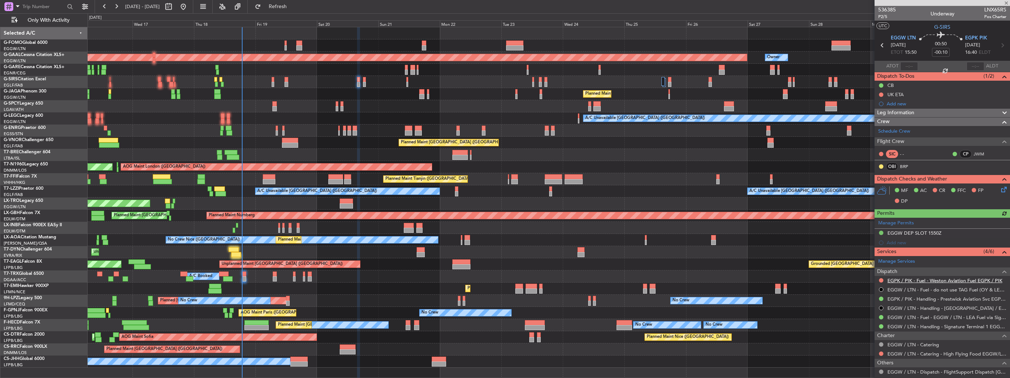
click at [894, 279] on link "EGPK / PIK - Fuel - Weston Aviation Fuel EGPK / PIK" at bounding box center [945, 280] width 115 height 6
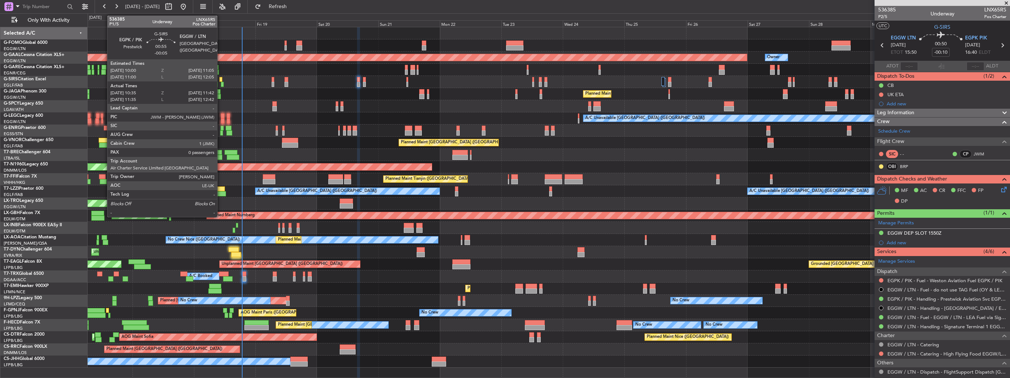
click at [221, 82] on div at bounding box center [222, 84] width 3 height 5
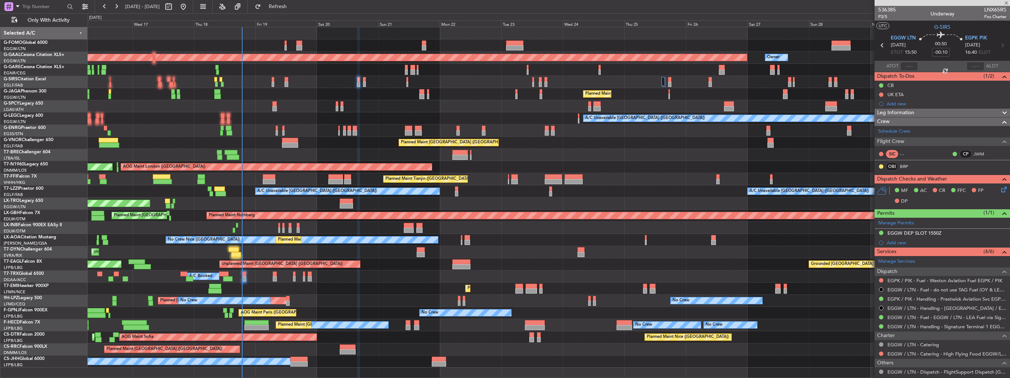
type input "-00:05"
type input "10:35"
type input "11:32"
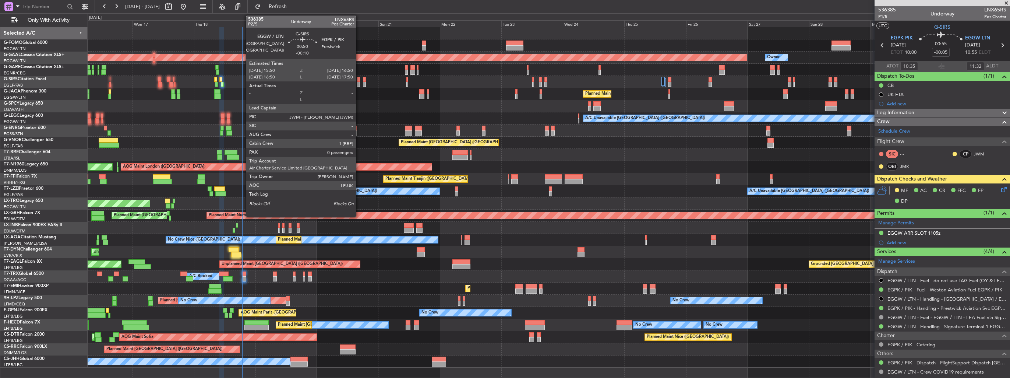
click at [359, 83] on div at bounding box center [358, 84] width 3 height 5
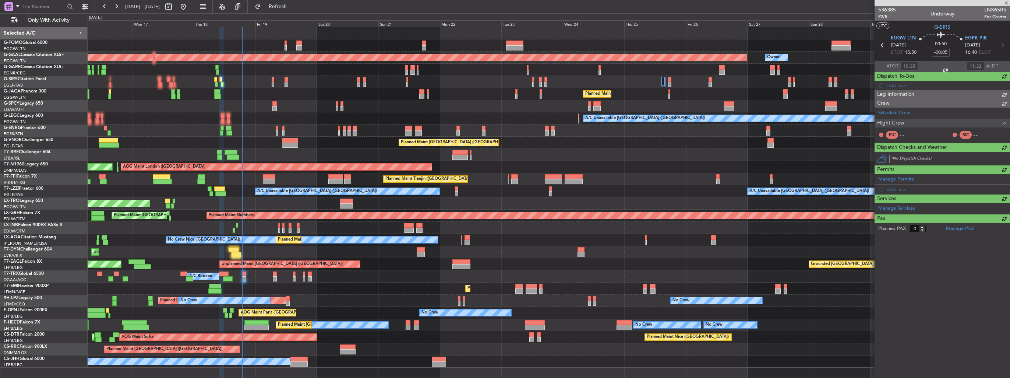
type input "-00:10"
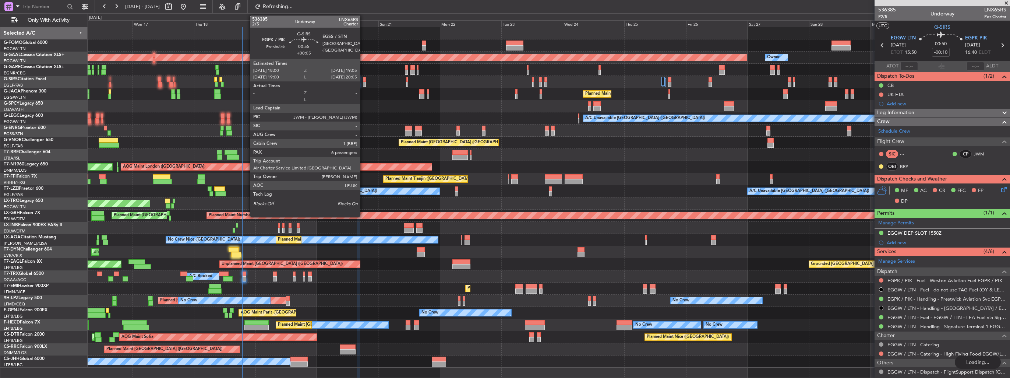
click at [363, 84] on div at bounding box center [364, 84] width 3 height 5
type input "+00:05"
type input "6"
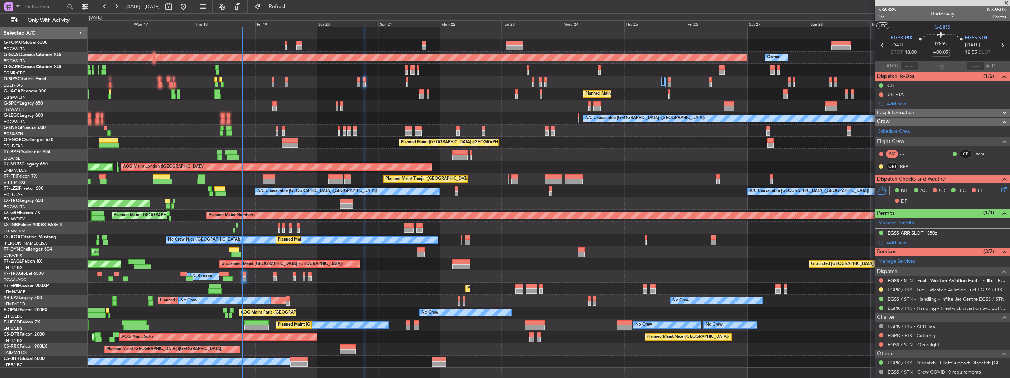
click at [928, 277] on link "EGSS / STN - Fuel - Weston Aviation Fuel - Inflite - EGSS / STN" at bounding box center [947, 280] width 119 height 6
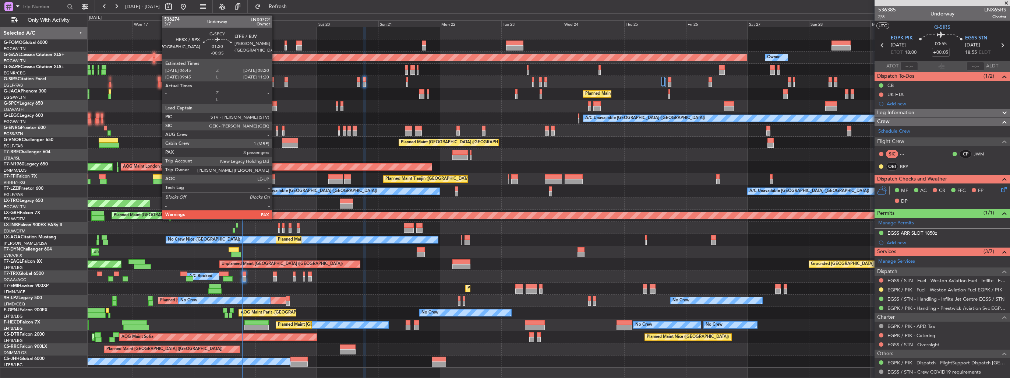
click at [275, 106] on div at bounding box center [274, 108] width 4 height 5
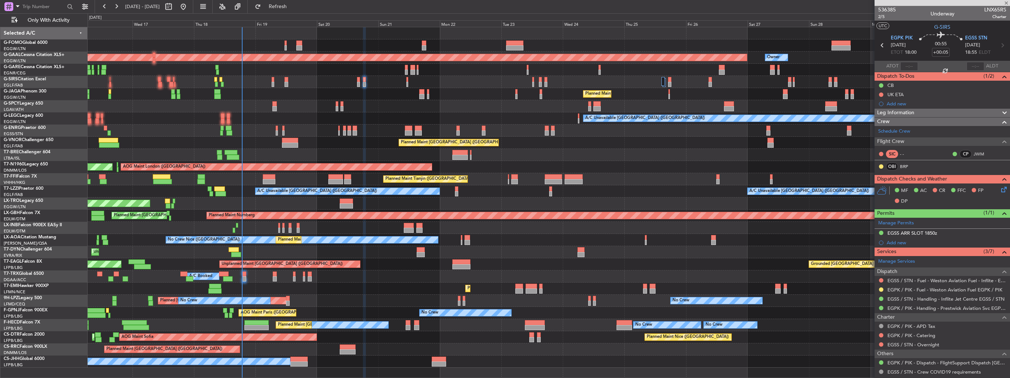
type input "-00:05"
type input "3"
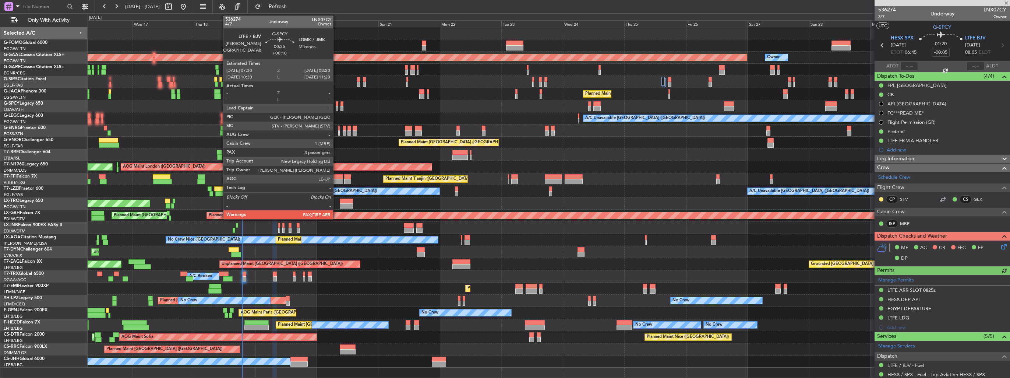
click at [336, 107] on div at bounding box center [337, 108] width 2 height 5
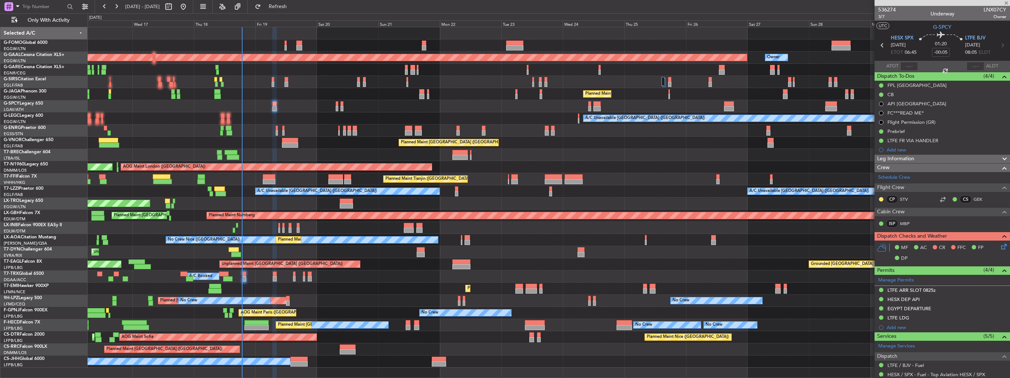
type input "+00:10"
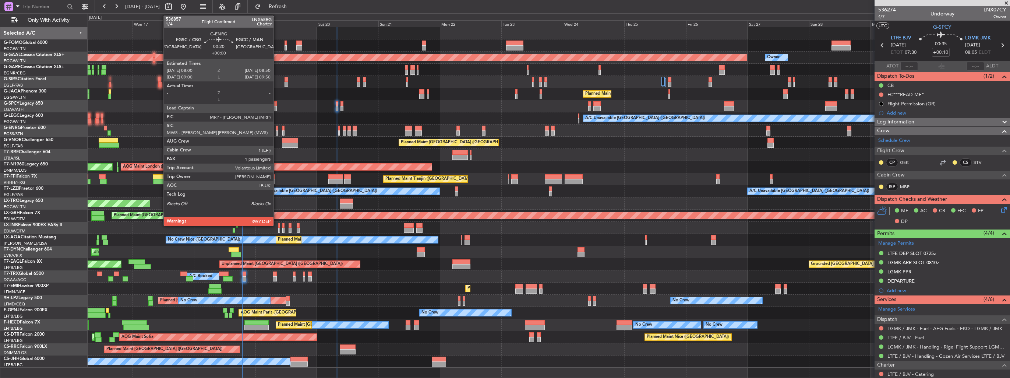
click at [277, 132] on div at bounding box center [277, 132] width 2 height 5
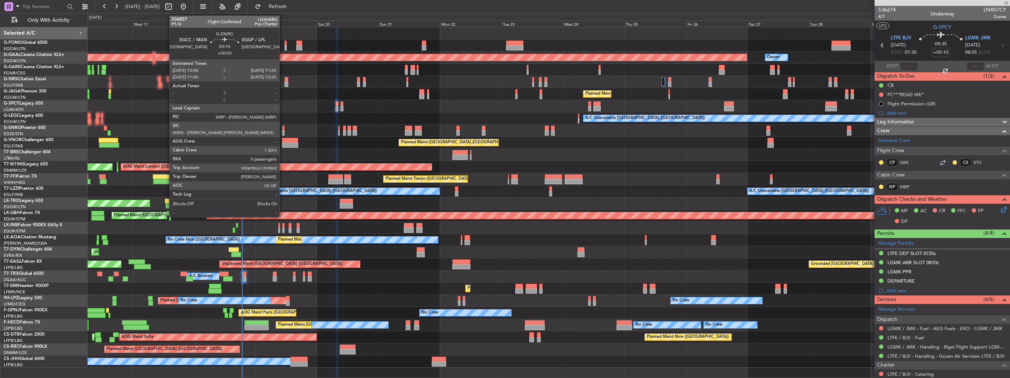
type input "1"
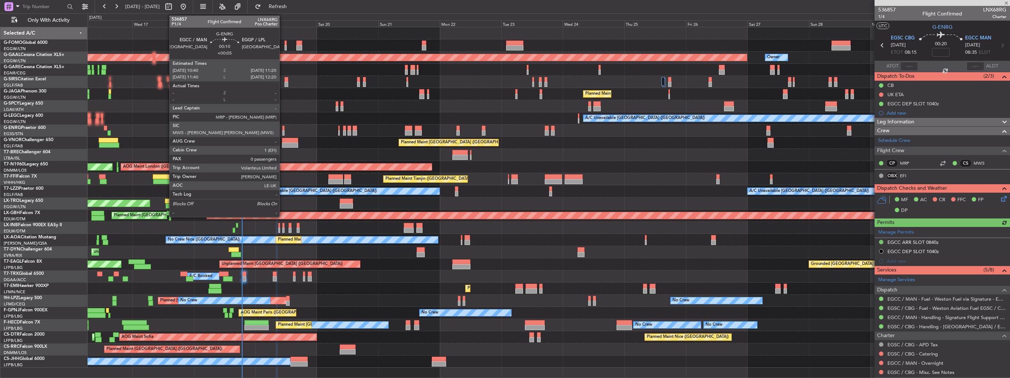
click at [283, 133] on div at bounding box center [283, 132] width 2 height 5
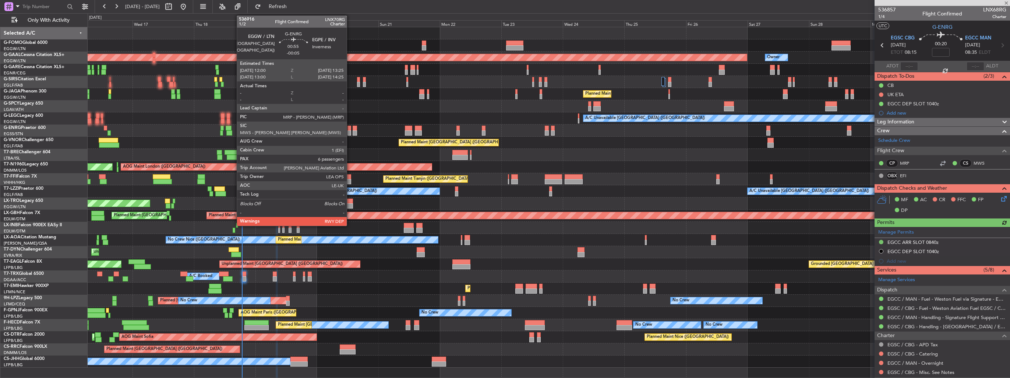
type input "+00:05"
type input "0"
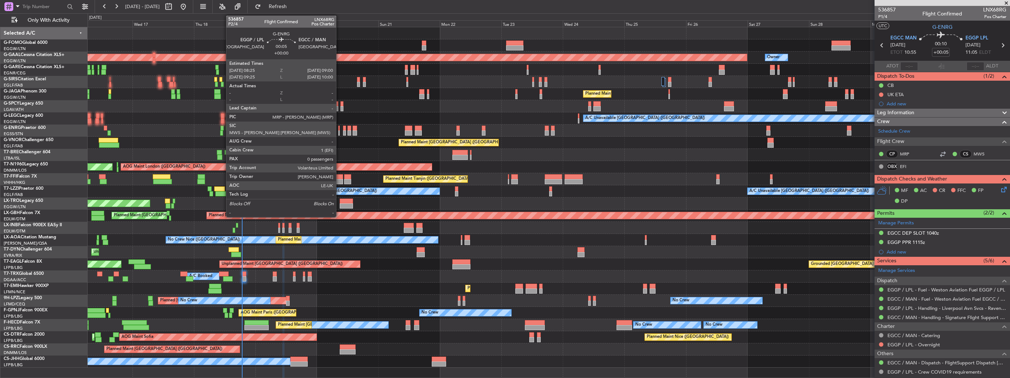
click at [339, 133] on div at bounding box center [339, 132] width 2 height 5
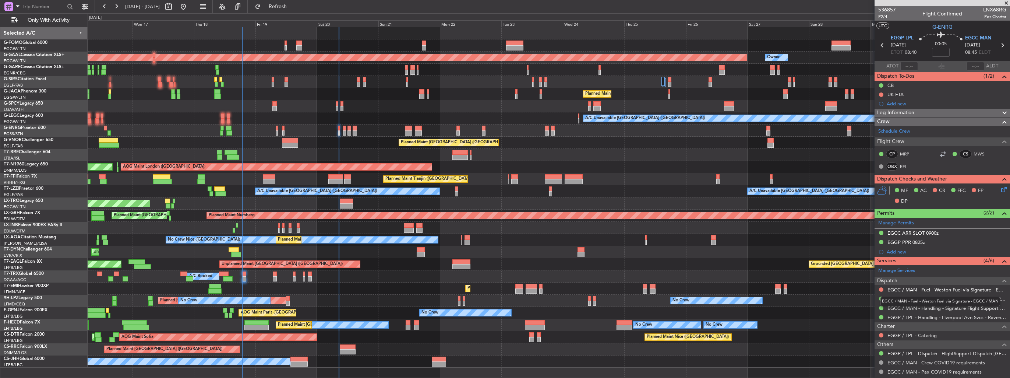
click at [925, 289] on link "EGCC / MAN - Fuel - Weston Fuel via Signature - EGCC / MAN" at bounding box center [947, 289] width 119 height 6
click at [290, 8] on span "Refresh" at bounding box center [277, 6] width 31 height 5
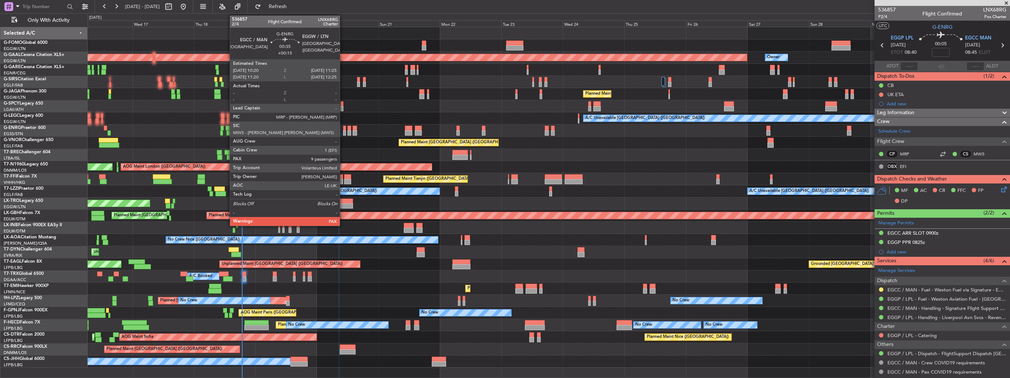
click at [343, 133] on div at bounding box center [344, 132] width 3 height 5
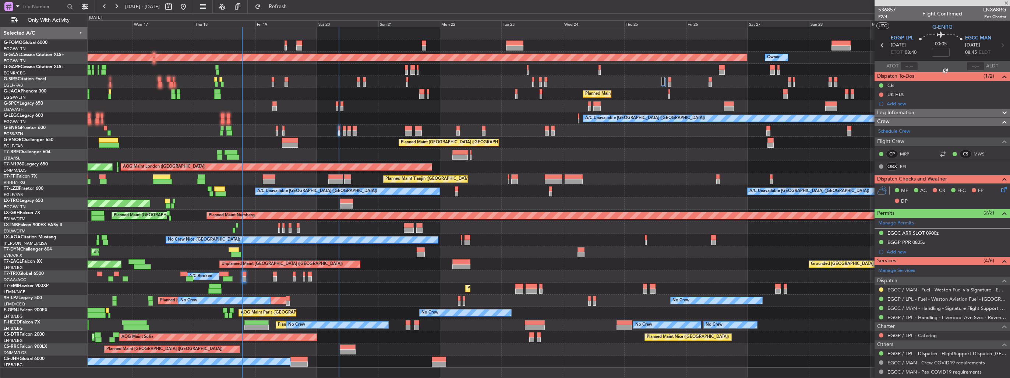
type input "+00:15"
type input "9"
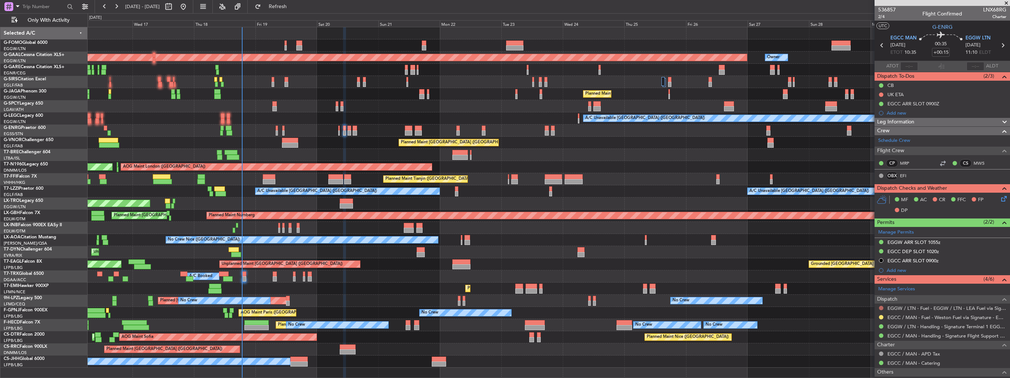
click at [879, 306] on button at bounding box center [881, 308] width 4 height 4
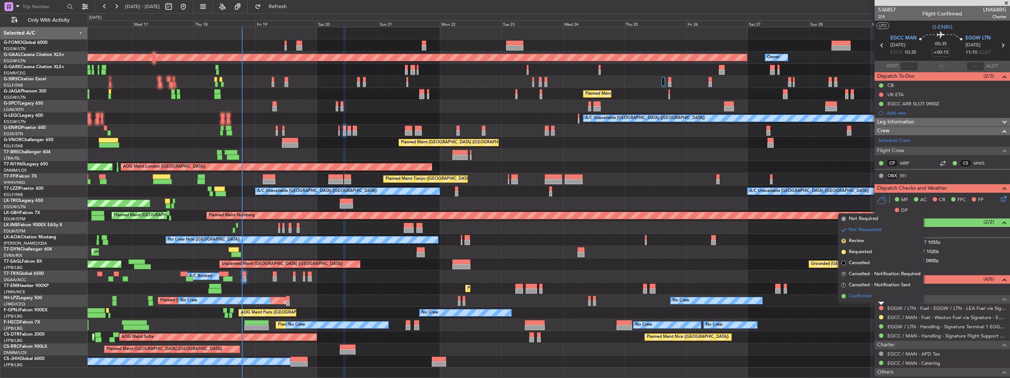
click at [862, 296] on span "Confirmed" at bounding box center [860, 295] width 23 height 7
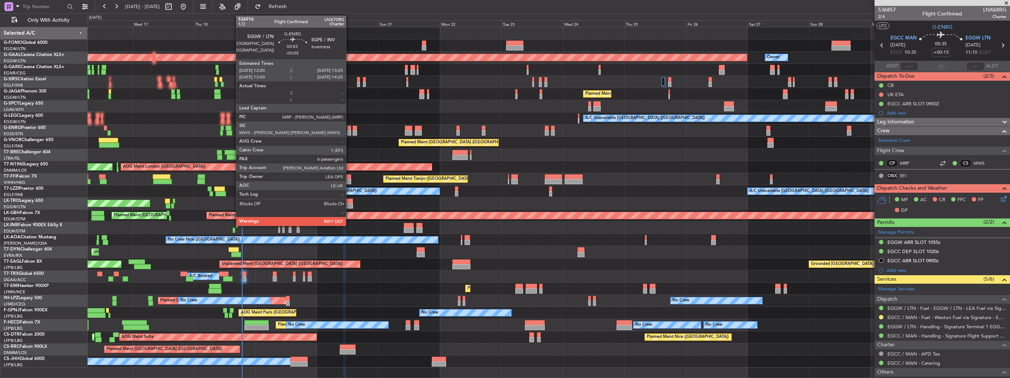
click at [349, 130] on div at bounding box center [349, 132] width 4 height 5
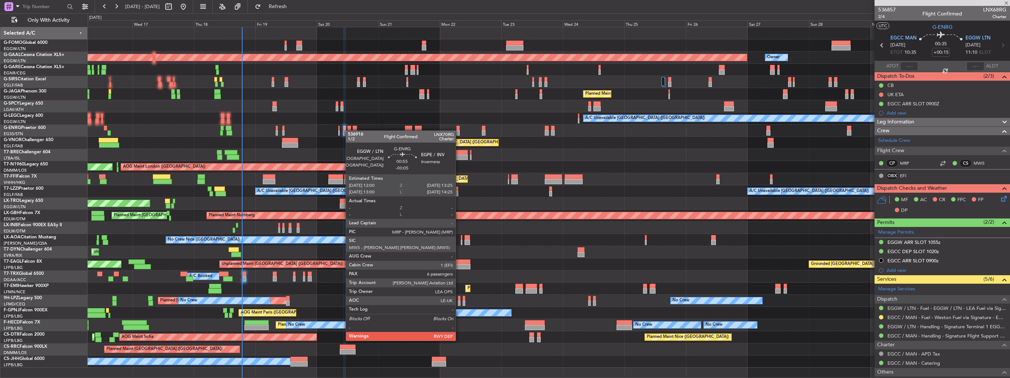
type input "-00:05"
type input "6"
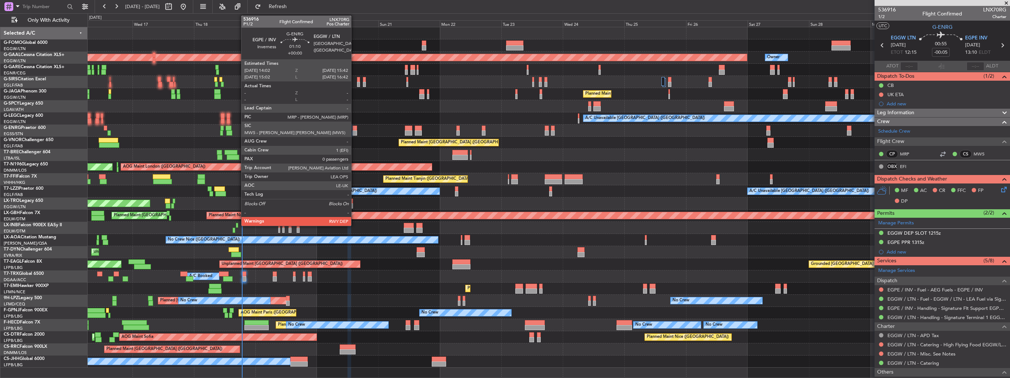
click at [354, 131] on div at bounding box center [355, 132] width 4 height 5
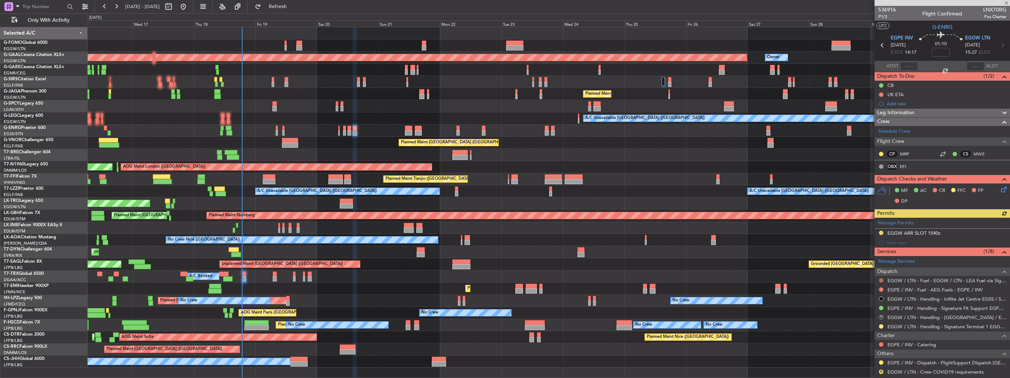
click at [881, 279] on button at bounding box center [881, 280] width 4 height 4
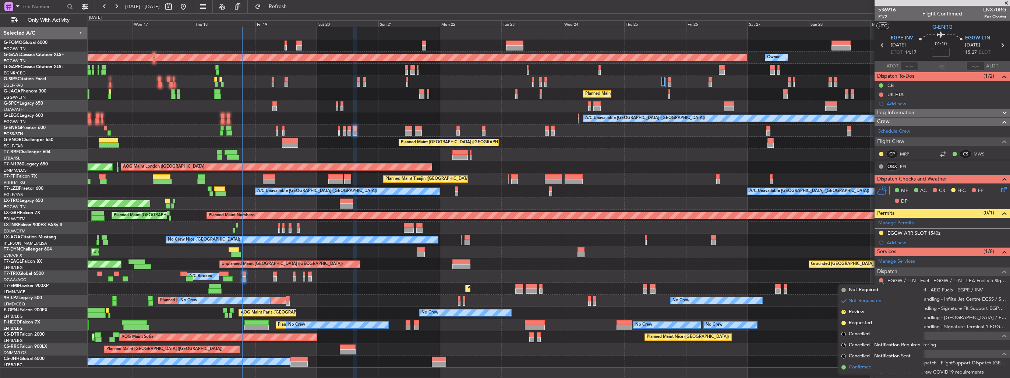
click at [855, 367] on span "Confirmed" at bounding box center [860, 366] width 23 height 7
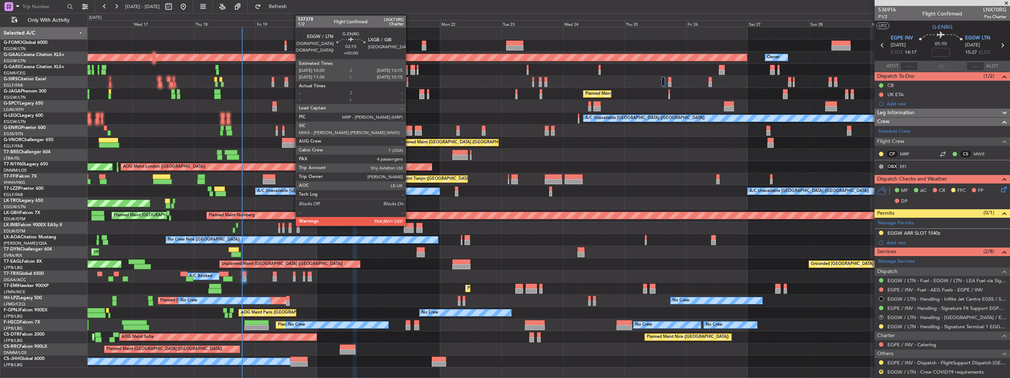
click at [409, 130] on div at bounding box center [408, 132] width 7 height 5
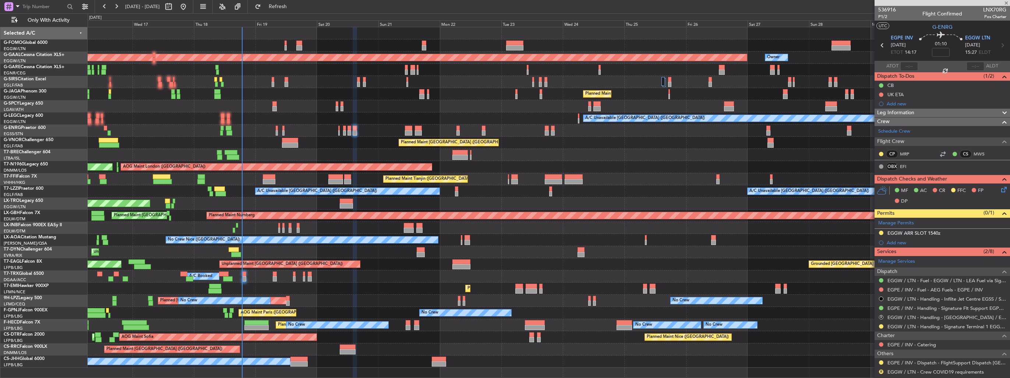
type input "4"
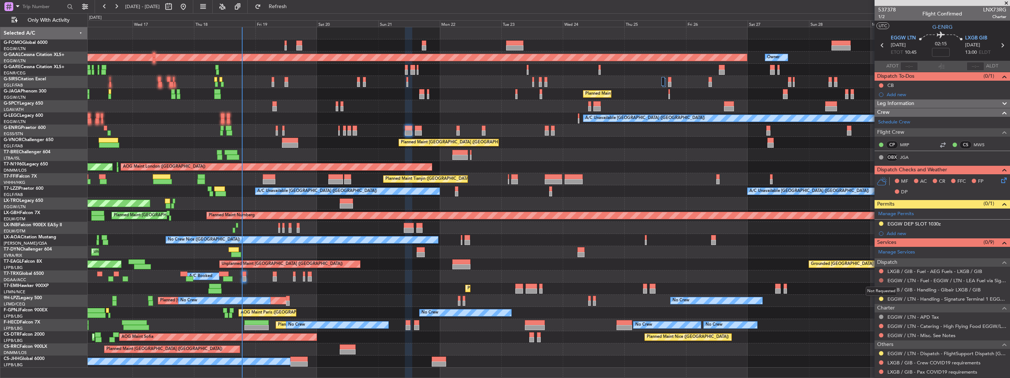
click at [881, 280] on button at bounding box center [881, 280] width 4 height 4
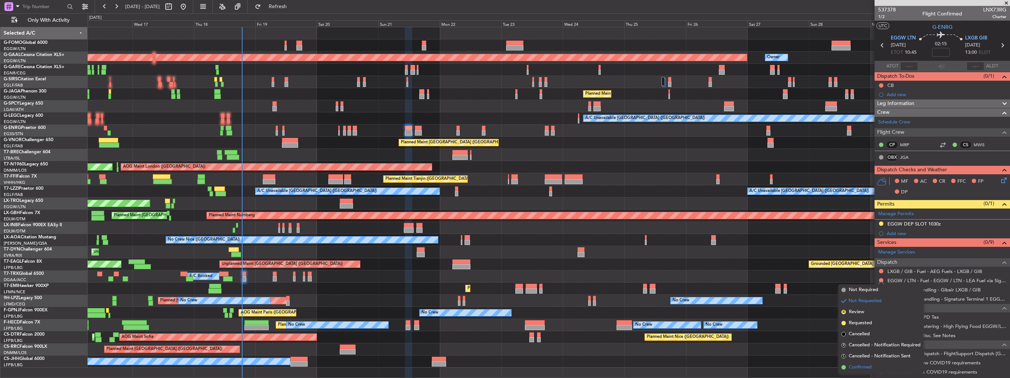
click at [869, 367] on span "Confirmed" at bounding box center [860, 366] width 23 height 7
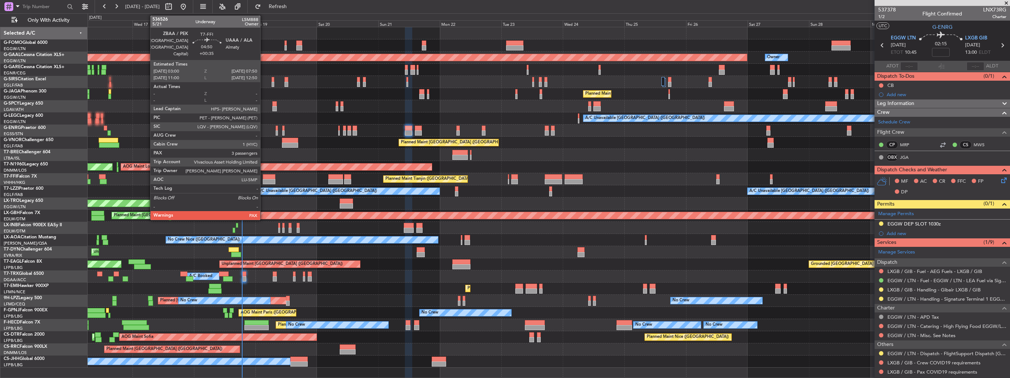
click at [264, 179] on div at bounding box center [269, 181] width 13 height 5
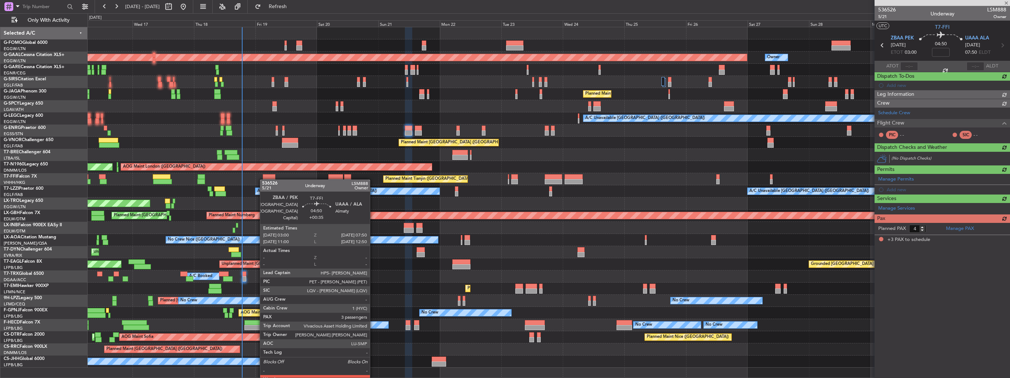
type input "+00:35"
type input "3"
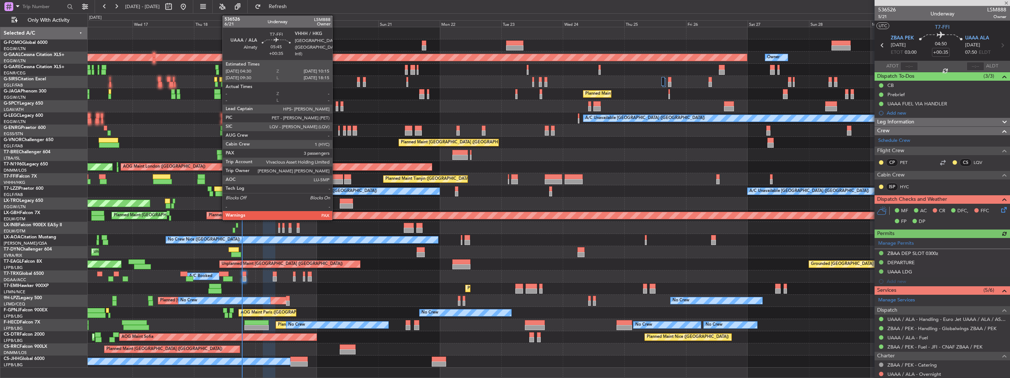
click at [336, 181] on div at bounding box center [335, 181] width 15 height 5
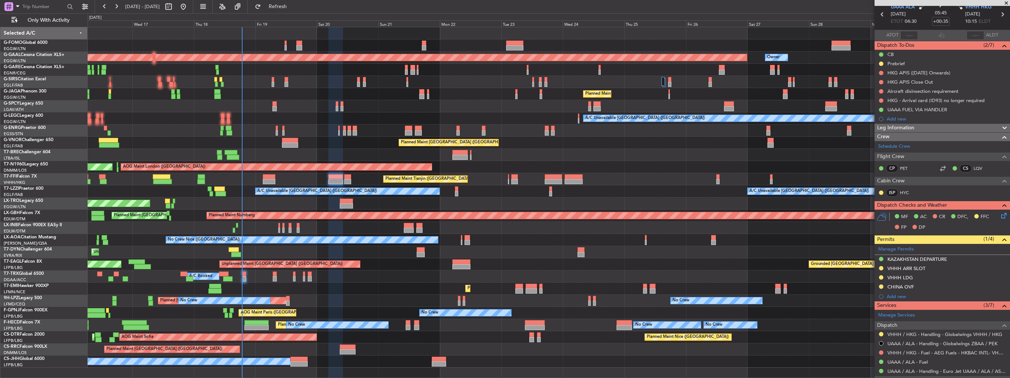
scroll to position [74, 0]
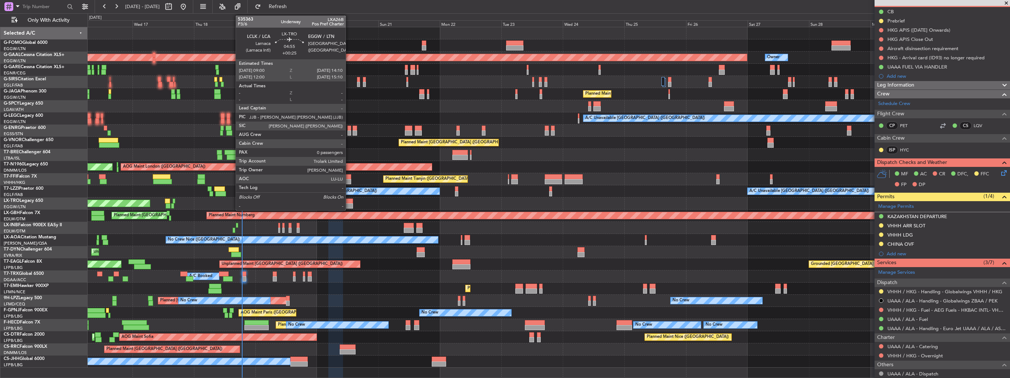
click at [349, 202] on div at bounding box center [346, 200] width 13 height 5
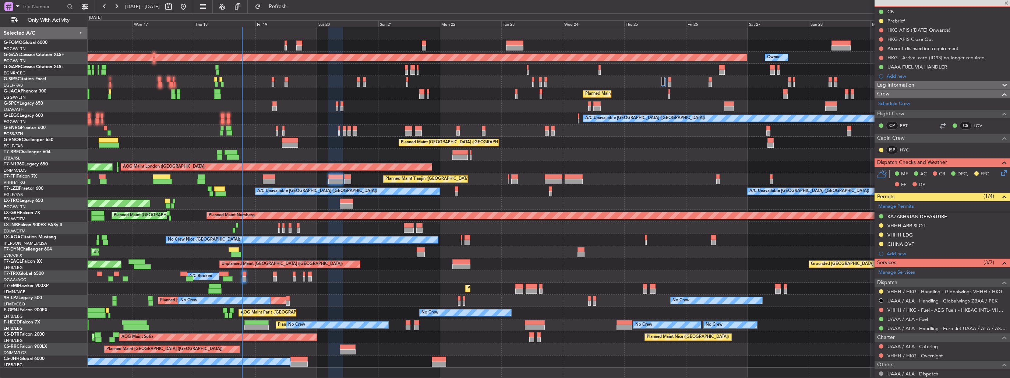
type input "+00:25"
type input "0"
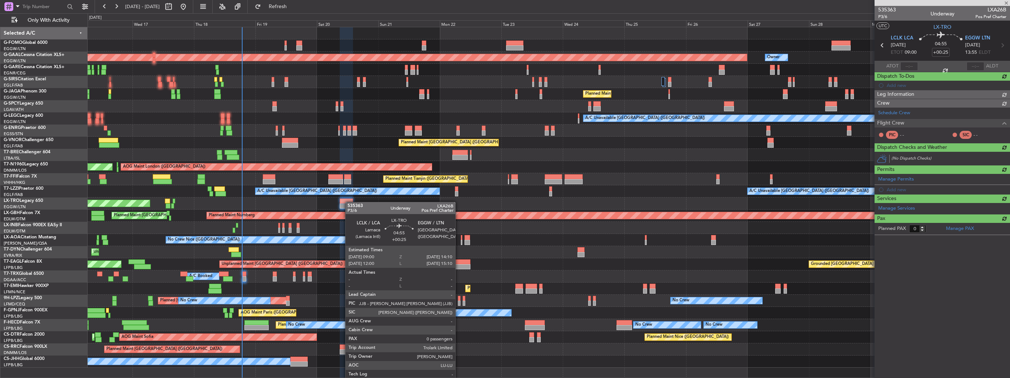
scroll to position [0, 0]
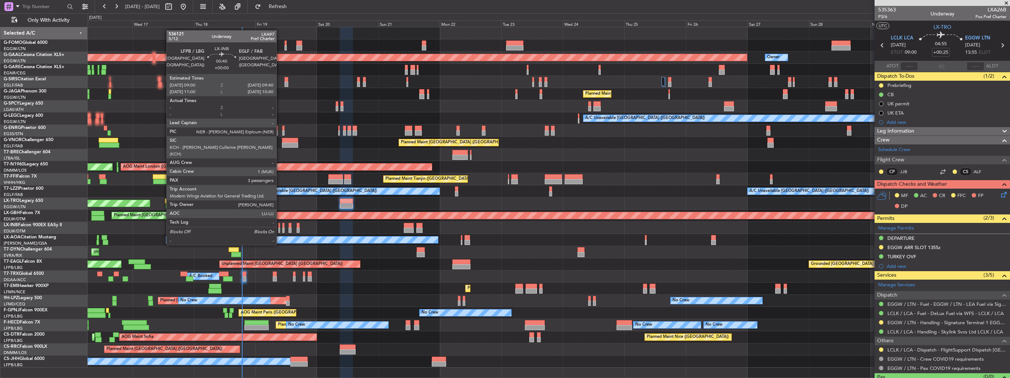
click at [278, 231] on div at bounding box center [279, 229] width 2 height 5
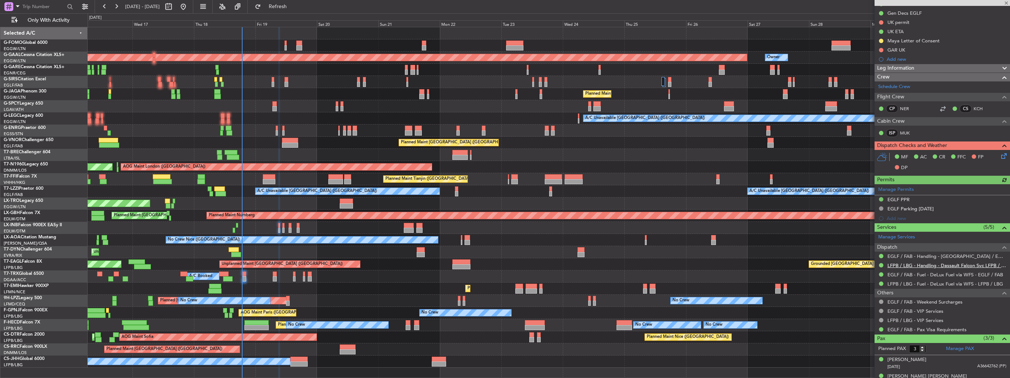
scroll to position [125, 0]
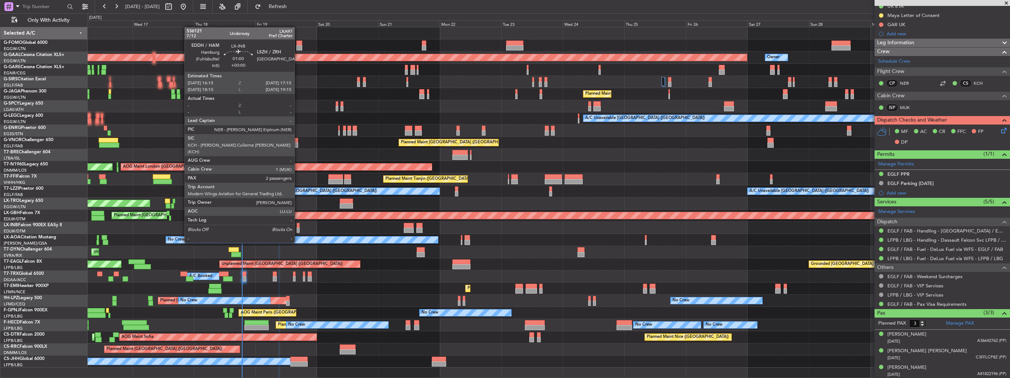
click at [298, 228] on div at bounding box center [298, 229] width 3 height 5
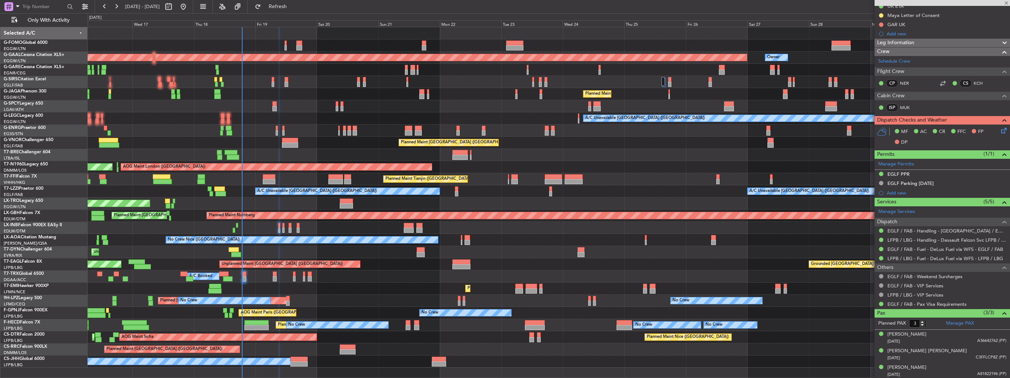
type input "2"
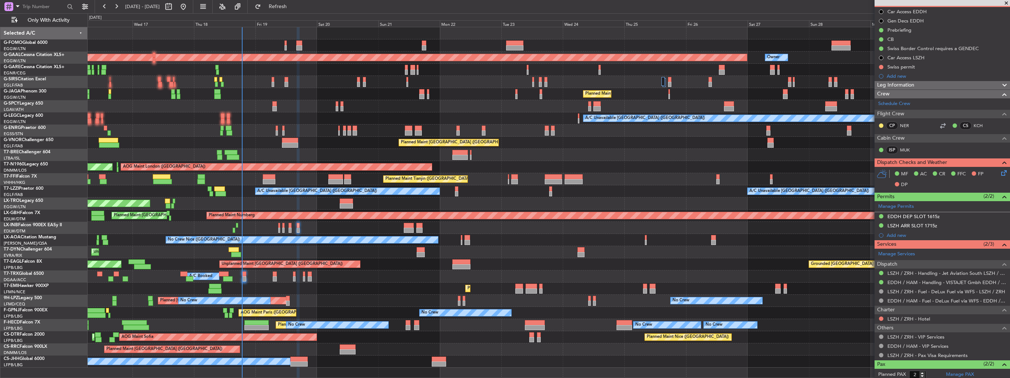
scroll to position [0, 0]
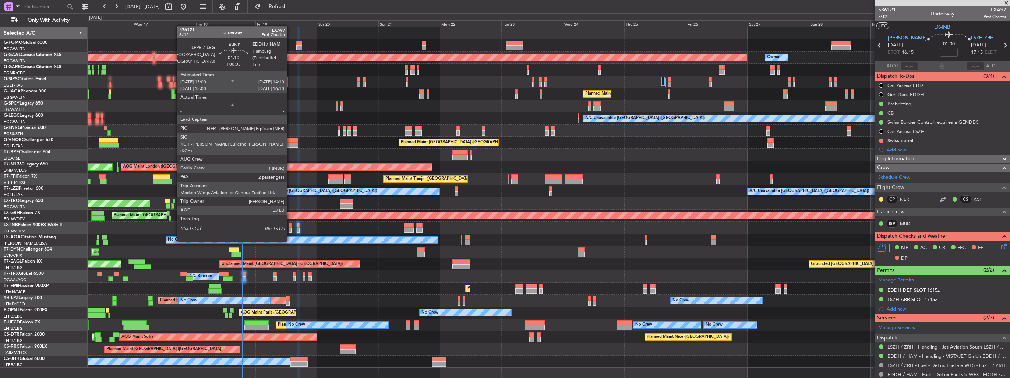
click at [290, 227] on div at bounding box center [290, 225] width 3 height 5
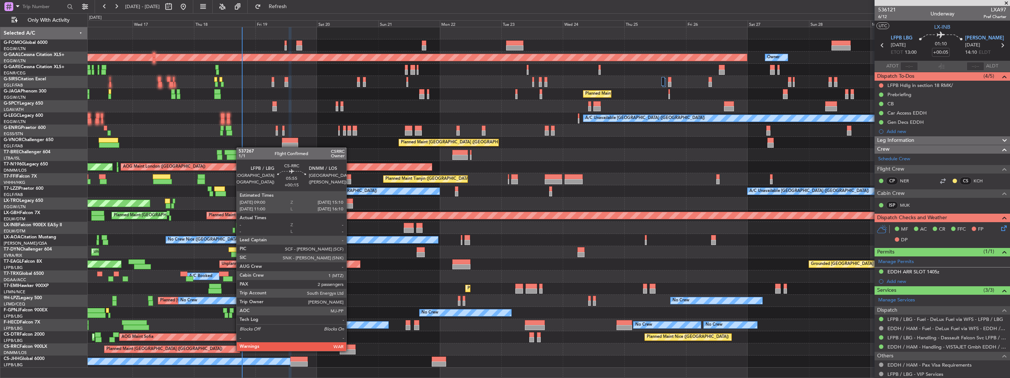
click at [350, 350] on div at bounding box center [348, 351] width 16 height 5
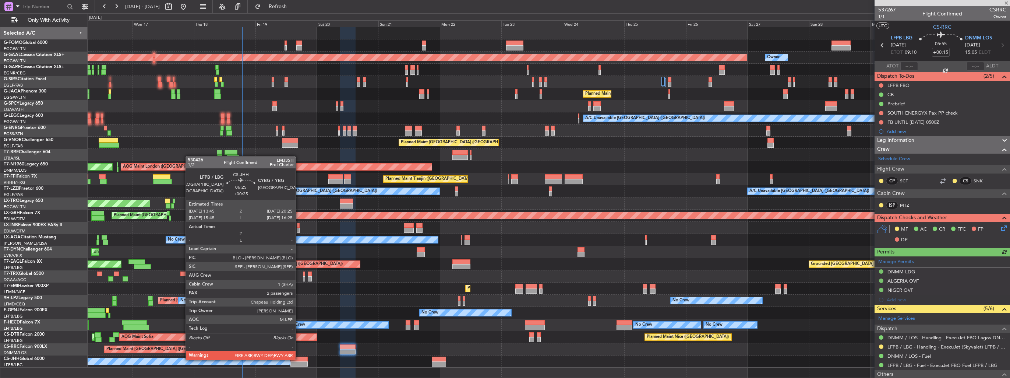
click at [299, 359] on div at bounding box center [298, 358] width 17 height 5
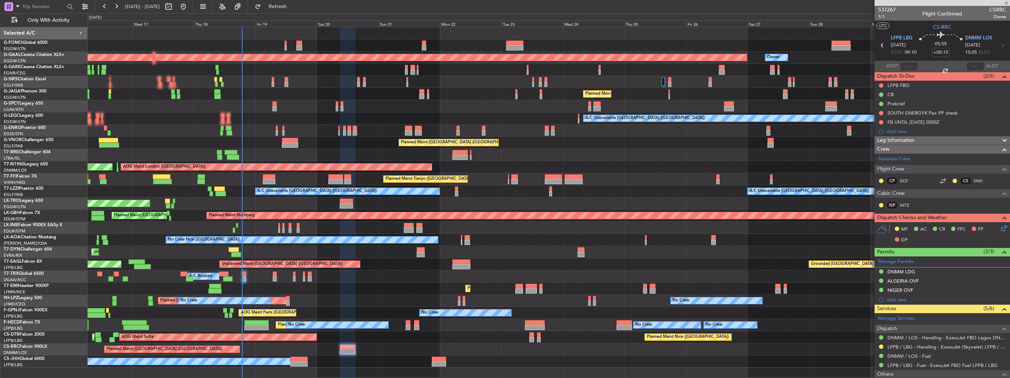
type input "+00:25"
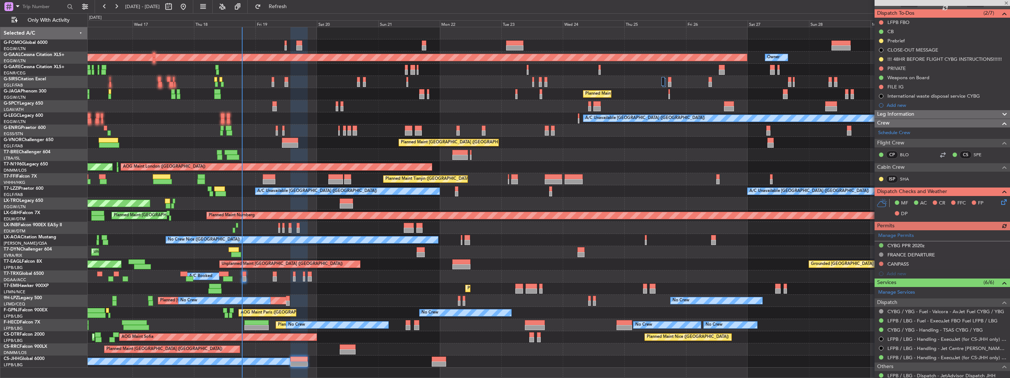
scroll to position [74, 0]
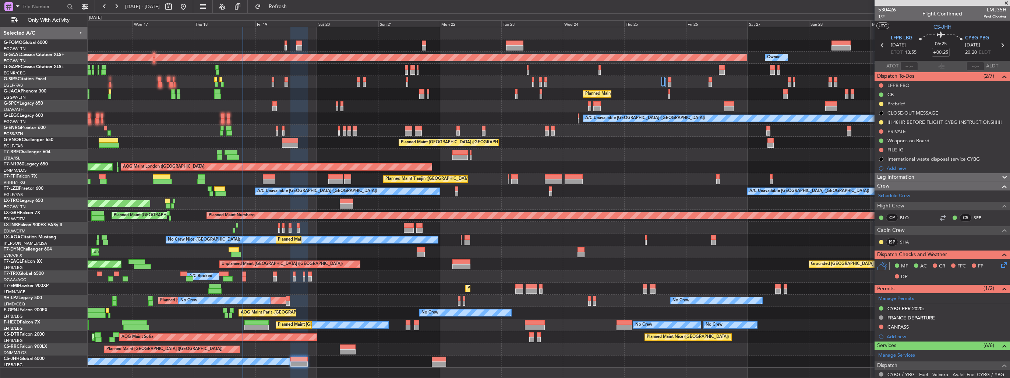
scroll to position [74, 0]
